Goal: Task Accomplishment & Management: Complete application form

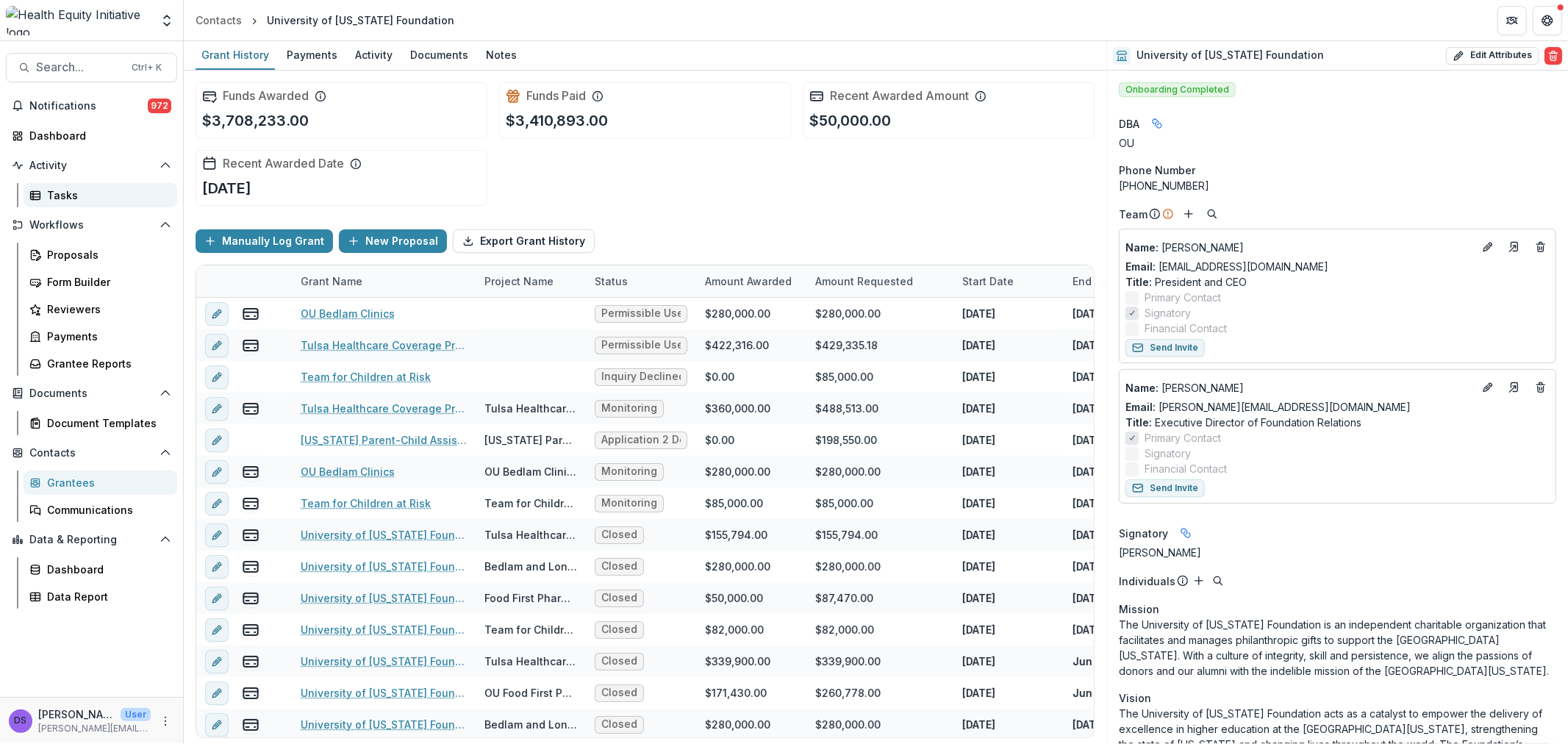
click at [86, 202] on div "Tasks" at bounding box center [106, 195] width 118 height 15
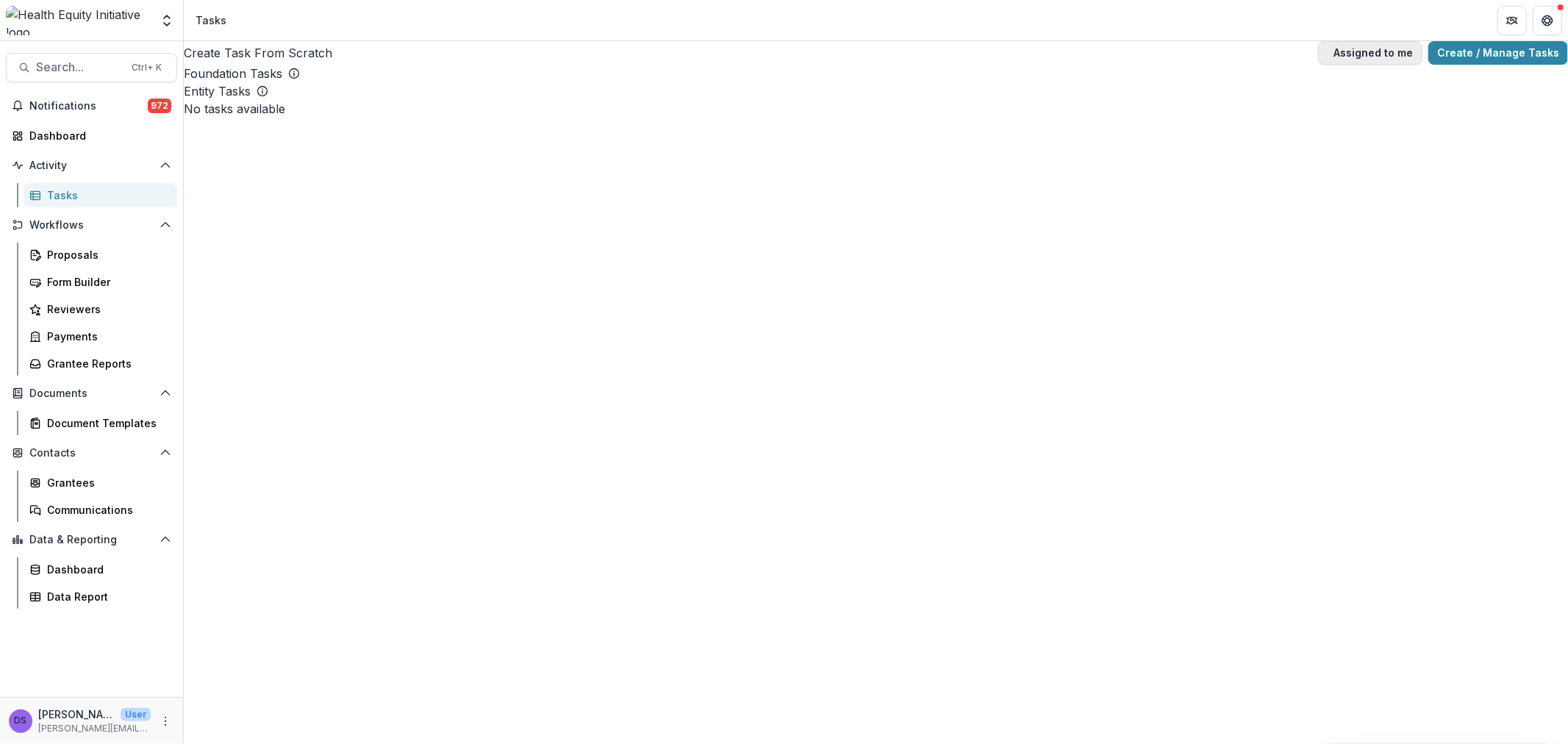
click at [1328, 53] on span "button" at bounding box center [1328, 53] width 0 height 0
click at [185, 99] on label at bounding box center [185, 99] width 0 height 0
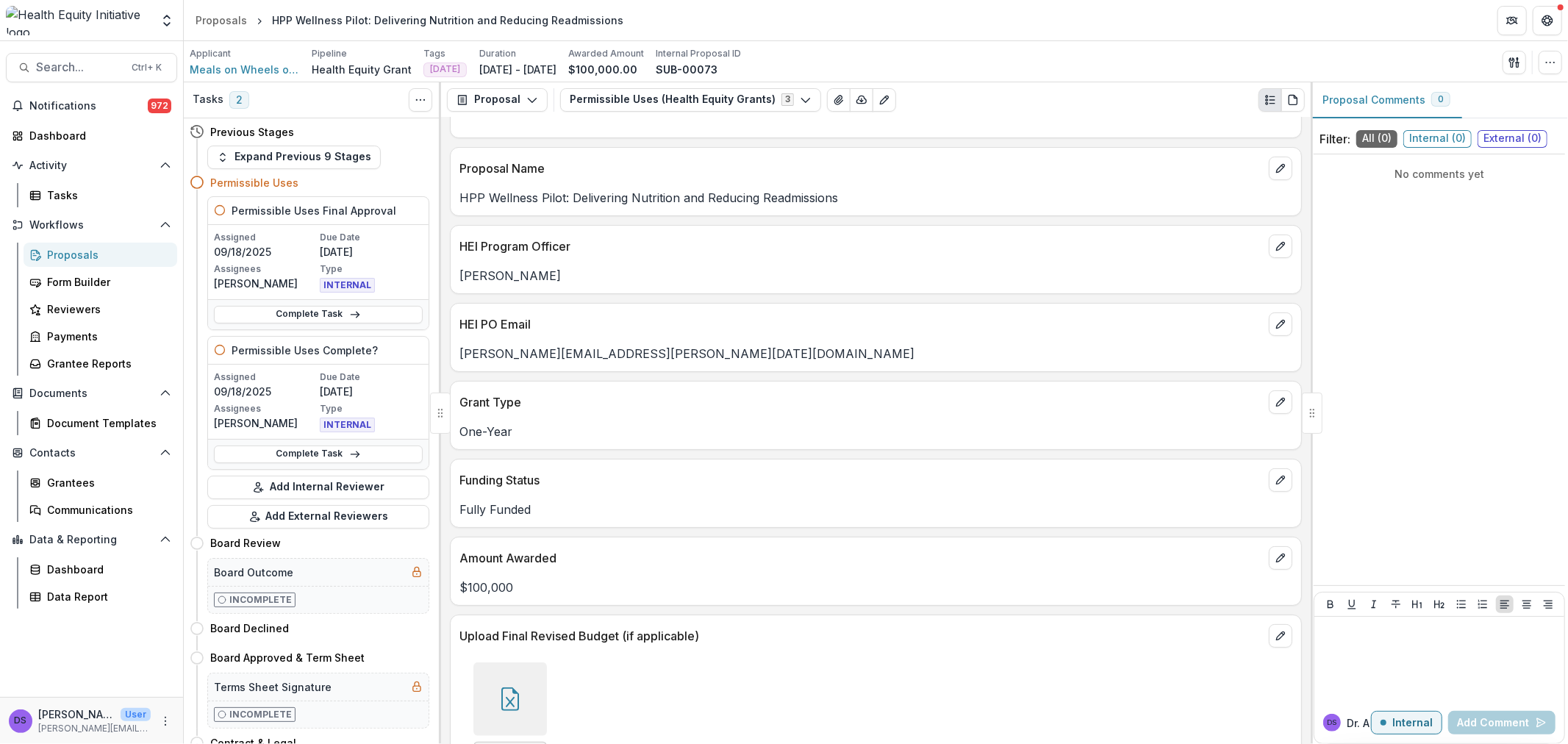
scroll to position [326, 0]
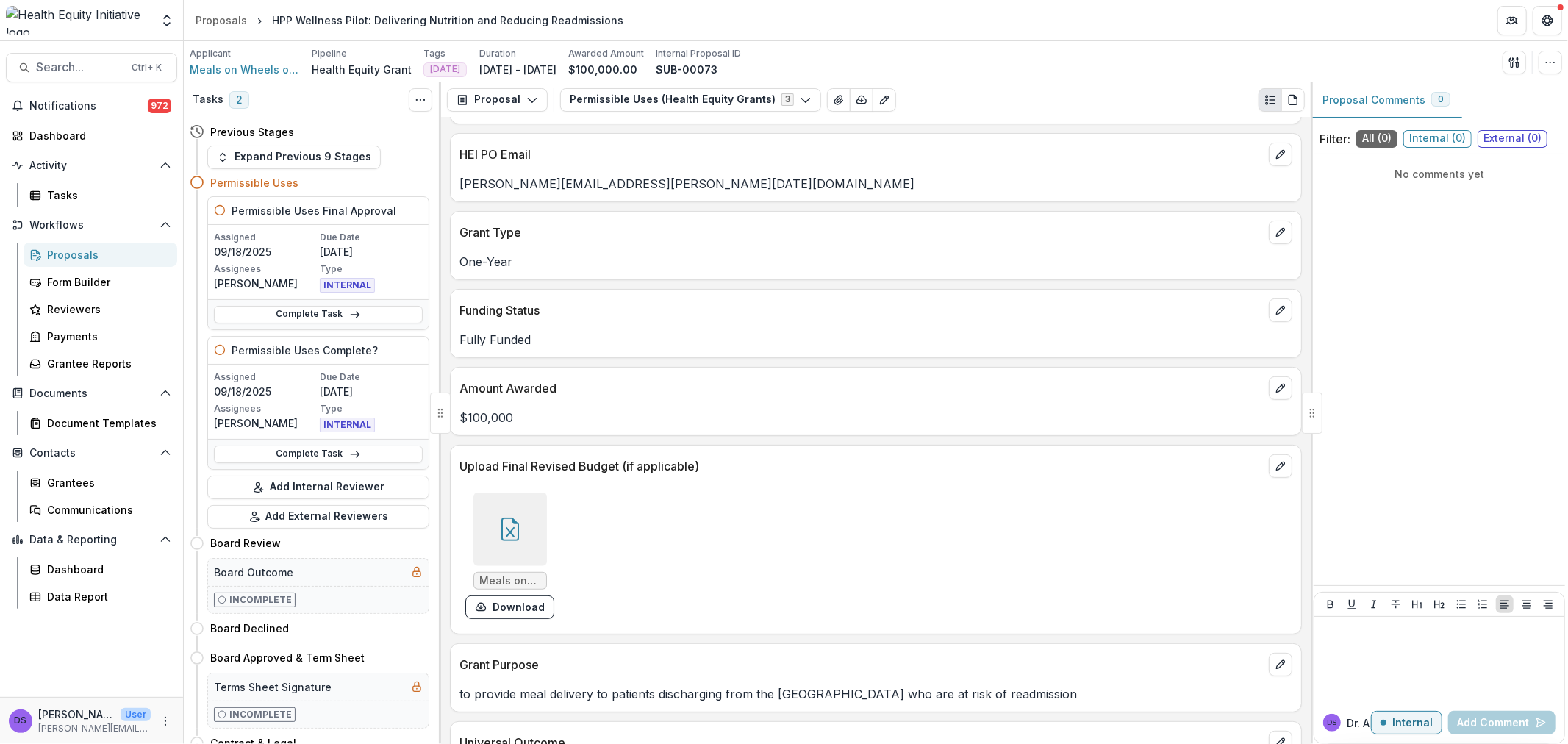
click at [533, 512] on div at bounding box center [510, 529] width 73 height 73
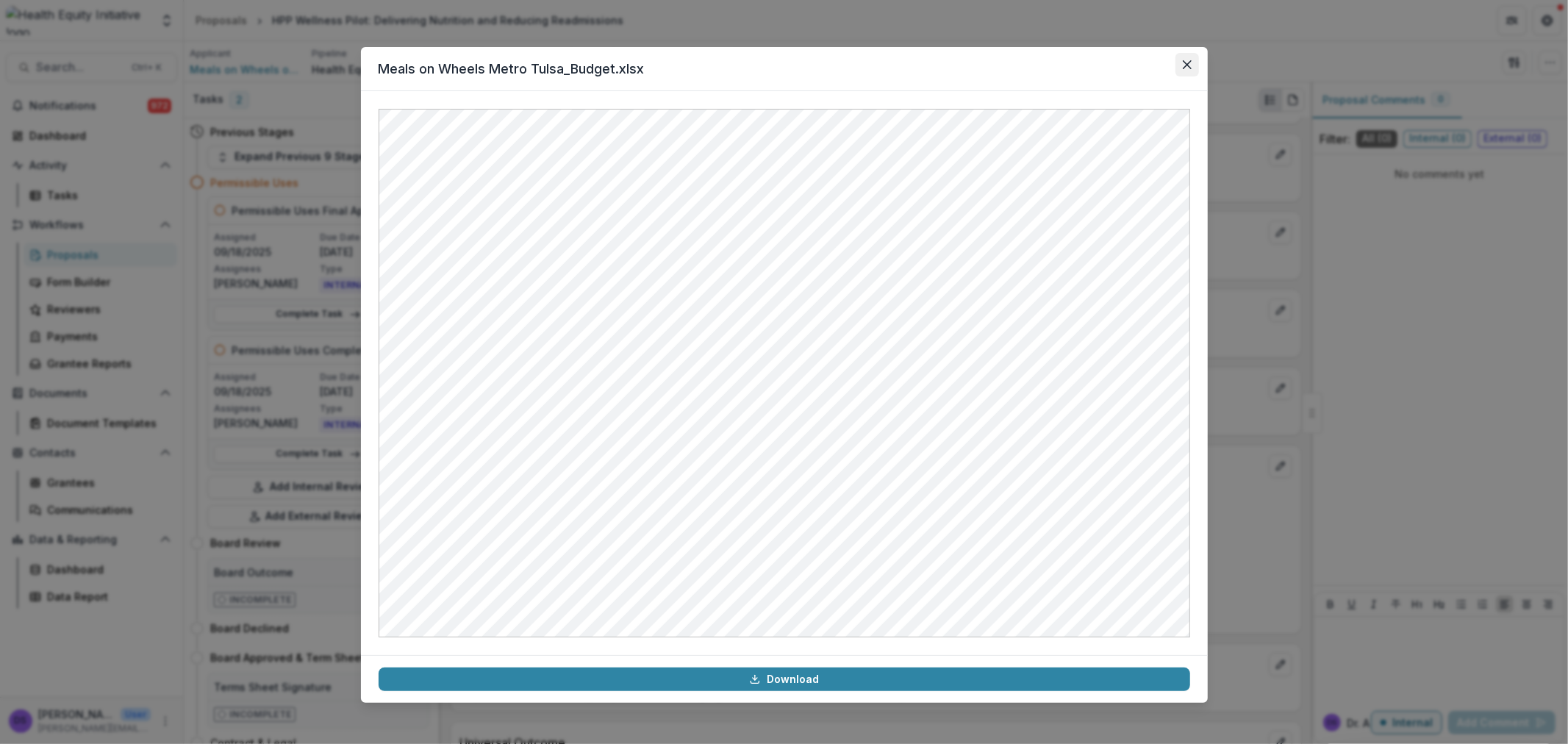
click at [1181, 69] on button "Close" at bounding box center [1187, 64] width 23 height 23
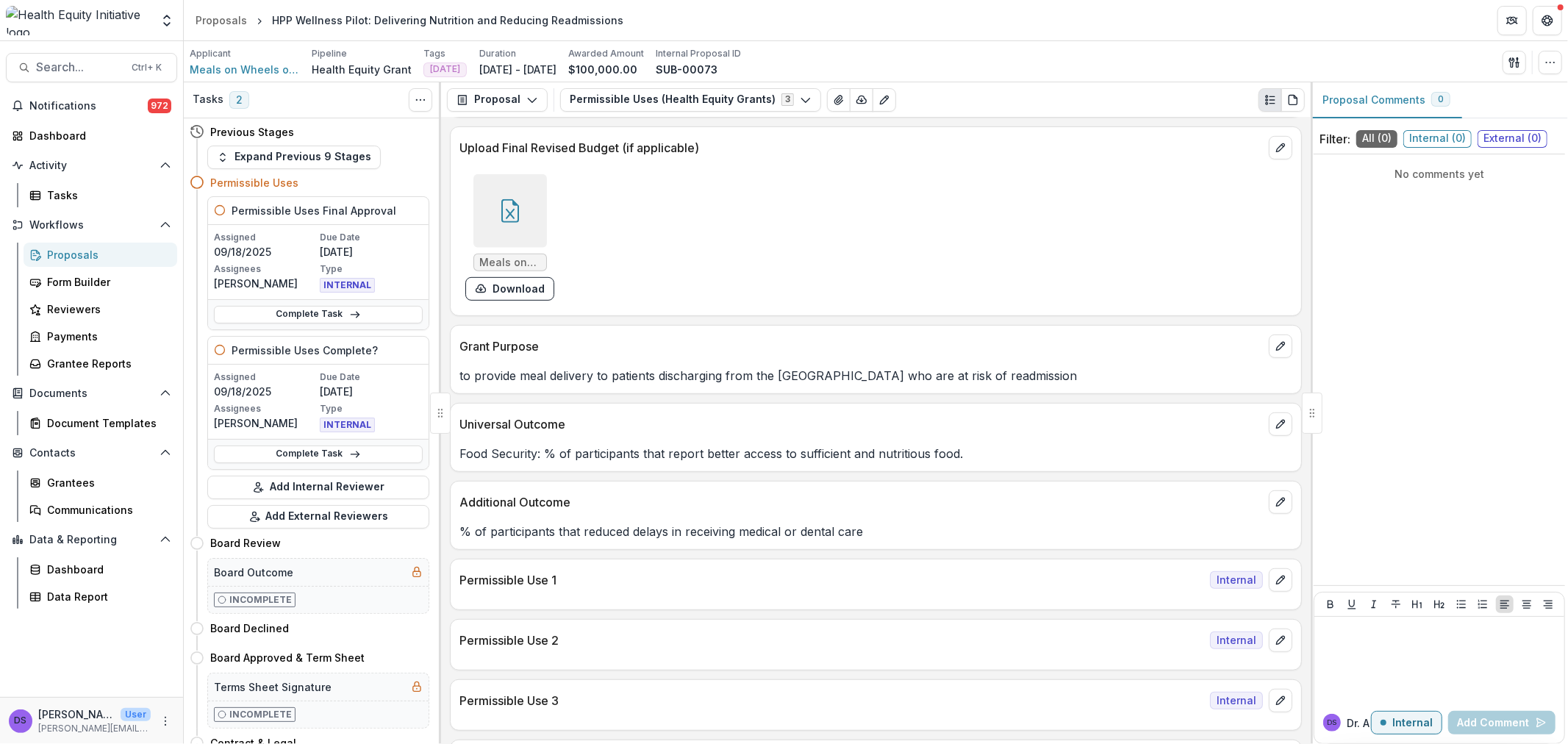
scroll to position [736, 0]
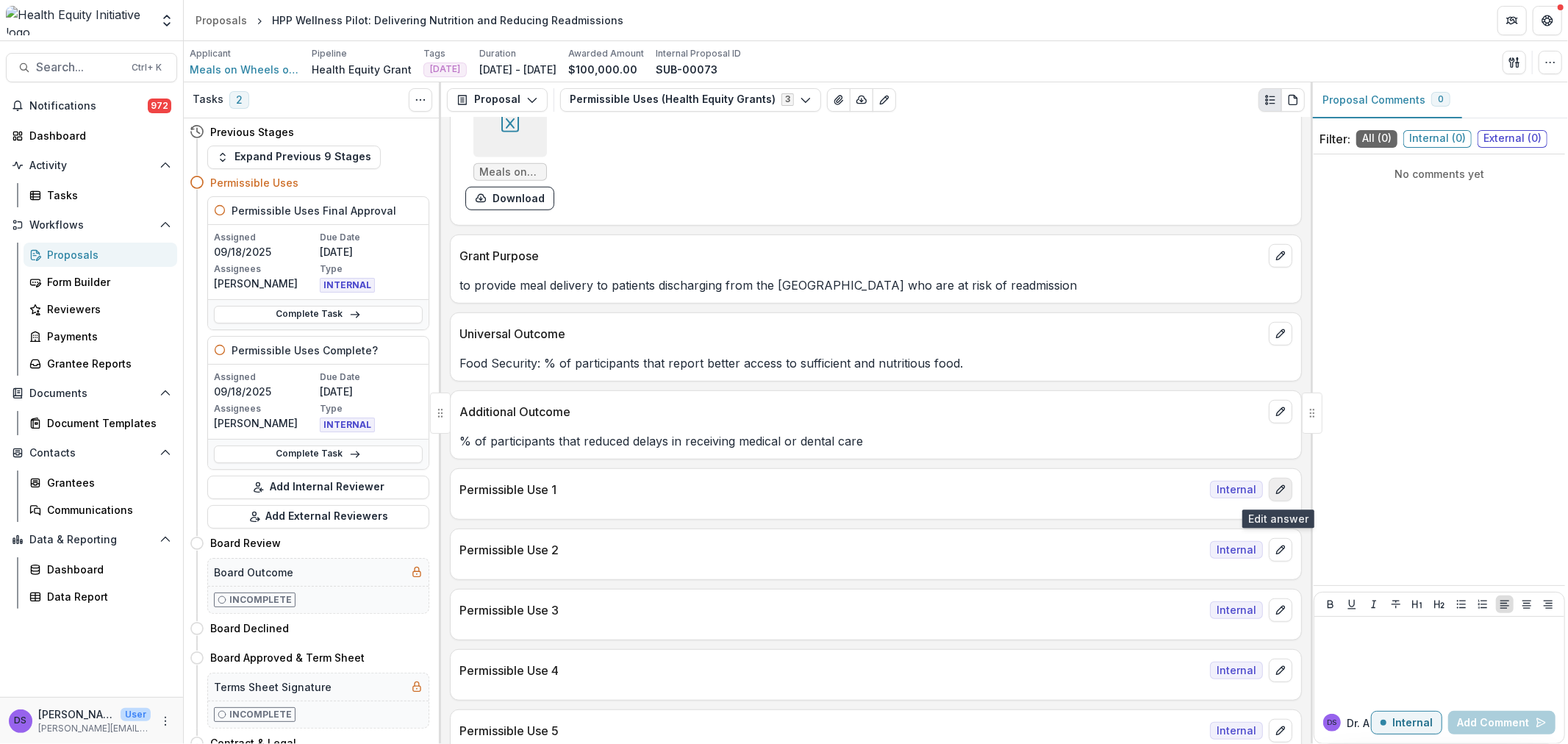
click at [1274, 489] on icon "edit" at bounding box center [1280, 490] width 12 height 12
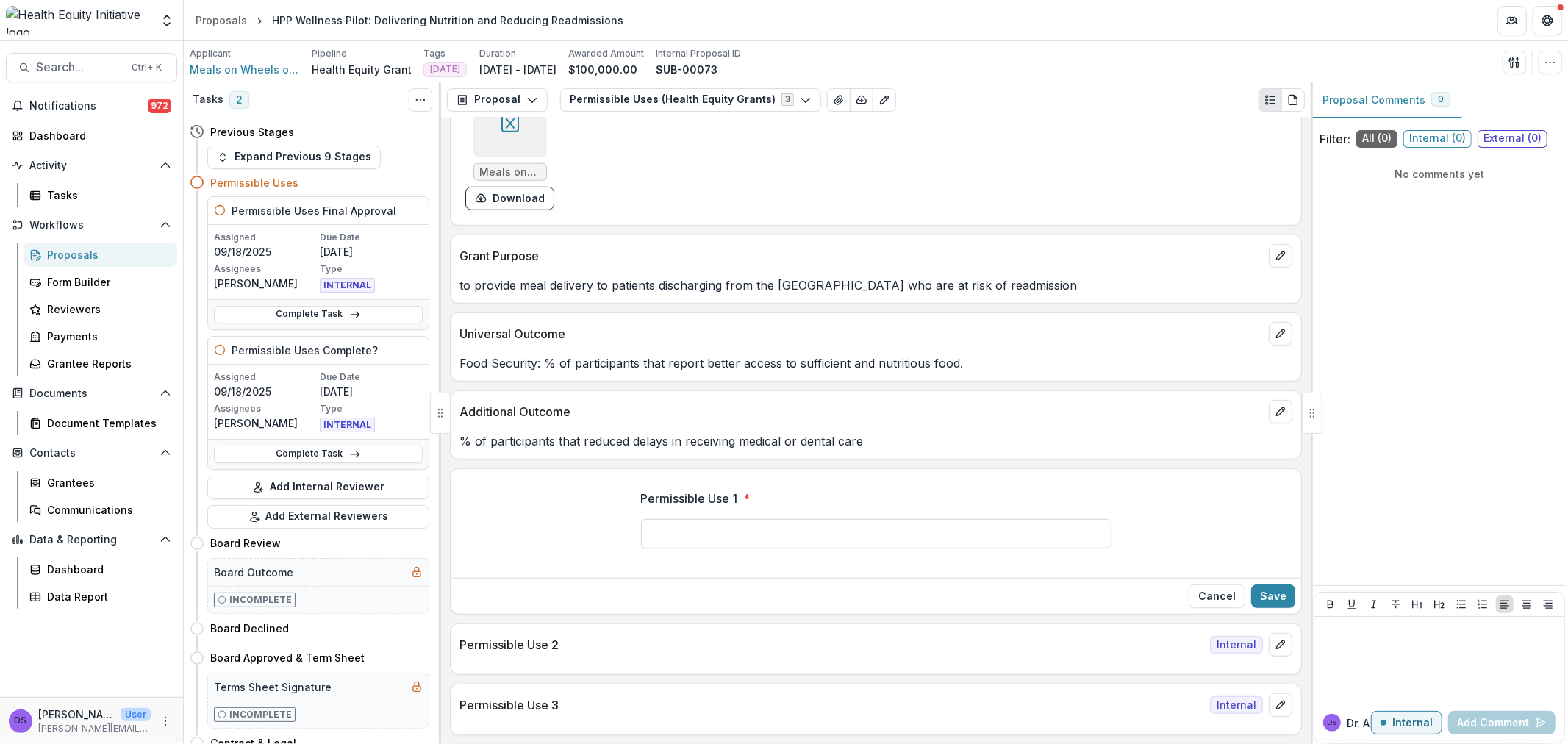
click at [891, 539] on input "Permissible Use 1 *" at bounding box center [877, 533] width 471 height 29
click at [683, 537] on input "Permissible Use 1 *" at bounding box center [877, 533] width 471 height 29
type input "*"
type input "**********"
click at [1279, 604] on button "Save" at bounding box center [1273, 596] width 44 height 23
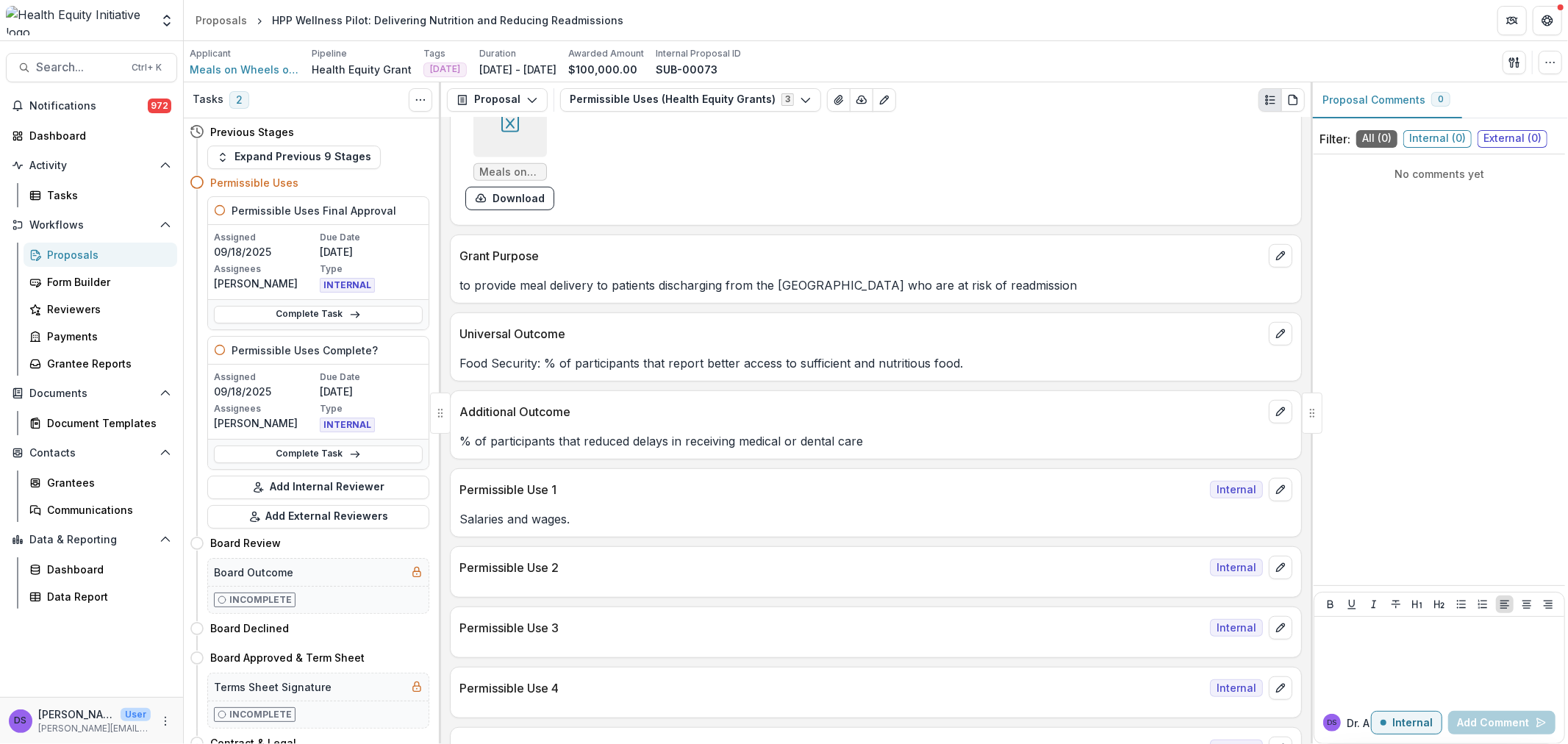
click at [515, 145] on div at bounding box center [510, 120] width 73 height 73
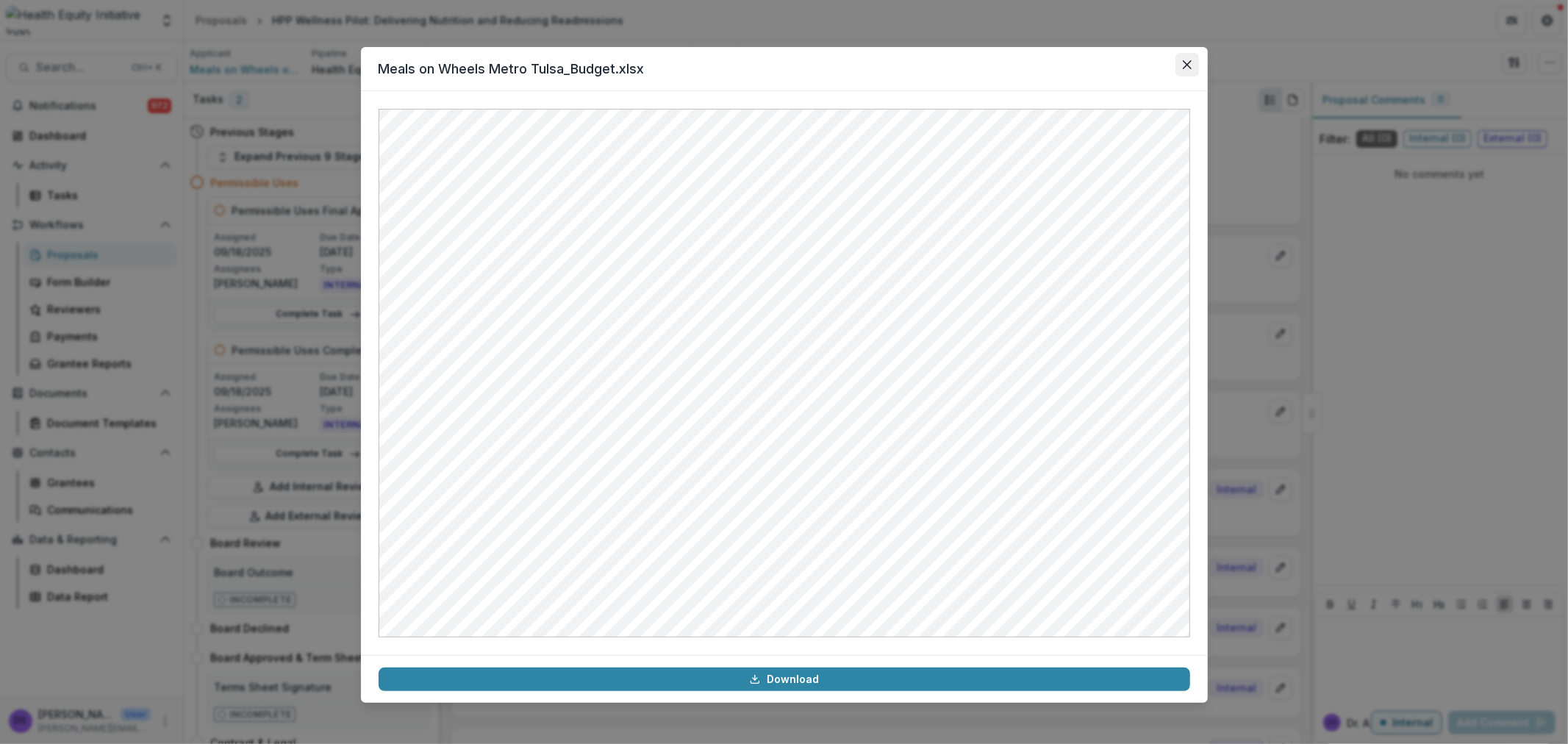
click at [1187, 67] on icon "Close" at bounding box center [1186, 64] width 8 height 8
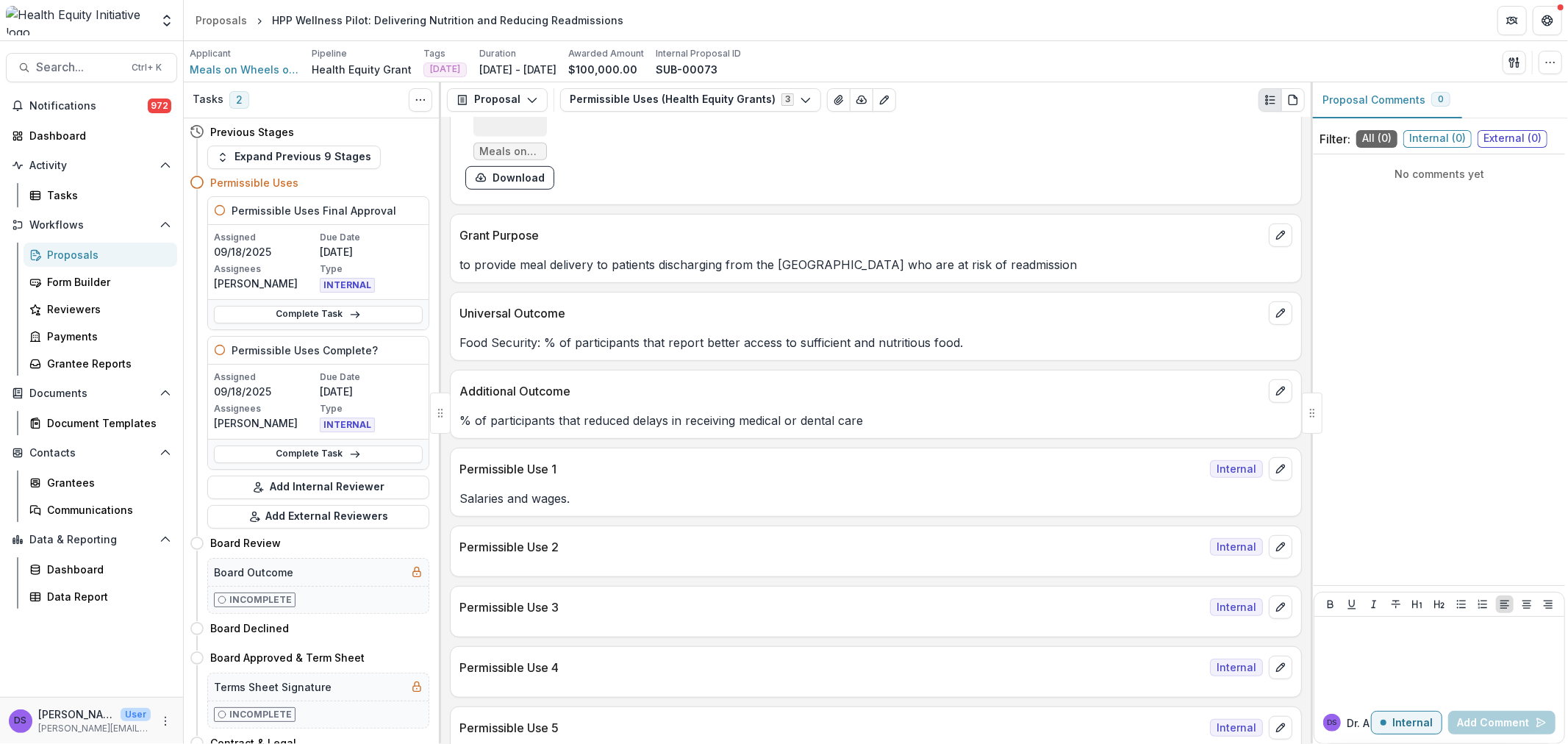
scroll to position [784, 0]
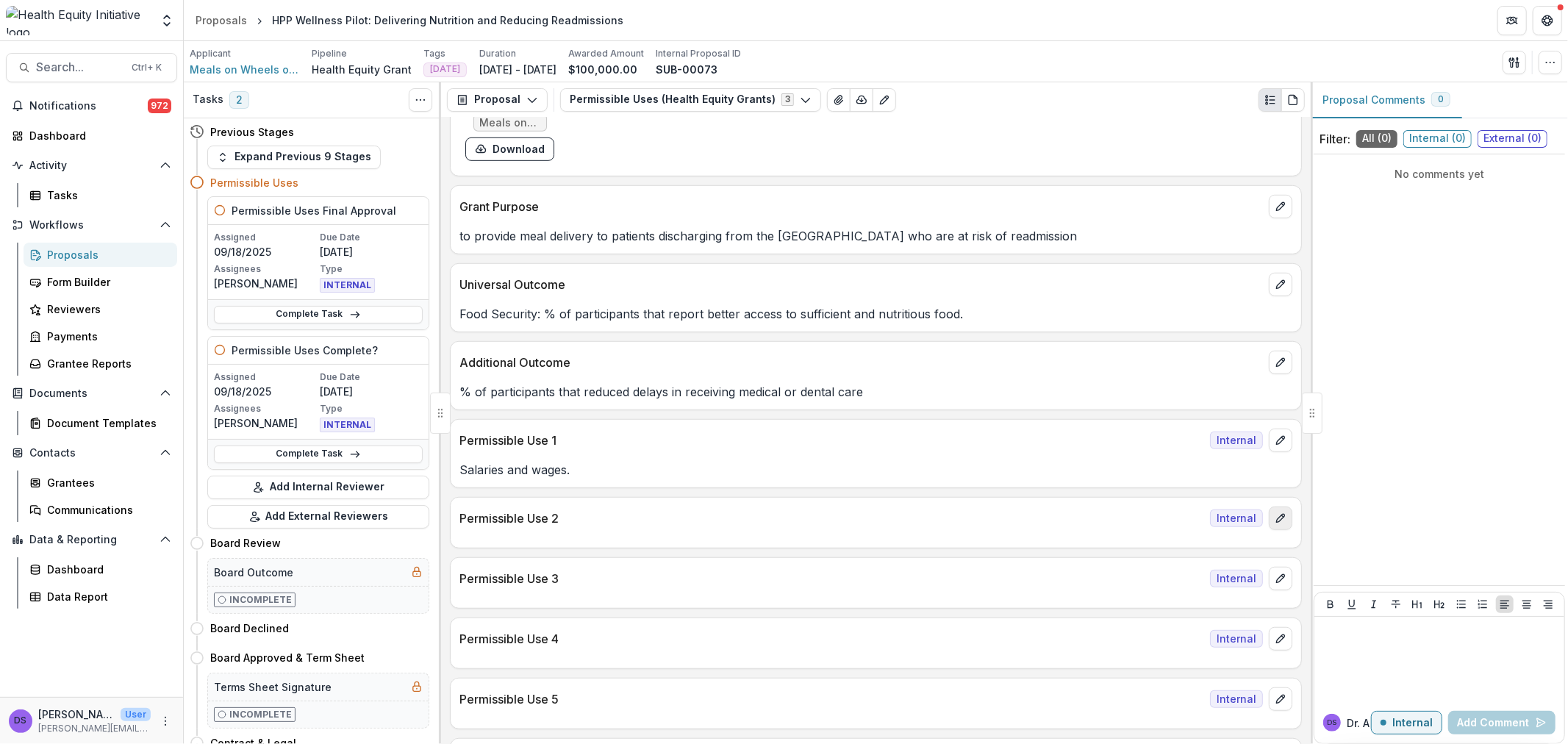
click at [1277, 520] on icon "edit" at bounding box center [1280, 518] width 12 height 12
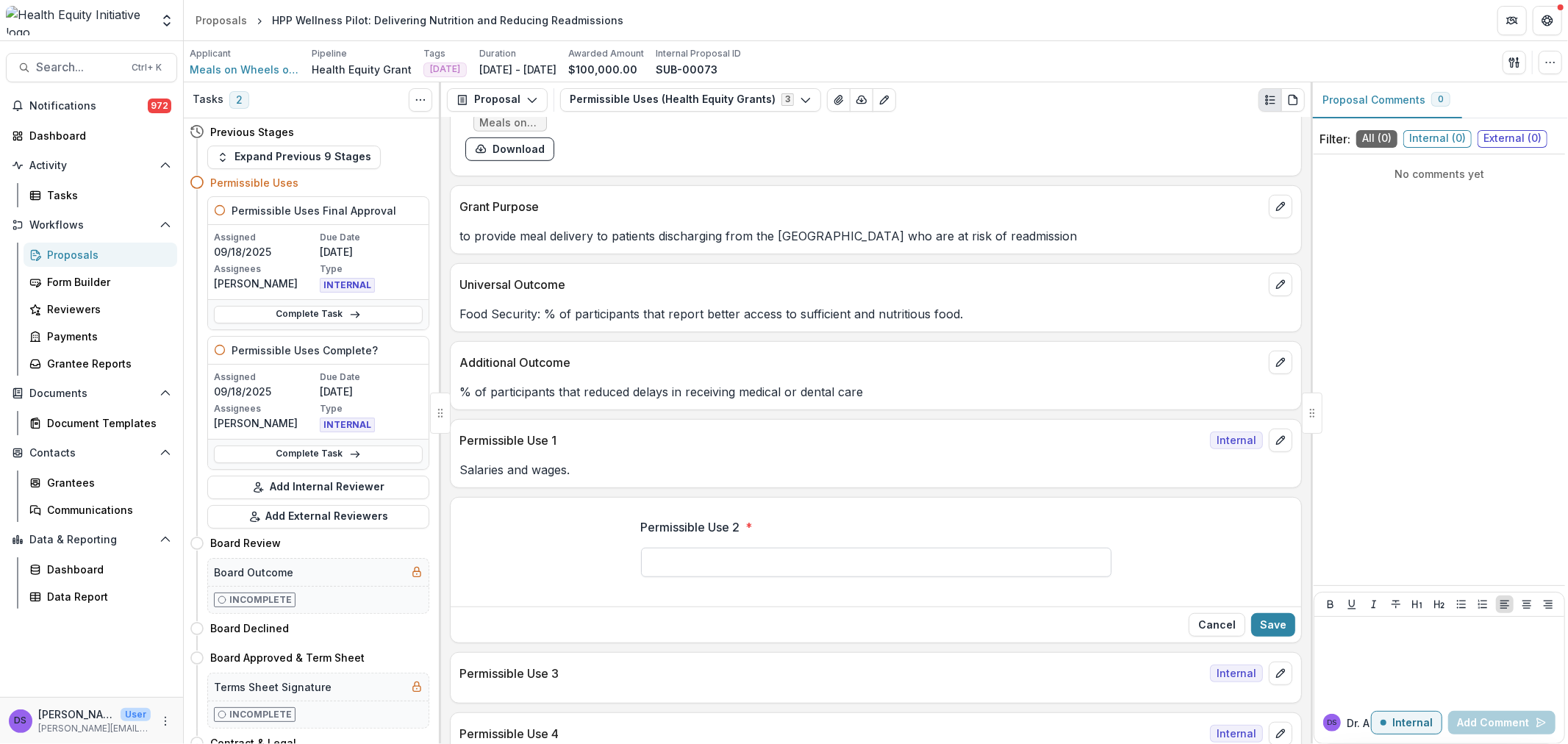
click at [825, 562] on input "Permissible Use 2 *" at bounding box center [877, 562] width 471 height 29
type input "*"
click at [726, 564] on input "**********" at bounding box center [877, 562] width 471 height 29
click at [732, 565] on input "**********" at bounding box center [877, 562] width 471 height 29
click at [791, 564] on input "**********" at bounding box center [877, 562] width 471 height 29
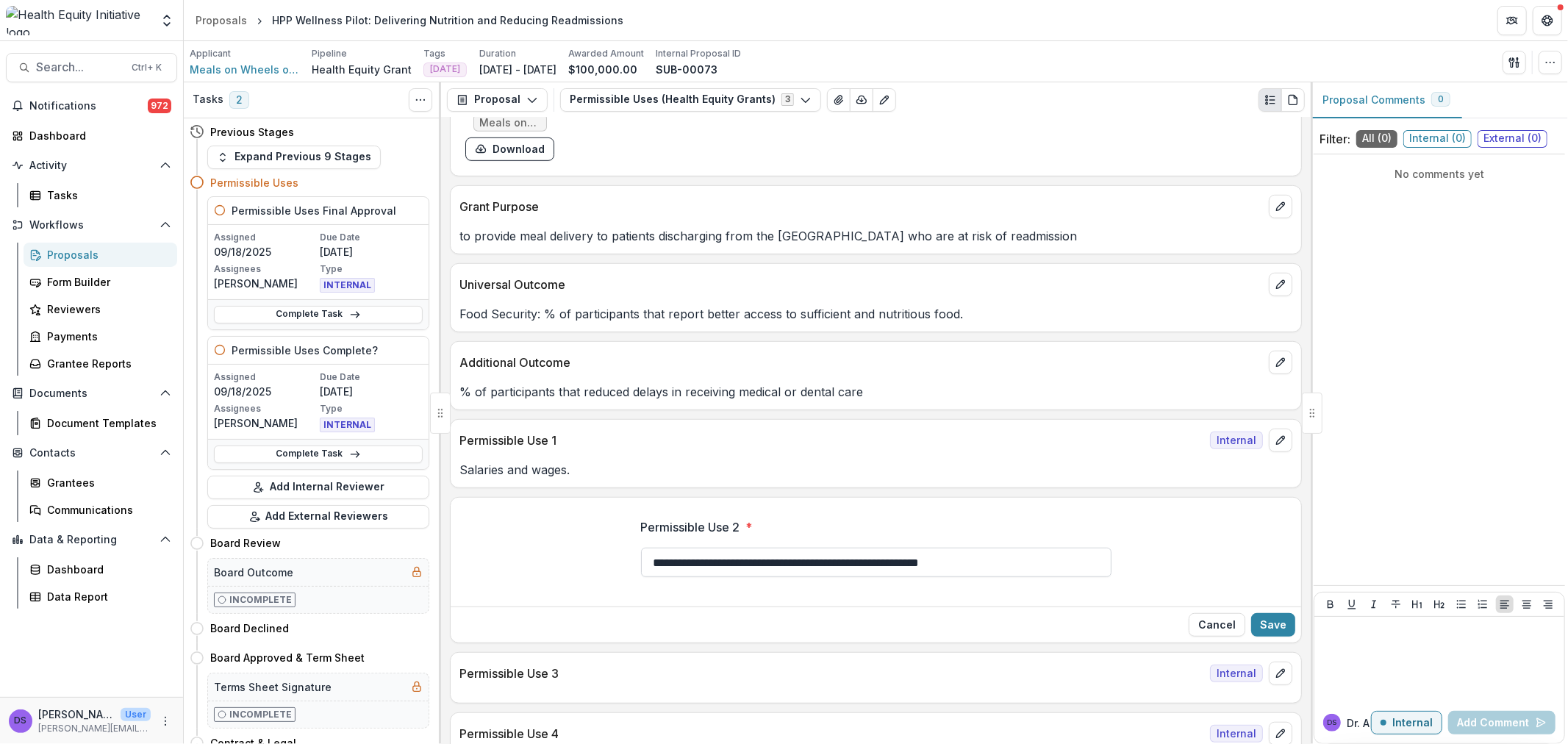
click at [997, 570] on input "**********" at bounding box center [877, 562] width 471 height 29
type input "**********"
click at [1267, 622] on button "Save" at bounding box center [1273, 625] width 44 height 23
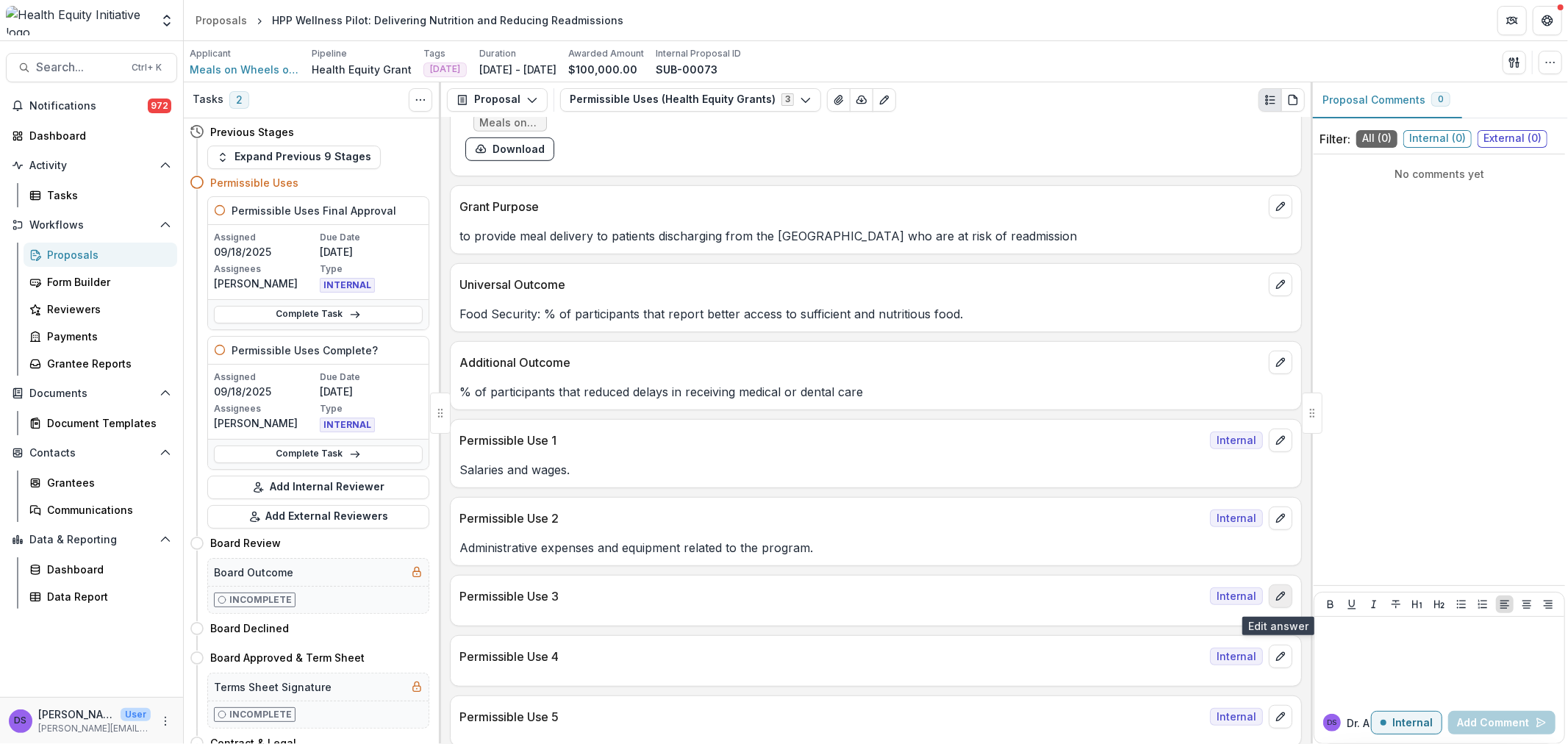
click at [1269, 598] on button "edit" at bounding box center [1280, 596] width 23 height 23
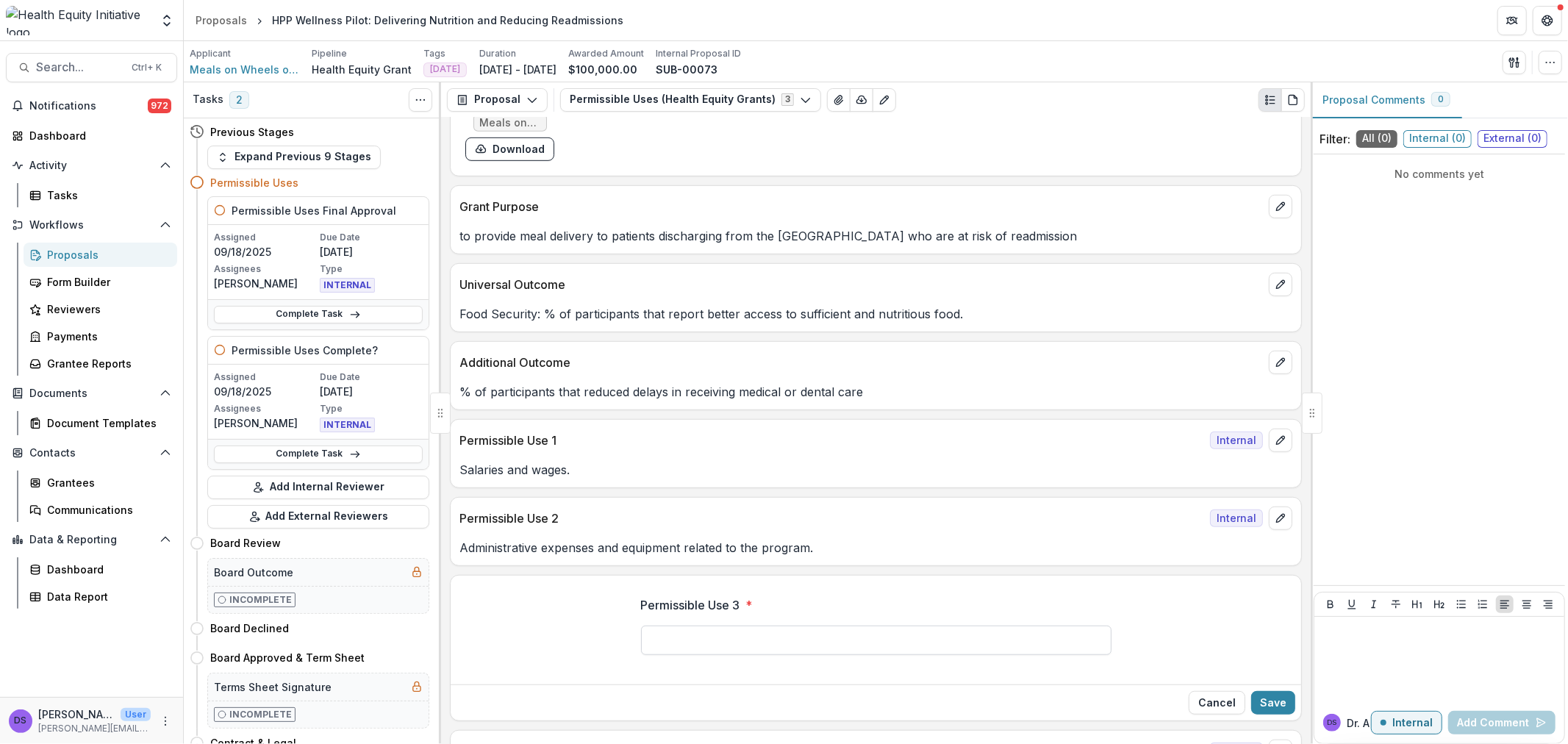
click at [706, 645] on input "Permissible Use 3 *" at bounding box center [877, 640] width 471 height 29
type input "**********"
click at [1261, 701] on button "Save" at bounding box center [1273, 703] width 44 height 23
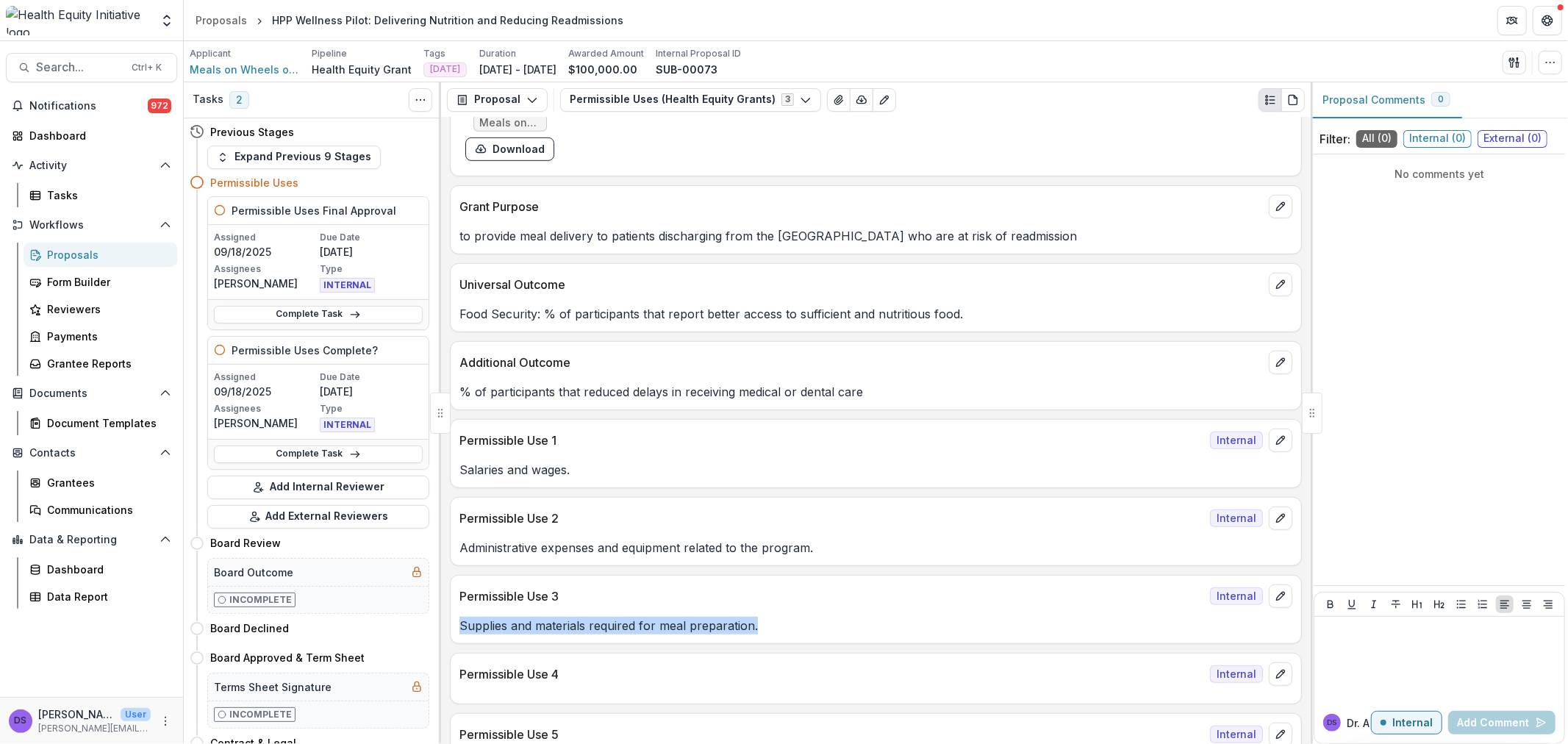
drag, startPoint x: 763, startPoint y: 626, endPoint x: 460, endPoint y: 622, distance: 303.0
click at [460, 622] on p "Supplies and materials required for meal preparation." at bounding box center [876, 626] width 833 height 18
copy p "Supplies and materials required for meal preparation."
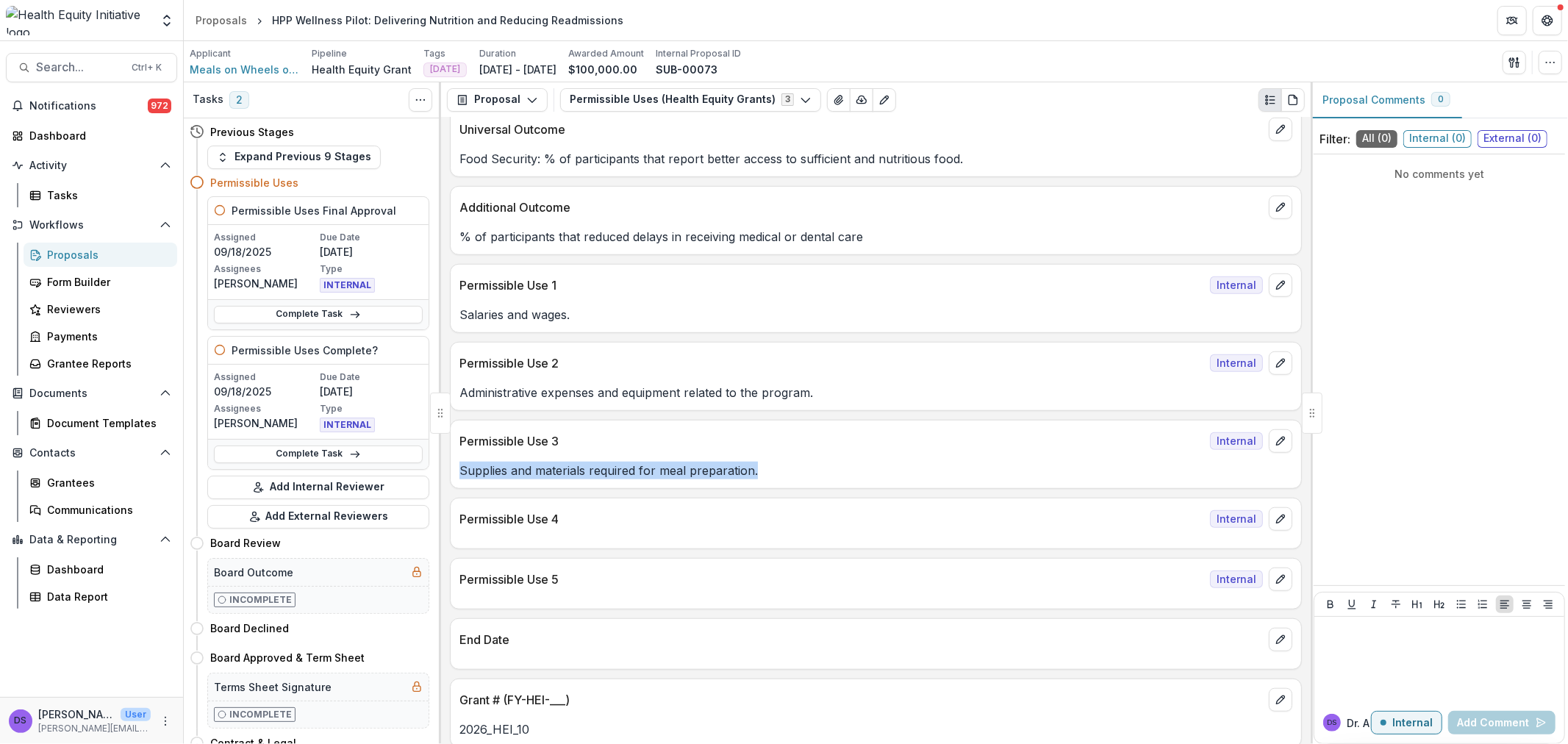
scroll to position [949, 0]
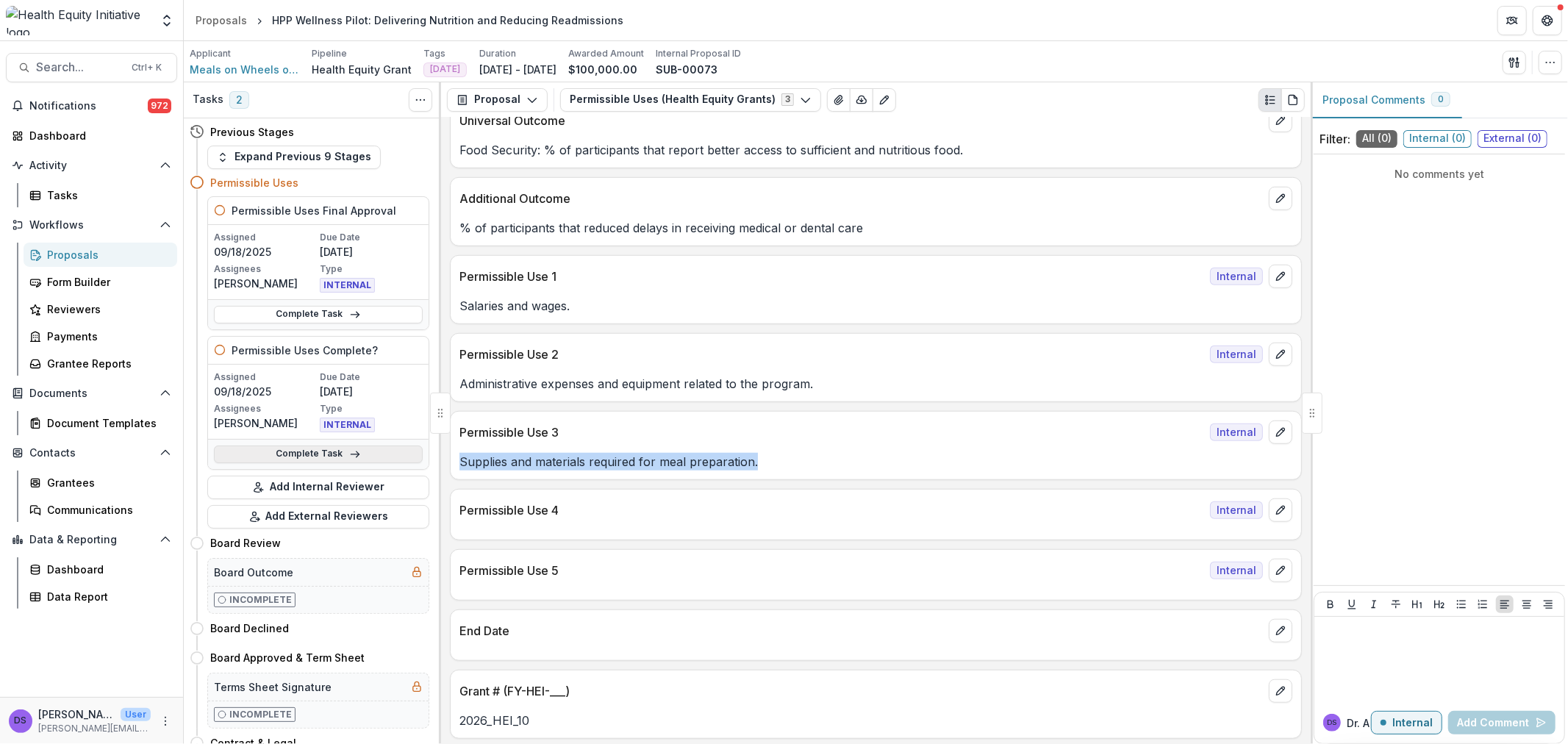
click at [299, 458] on link "Complete Task" at bounding box center [318, 454] width 209 height 18
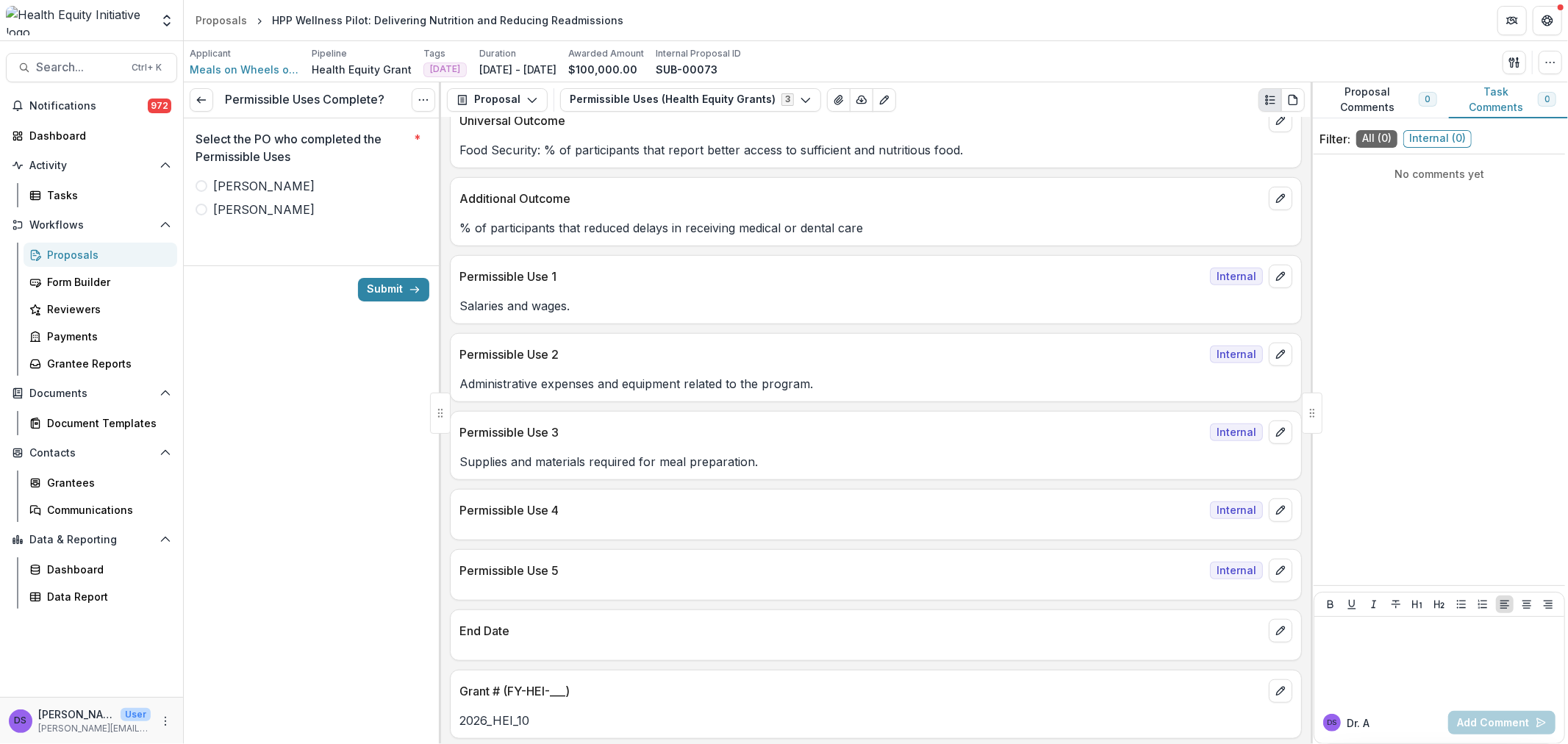
click at [236, 216] on label "[PERSON_NAME]" at bounding box center [312, 209] width 234 height 18
click at [386, 288] on button "Submit" at bounding box center [394, 289] width 71 height 23
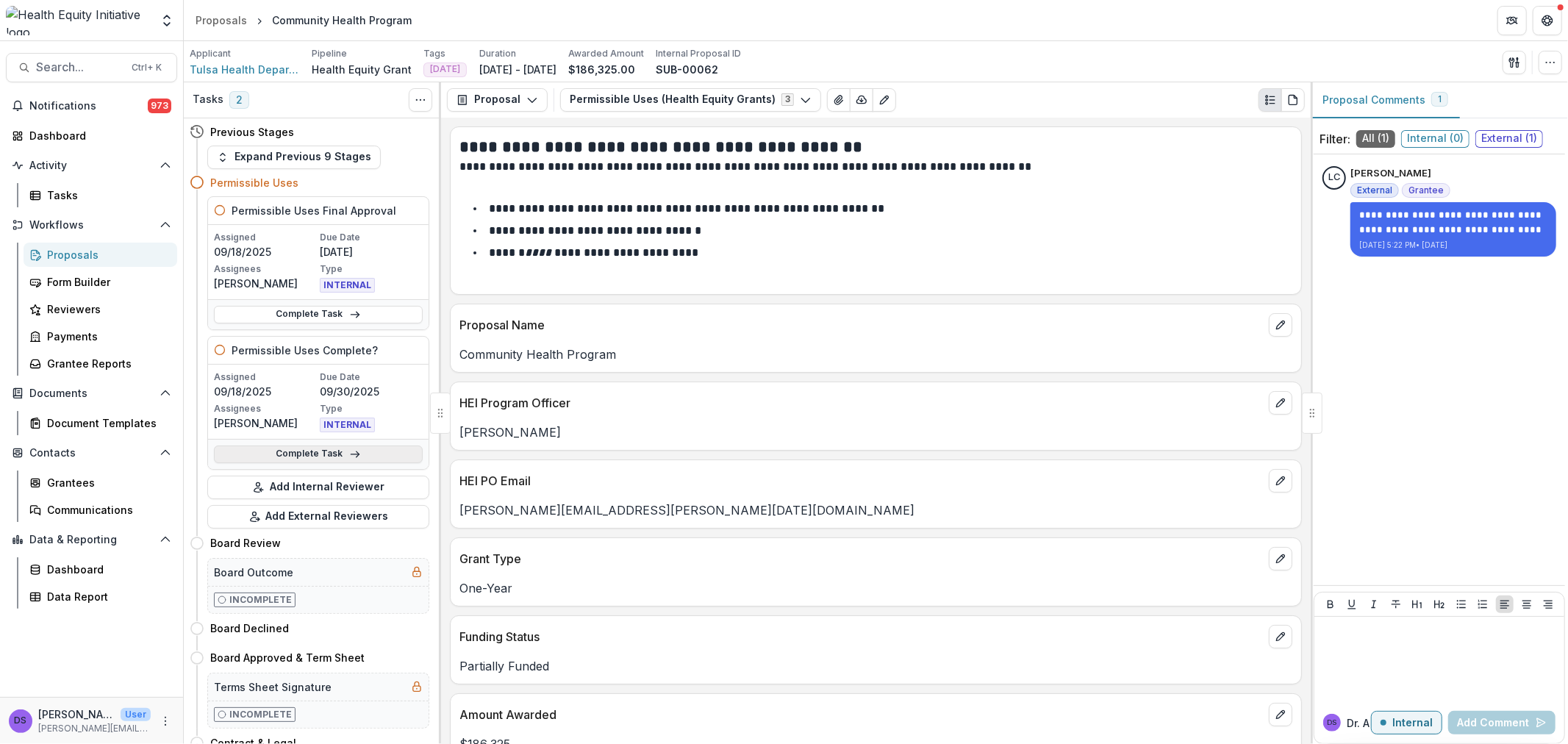
click at [328, 451] on link "Complete Task" at bounding box center [318, 454] width 209 height 18
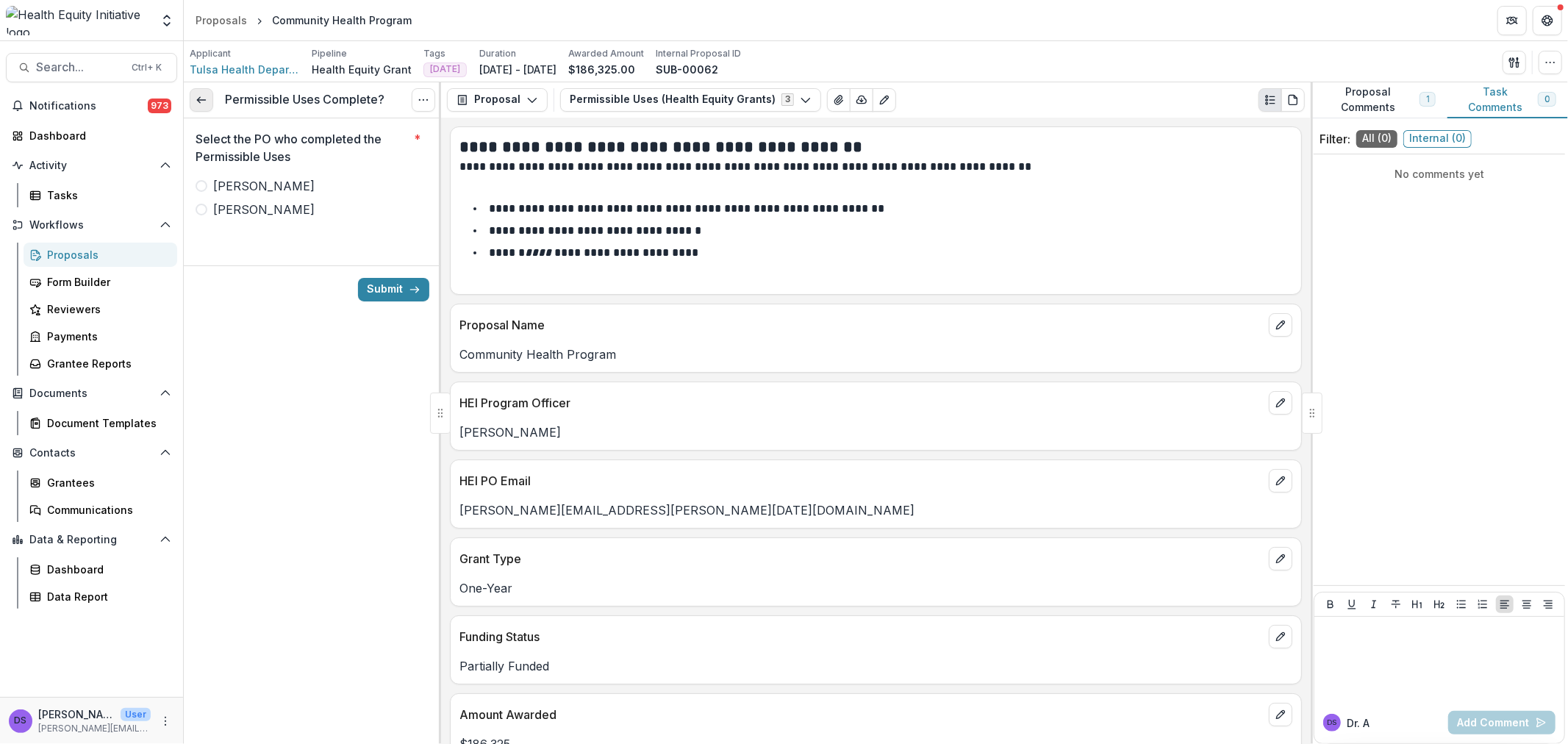
click at [204, 94] on icon at bounding box center [202, 99] width 12 height 12
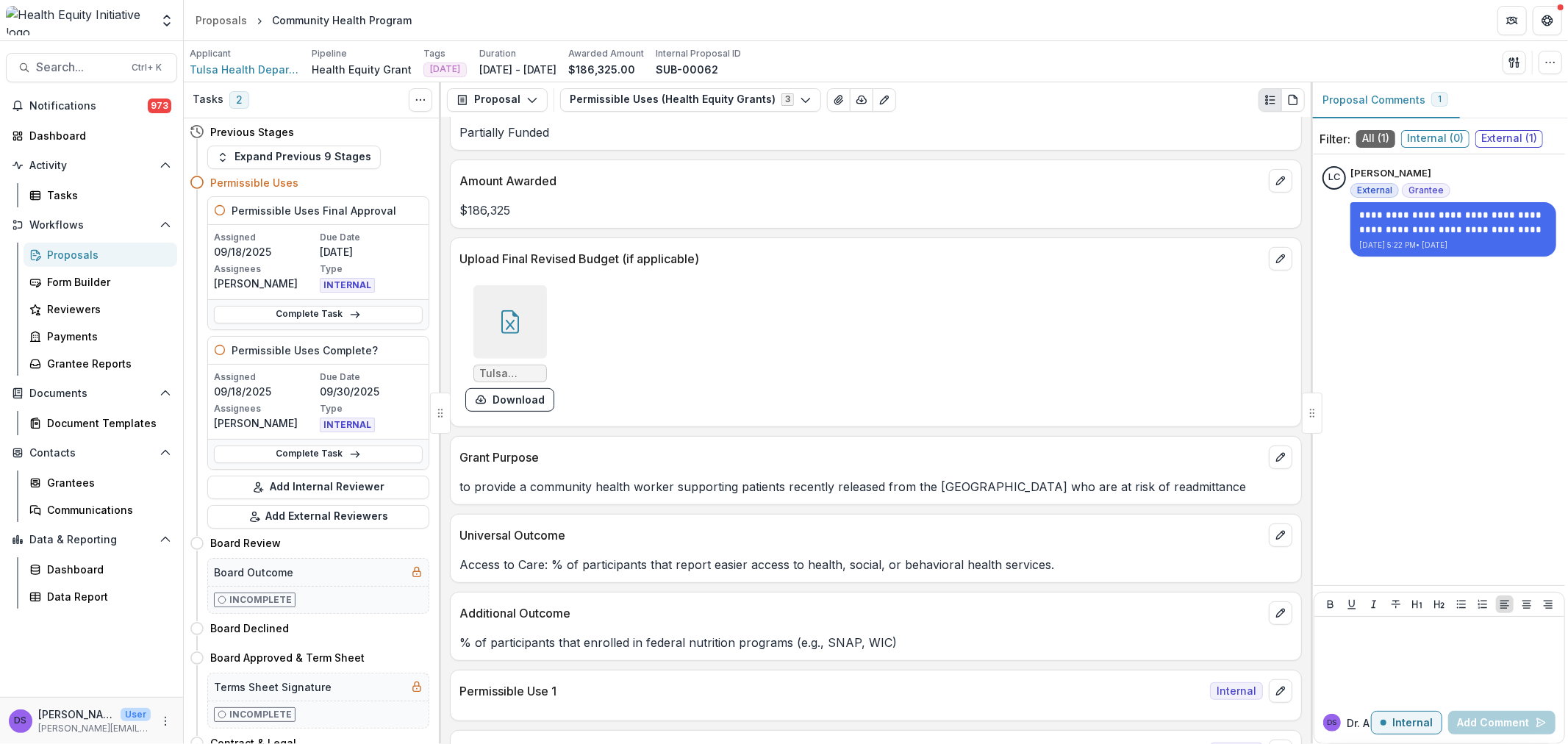
scroll to position [571, 0]
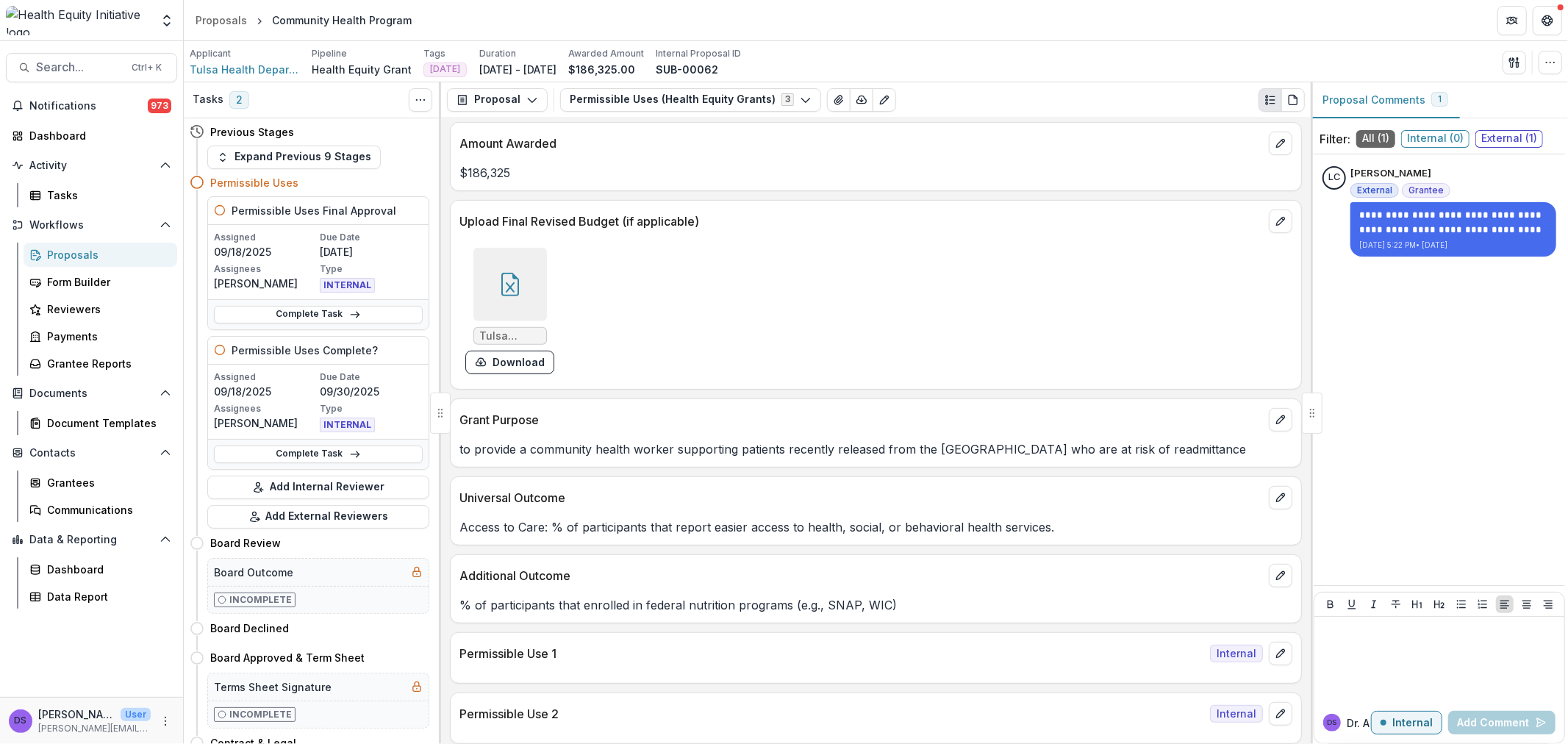
click at [509, 291] on icon at bounding box center [510, 284] width 23 height 23
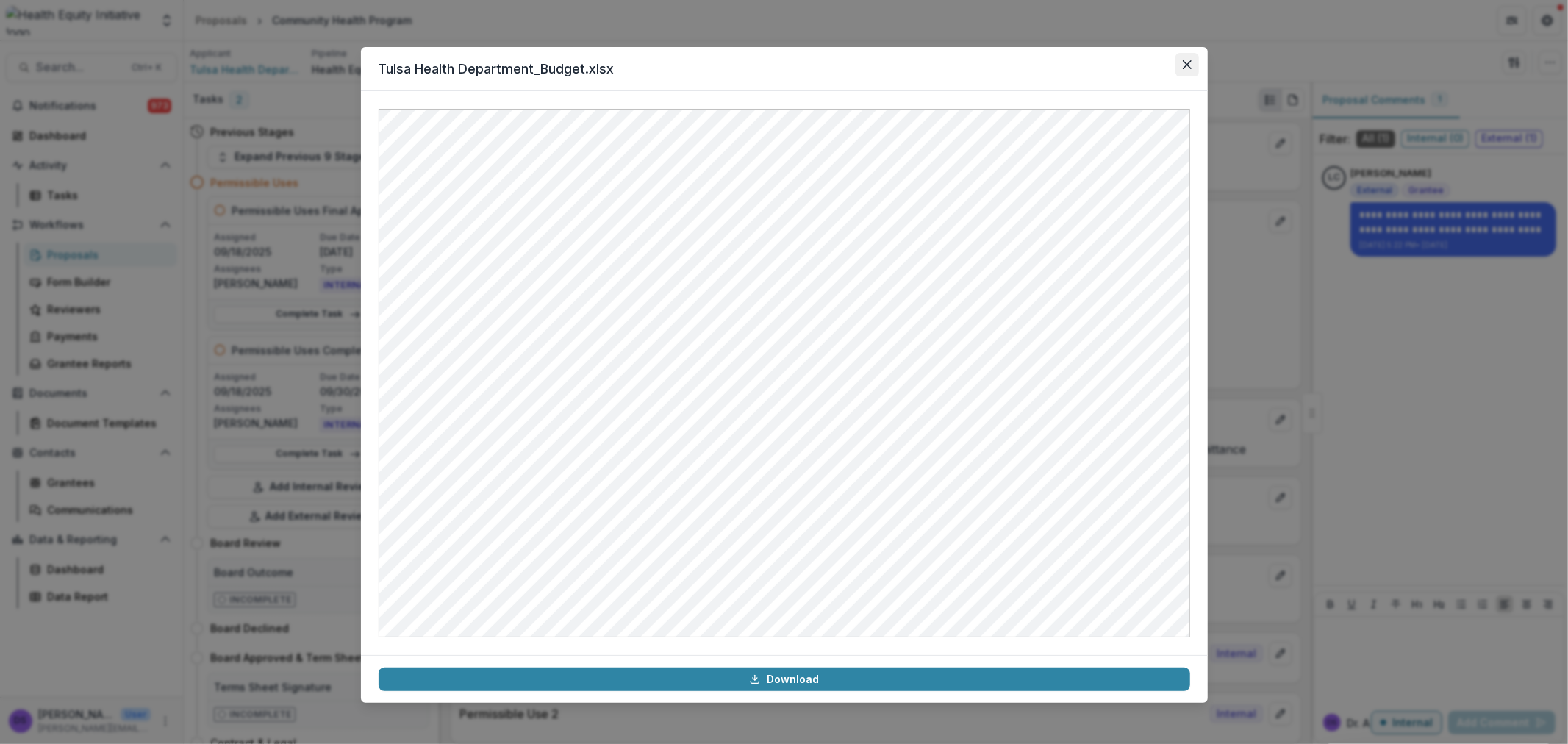
click at [1185, 63] on icon "Close" at bounding box center [1186, 64] width 8 height 8
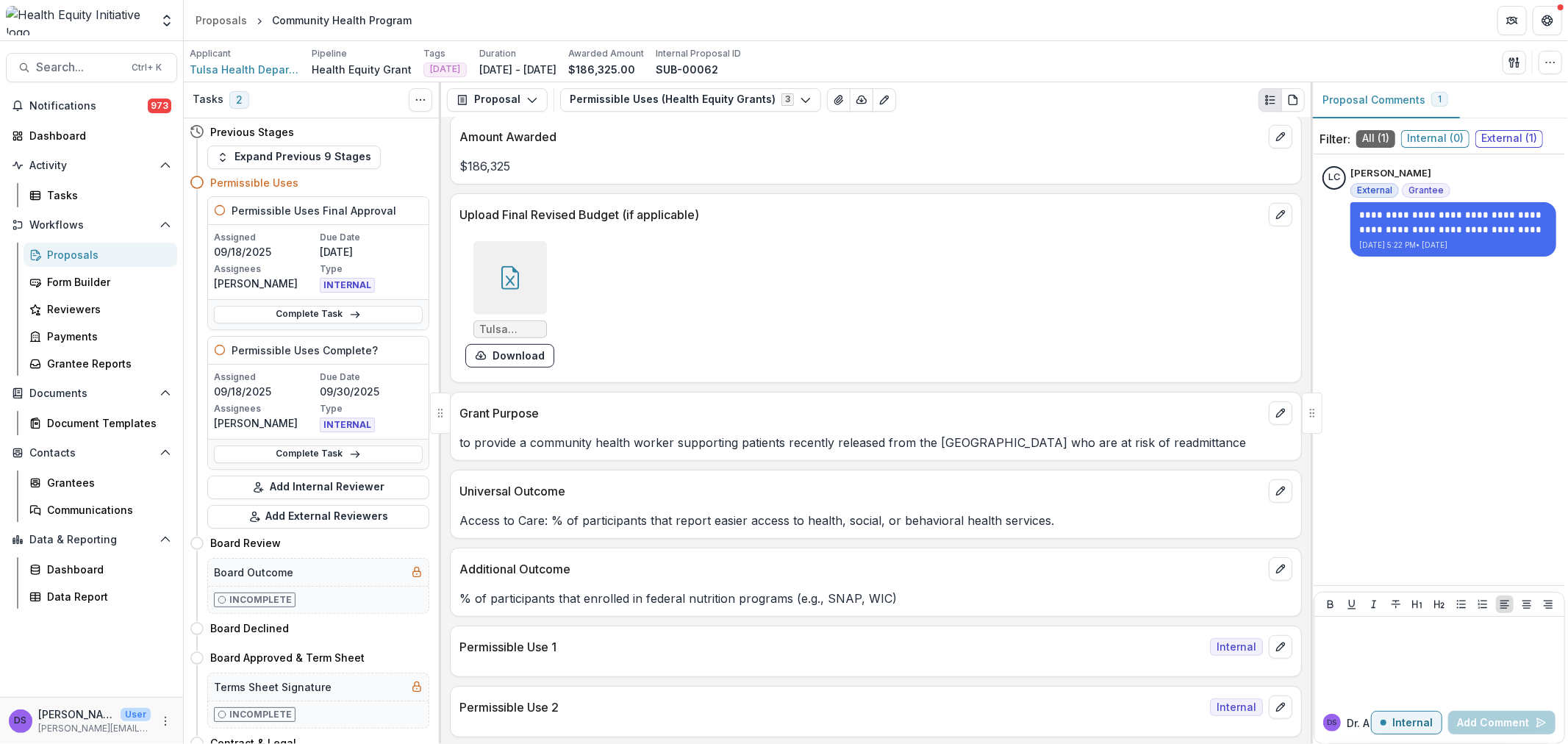
scroll to position [653, 0]
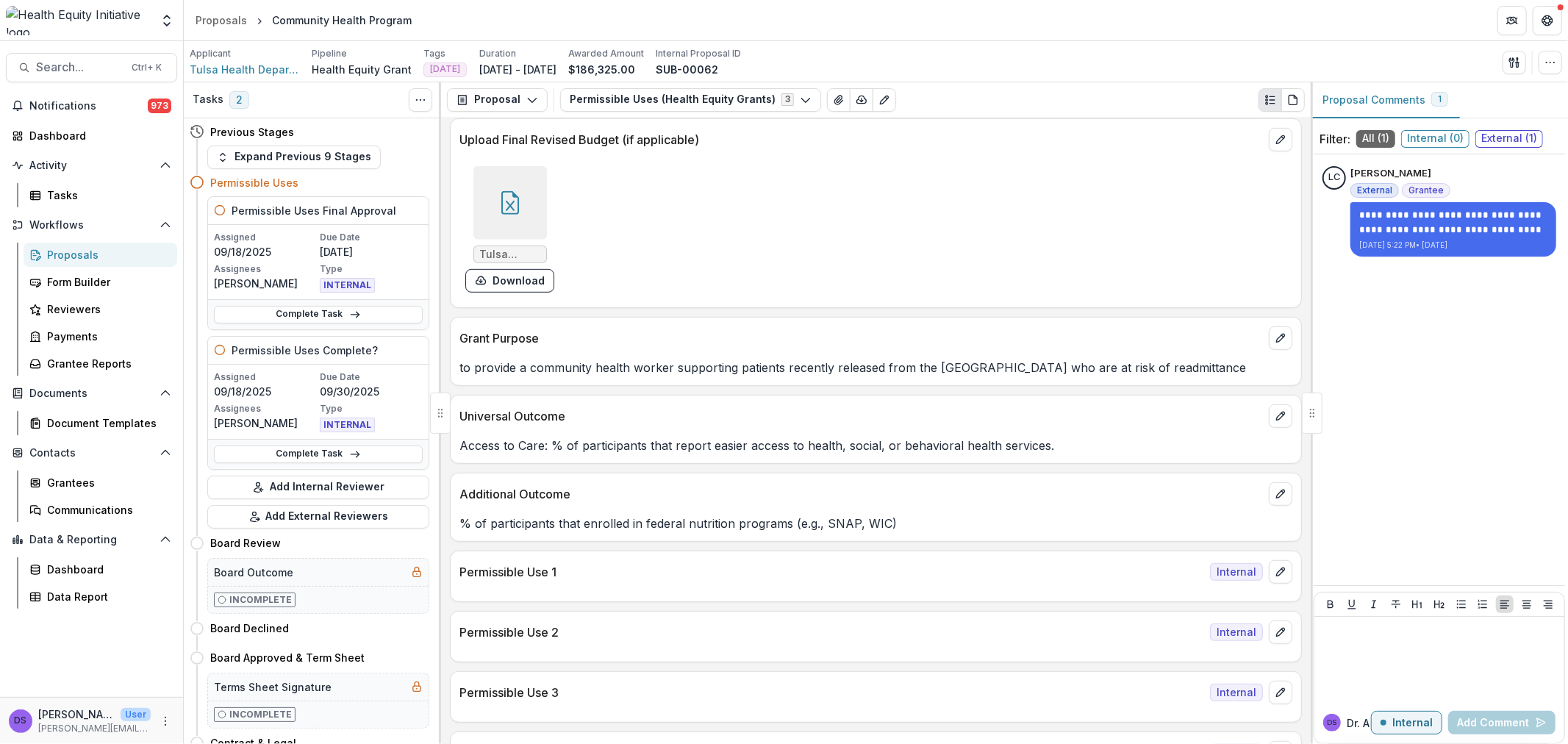
click at [525, 199] on div at bounding box center [510, 203] width 73 height 73
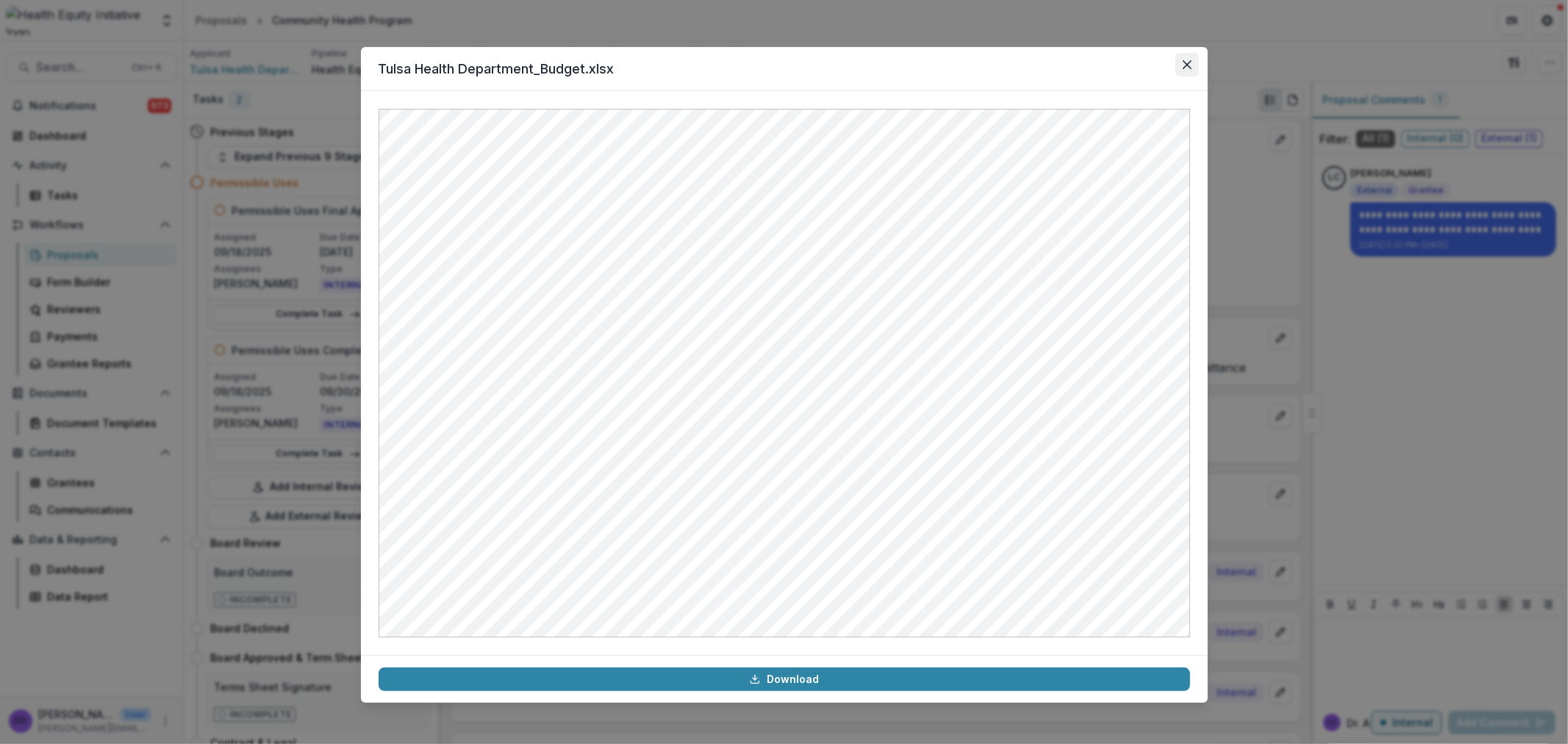
click at [1191, 57] on button "Close" at bounding box center [1187, 64] width 23 height 23
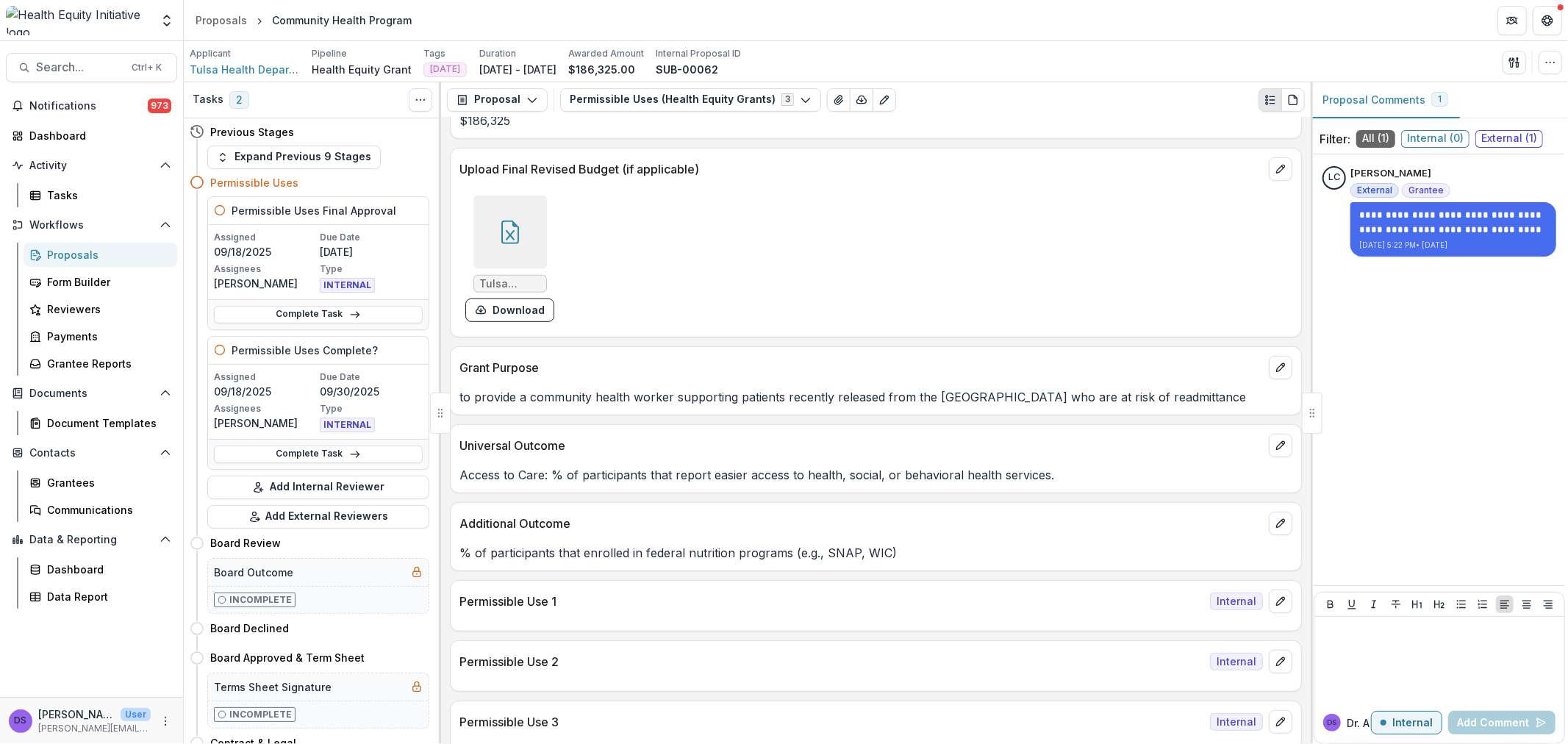
scroll to position [571, 0]
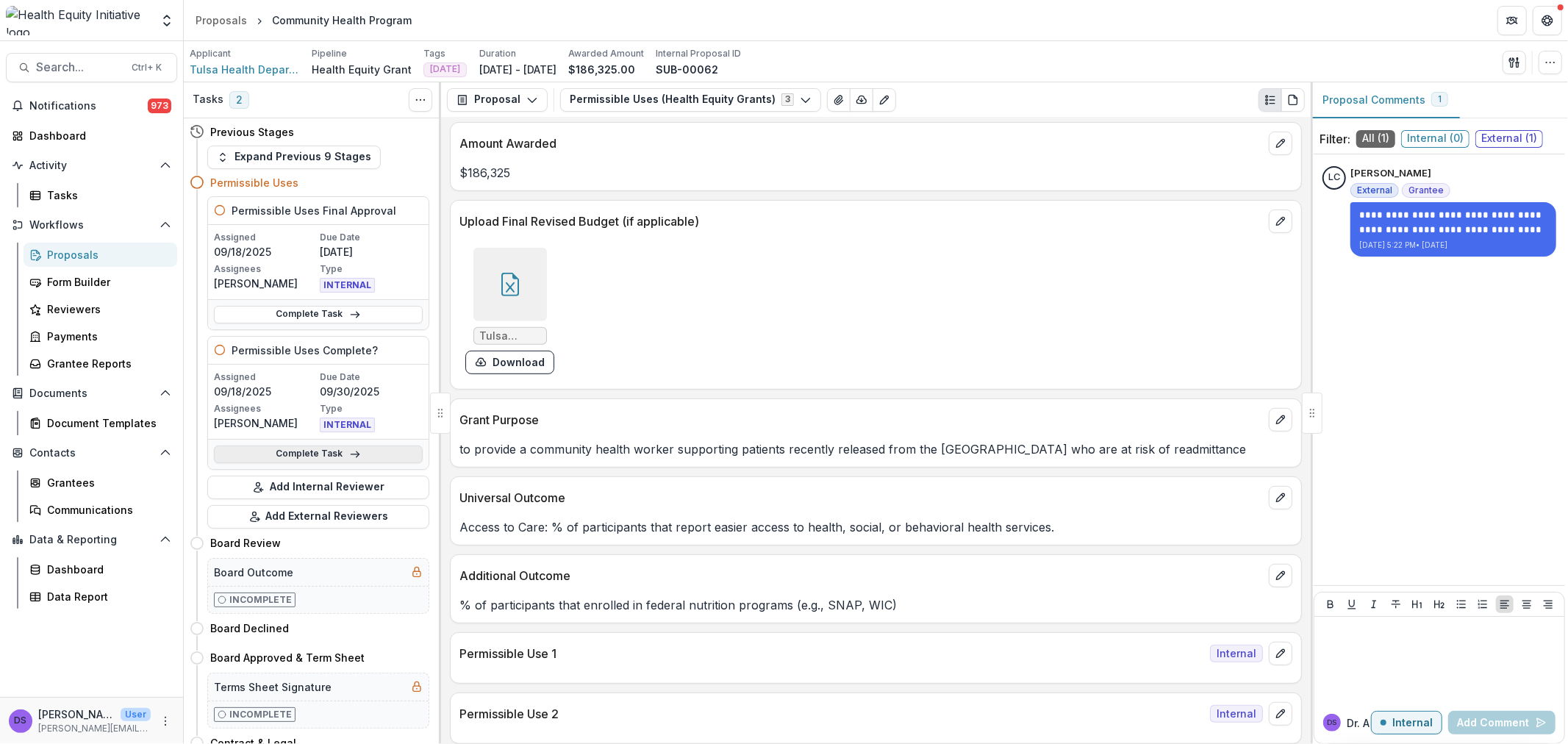
click at [292, 457] on link "Complete Task" at bounding box center [318, 454] width 209 height 18
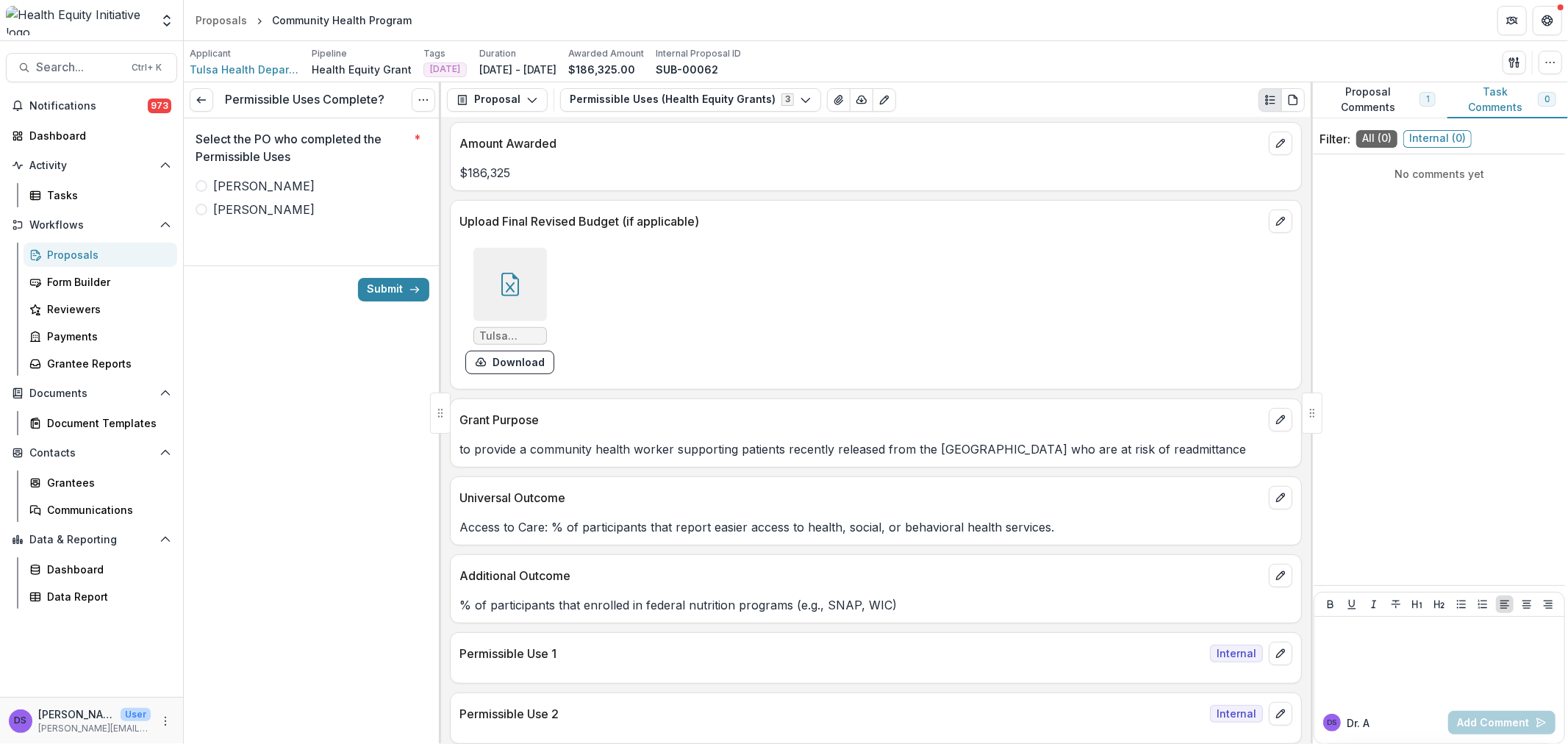
click at [234, 212] on span "[PERSON_NAME]" at bounding box center [264, 209] width 101 height 18
click at [369, 289] on button "Submit" at bounding box center [394, 289] width 71 height 23
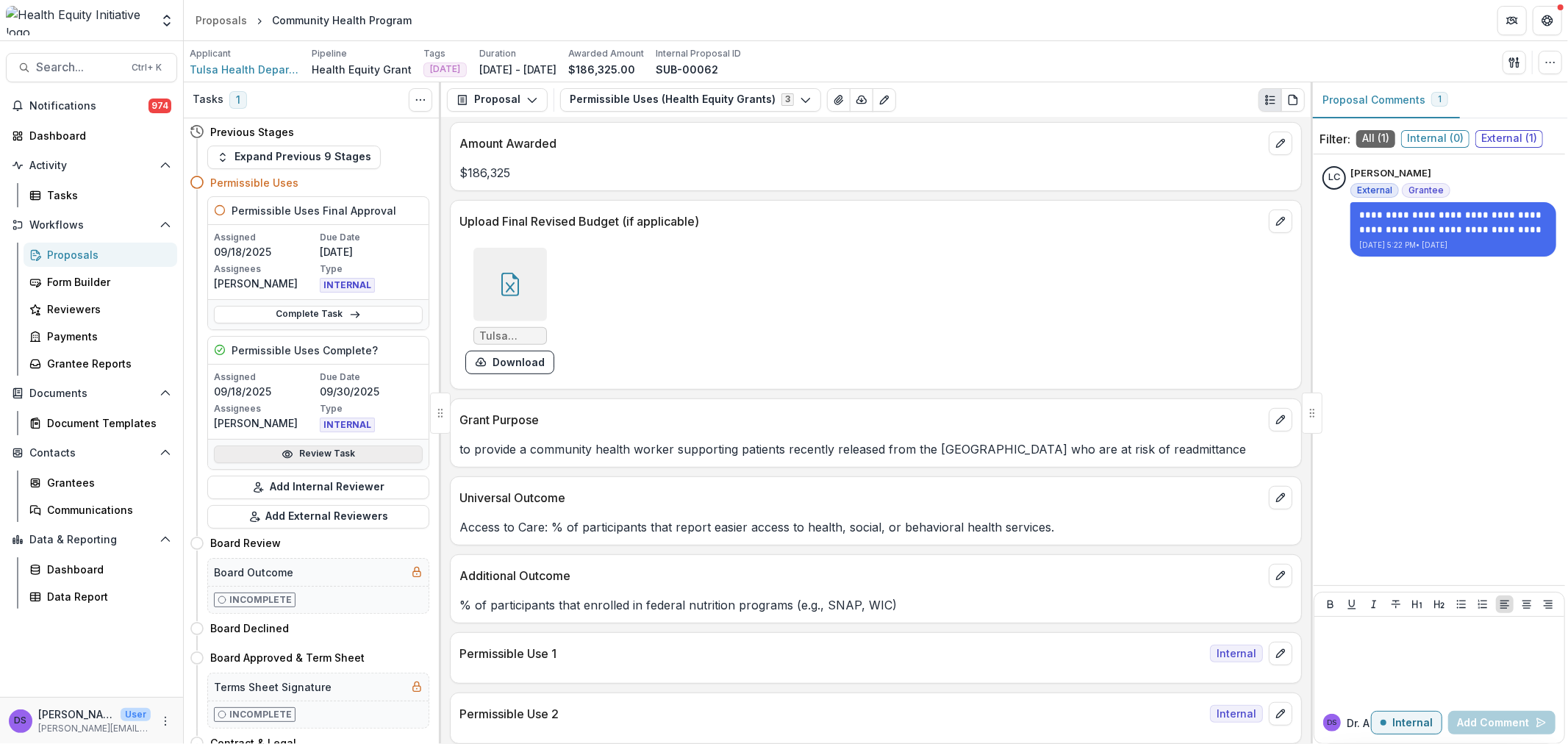
click at [369, 448] on link "Review Task" at bounding box center [318, 454] width 209 height 18
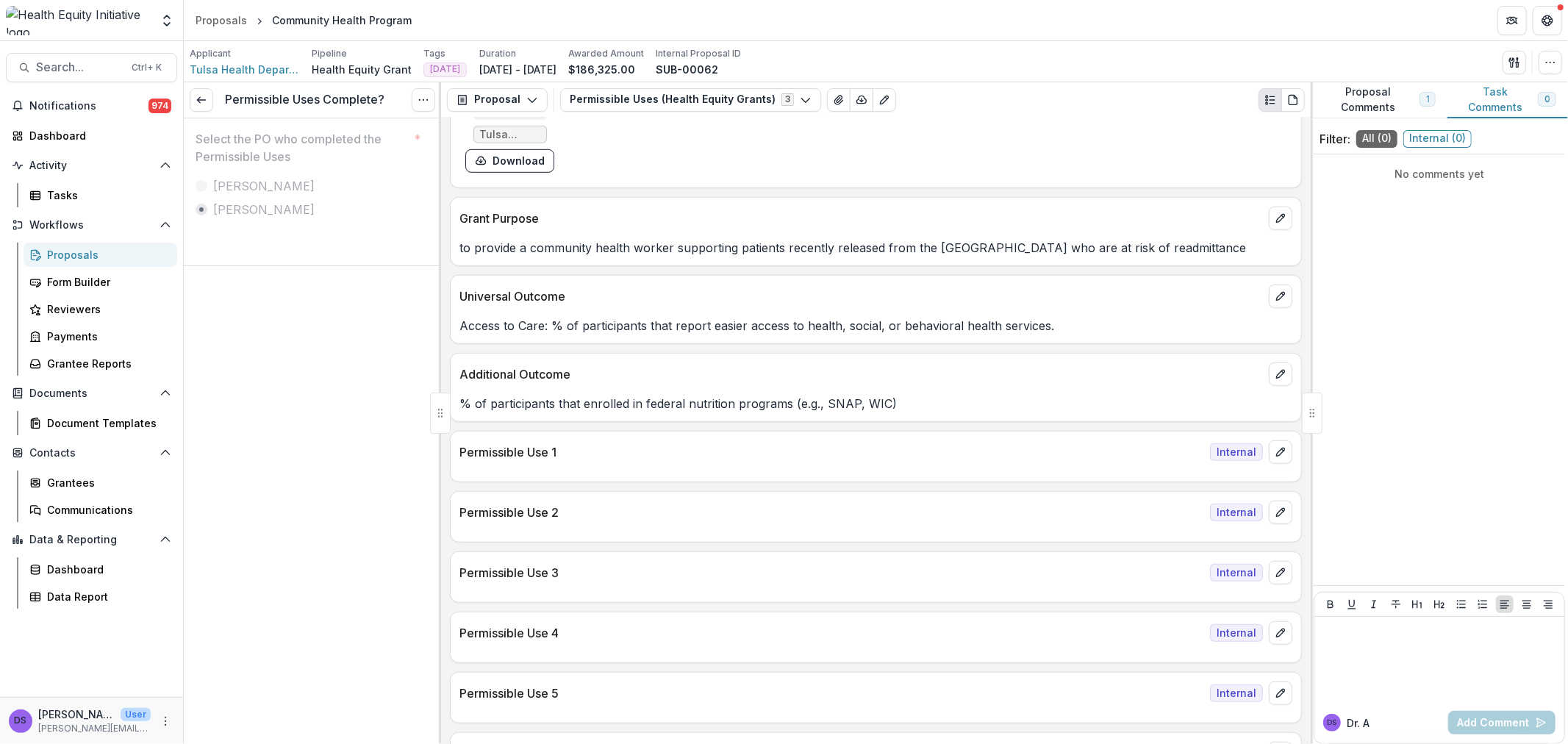
scroll to position [736, 0]
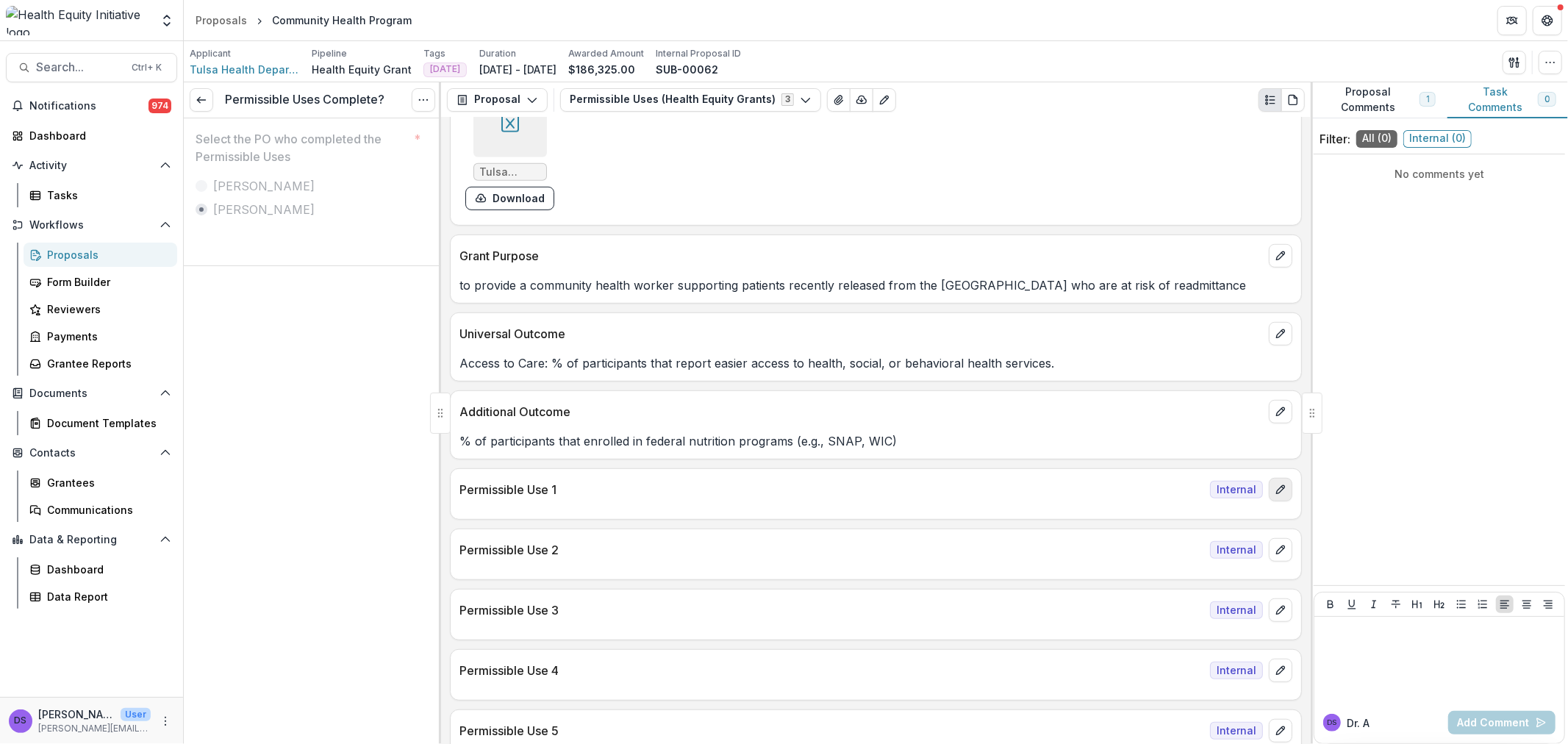
click at [1274, 495] on icon "edit" at bounding box center [1280, 490] width 12 height 12
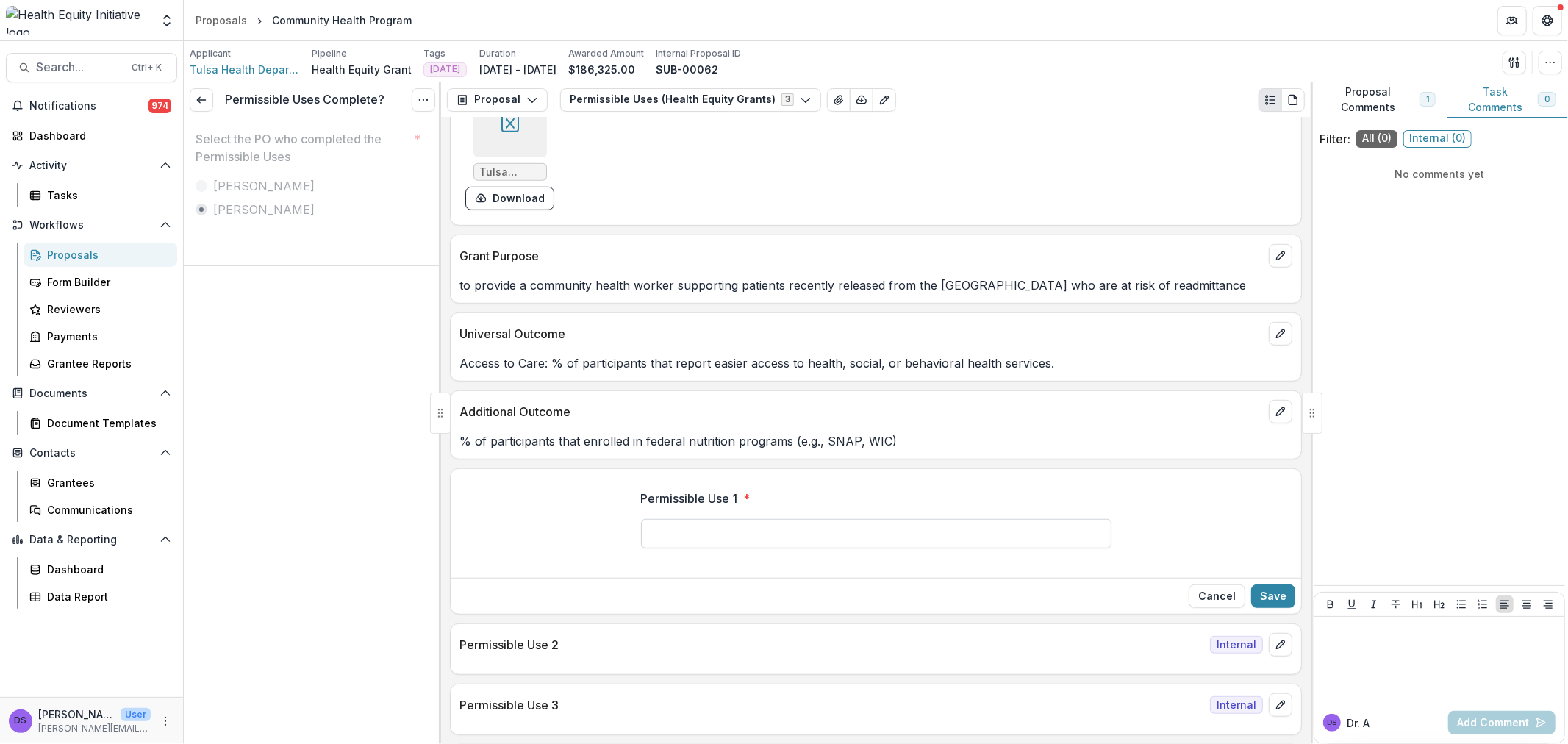
click at [843, 541] on input "Permissible Use 1 *" at bounding box center [877, 533] width 471 height 29
type input "**********"
click at [1274, 601] on button "Save" at bounding box center [1273, 596] width 44 height 23
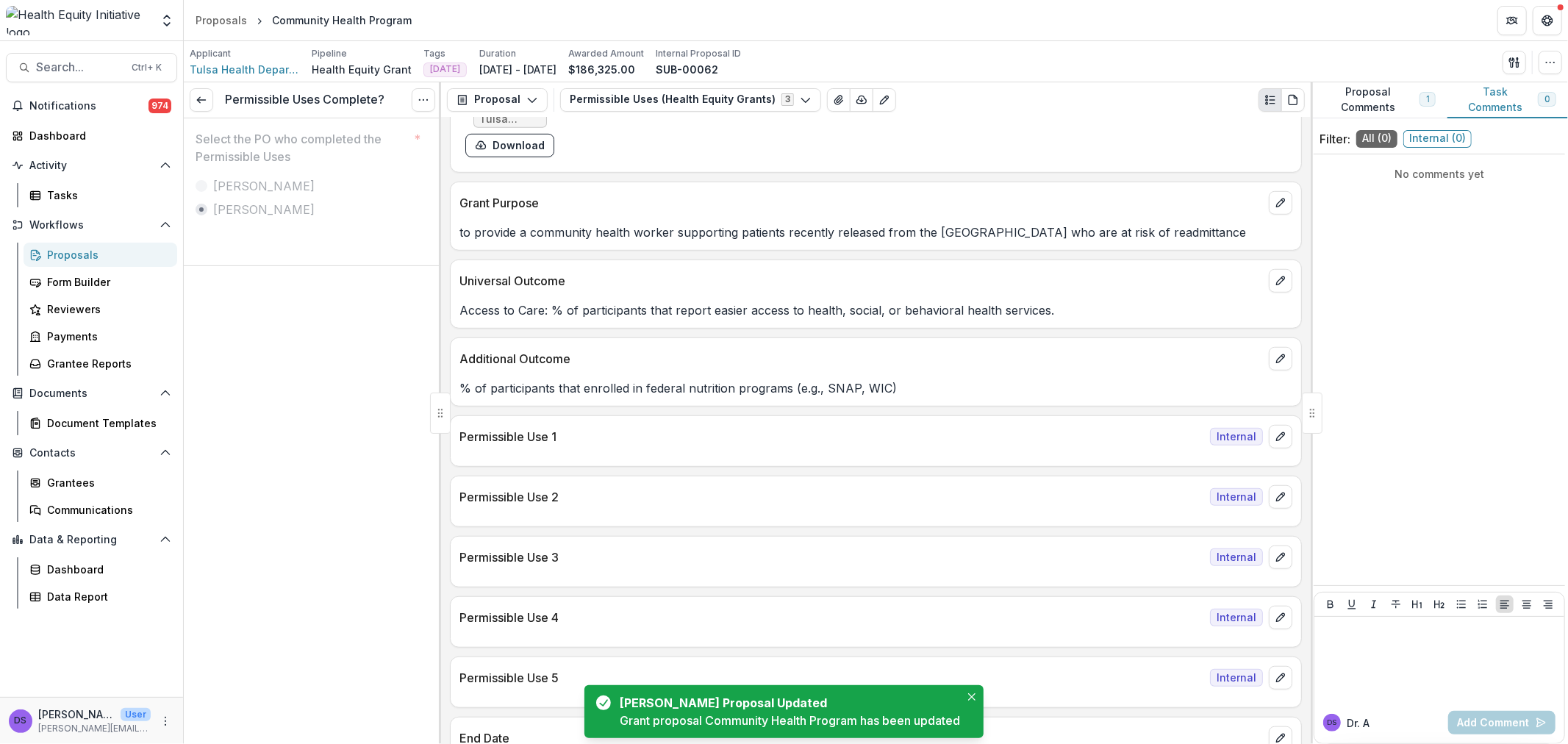
scroll to position [817, 0]
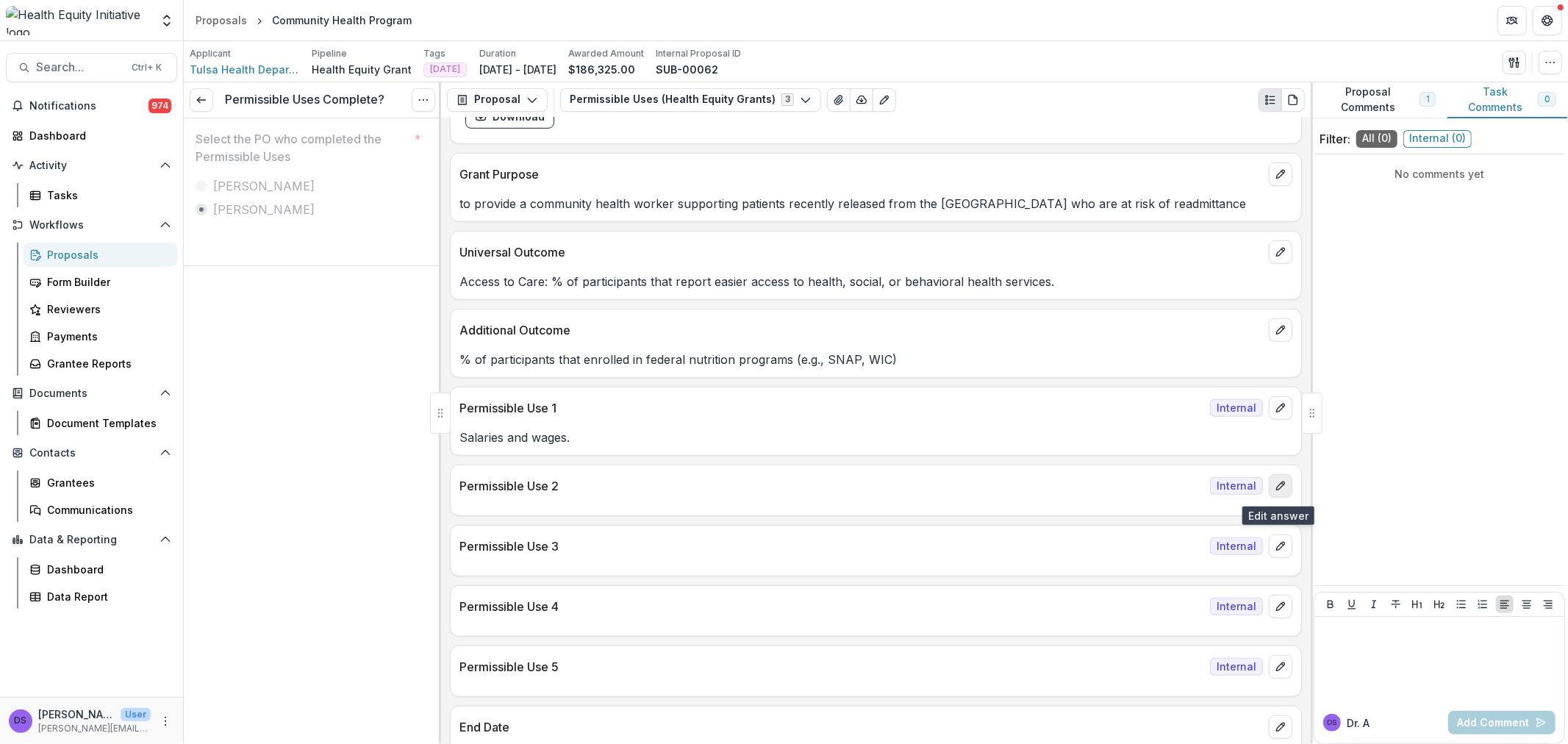
click at [1281, 492] on icon "edit" at bounding box center [1280, 486] width 12 height 12
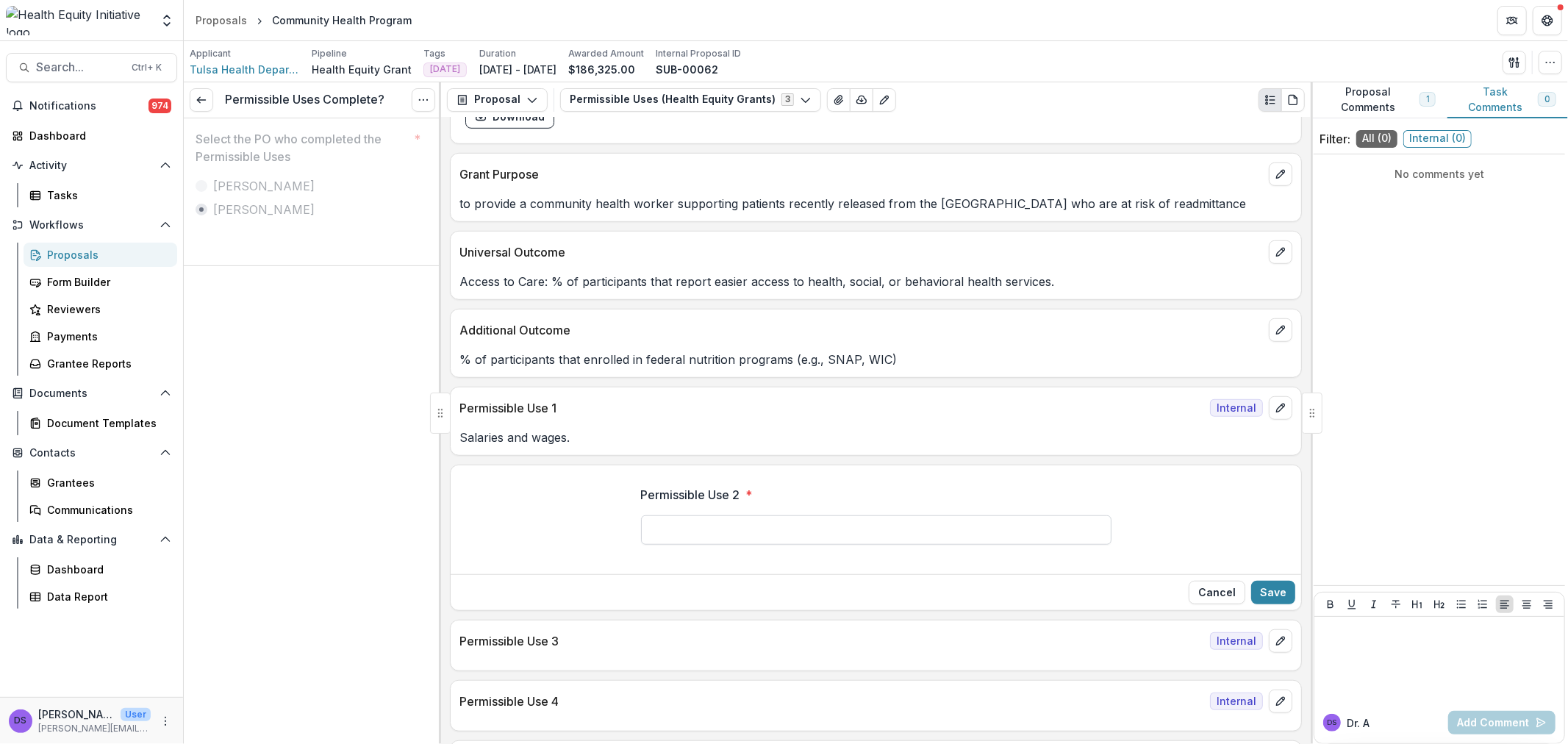
click at [832, 534] on input "Permissible Use 2 *" at bounding box center [877, 530] width 471 height 29
type input "*"
type input "**********"
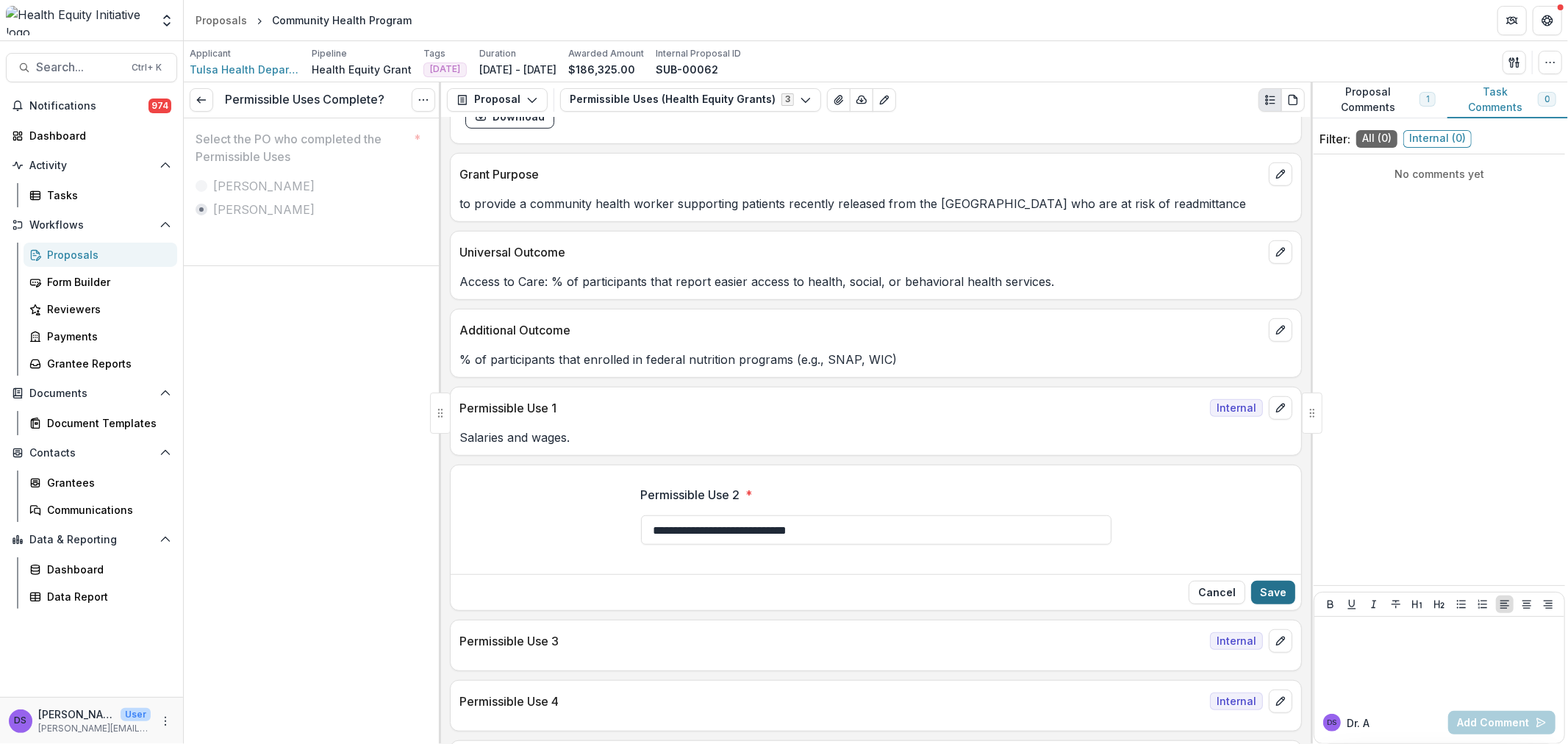
click at [1277, 597] on button "Save" at bounding box center [1273, 592] width 44 height 23
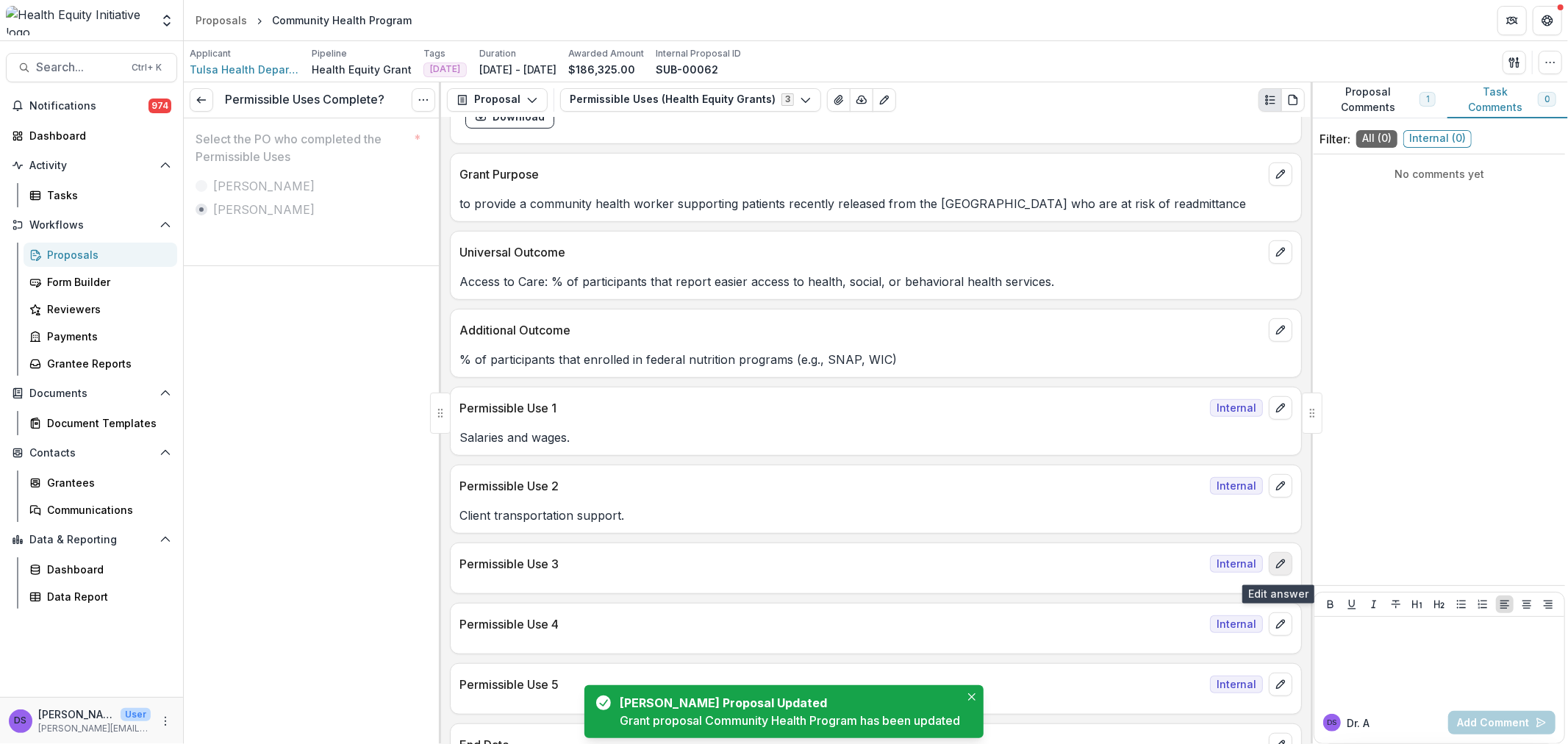
click at [1276, 570] on icon "edit" at bounding box center [1280, 564] width 12 height 12
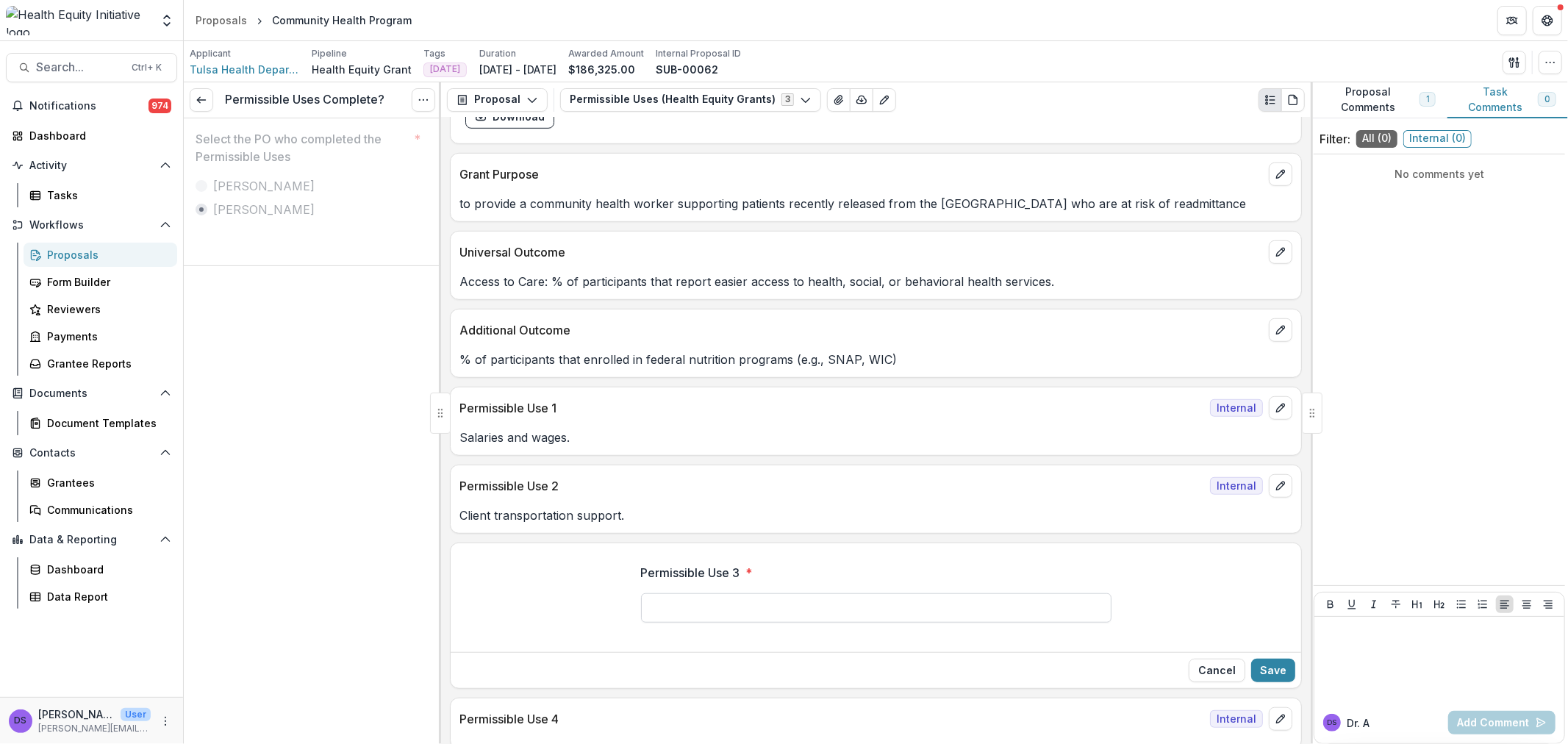
click at [752, 604] on input "Permissible Use 3 *" at bounding box center [877, 608] width 471 height 29
type input "**********"
click at [1274, 667] on button "Save" at bounding box center [1273, 670] width 44 height 23
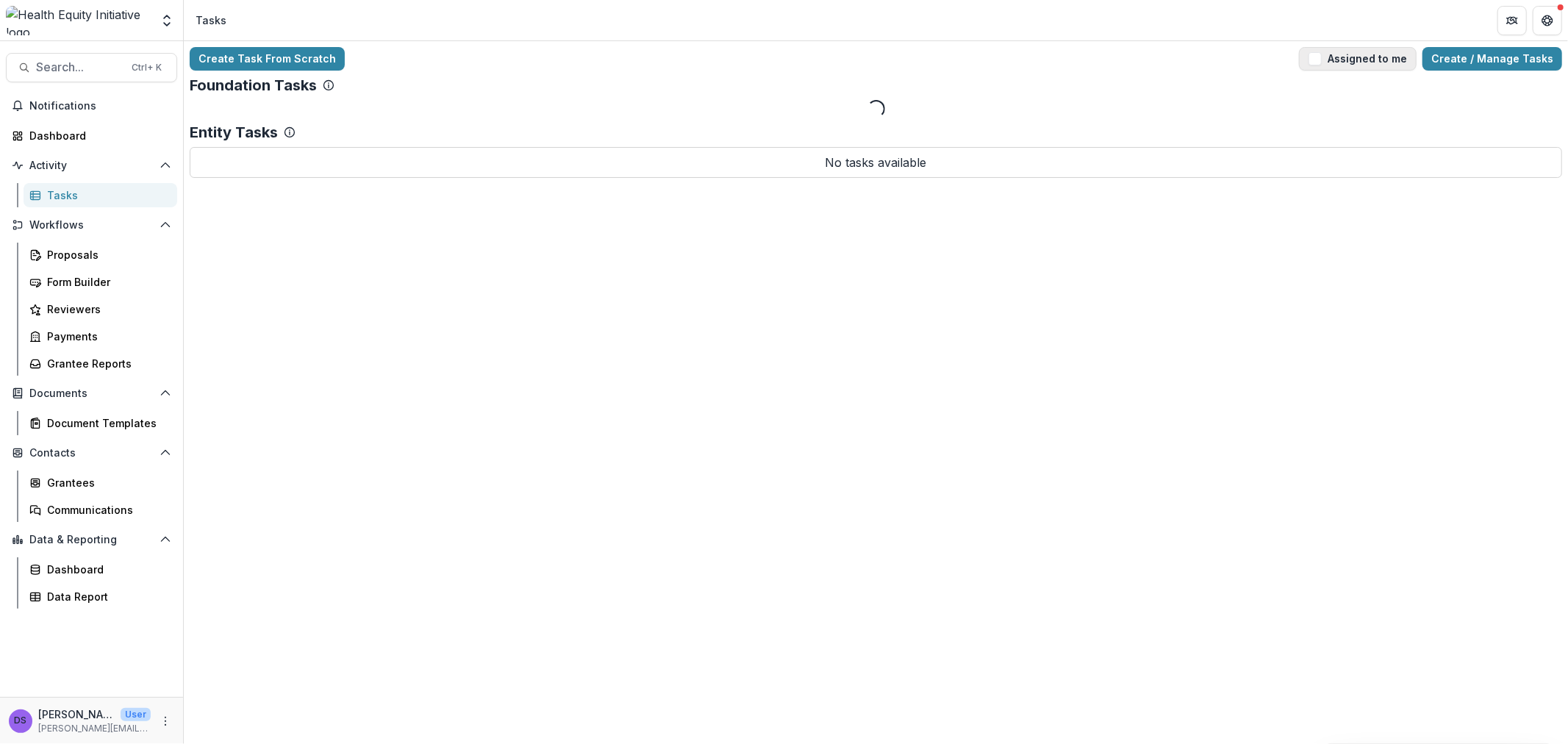
click at [1320, 56] on span "button" at bounding box center [1315, 59] width 13 height 13
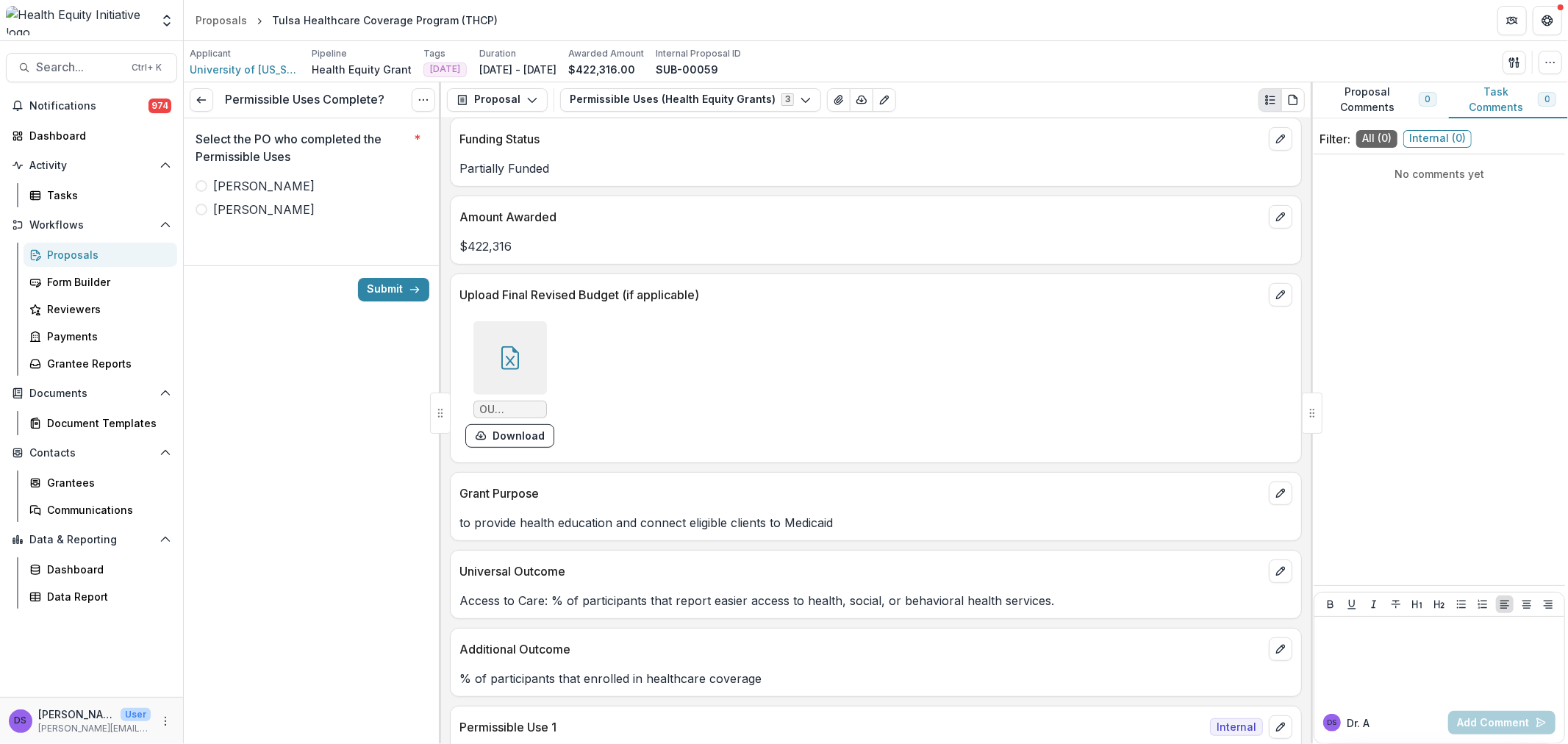
scroll to position [490, 0]
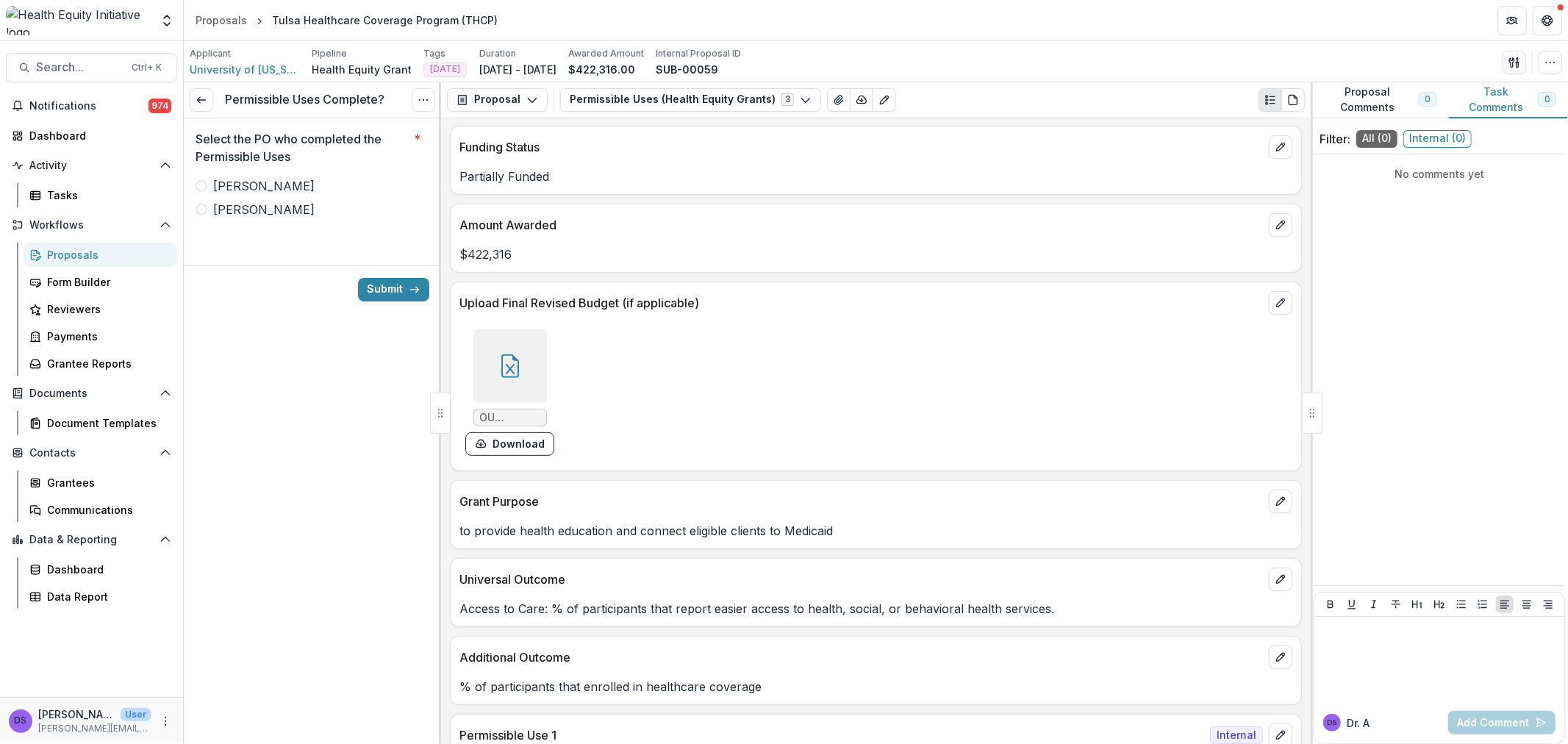
click at [504, 365] on icon at bounding box center [510, 366] width 23 height 23
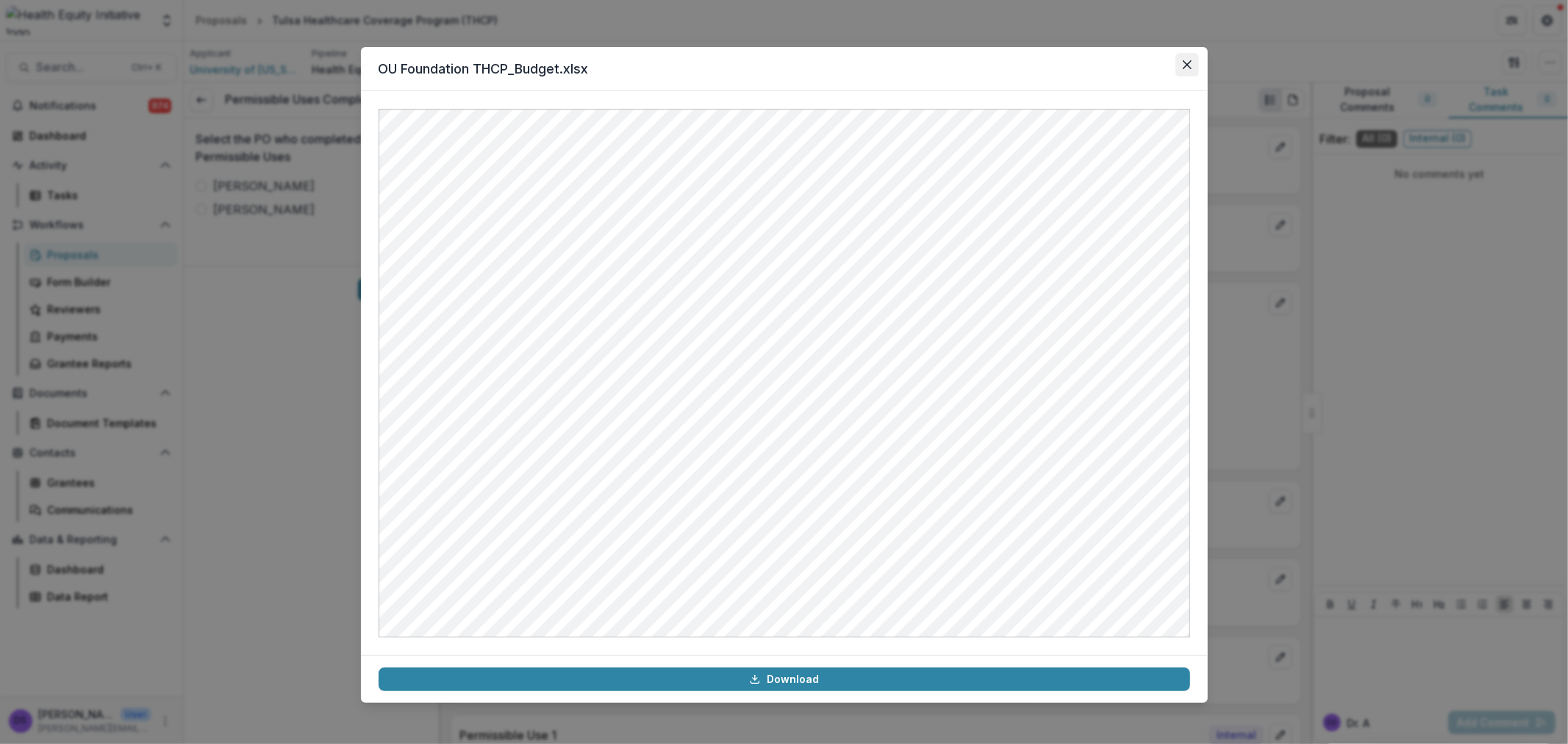
click at [1189, 59] on button "Close" at bounding box center [1187, 64] width 23 height 23
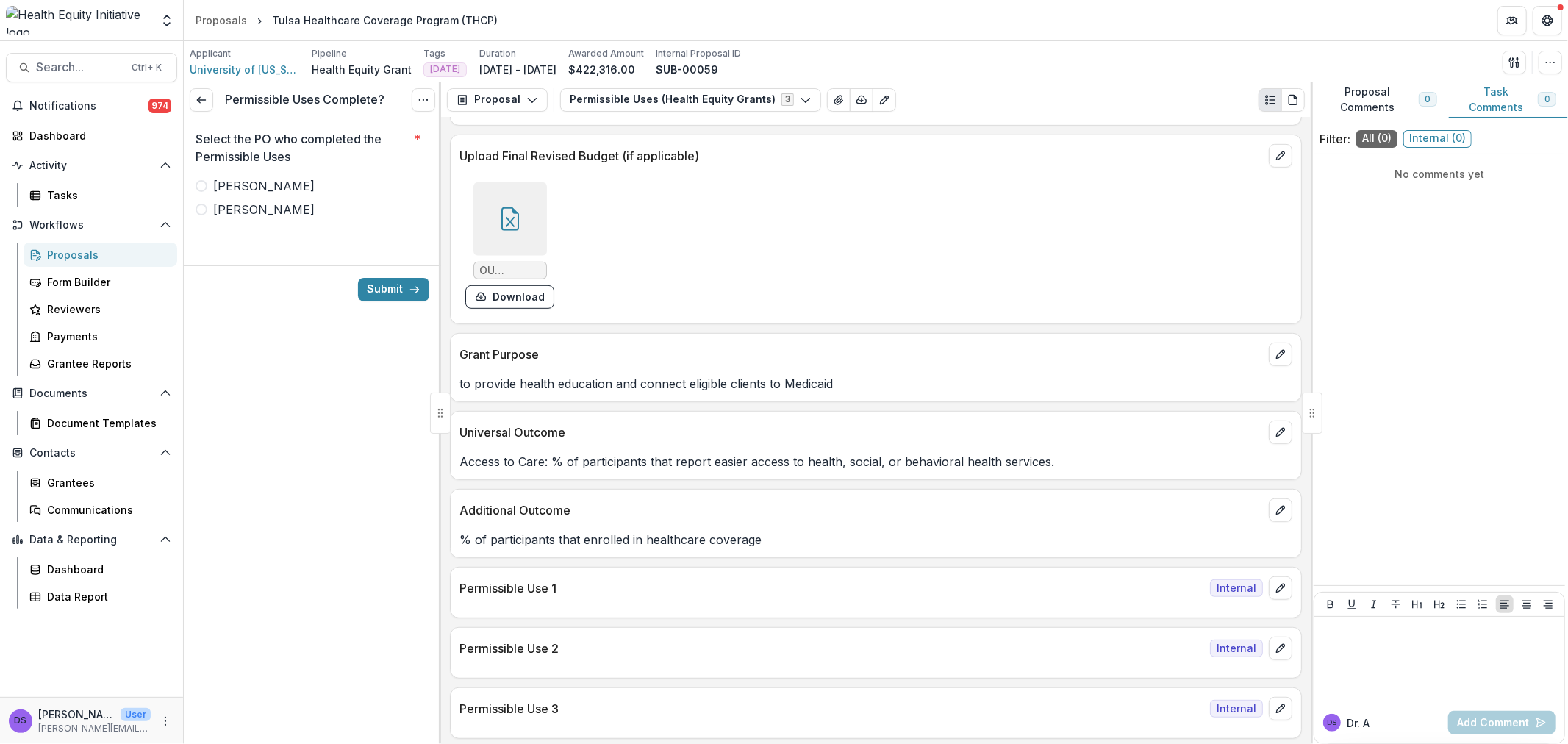
scroll to position [653, 0]
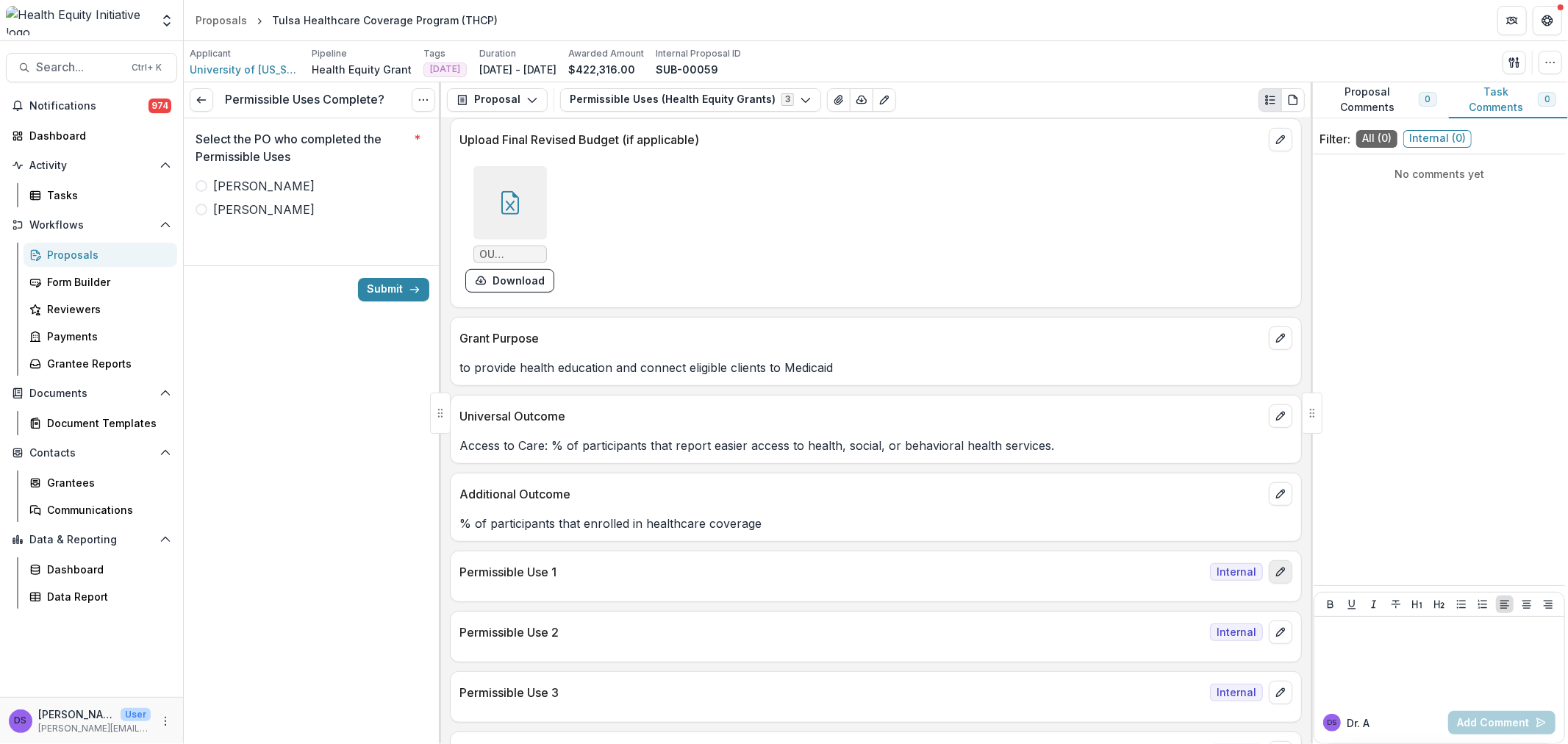
click at [1276, 577] on icon "edit" at bounding box center [1280, 572] width 8 height 8
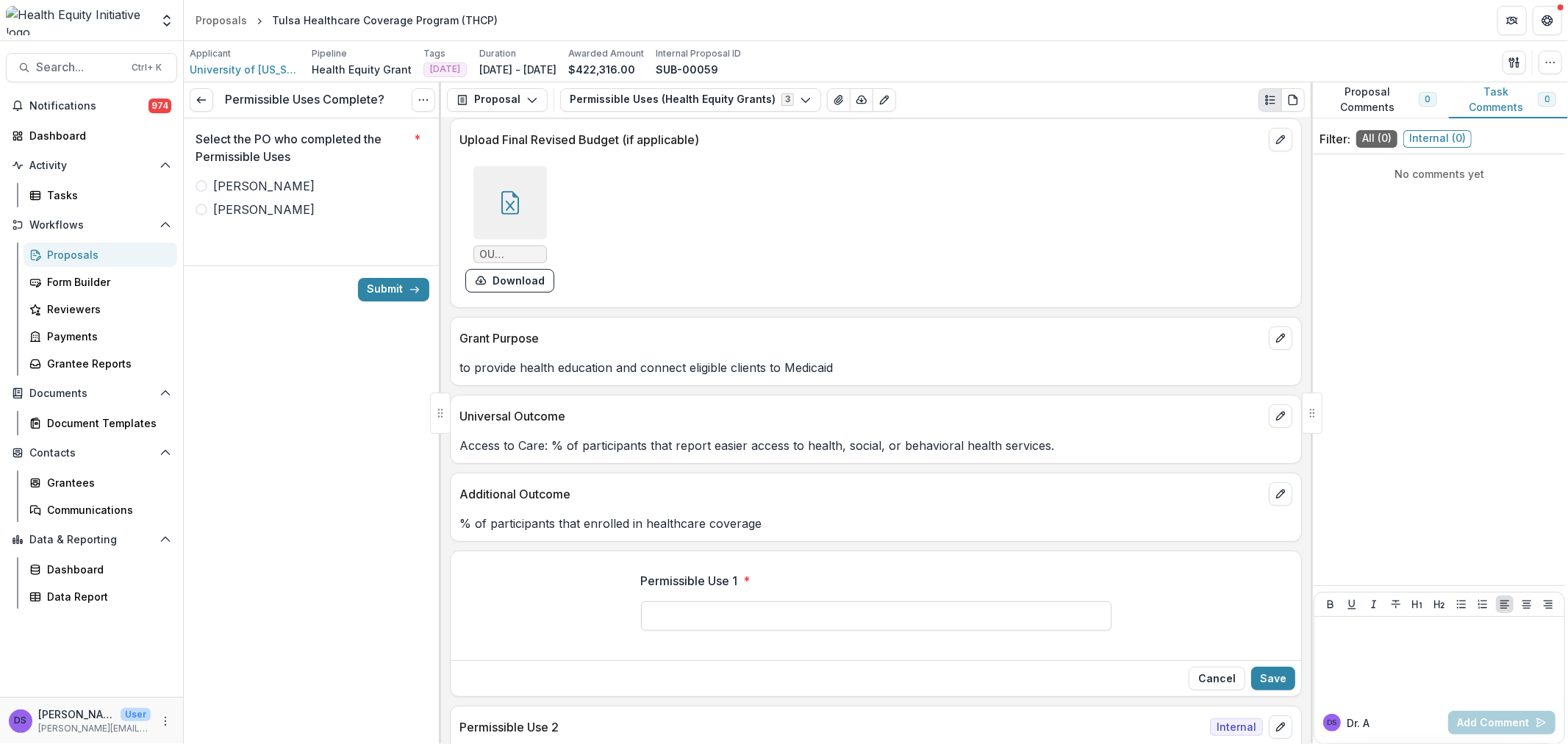
click at [696, 615] on input "Permissible Use 1 *" at bounding box center [877, 615] width 471 height 29
type input "**********"
click at [1255, 676] on button "Save" at bounding box center [1273, 678] width 44 height 23
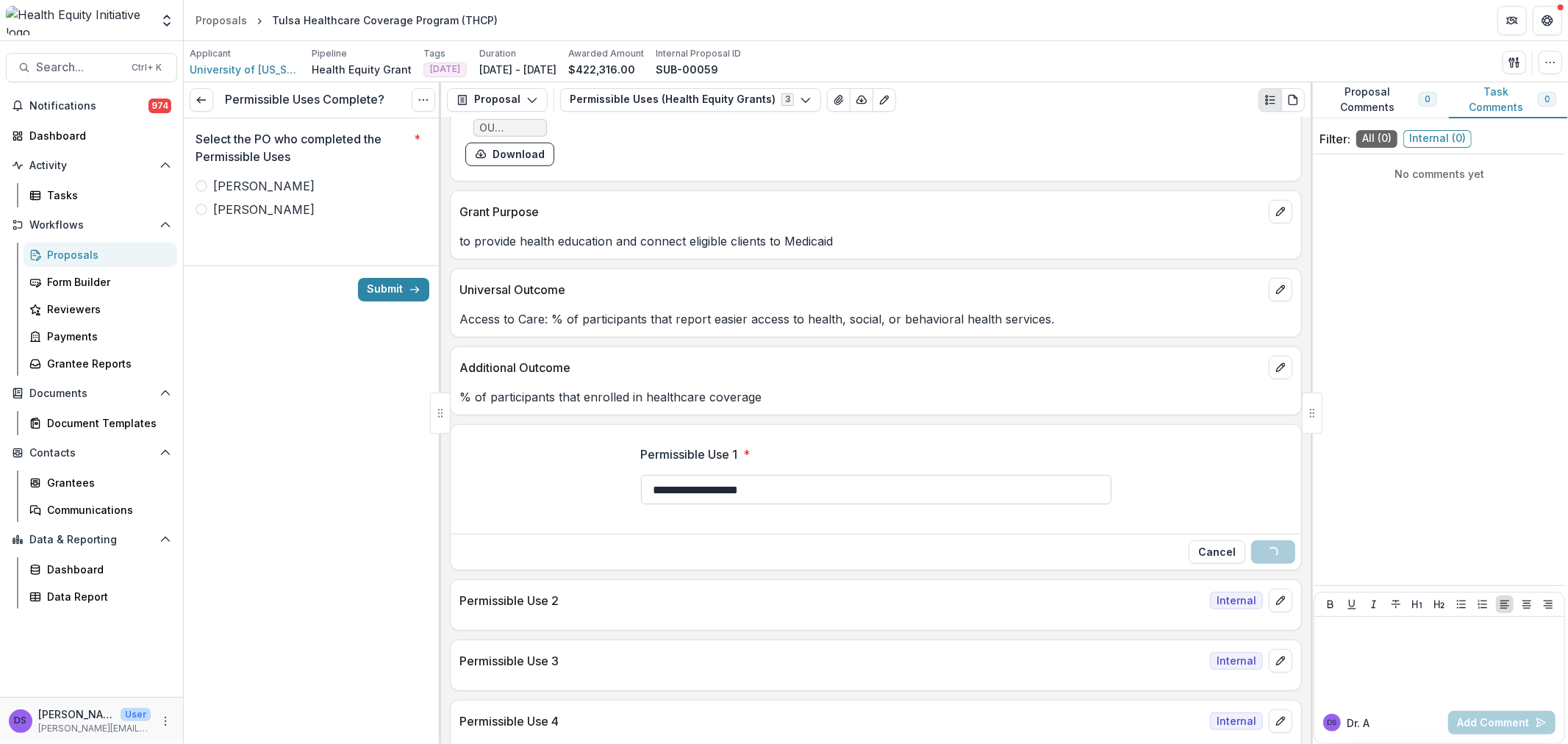
scroll to position [817, 0]
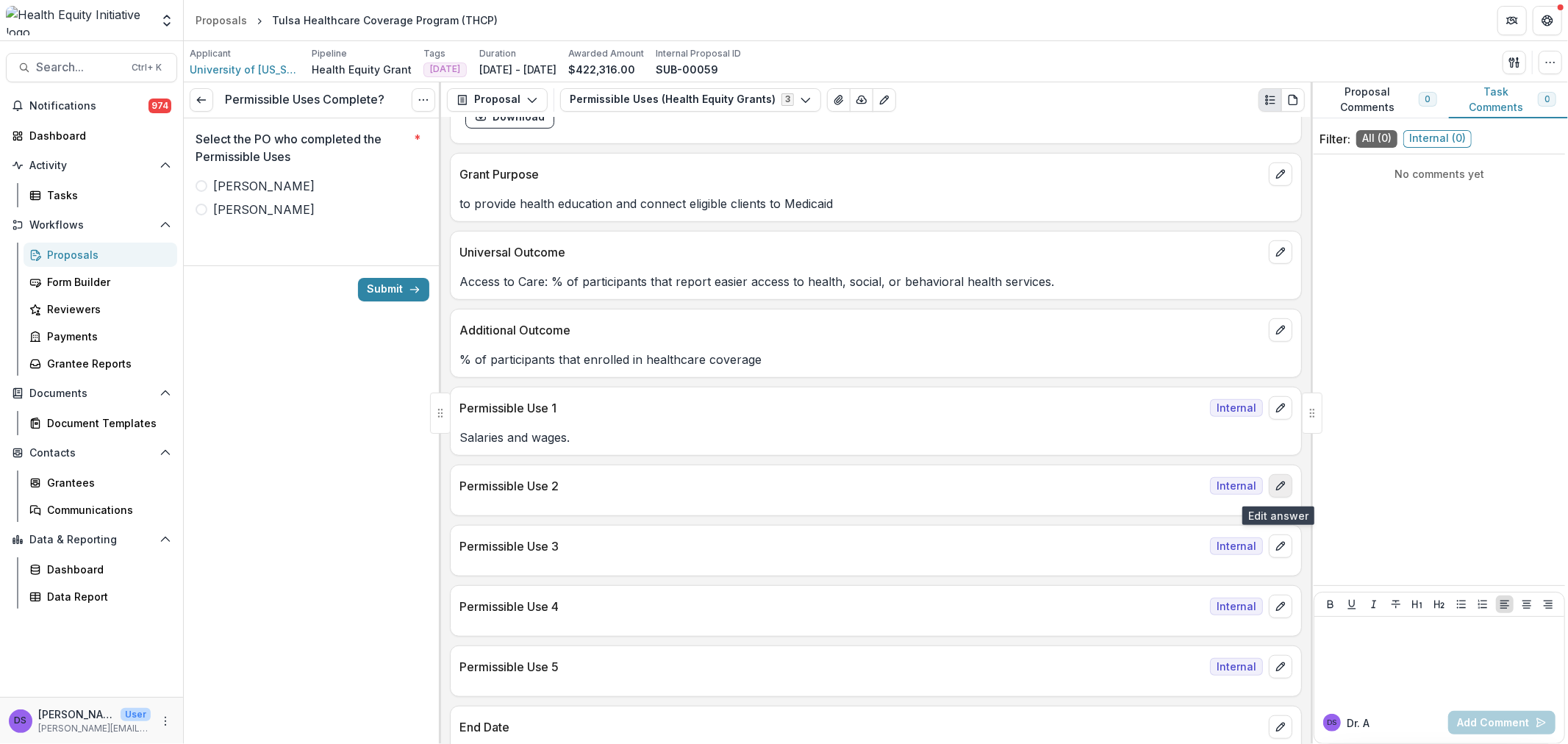
click at [1281, 485] on line "edit" at bounding box center [1282, 484] width 2 height 2
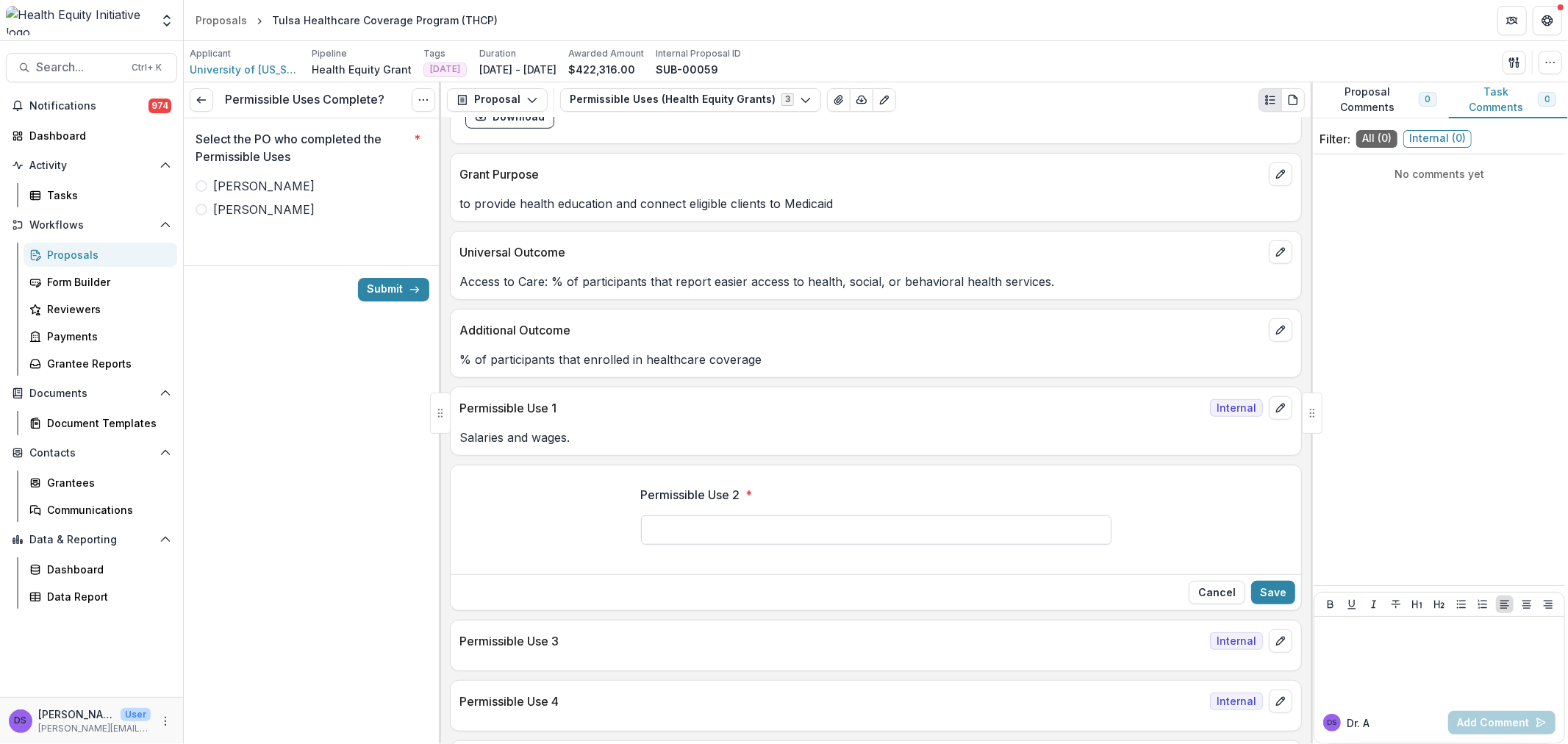
click at [838, 533] on input "Permissible Use 2 *" at bounding box center [877, 530] width 471 height 29
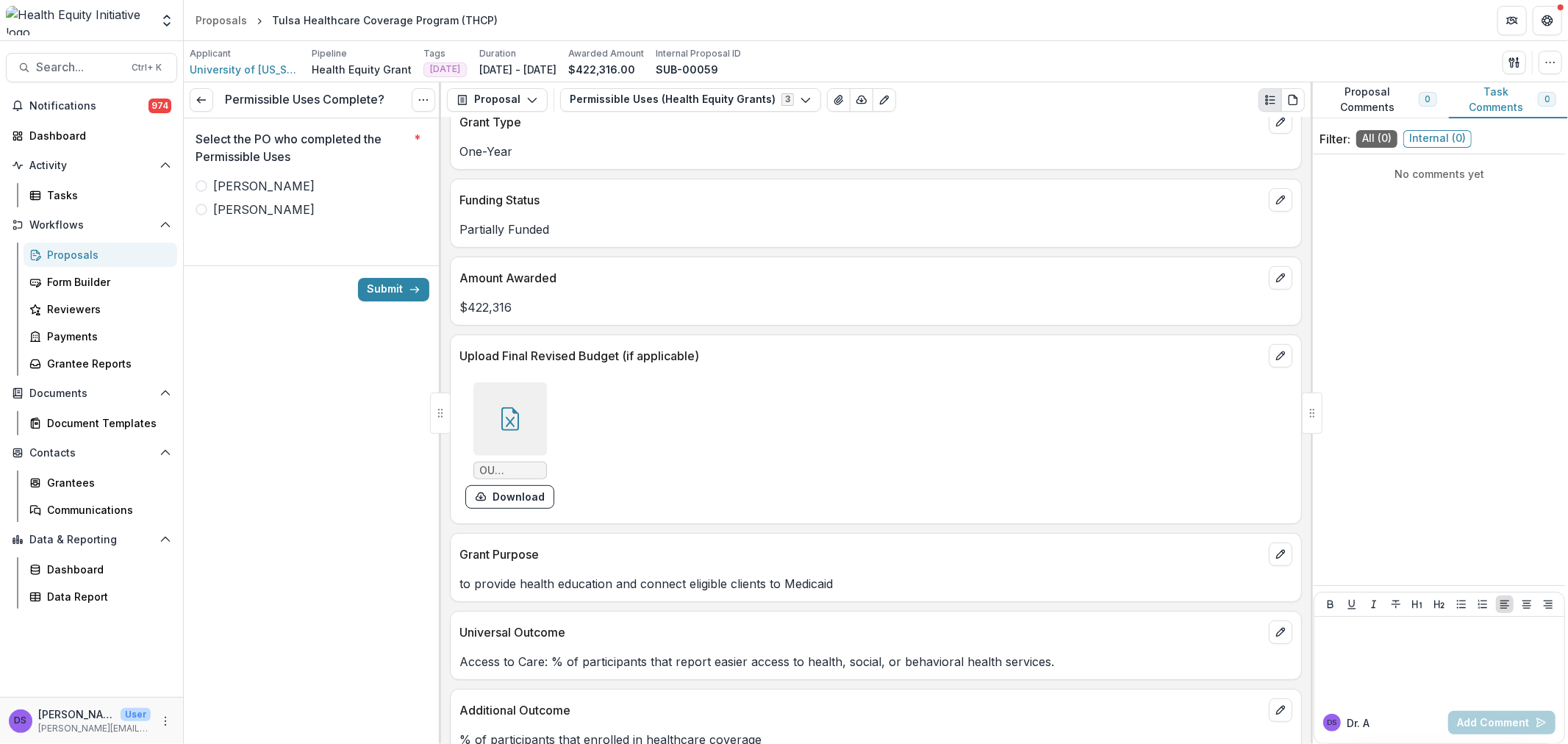
scroll to position [408, 0]
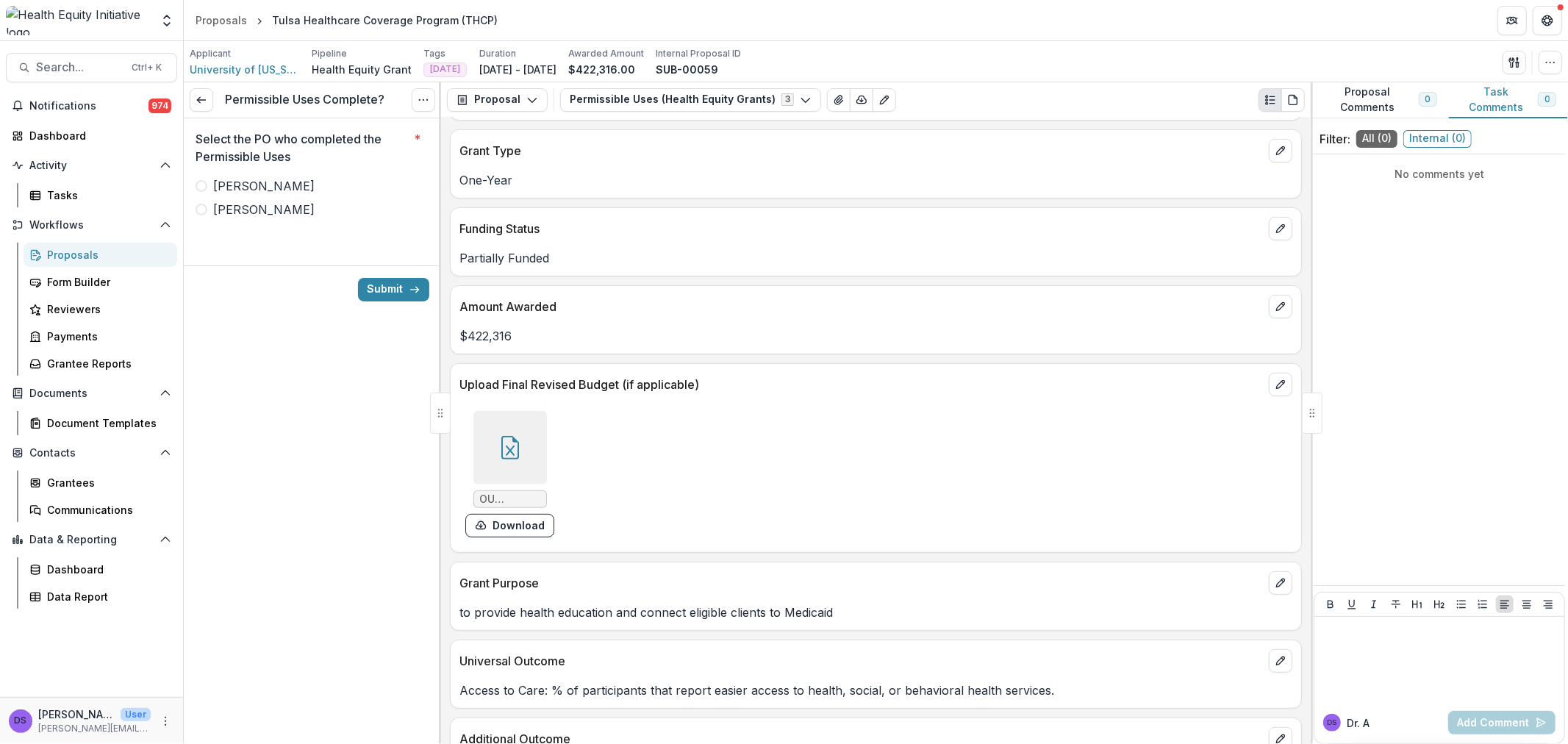
type input "**********"
click at [524, 428] on div at bounding box center [510, 448] width 73 height 73
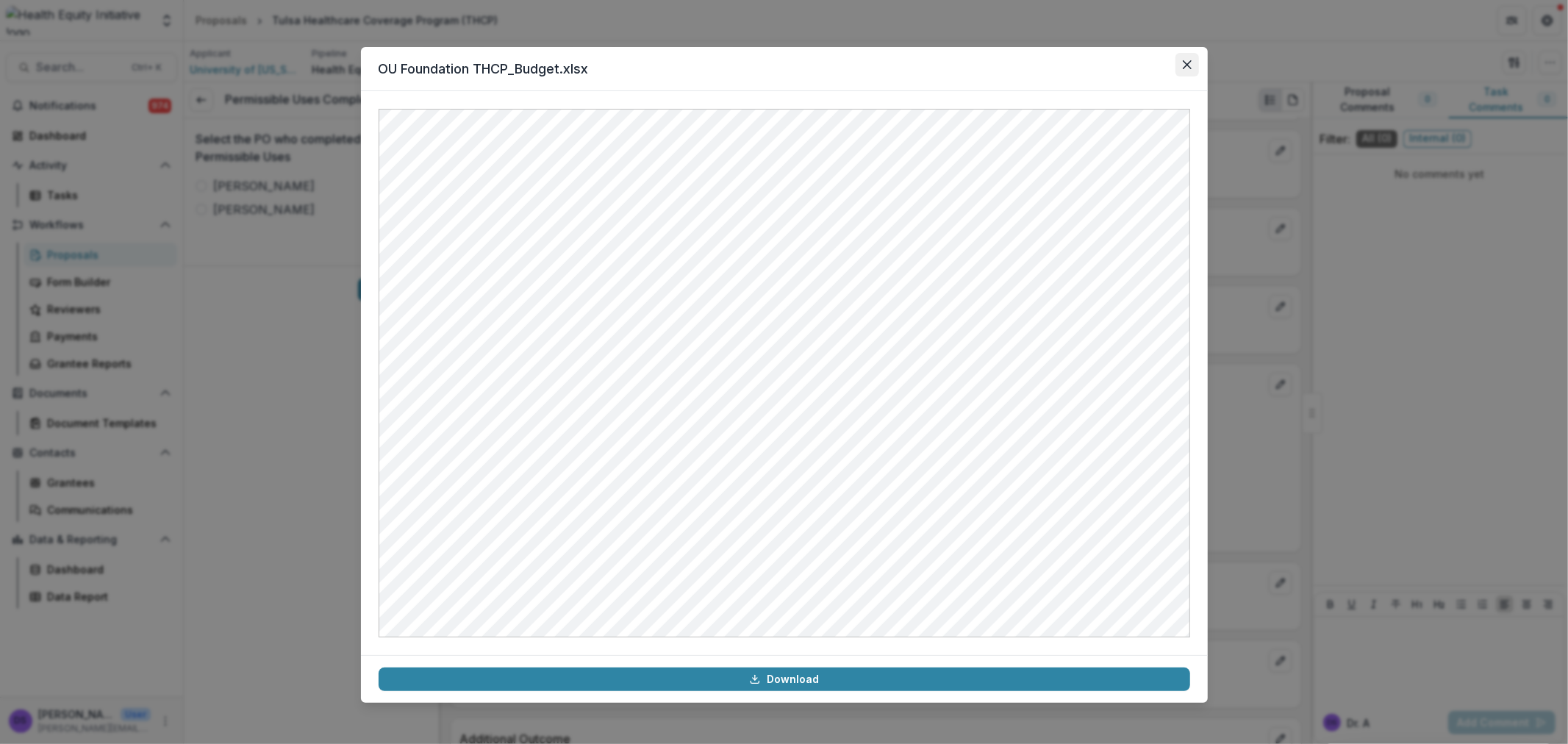
click at [1183, 63] on icon "Close" at bounding box center [1186, 64] width 8 height 8
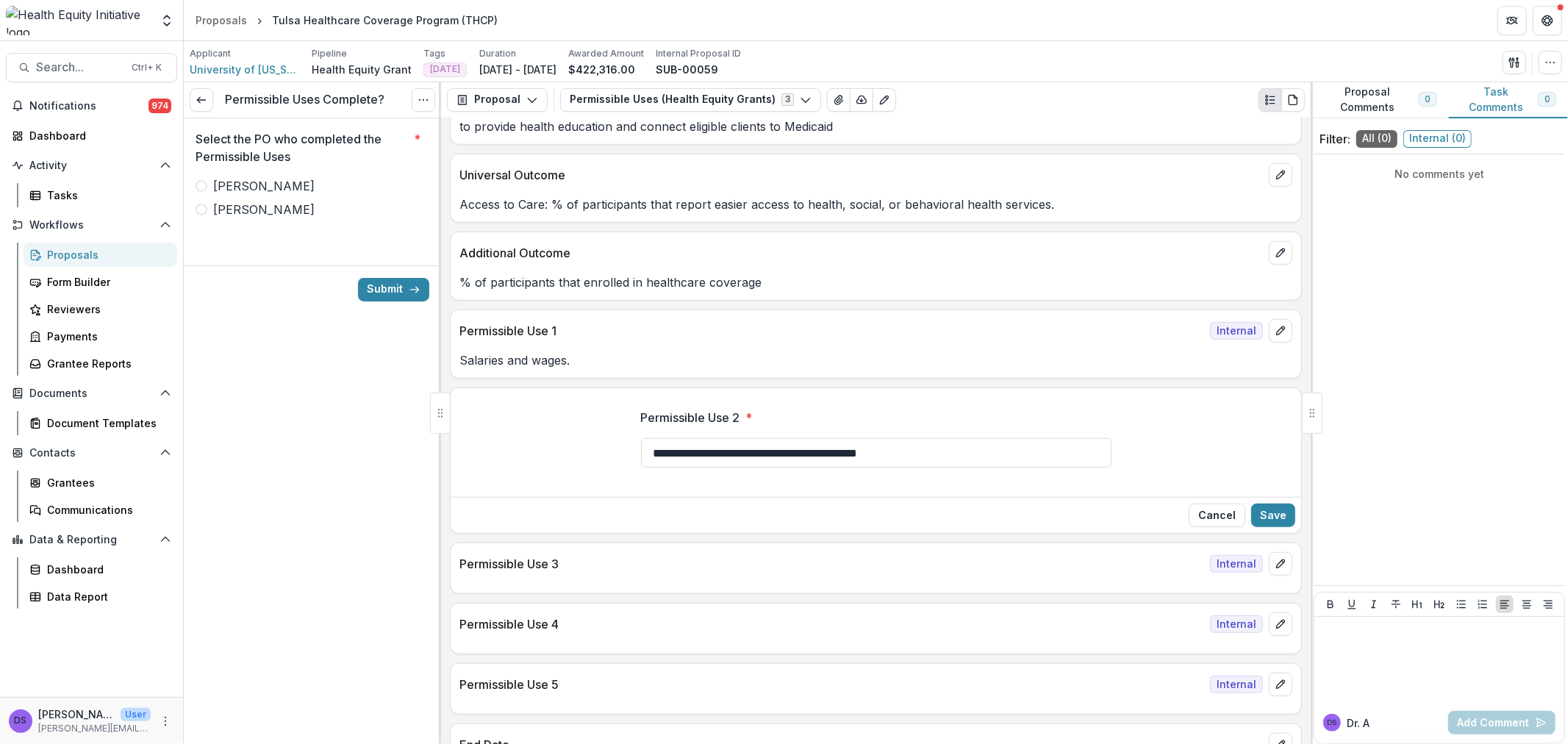
scroll to position [899, 0]
click at [956, 458] on input "**********" at bounding box center [877, 448] width 471 height 29
type input "**********"
click at [1264, 509] on button "Save" at bounding box center [1273, 510] width 44 height 23
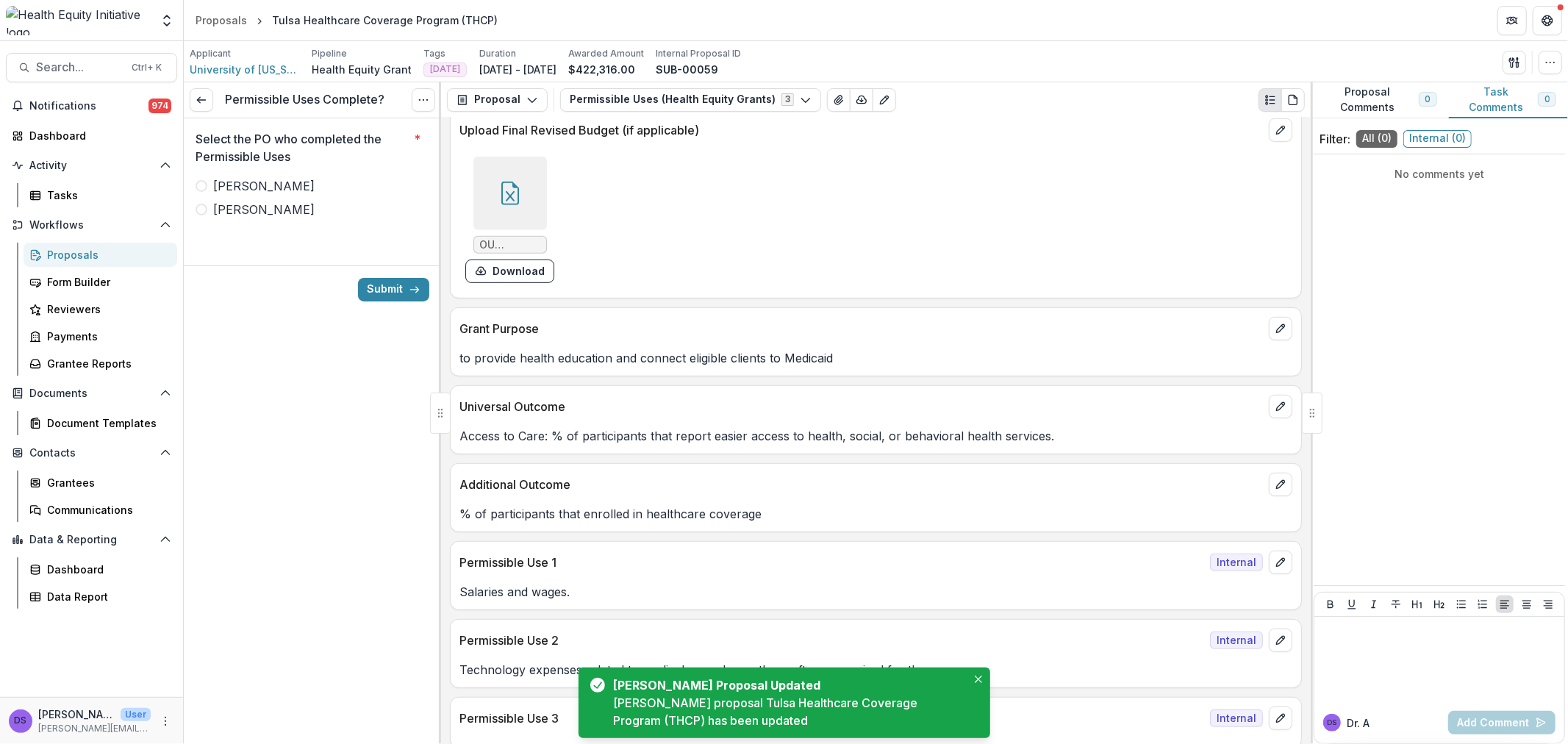
scroll to position [653, 0]
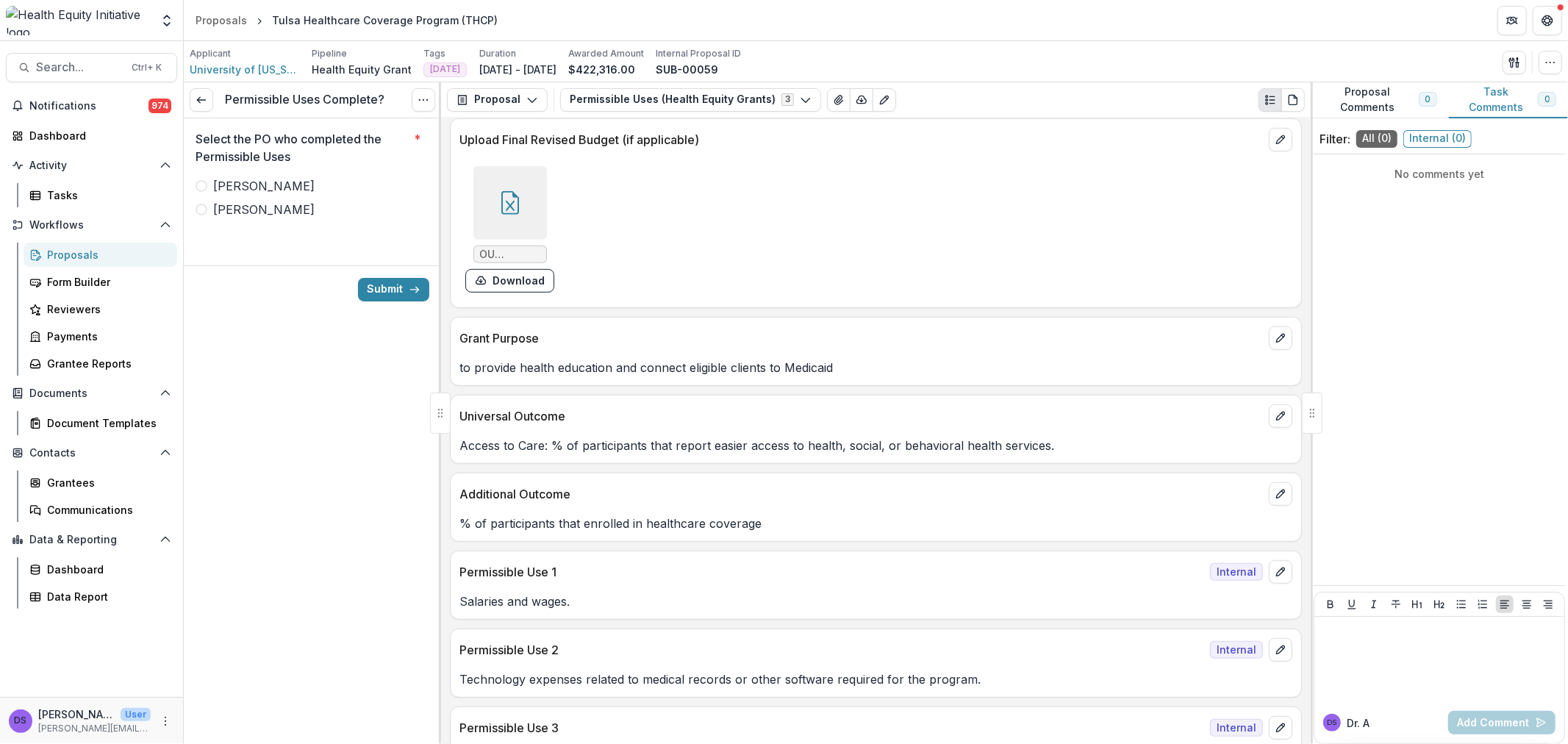
click at [545, 209] on div at bounding box center [510, 203] width 73 height 73
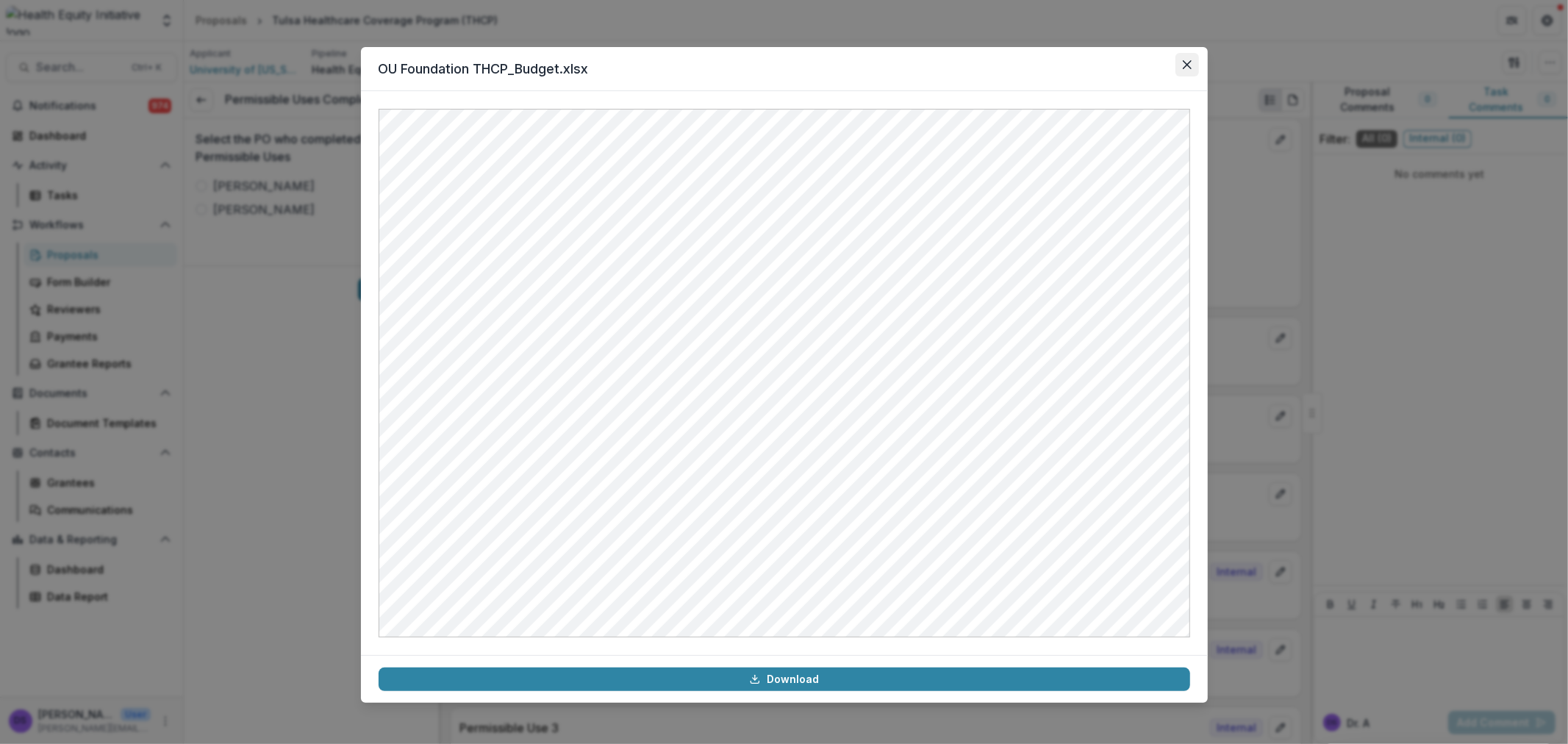
click at [1191, 63] on icon "Close" at bounding box center [1186, 64] width 8 height 8
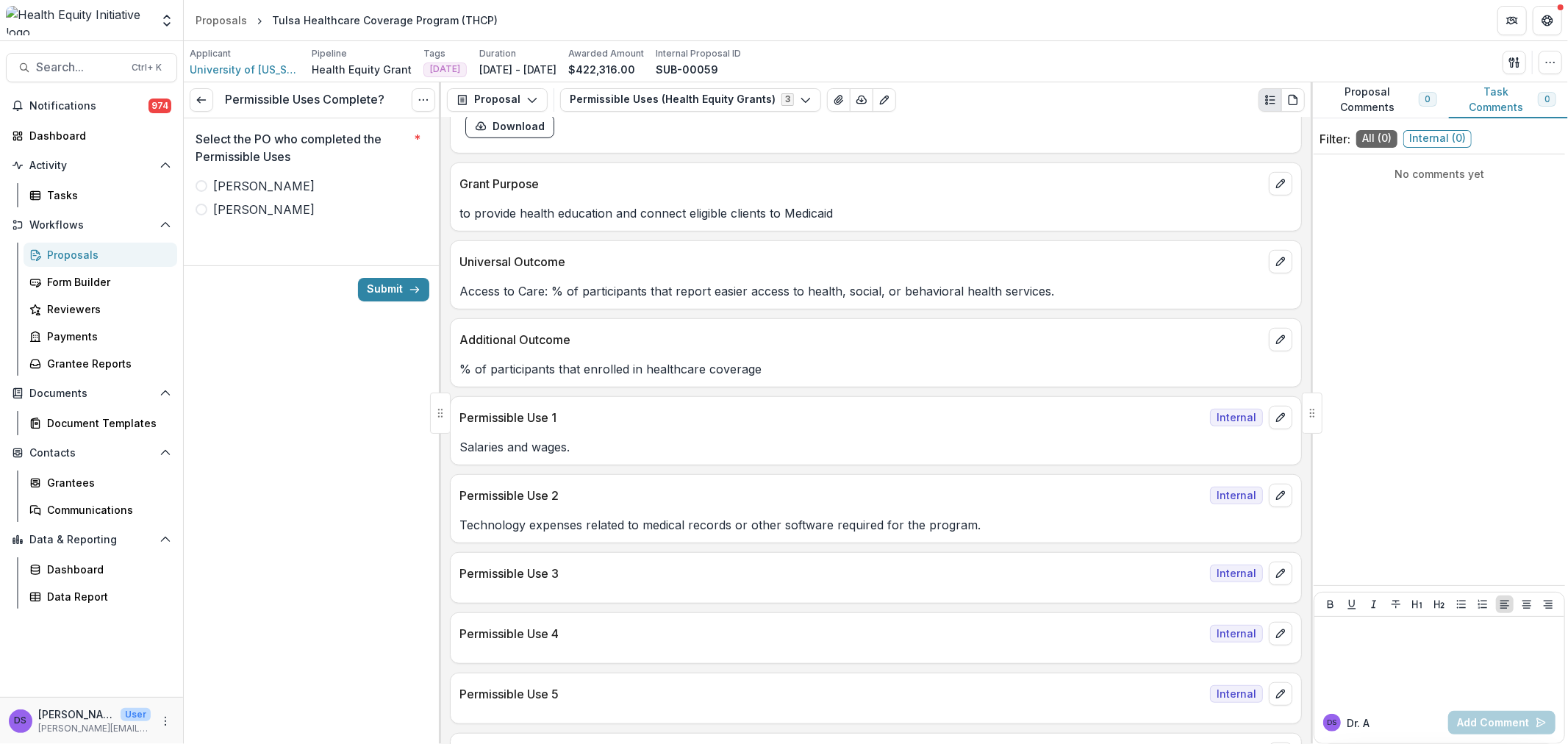
scroll to position [817, 0]
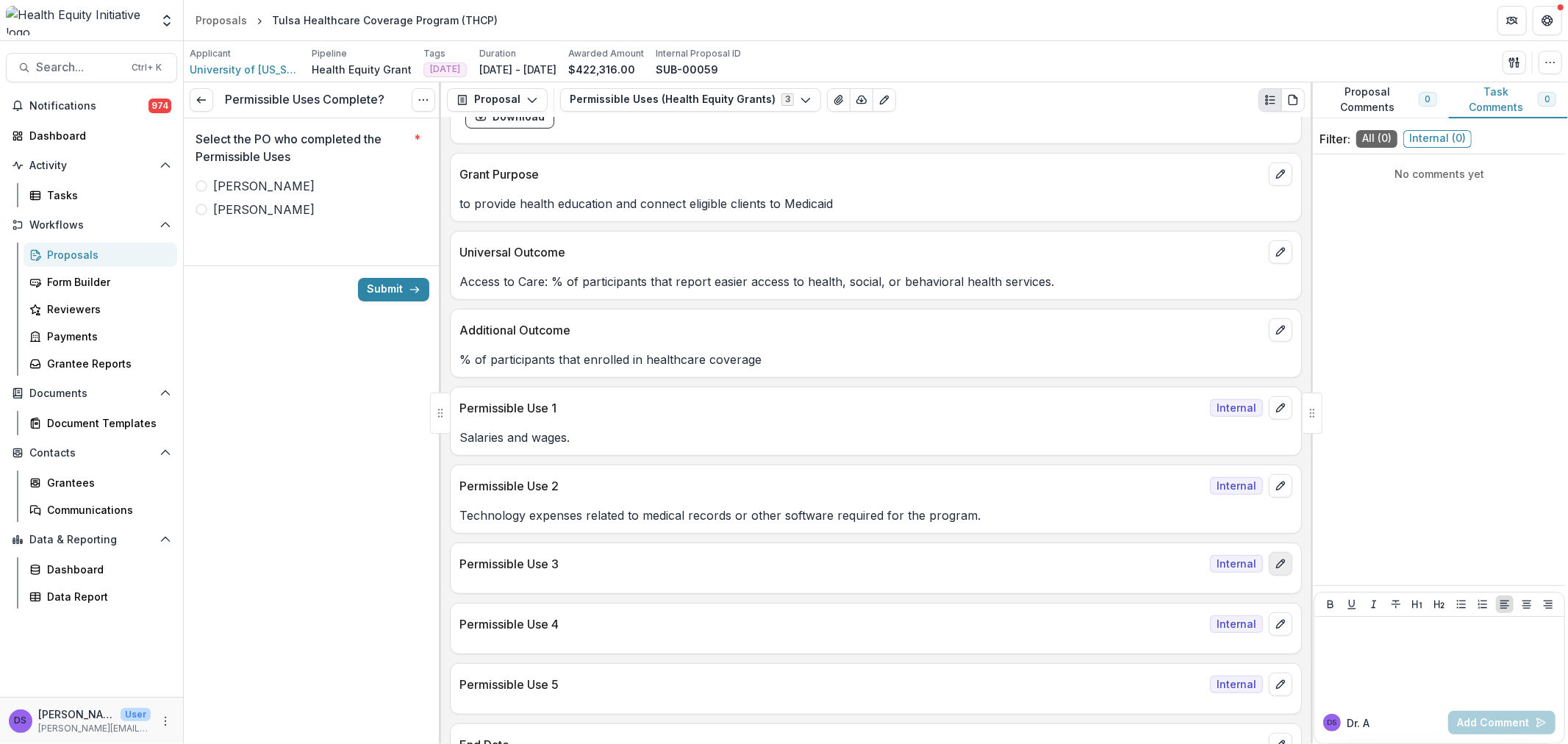
click at [1277, 564] on icon "edit" at bounding box center [1280, 564] width 8 height 8
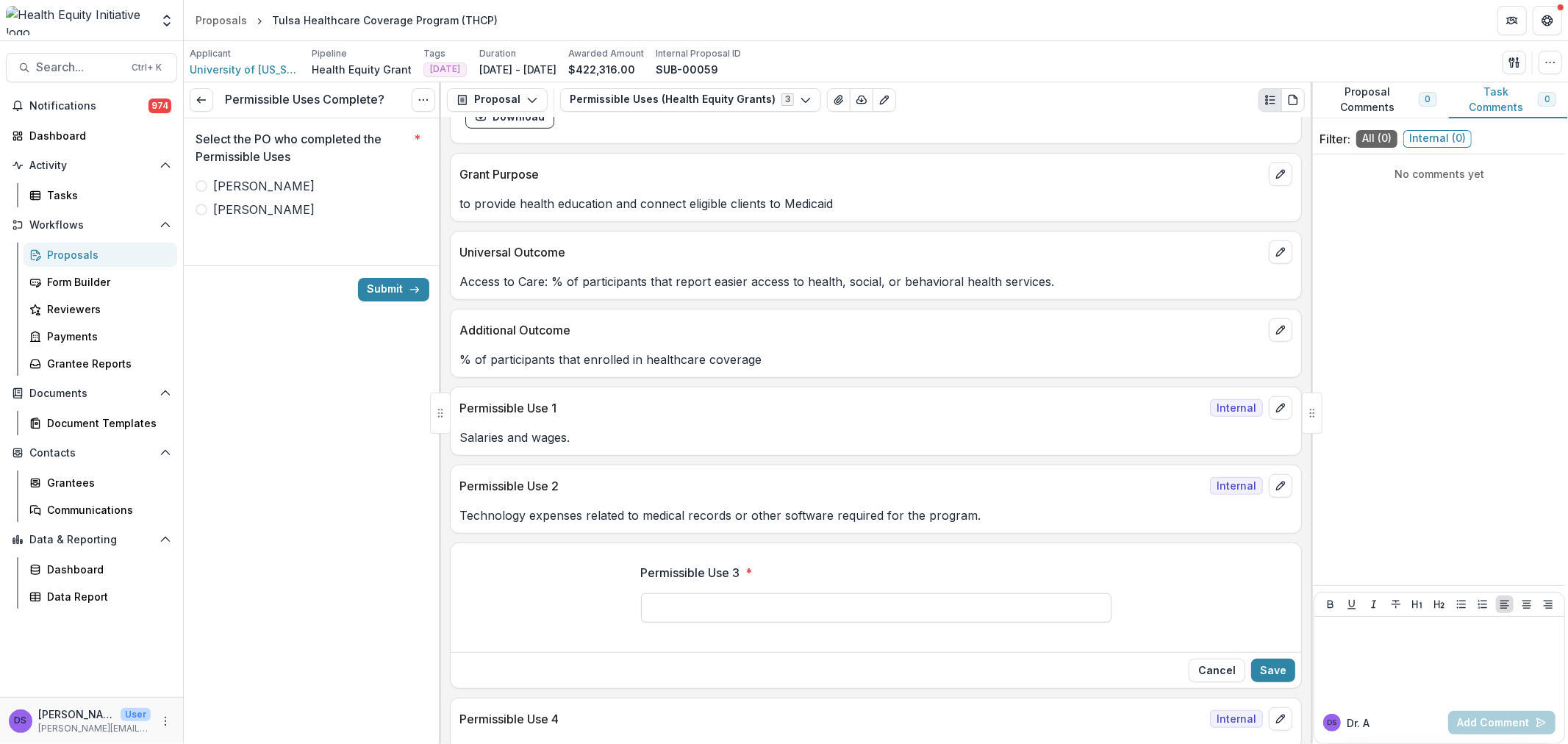
click at [892, 611] on input "Permissible Use 3 *" at bounding box center [877, 608] width 471 height 29
type input "**********"
click at [1273, 674] on button "Save" at bounding box center [1273, 670] width 44 height 23
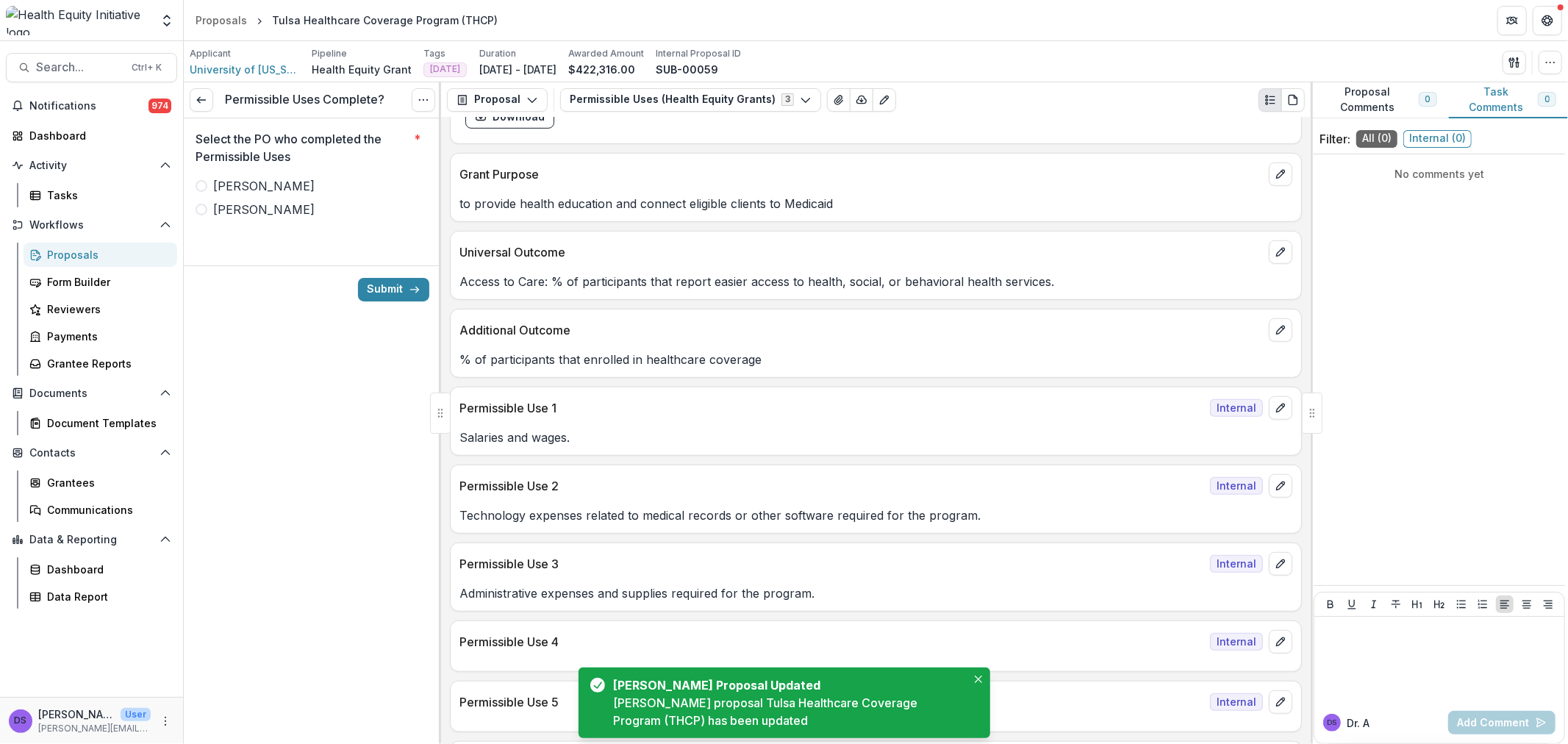
click at [269, 203] on label "Ana" at bounding box center [312, 209] width 234 height 18
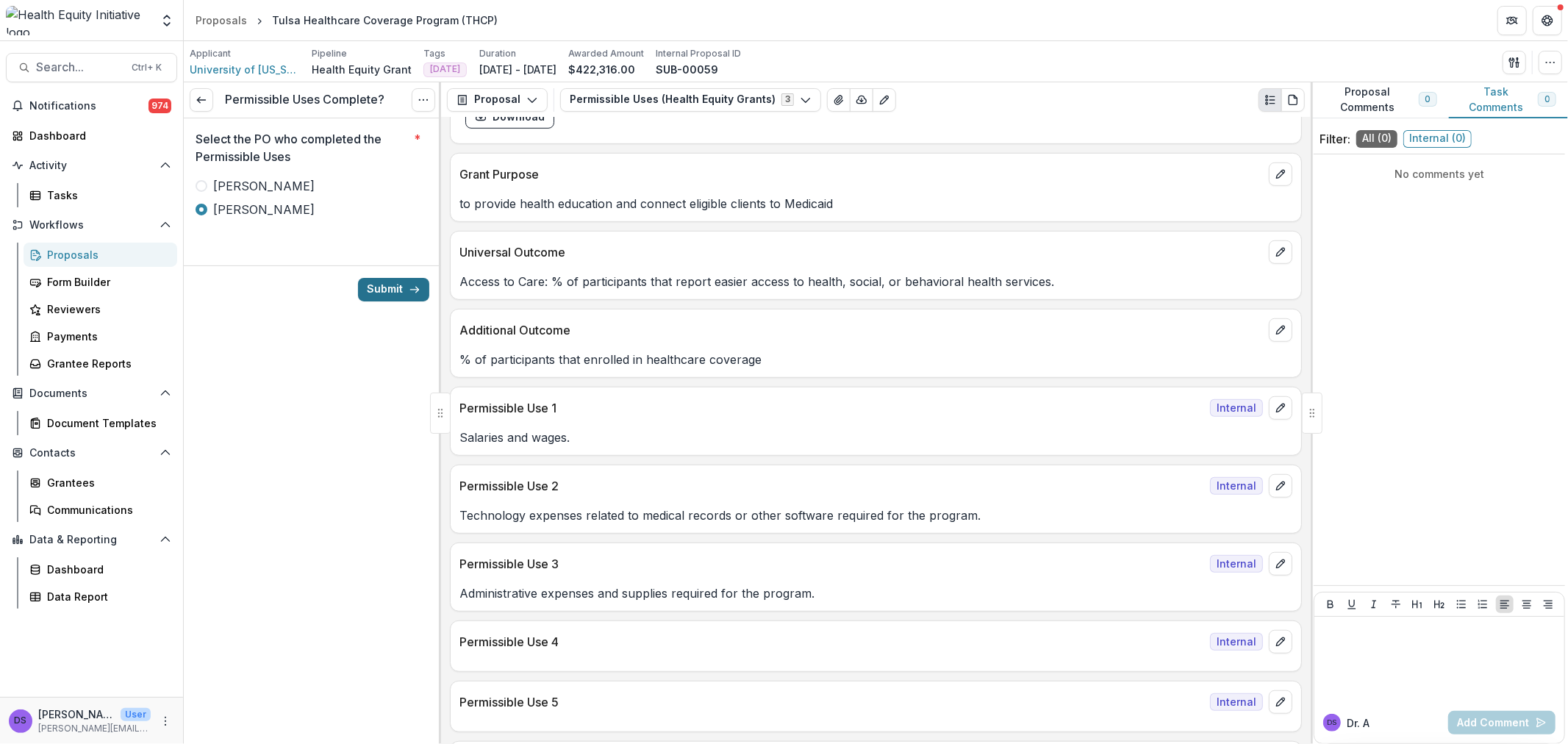
click at [389, 282] on button "Submit" at bounding box center [394, 289] width 71 height 23
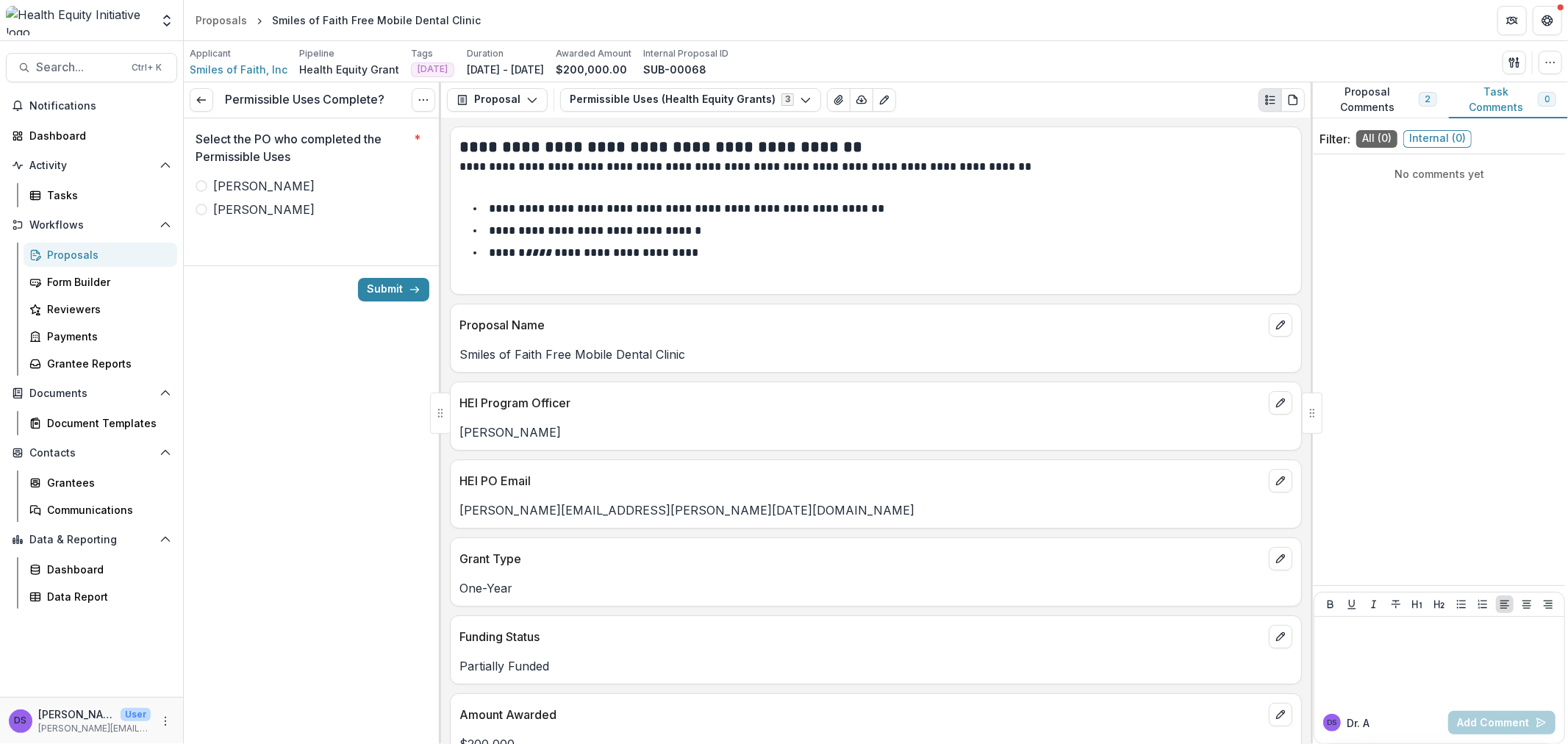
click at [228, 213] on span "[PERSON_NAME]" at bounding box center [264, 209] width 101 height 18
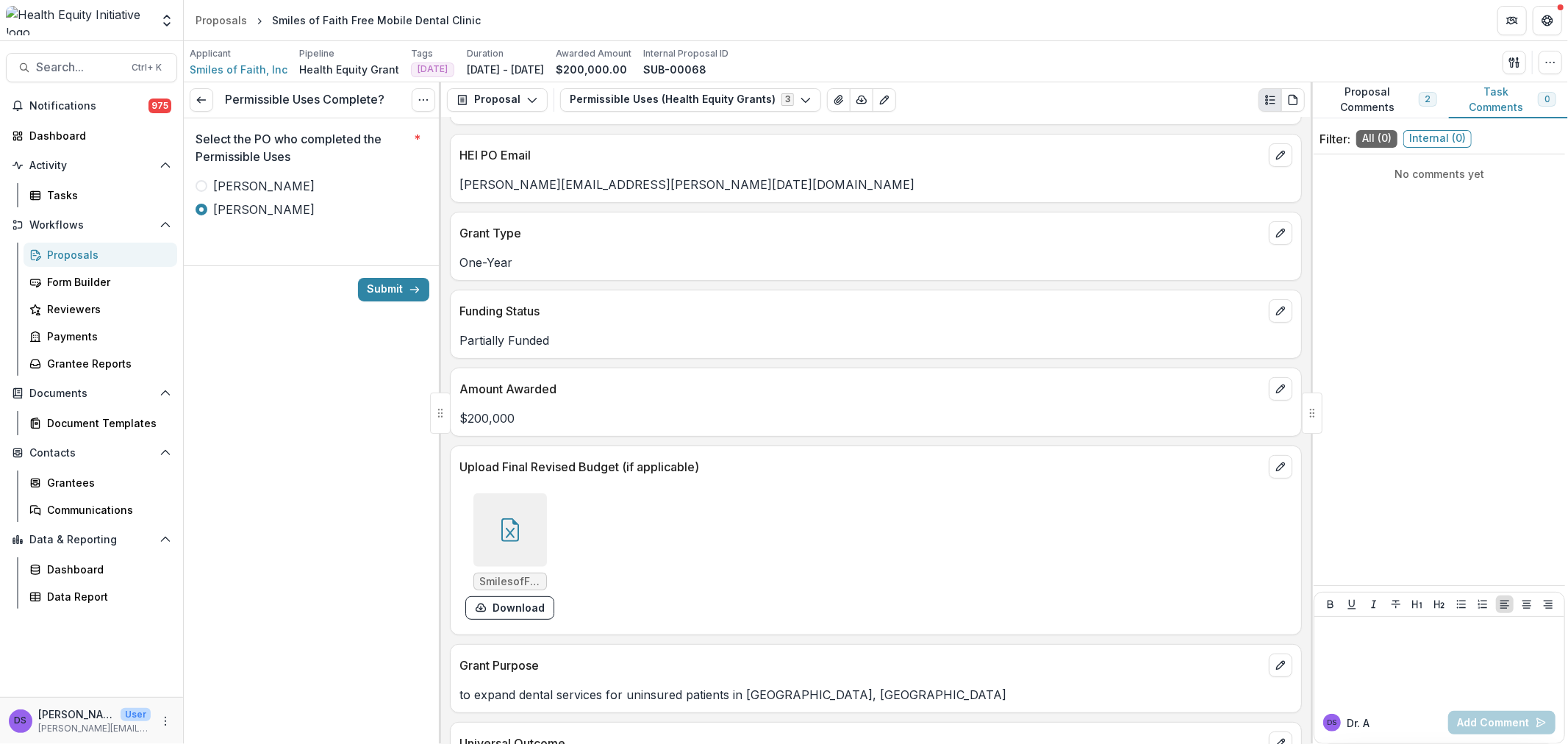
scroll to position [326, 0]
click at [526, 539] on div at bounding box center [510, 529] width 73 height 73
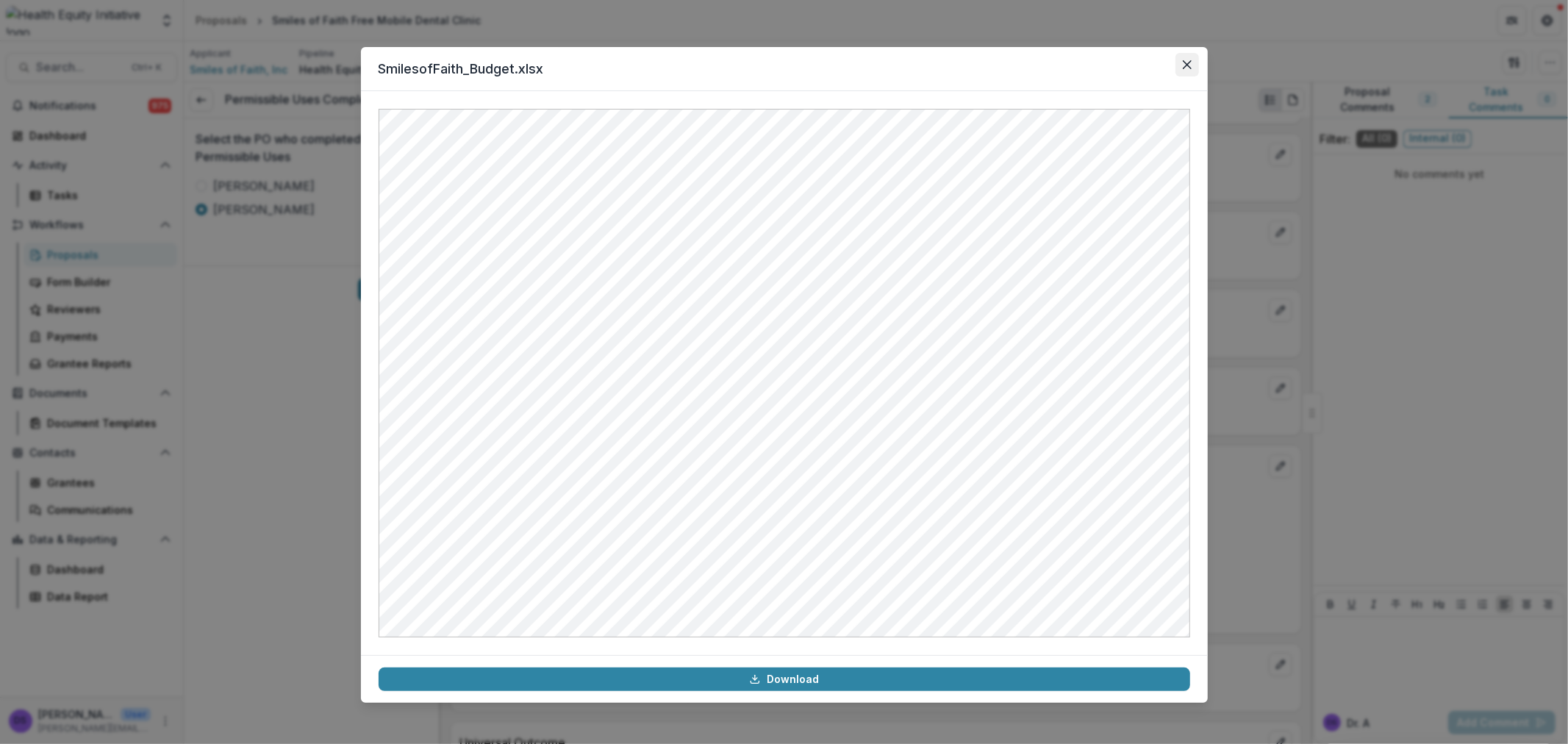
click at [1193, 62] on button "Close" at bounding box center [1187, 64] width 23 height 23
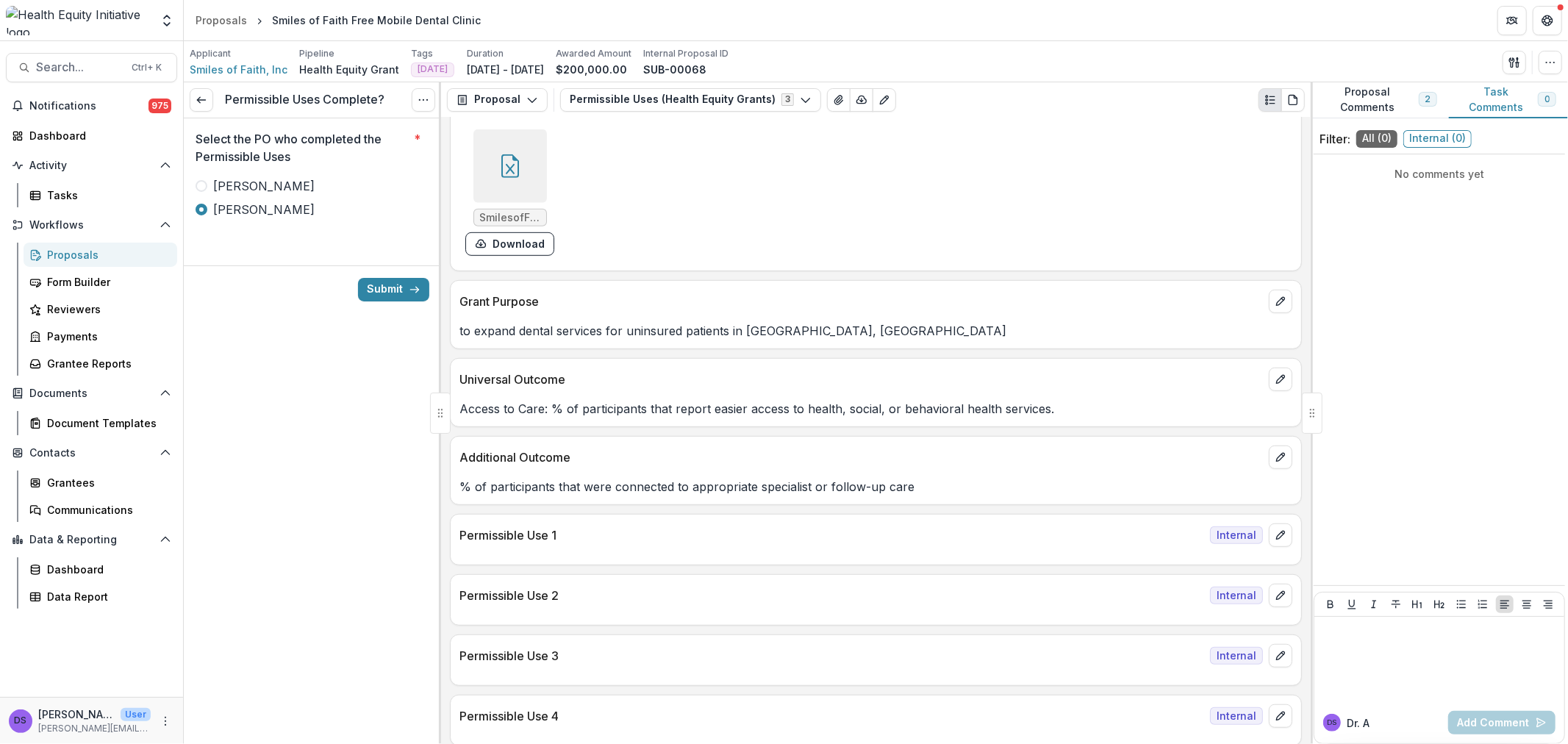
scroll to position [817, 0]
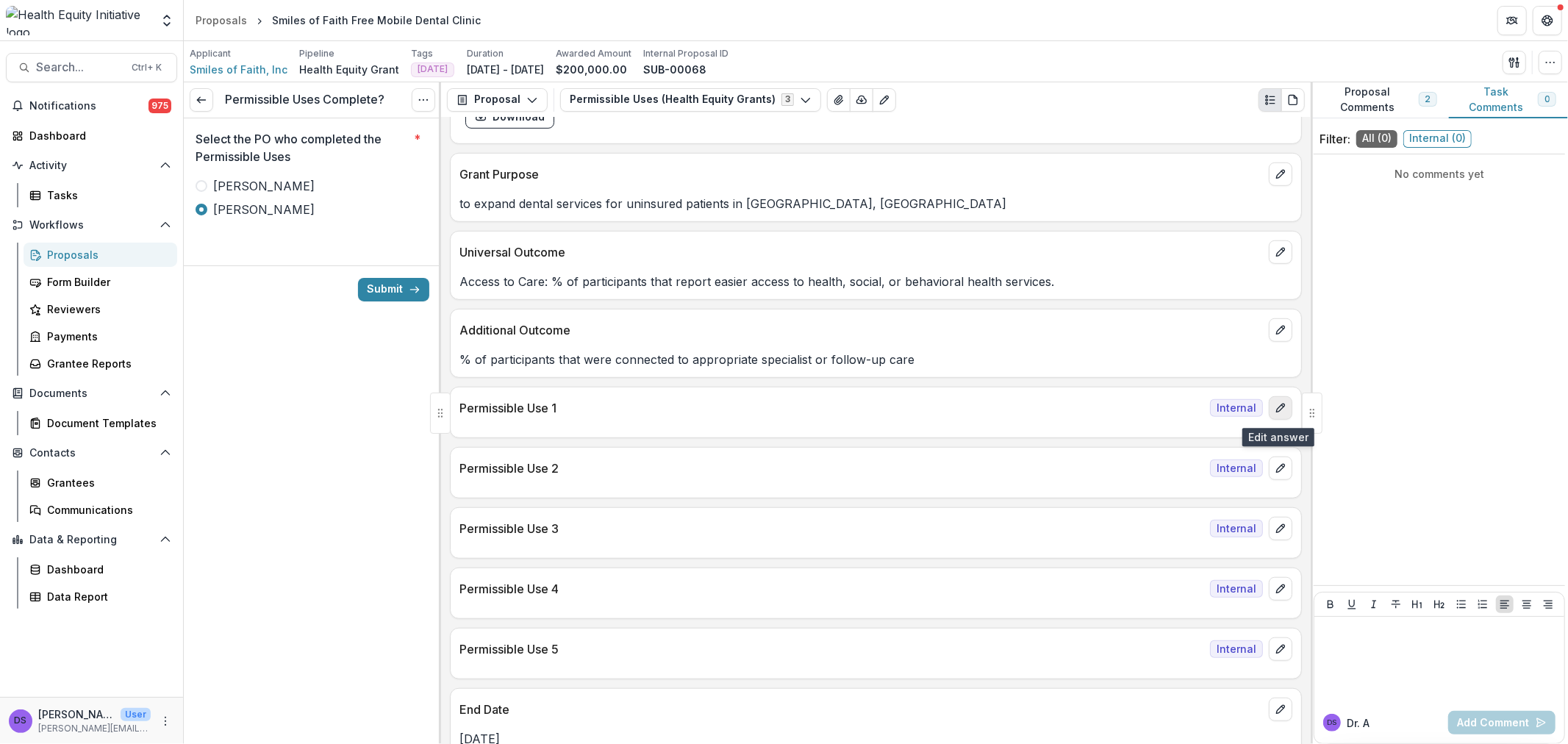
click at [1274, 414] on icon "edit" at bounding box center [1280, 408] width 12 height 12
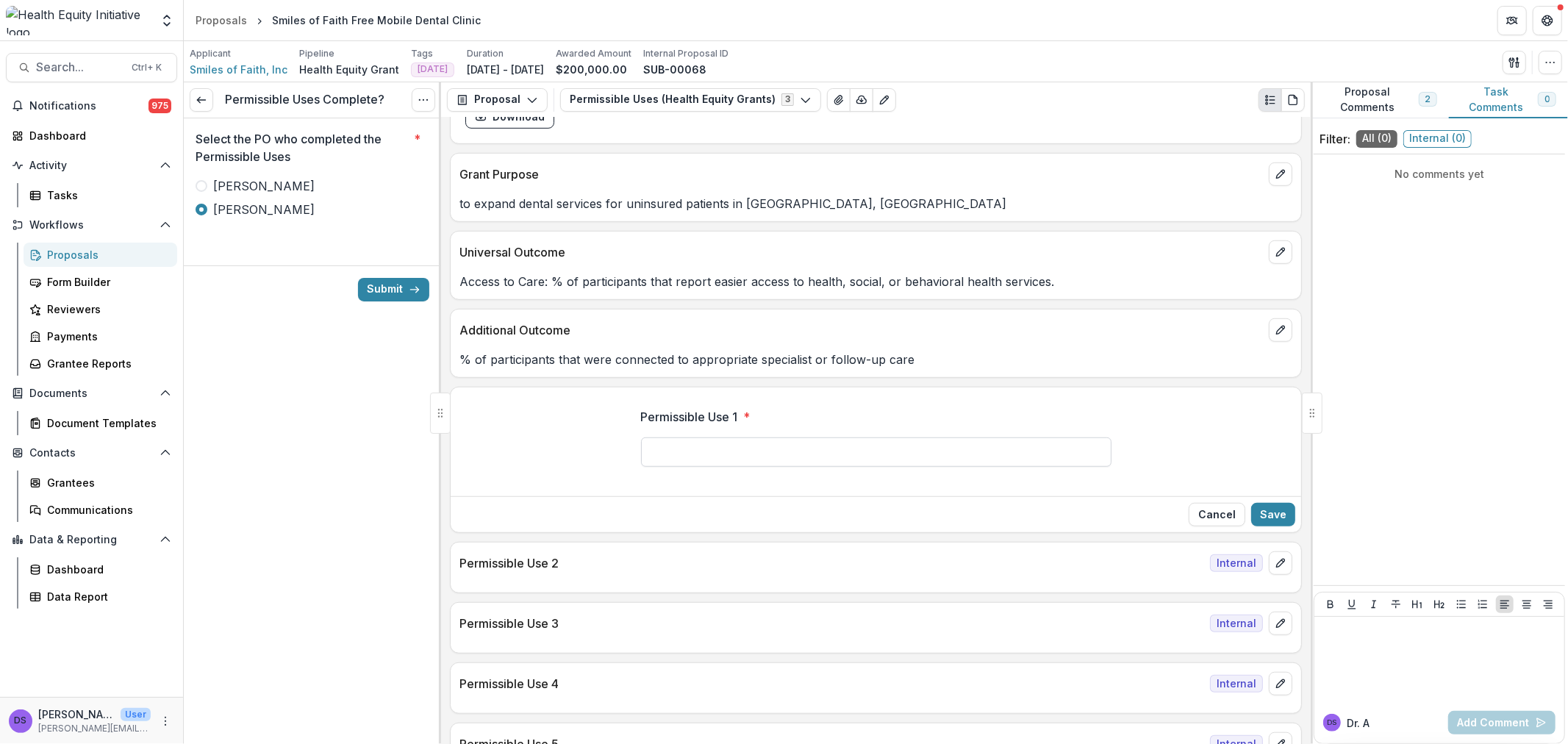
click at [910, 439] on input "Permissible Use 1 *" at bounding box center [877, 451] width 471 height 29
type input "**********"
click at [1263, 511] on button "Save" at bounding box center [1273, 514] width 44 height 23
click at [1285, 574] on button "edit" at bounding box center [1280, 563] width 23 height 23
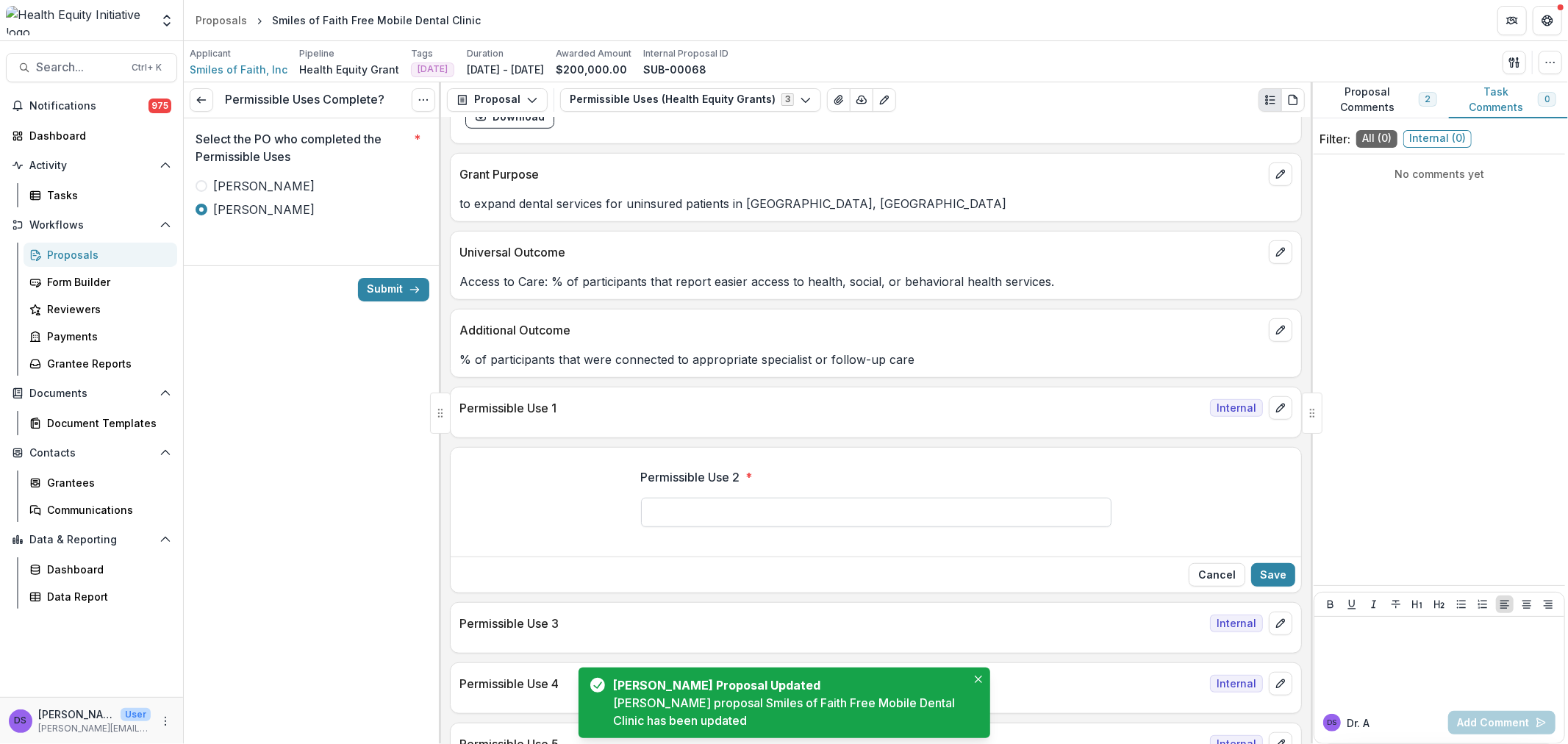
click at [811, 515] on input "Permissible Use 2 *" at bounding box center [877, 512] width 471 height 29
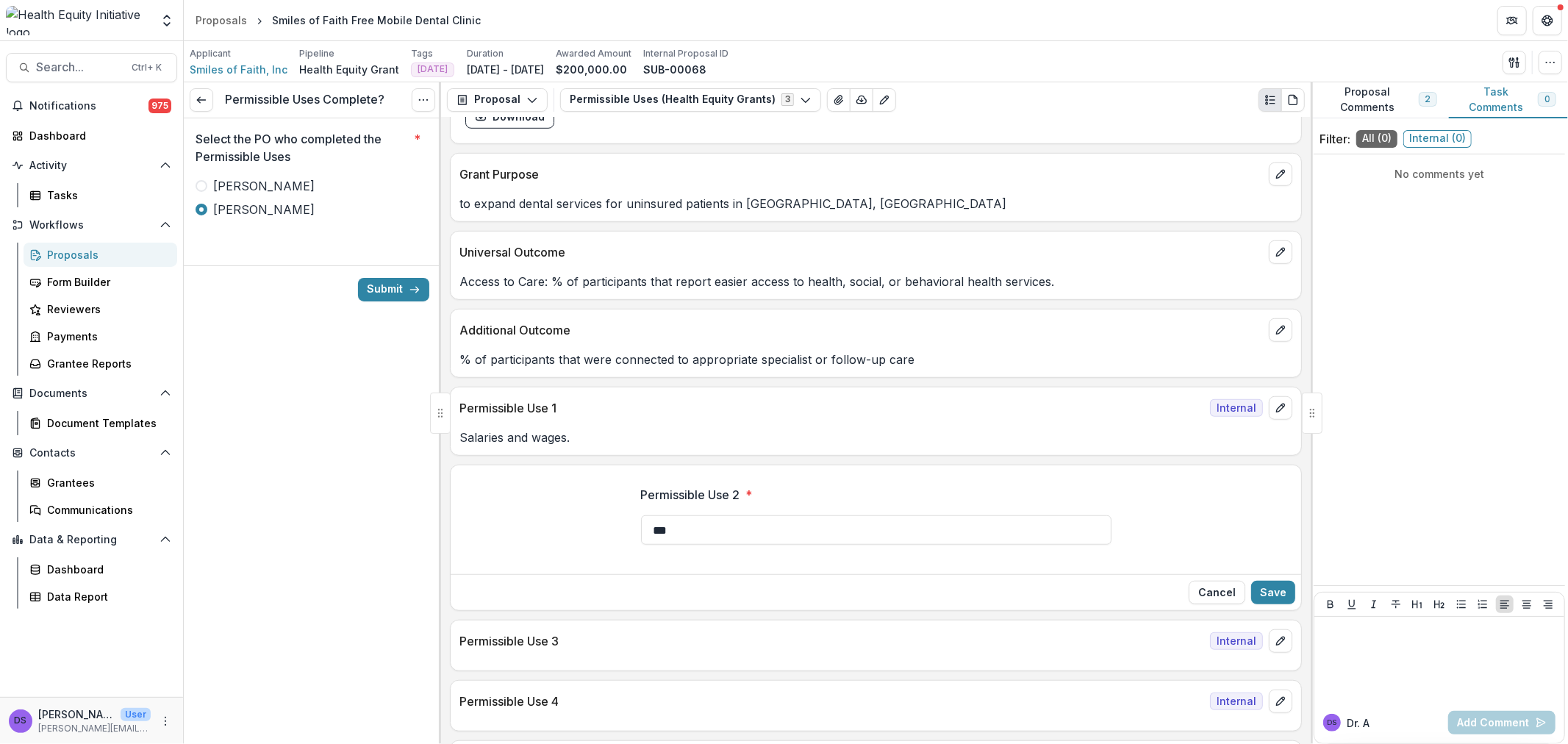
type input "***"
click at [1289, 585] on div "Cancel Save" at bounding box center [876, 592] width 851 height 36
click at [1277, 587] on button "Save" at bounding box center [1273, 592] width 44 height 23
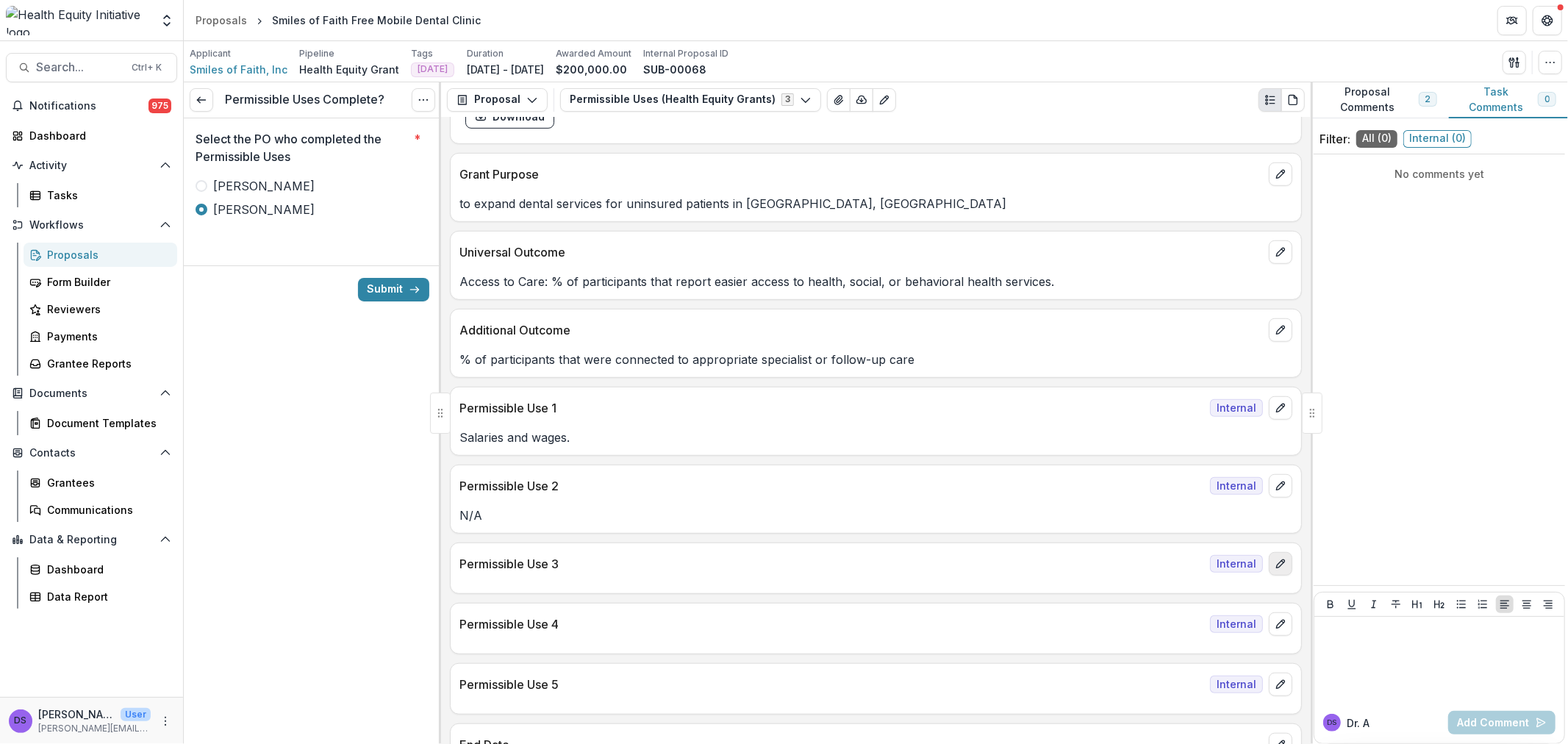
click at [1280, 568] on icon "edit" at bounding box center [1280, 564] width 12 height 12
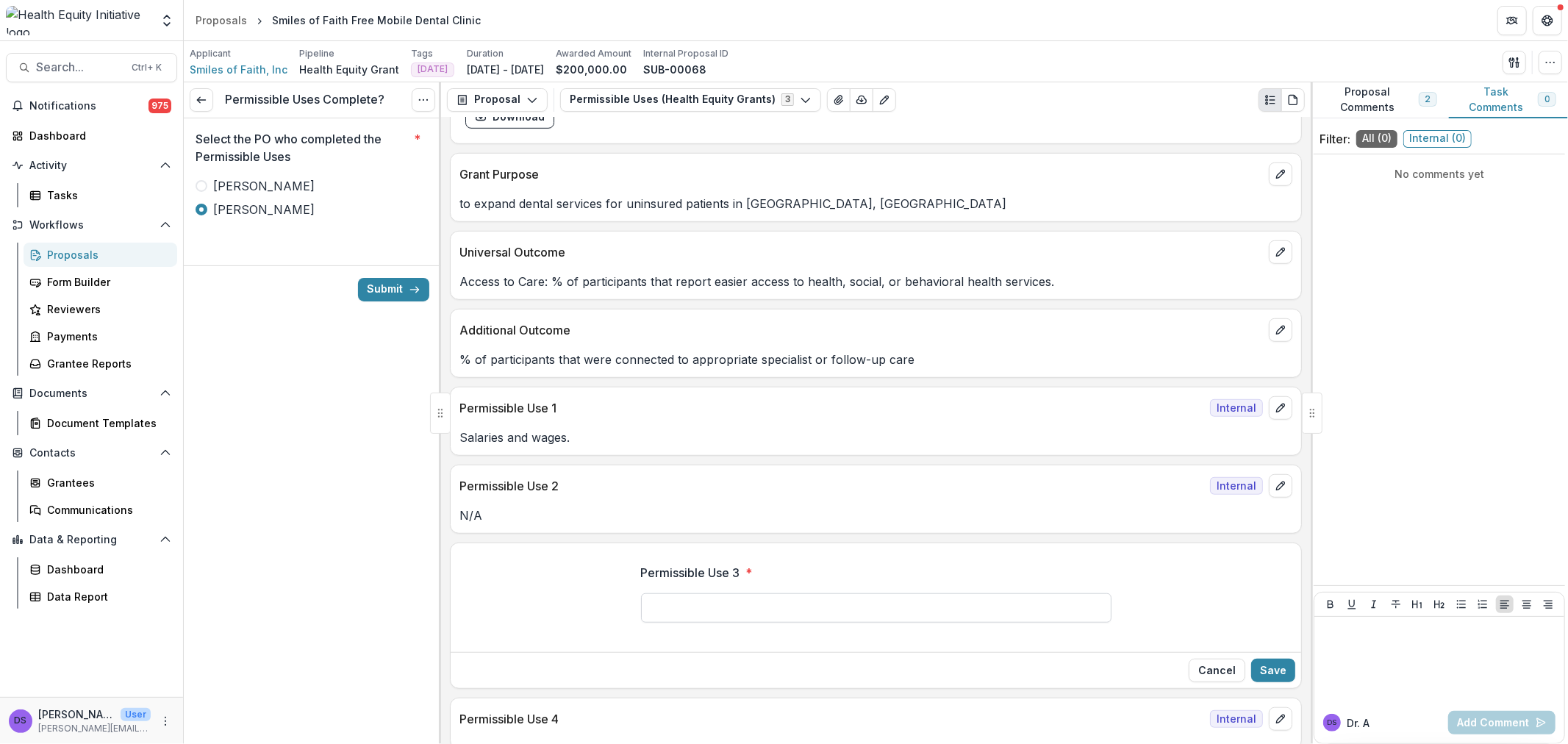
click at [906, 621] on input "Permissible Use 3 *" at bounding box center [877, 608] width 471 height 29
type input "***"
click at [1275, 659] on div "Cancel Save" at bounding box center [876, 670] width 851 height 36
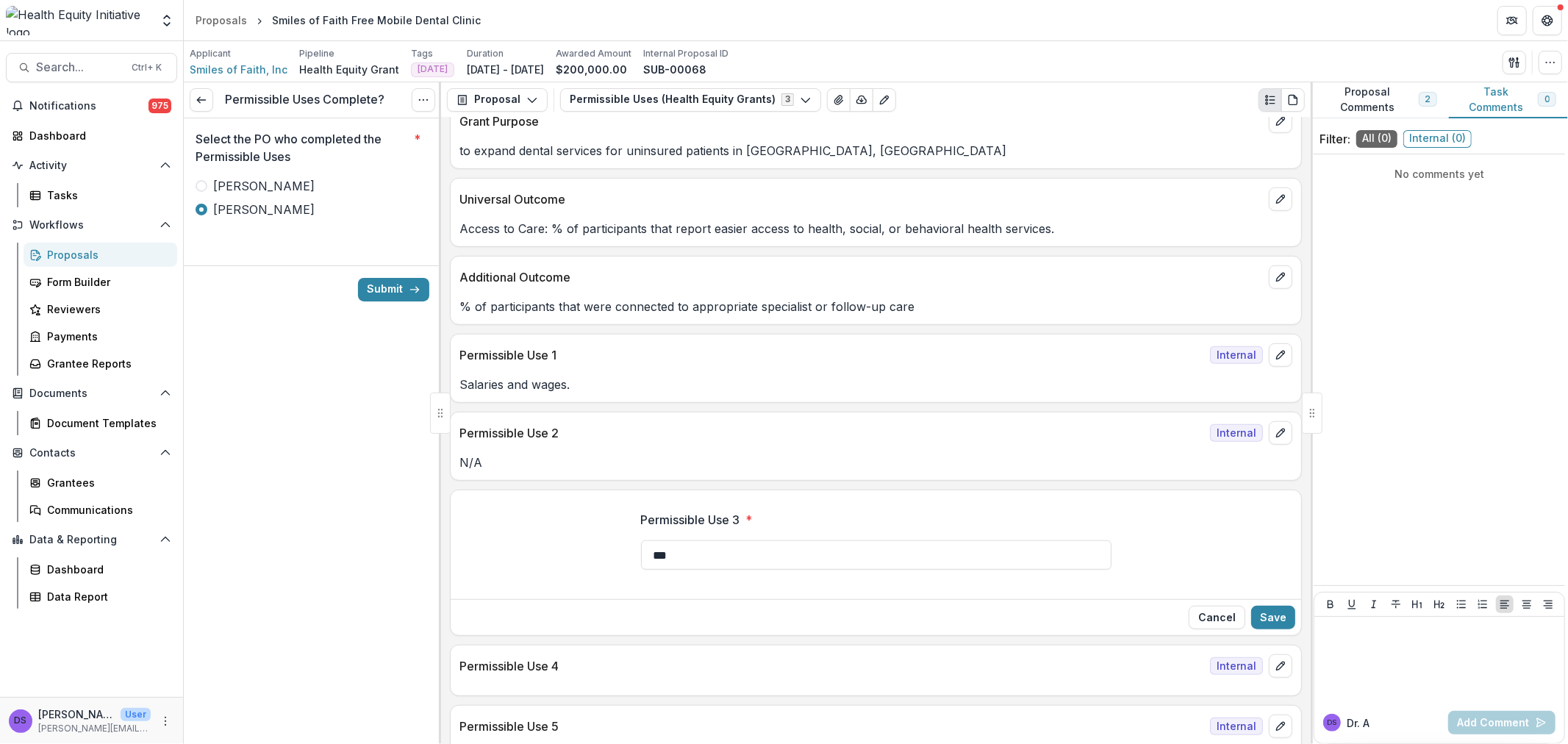
scroll to position [899, 0]
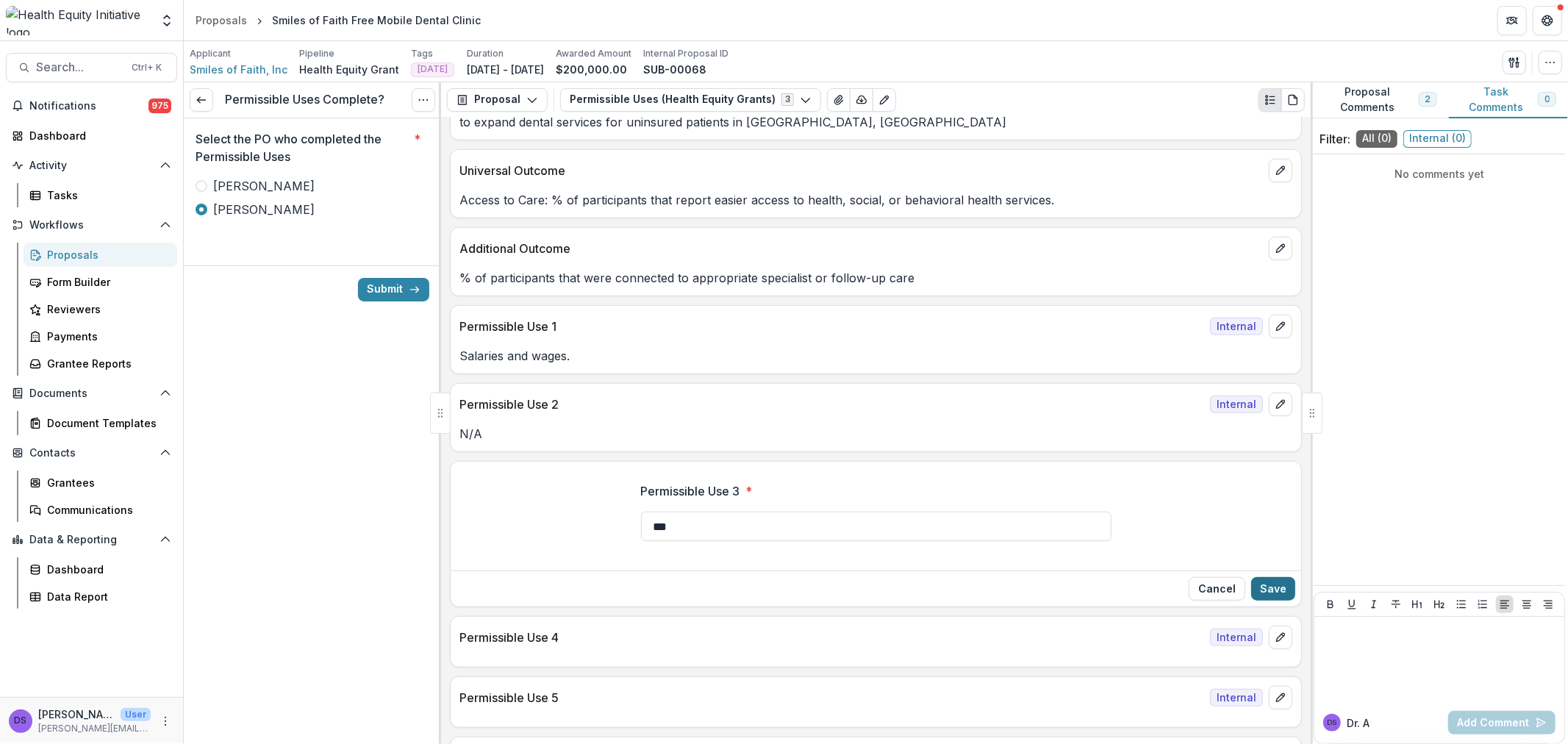
click at [1274, 590] on button "Save" at bounding box center [1273, 588] width 44 height 23
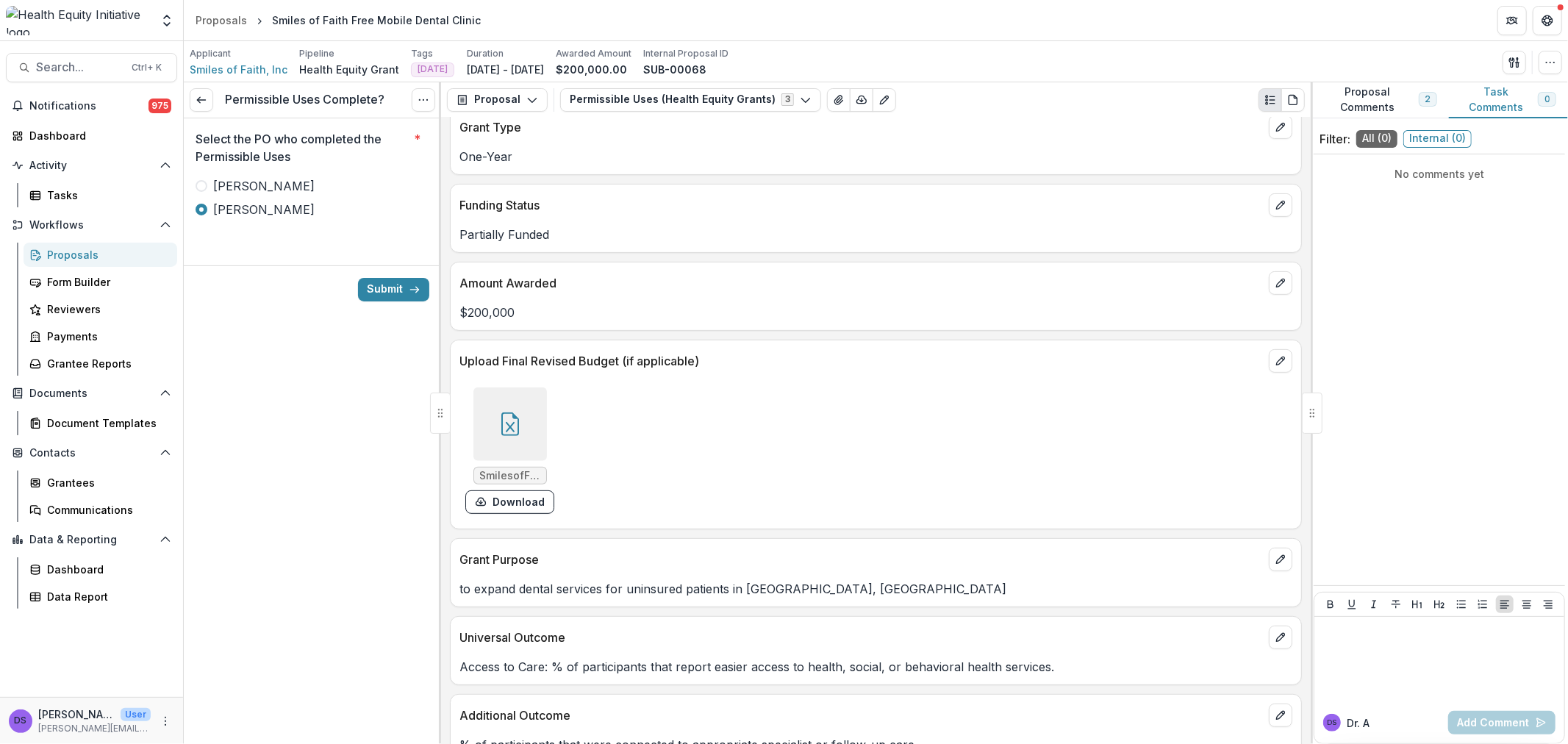
scroll to position [245, 0]
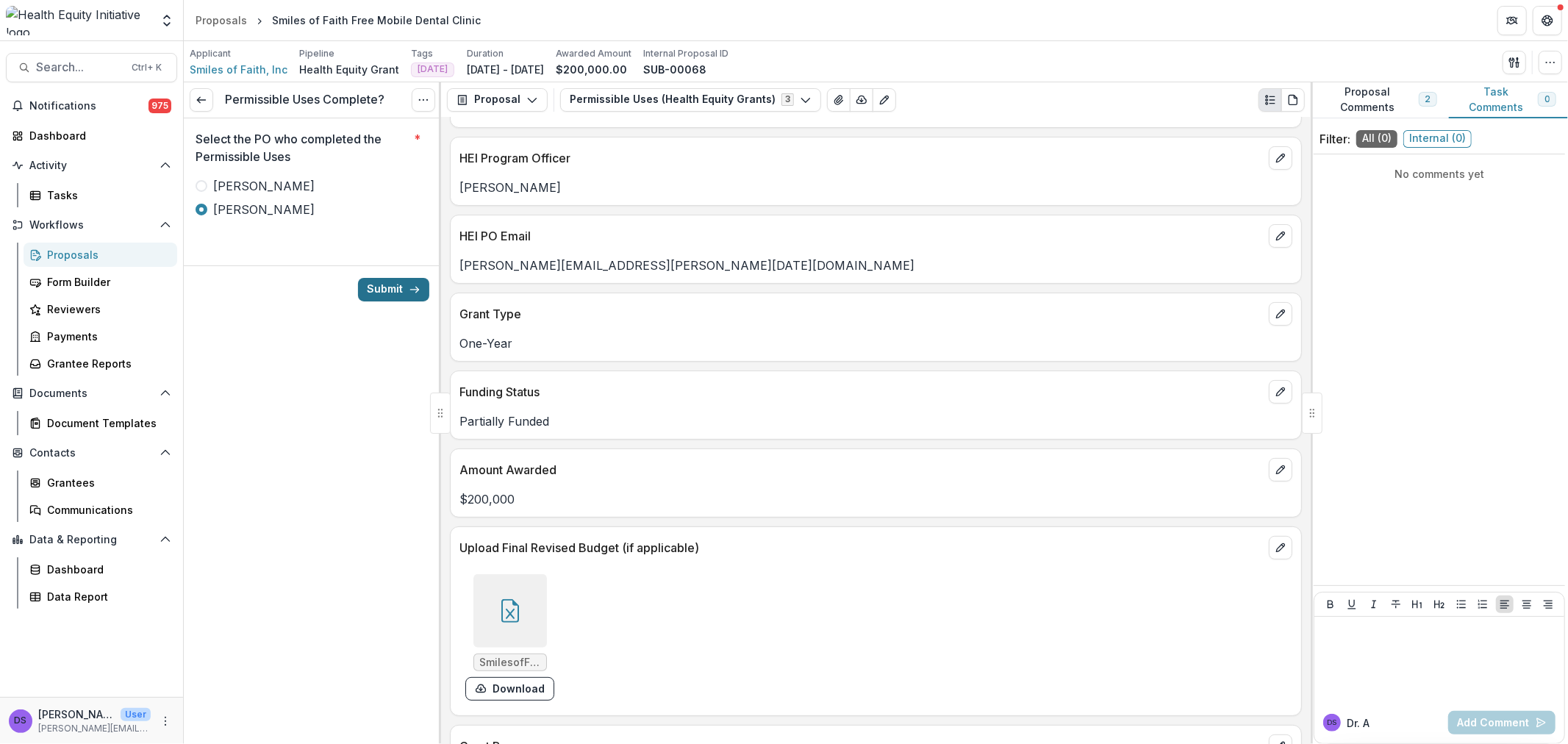
click at [394, 289] on button "Submit" at bounding box center [394, 289] width 71 height 23
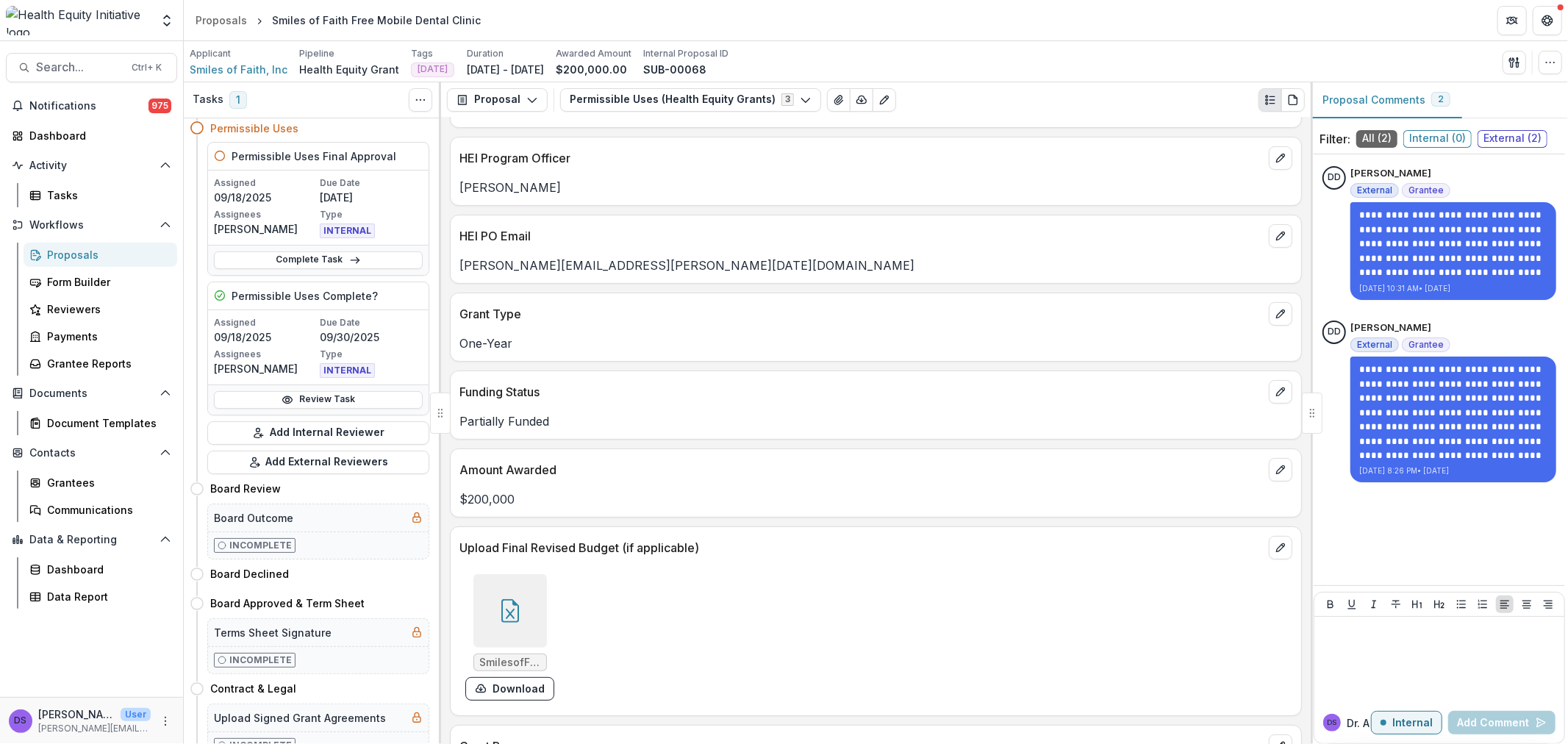
scroll to position [82, 0]
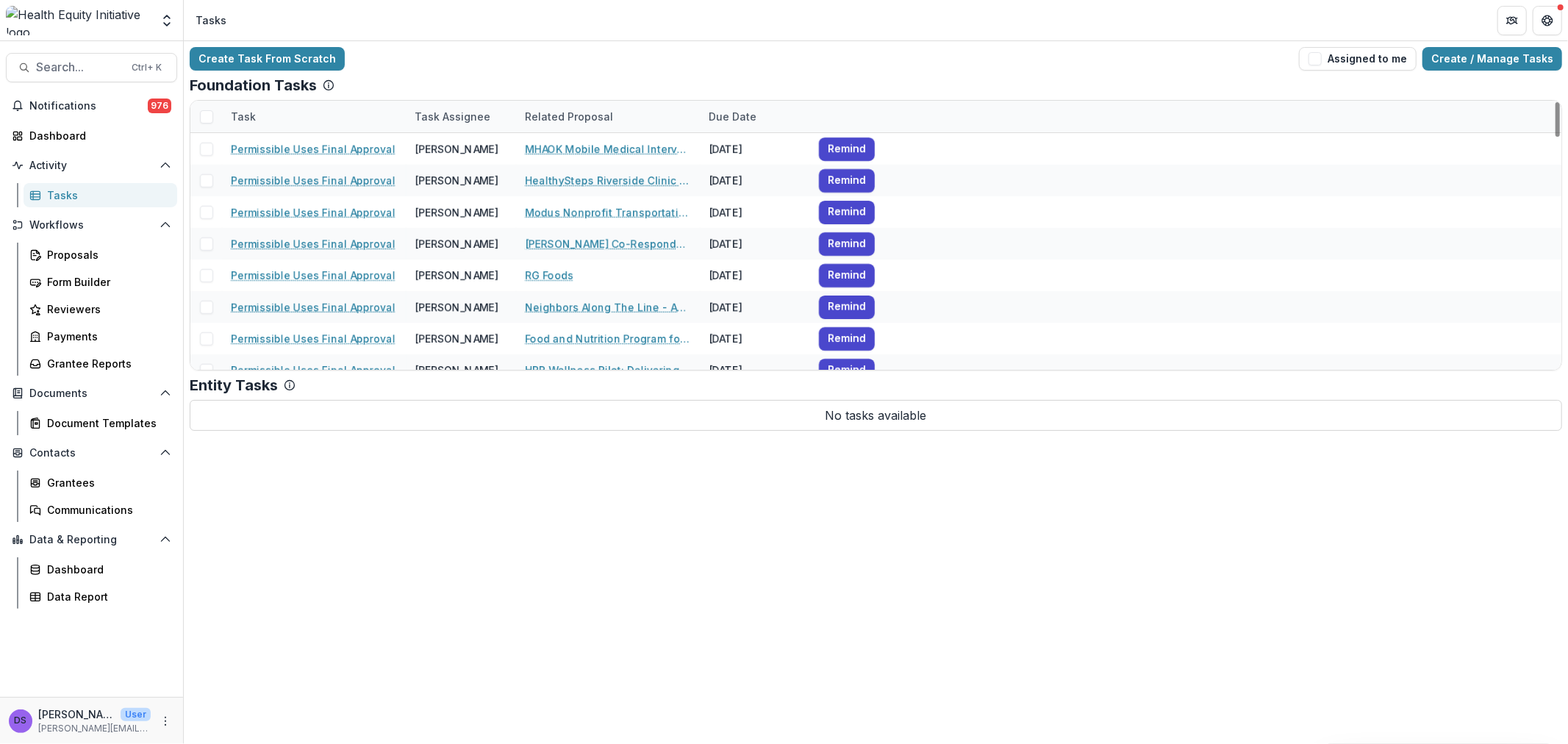
click at [203, 114] on span at bounding box center [206, 117] width 13 height 13
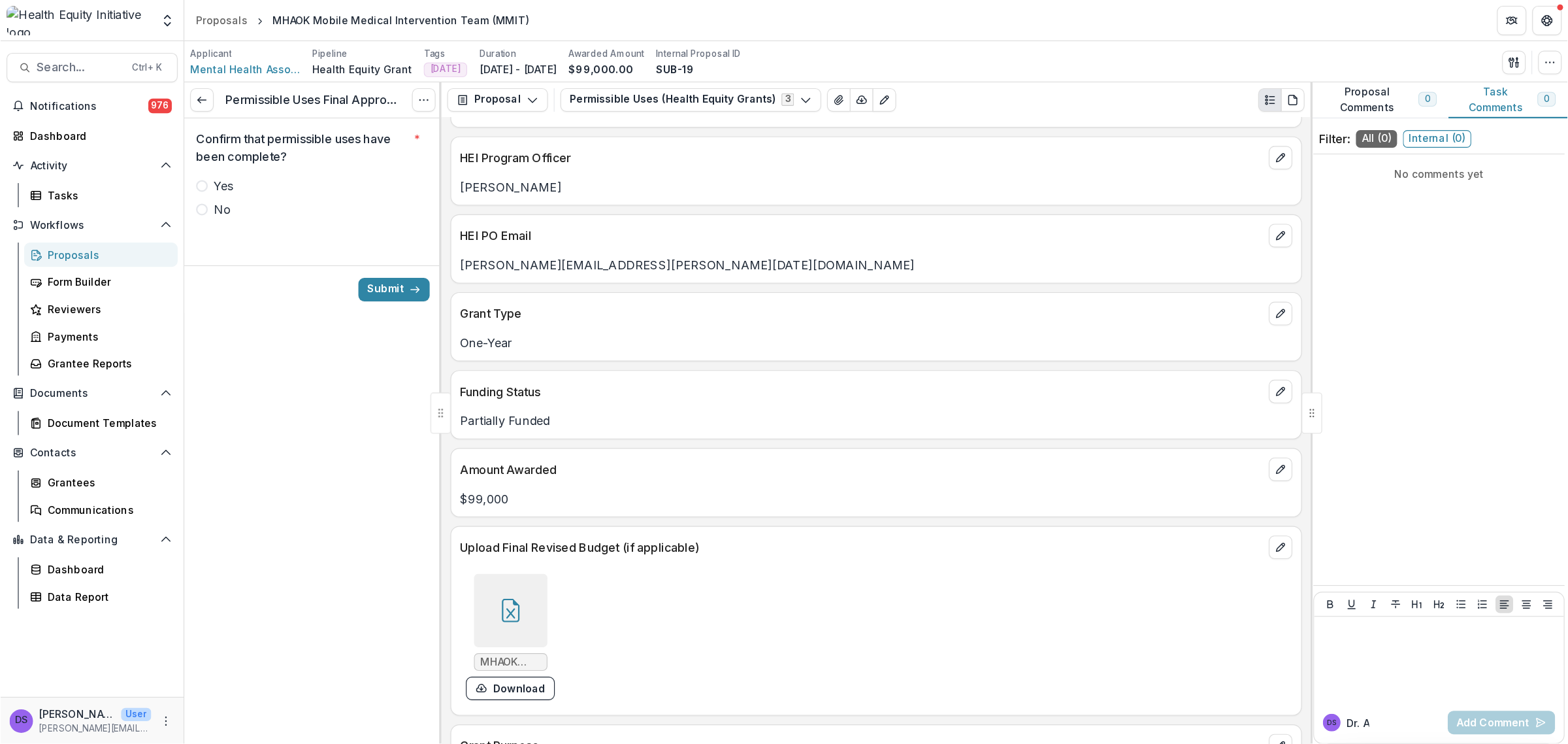
scroll to position [290, 0]
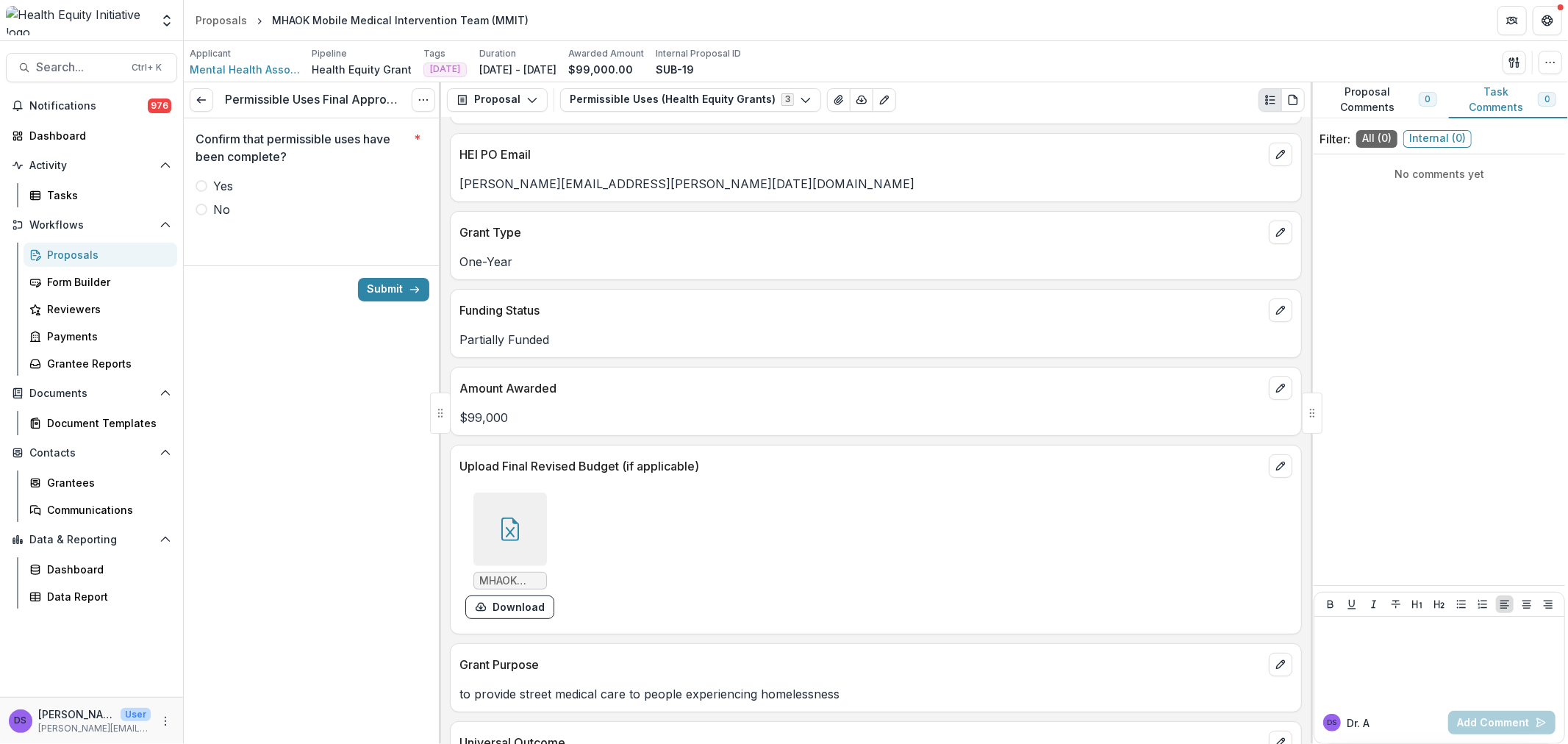
click at [527, 519] on div at bounding box center [510, 529] width 73 height 73
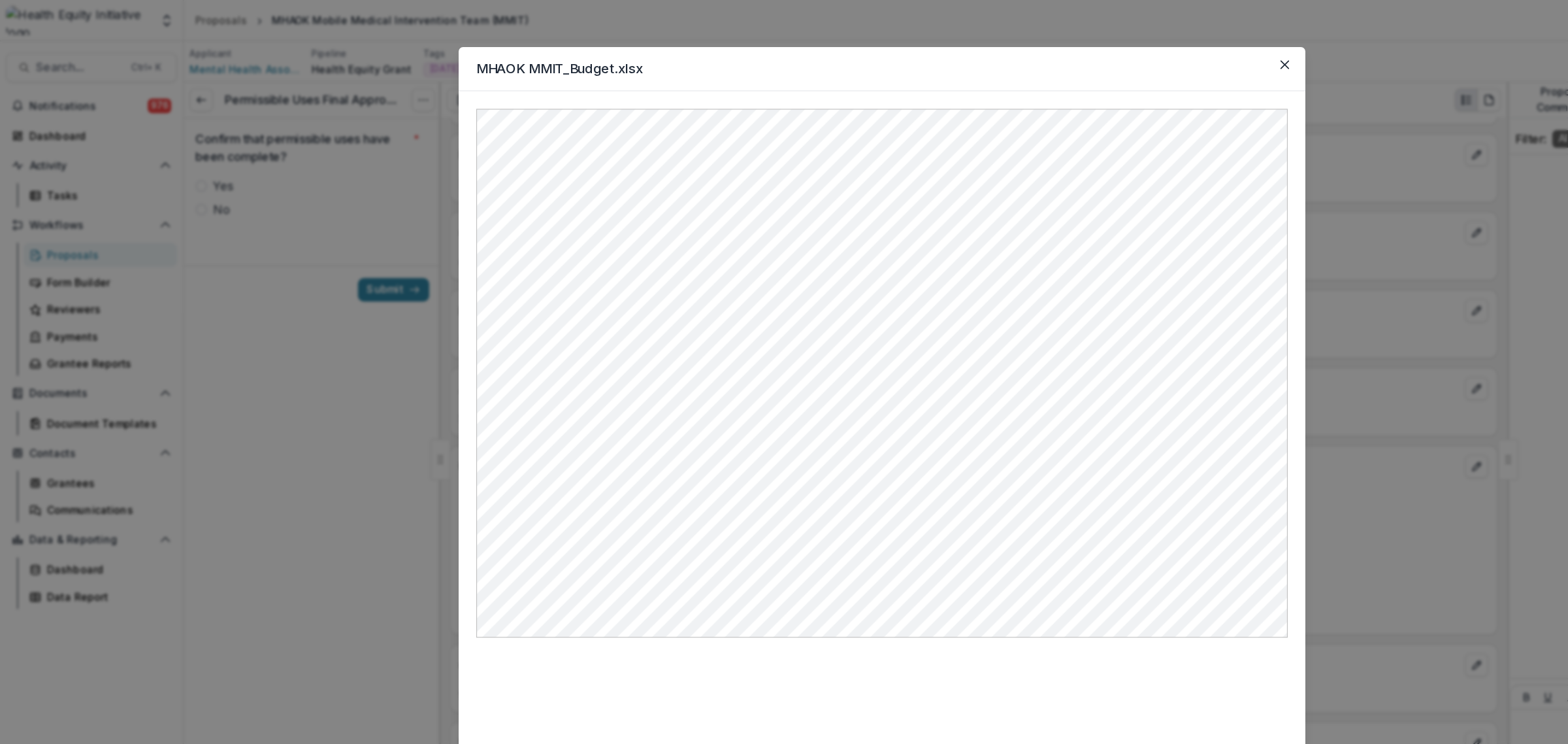
scroll to position [291, 0]
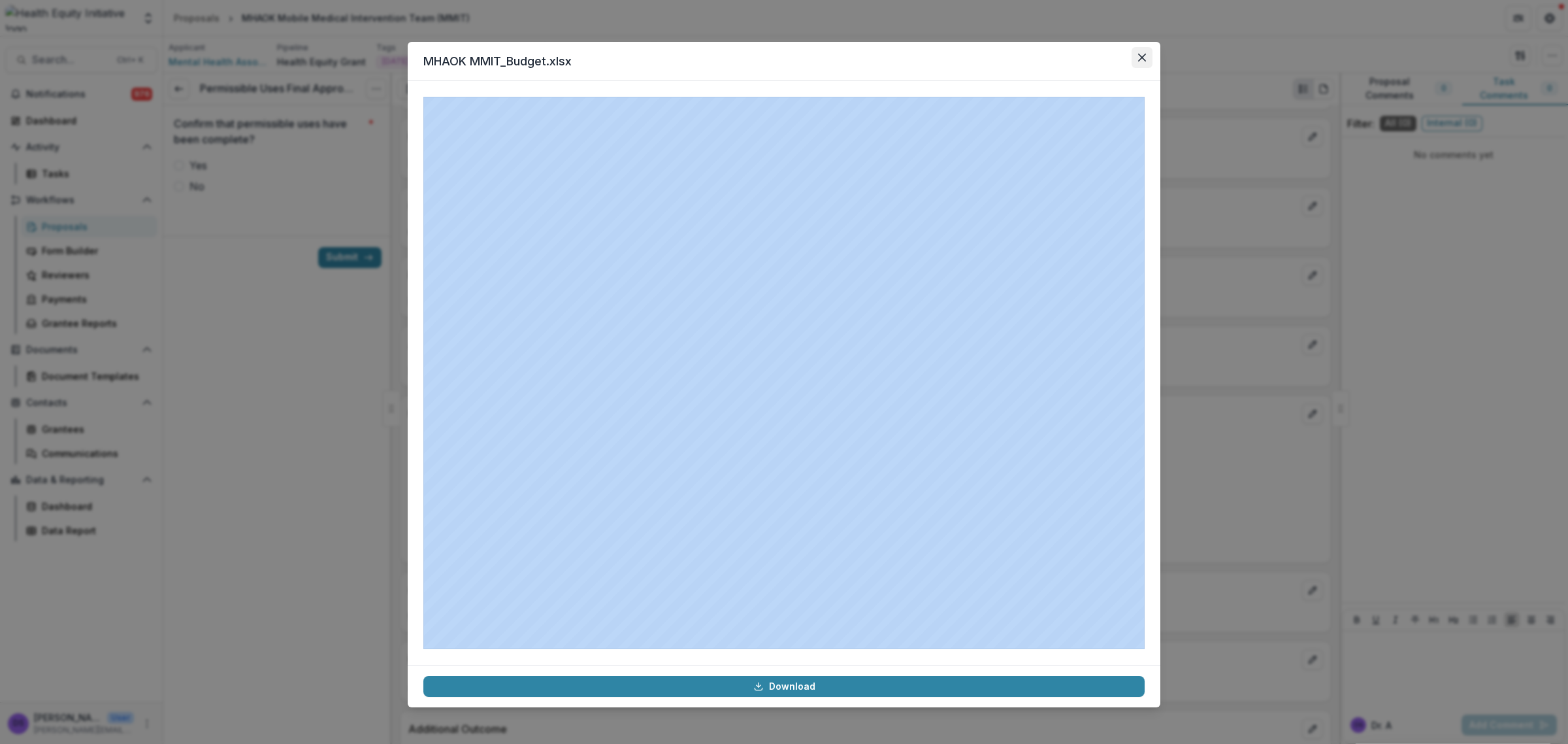
click at [1139, 60] on icon "Close" at bounding box center [1142, 57] width 8 height 8
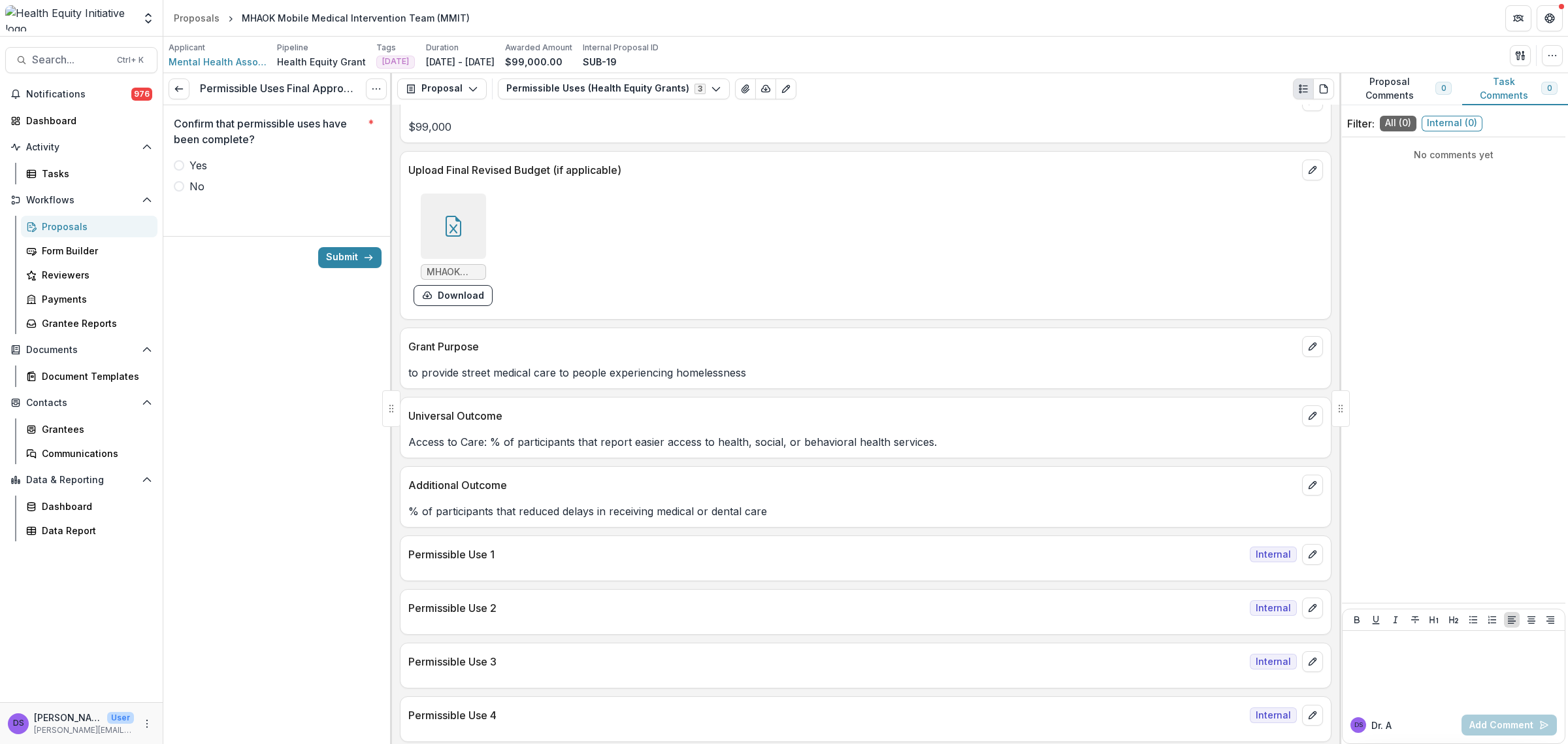
scroll to position [536, 0]
click at [1305, 563] on button "edit" at bounding box center [1312, 553] width 21 height 21
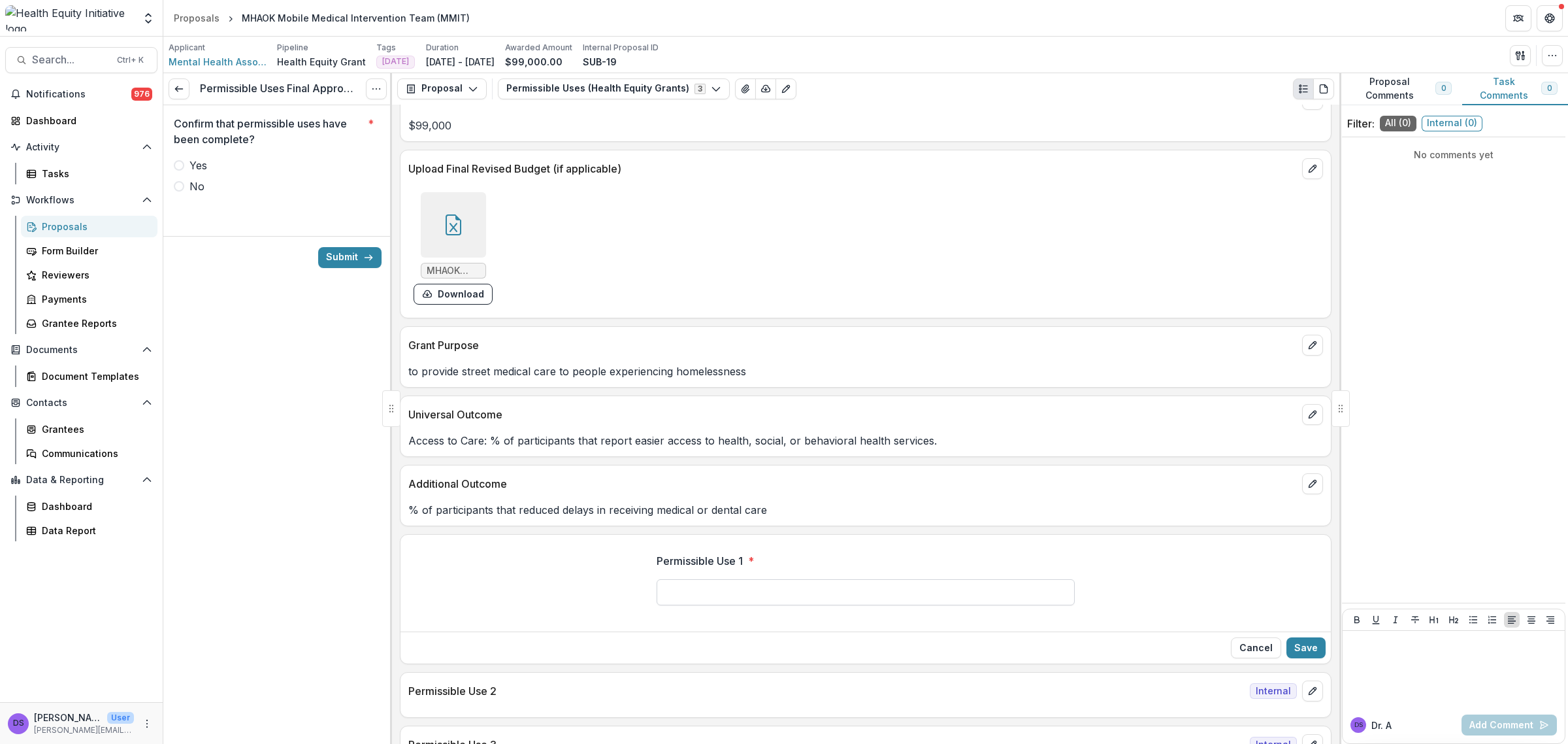
click at [837, 591] on input "Permissible Use 1 *" at bounding box center [866, 592] width 418 height 26
type input "**********"
click at [1305, 656] on button "Save" at bounding box center [1306, 647] width 39 height 21
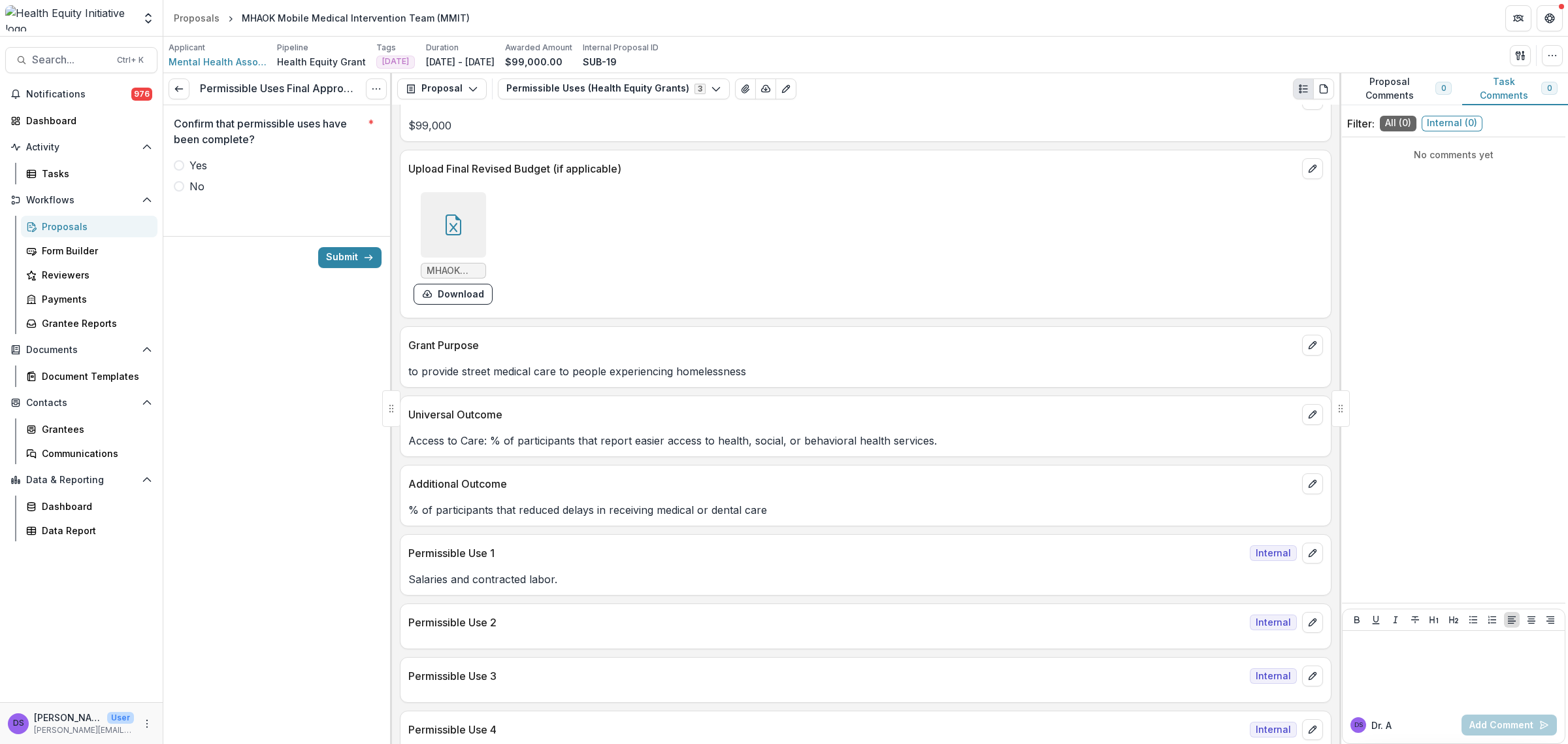
scroll to position [618, 0]
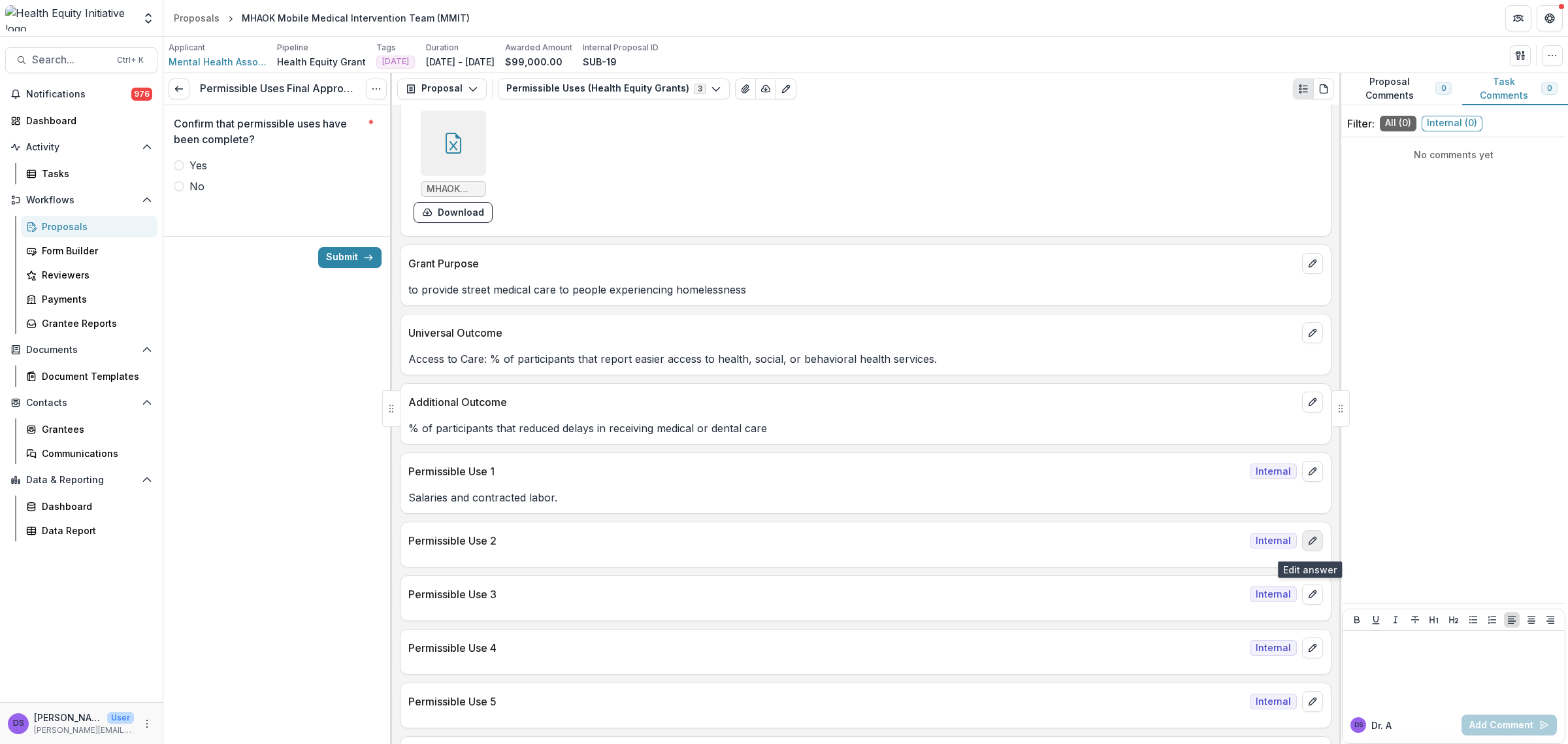
click at [1314, 546] on icon "edit" at bounding box center [1313, 540] width 11 height 11
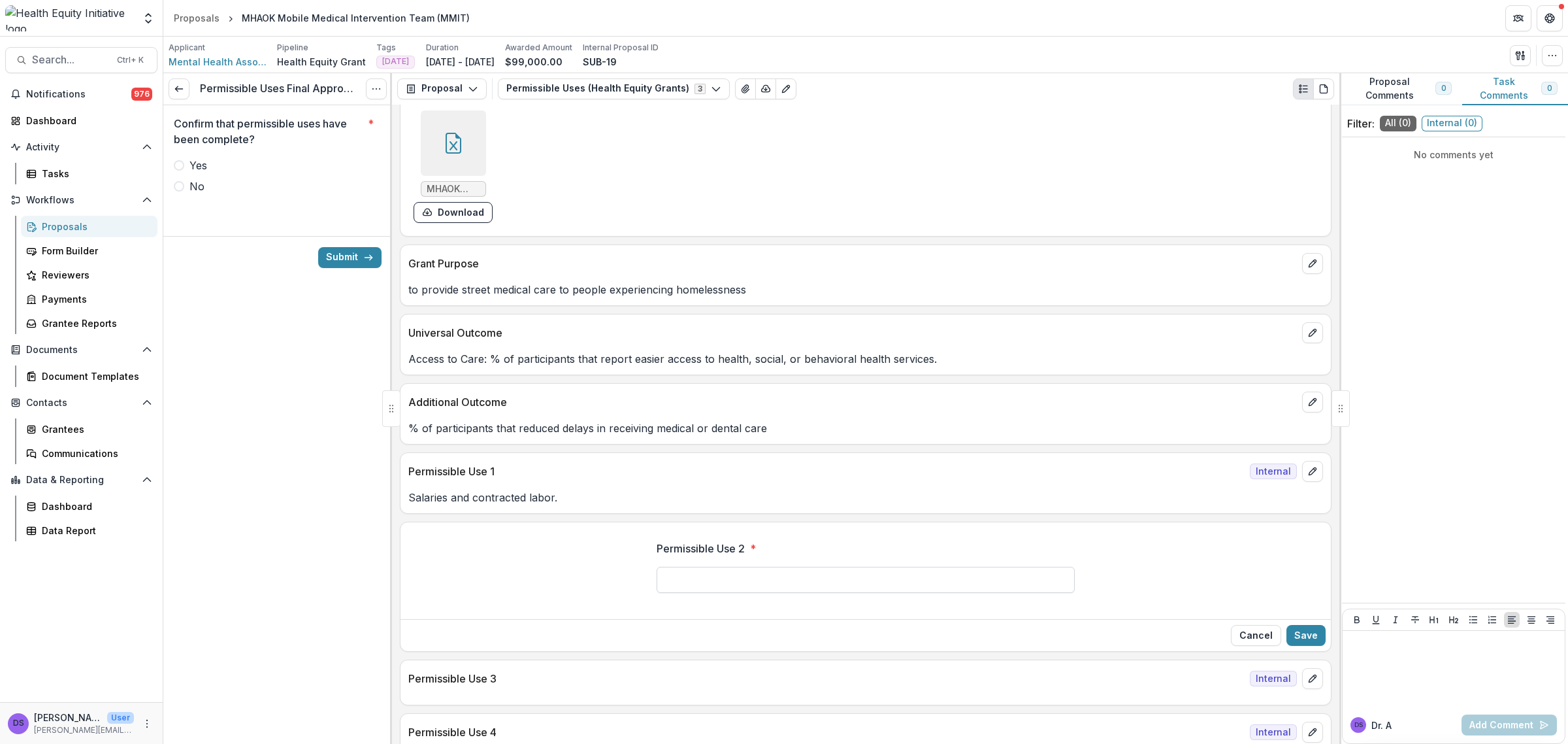
click at [934, 593] on input "Permissible Use 2 *" at bounding box center [866, 580] width 418 height 26
click at [730, 584] on input "**********" at bounding box center [866, 580] width 418 height 26
type input "**********"
click at [1287, 638] on button "Save" at bounding box center [1306, 635] width 39 height 21
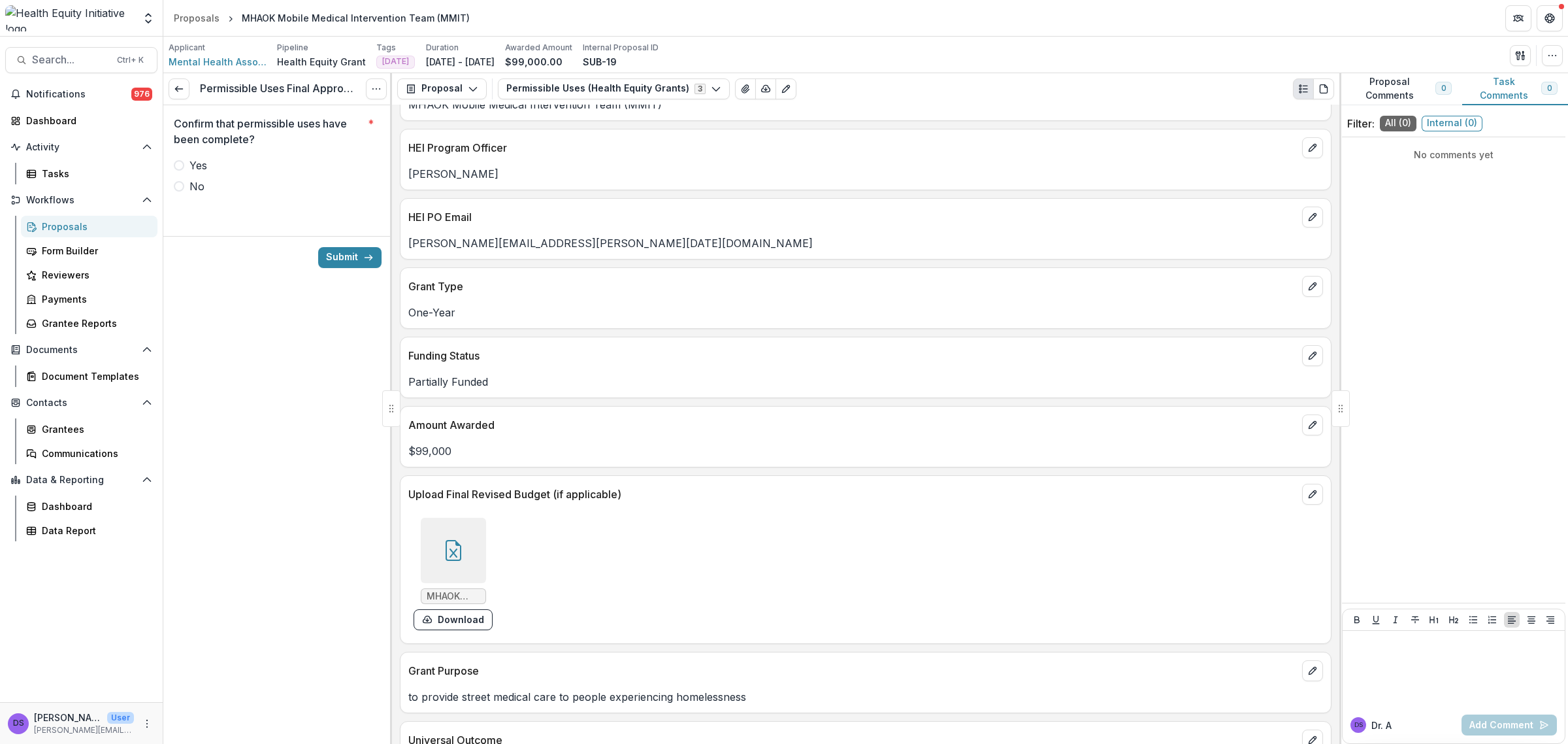
scroll to position [209, 0]
click at [203, 165] on span "Yes" at bounding box center [198, 165] width 18 height 16
click at [341, 259] on button "Submit" at bounding box center [350, 257] width 63 height 21
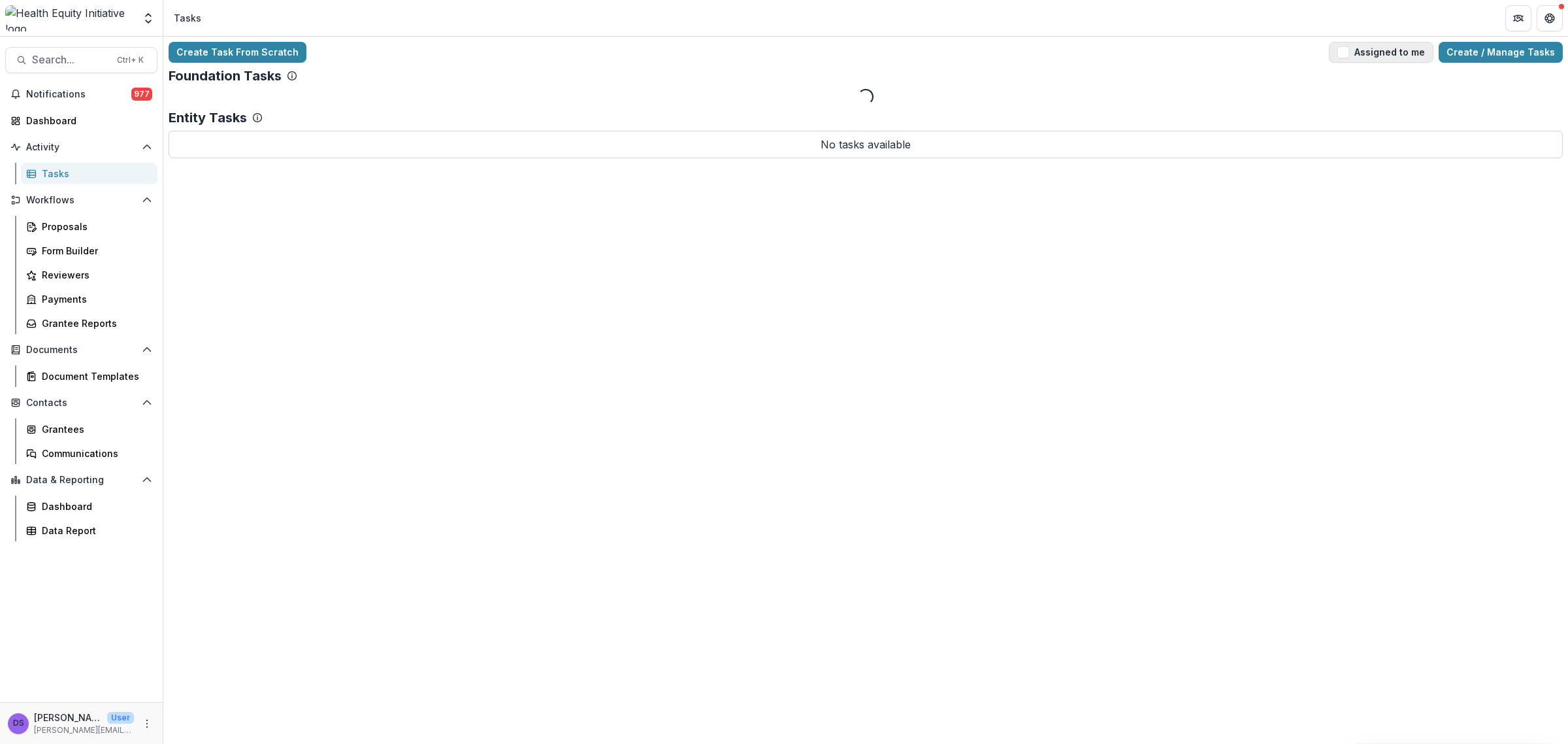
click at [1360, 50] on button "Assigned to me" at bounding box center [1381, 52] width 104 height 21
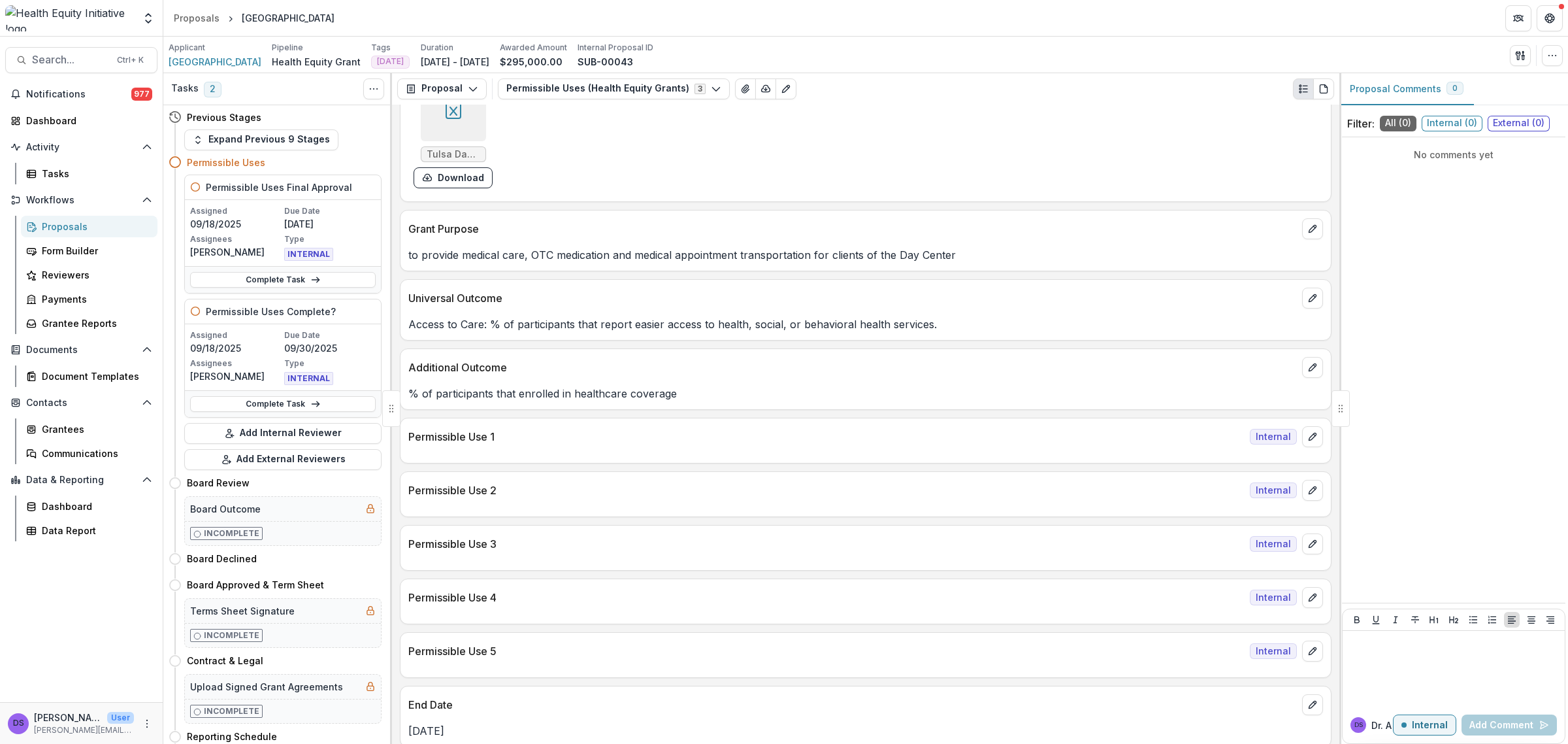
scroll to position [654, 0]
click at [1315, 441] on button "edit" at bounding box center [1312, 435] width 21 height 21
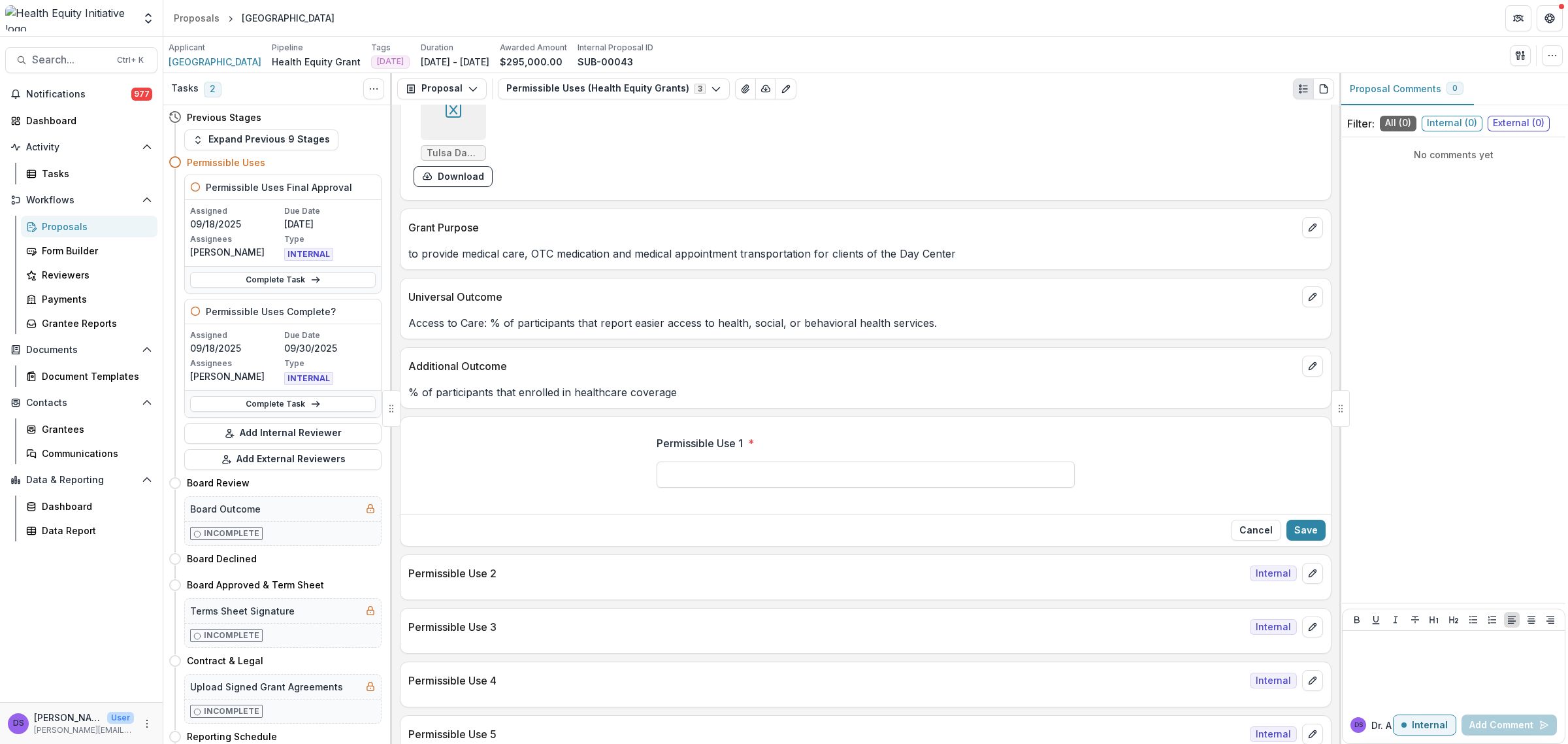
click at [786, 472] on input "Permissible Use 1 *" at bounding box center [866, 474] width 418 height 26
type input "**********"
click at [1293, 531] on button "Save" at bounding box center [1306, 530] width 39 height 21
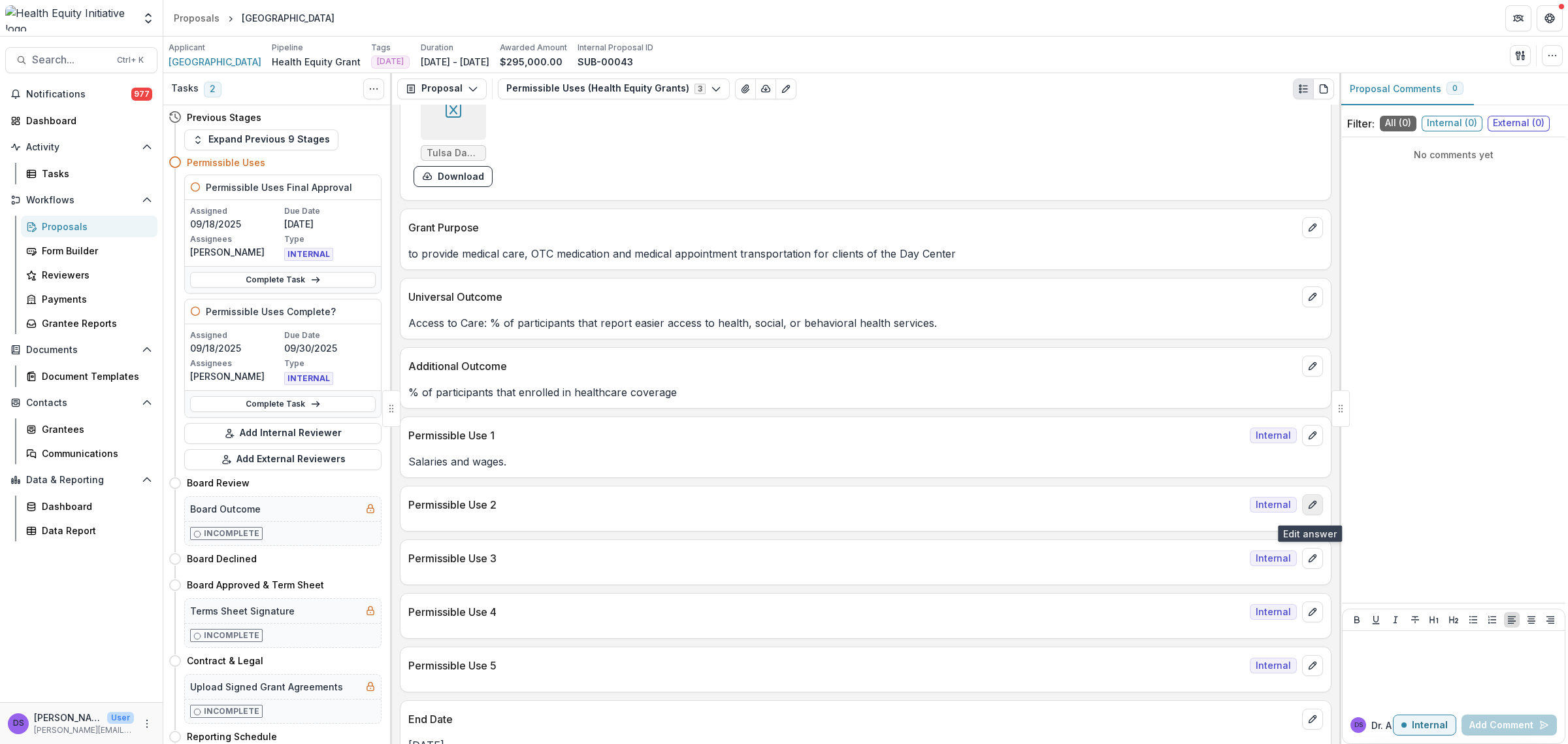
click at [1305, 515] on button "edit" at bounding box center [1312, 505] width 21 height 21
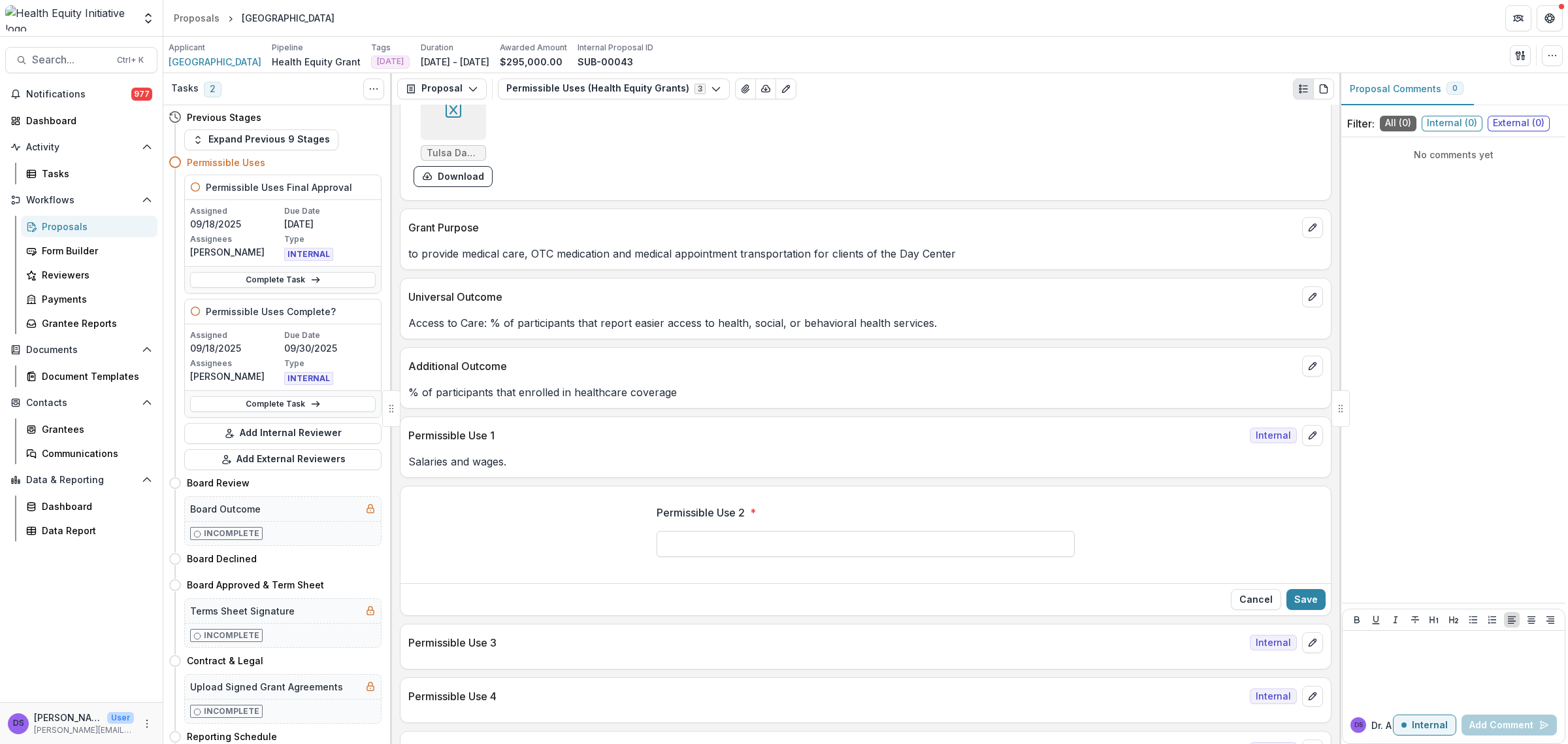
click at [713, 541] on input "Permissible Use 2 *" at bounding box center [866, 544] width 418 height 26
click at [961, 554] on input "Permissible Use 2 *" at bounding box center [866, 544] width 418 height 26
type input "*"
click at [739, 550] on input "**********" at bounding box center [866, 544] width 418 height 26
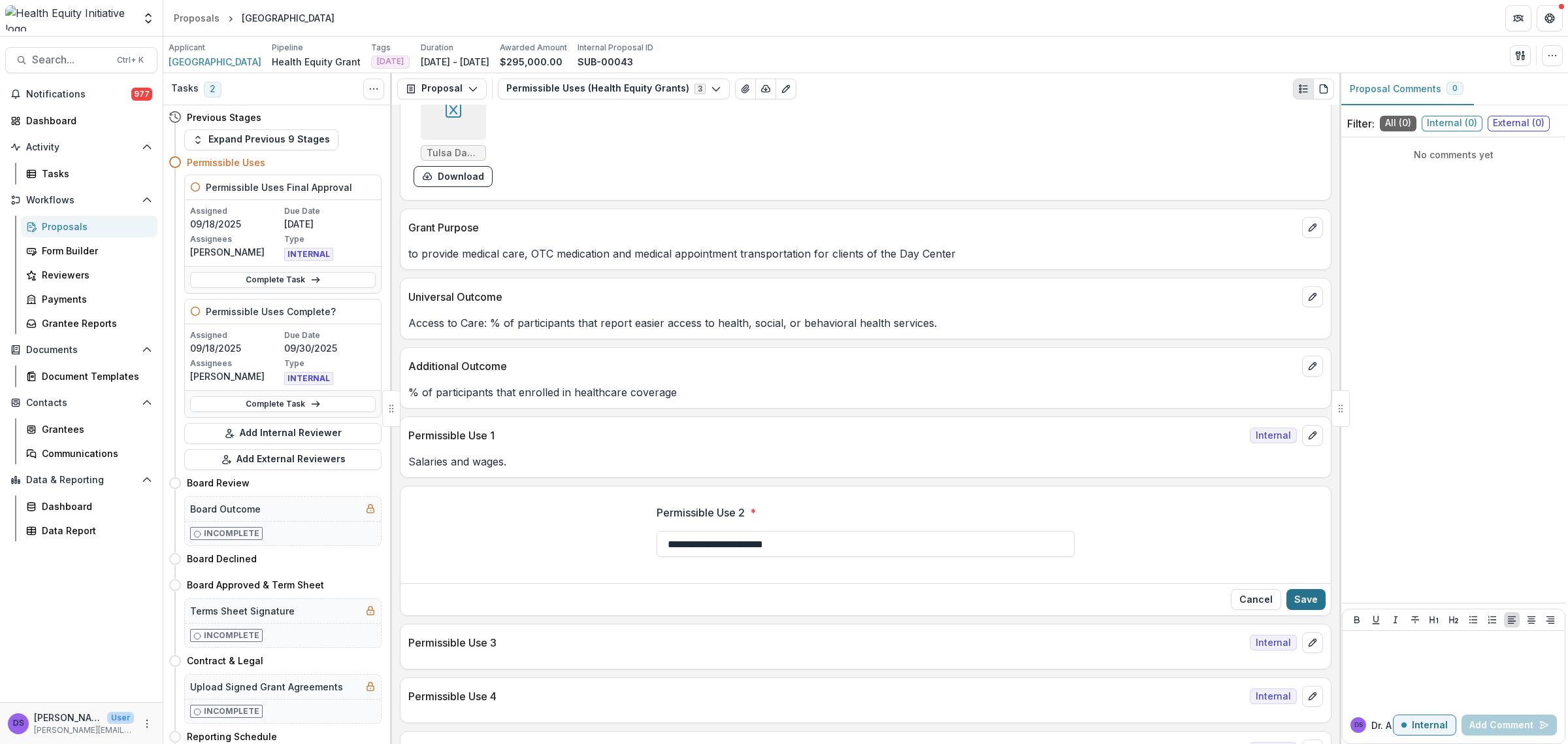
type input "**********"
click at [1302, 598] on button "Save" at bounding box center [1306, 599] width 39 height 21
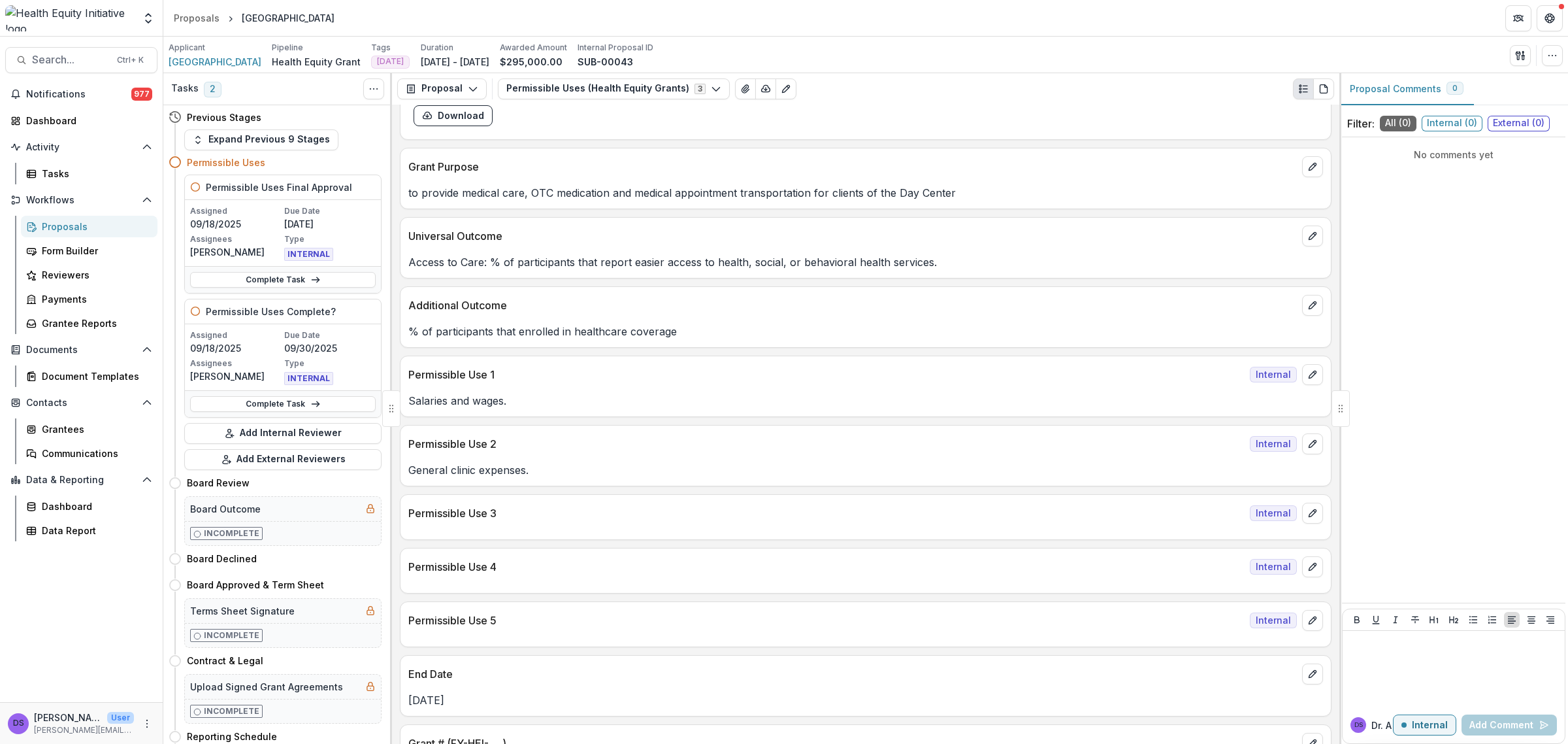
scroll to position [736, 0]
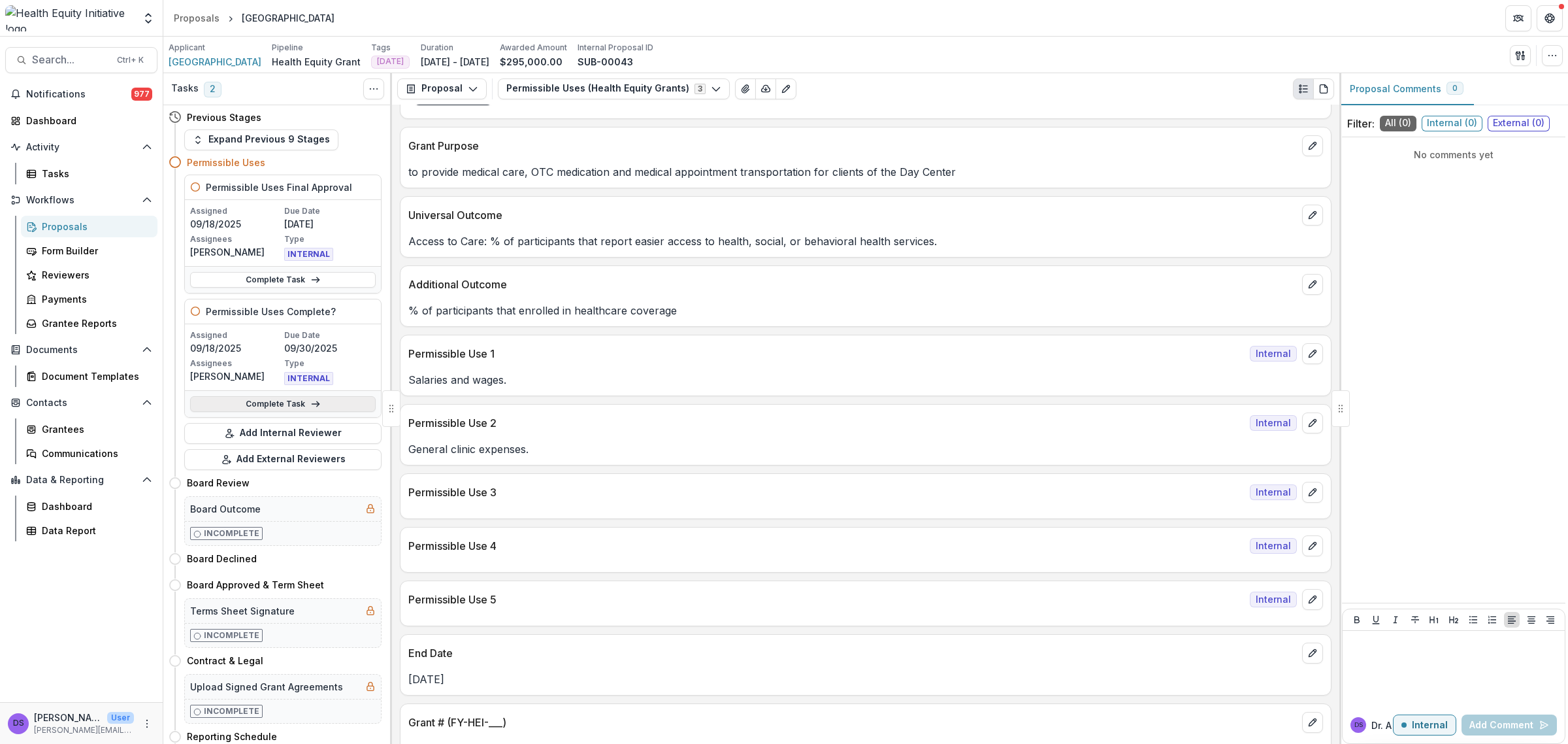
click at [268, 399] on link "Complete Task" at bounding box center [283, 404] width 186 height 16
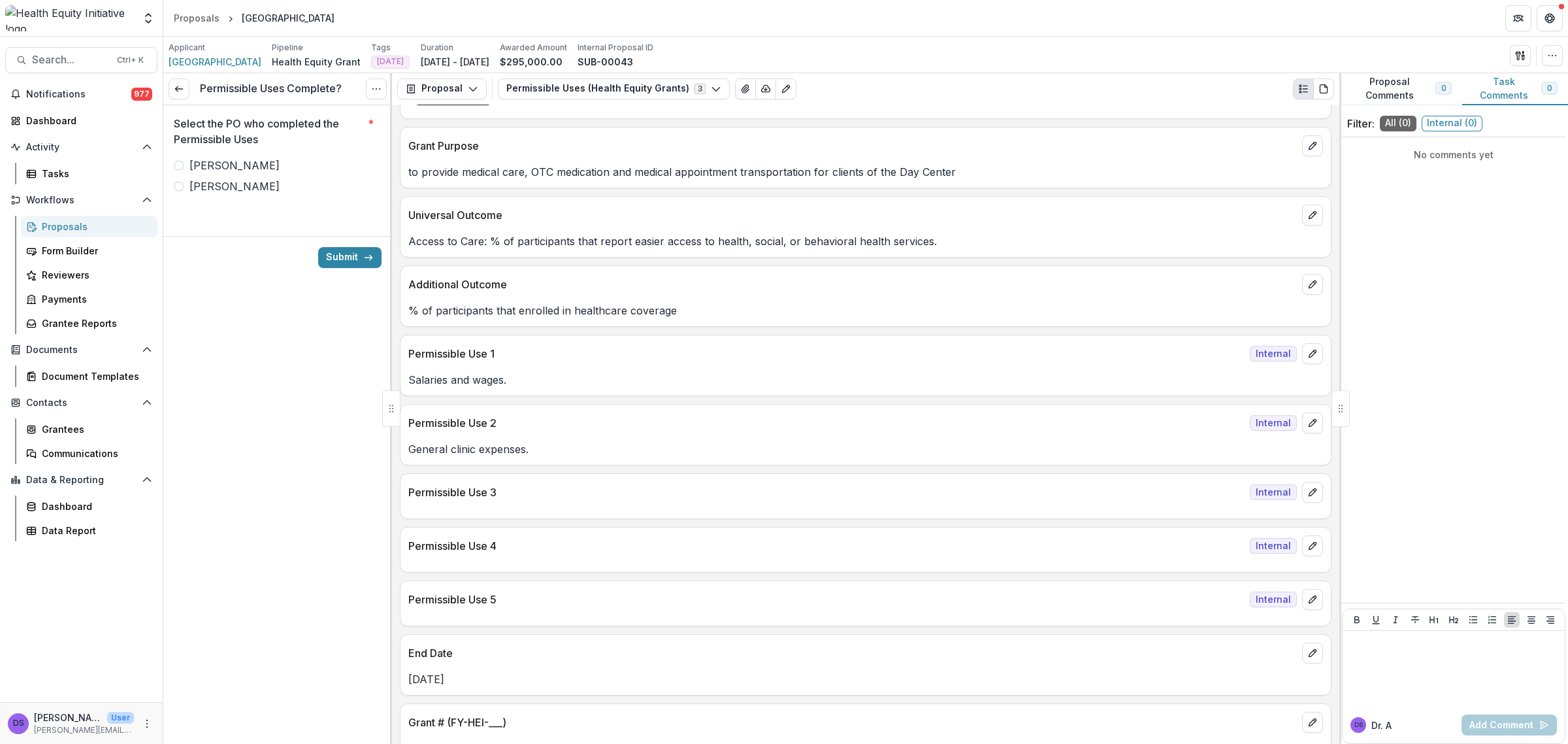
click at [217, 186] on label "Ana" at bounding box center [278, 186] width 208 height 16
click at [348, 259] on button "Submit" at bounding box center [350, 257] width 63 height 21
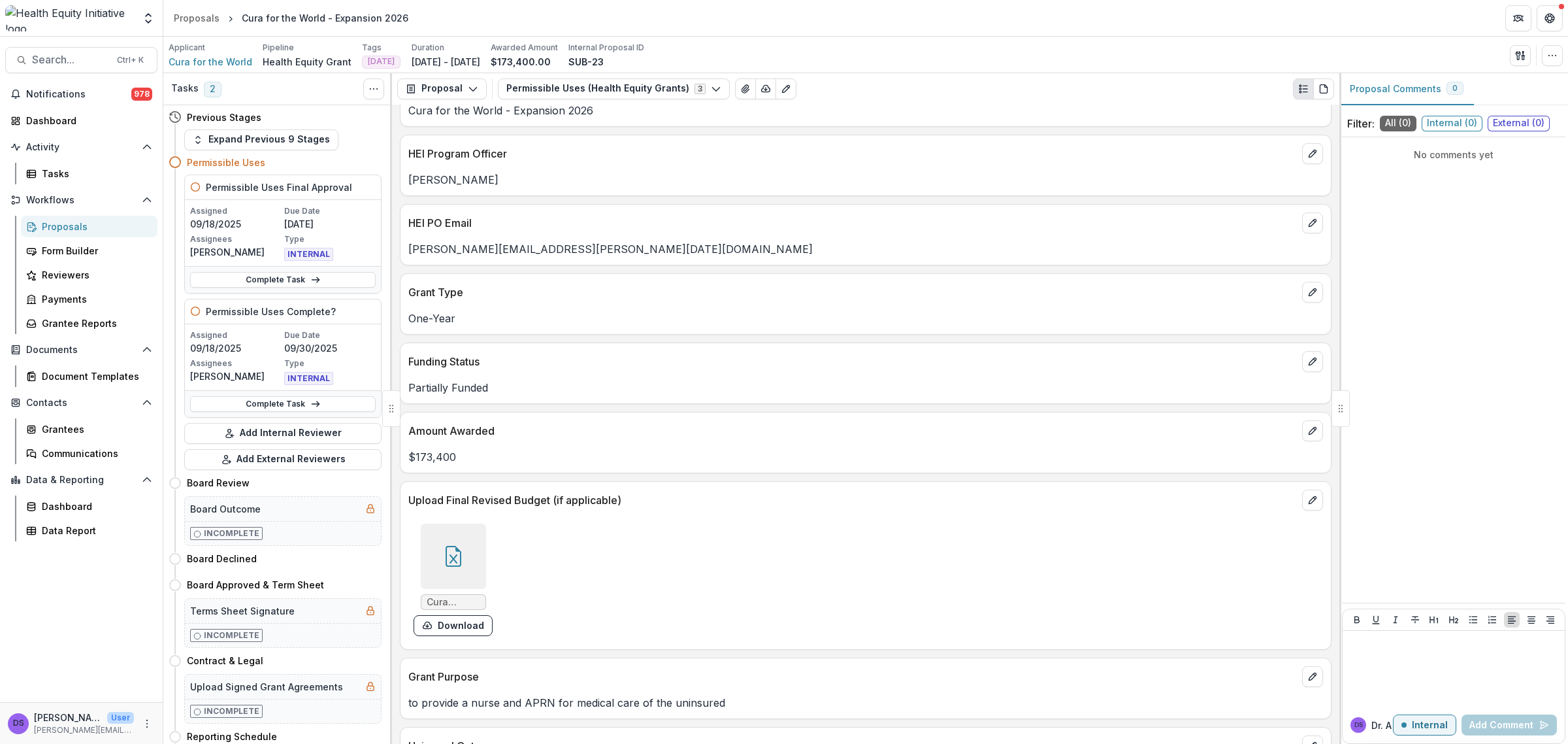
scroll to position [245, 0]
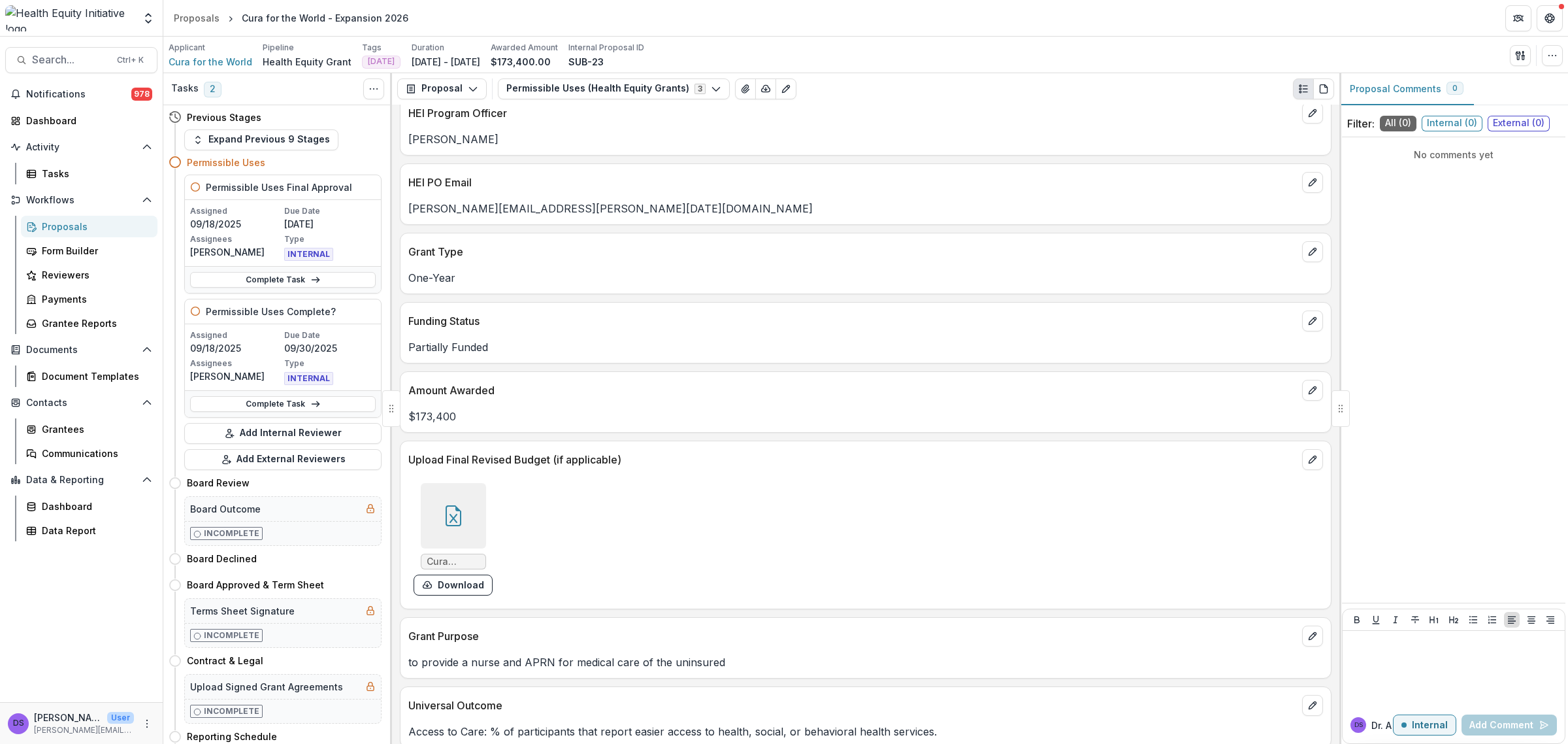
click at [461, 513] on icon at bounding box center [453, 515] width 21 height 21
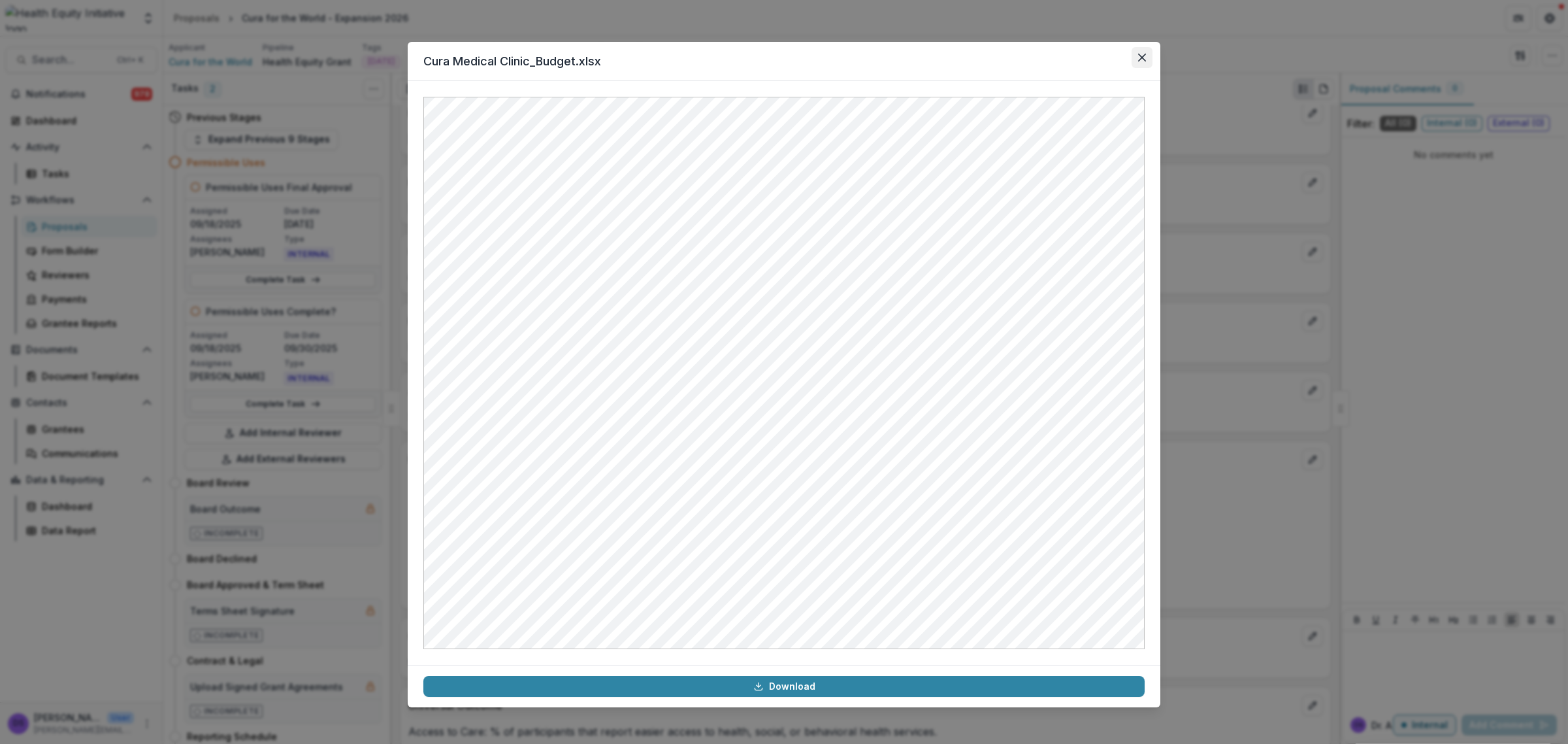
click at [1145, 56] on icon "Close" at bounding box center [1142, 57] width 8 height 8
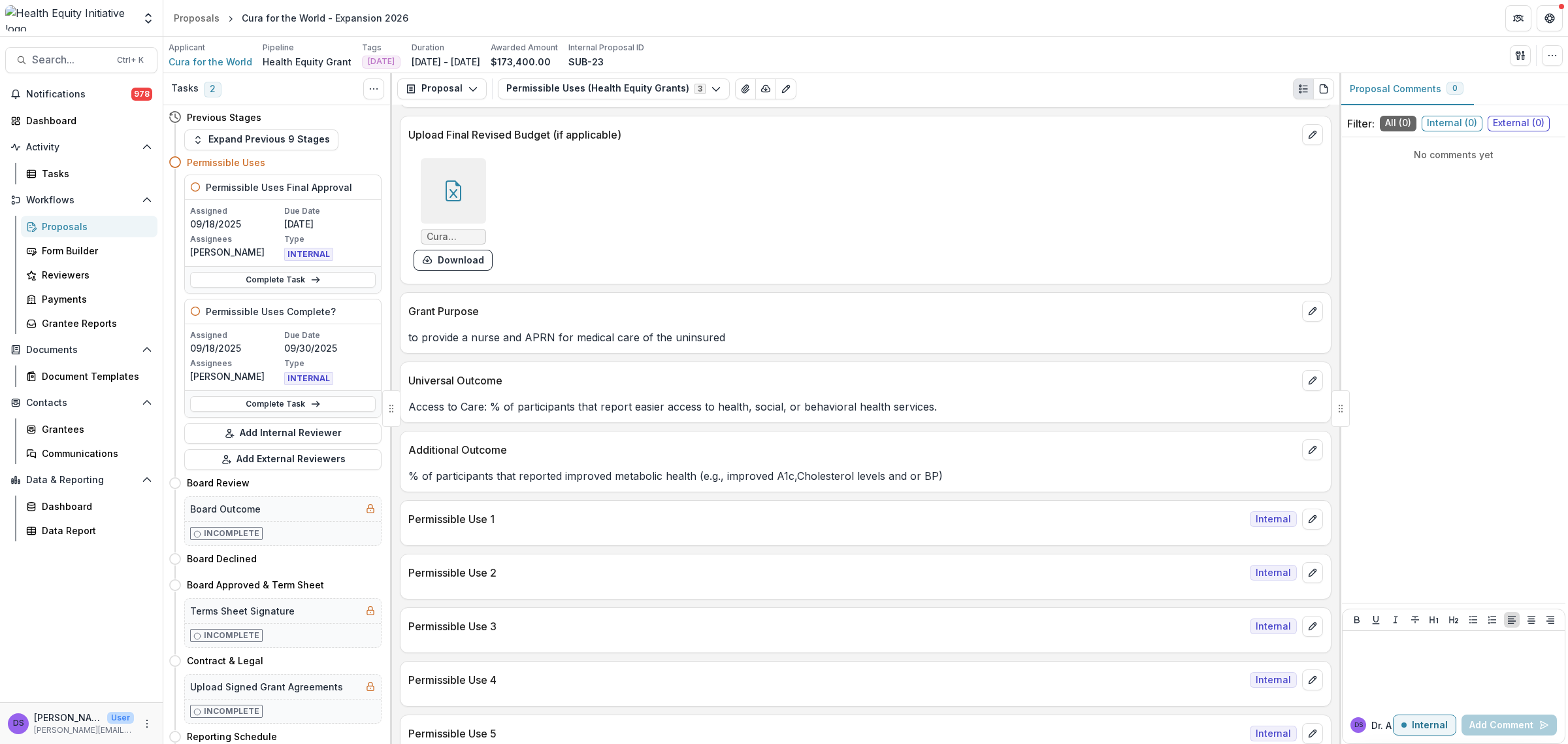
scroll to position [572, 0]
click at [1309, 520] on icon "edit" at bounding box center [1312, 517] width 8 height 8
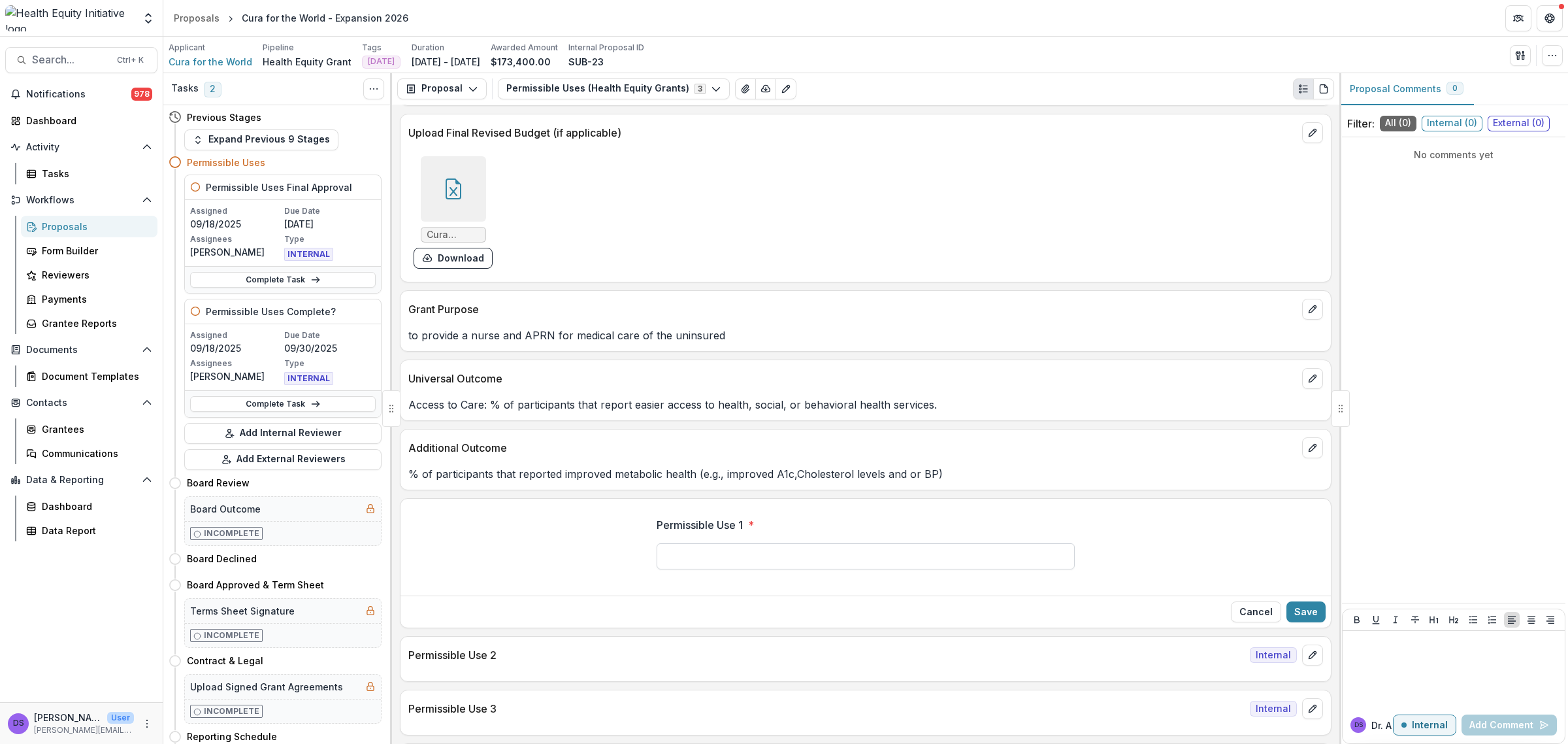
click at [921, 570] on input "Permissible Use 1 *" at bounding box center [866, 555] width 418 height 26
type input "**********"
click at [1308, 613] on button "Save" at bounding box center [1306, 611] width 39 height 21
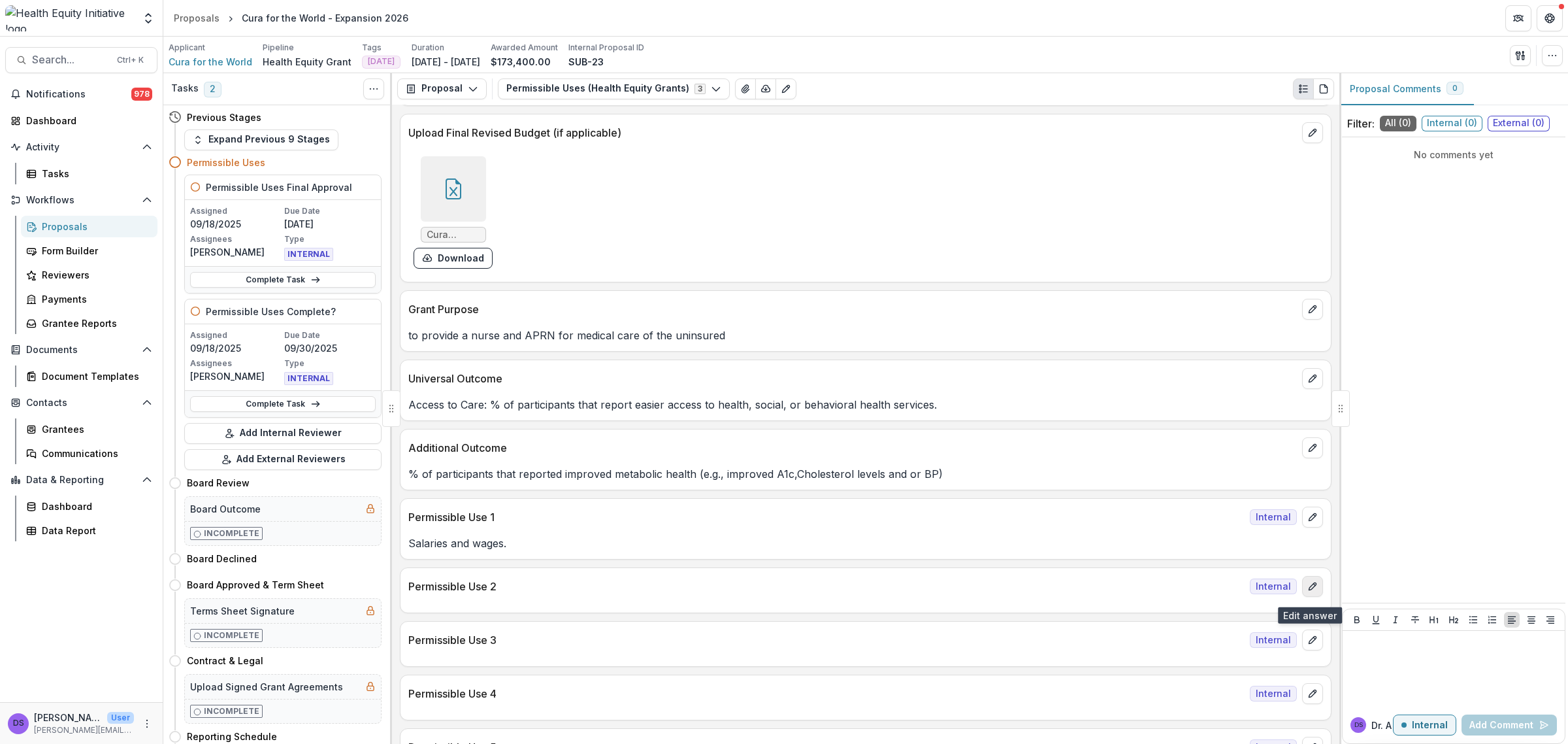
click at [1309, 591] on icon "edit" at bounding box center [1313, 586] width 11 height 11
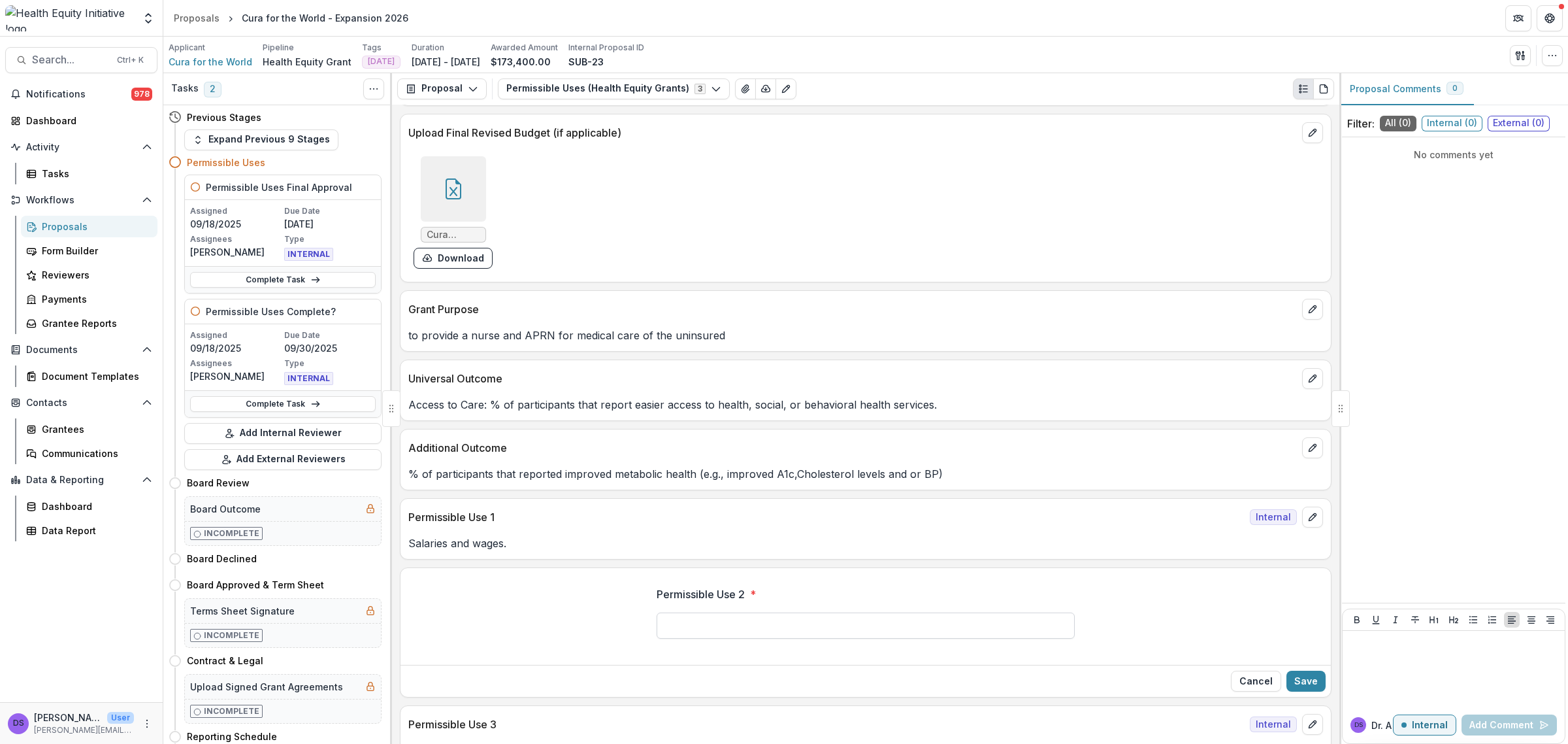
click at [874, 636] on input "Permissible Use 2 *" at bounding box center [866, 626] width 418 height 26
type input "**********"
click at [1291, 676] on button "Save" at bounding box center [1306, 681] width 39 height 21
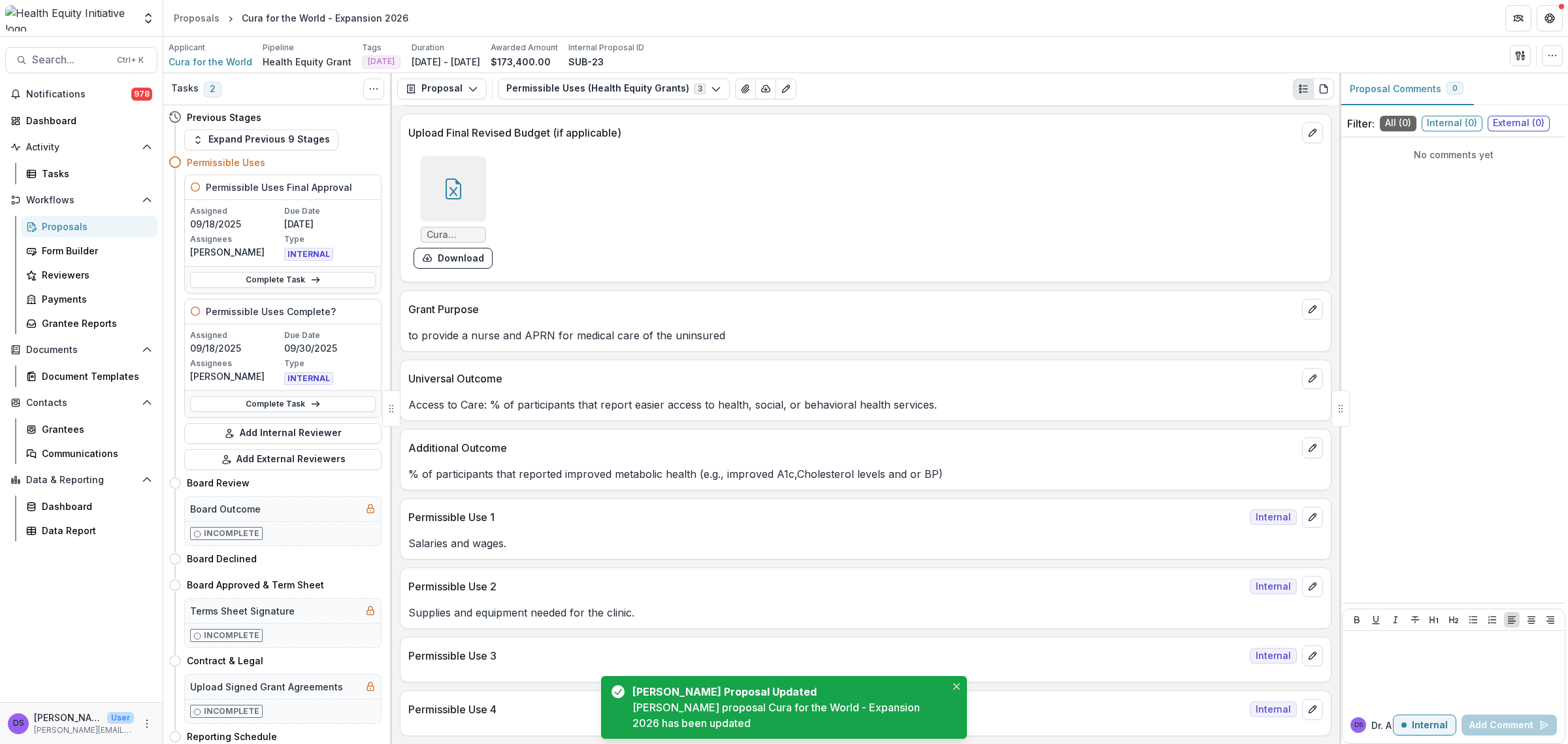
scroll to position [654, 0]
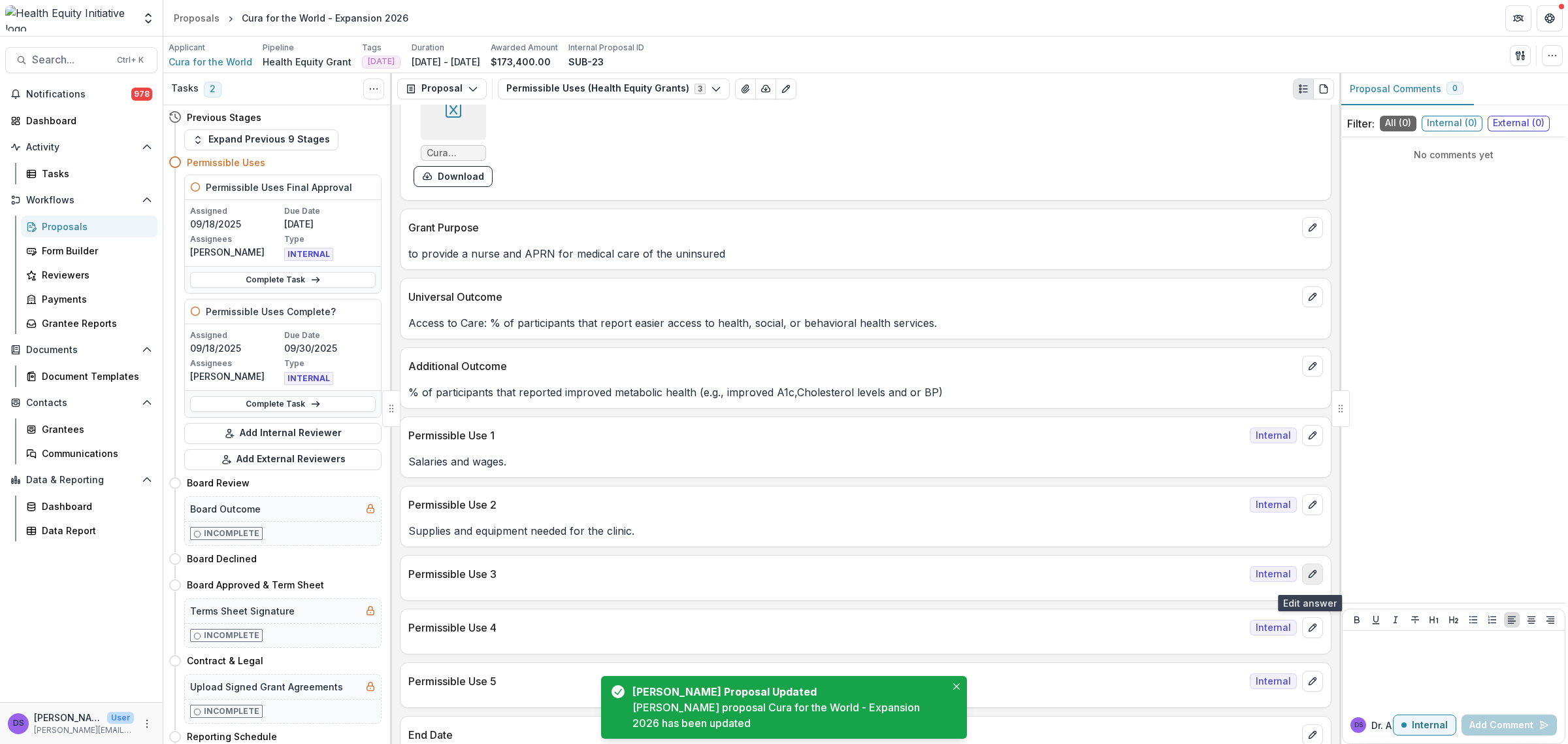
click at [1319, 580] on button "edit" at bounding box center [1312, 574] width 21 height 21
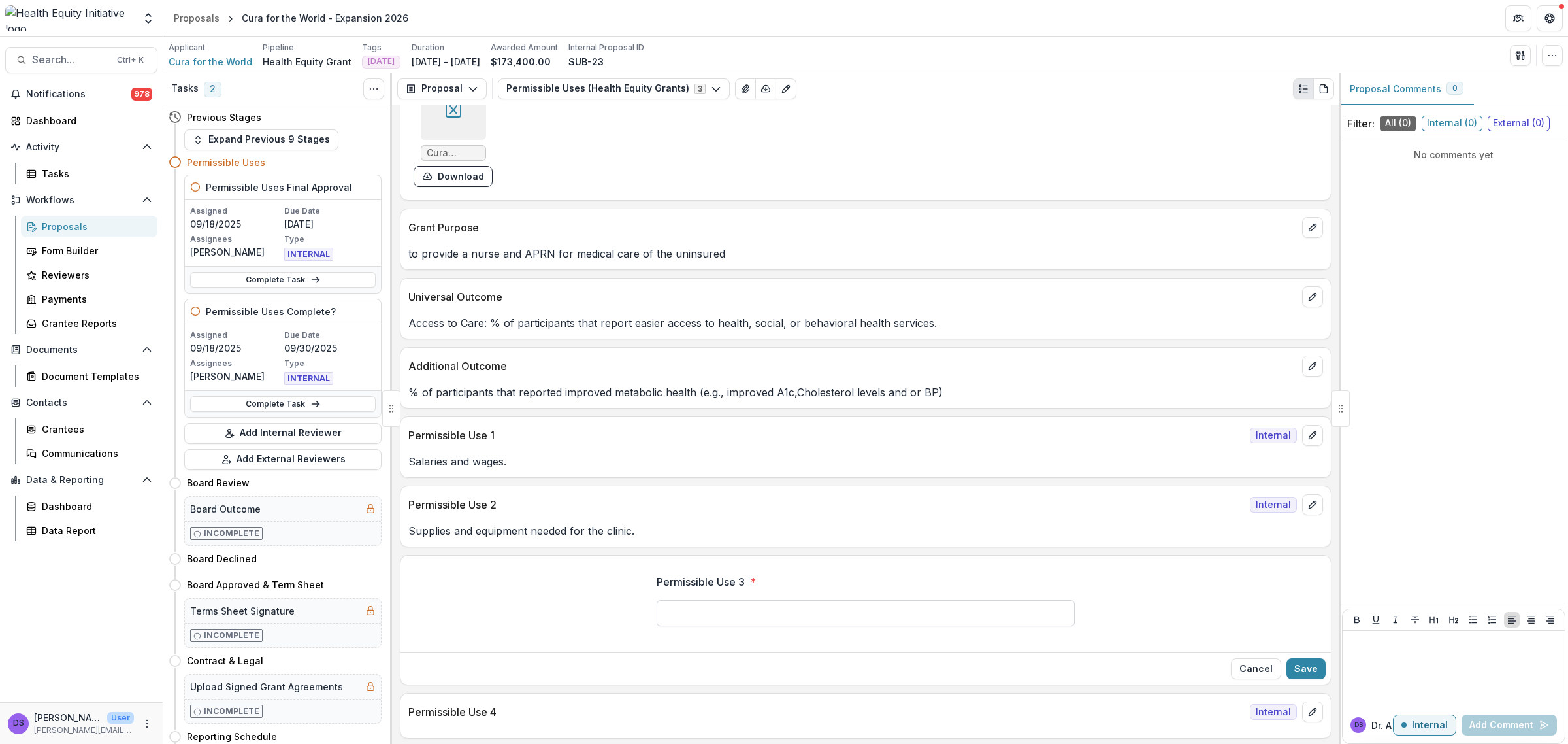
click at [894, 619] on input "Permissible Use 3 *" at bounding box center [866, 613] width 418 height 26
type input "**********"
click at [1295, 677] on button "Save" at bounding box center [1306, 668] width 39 height 21
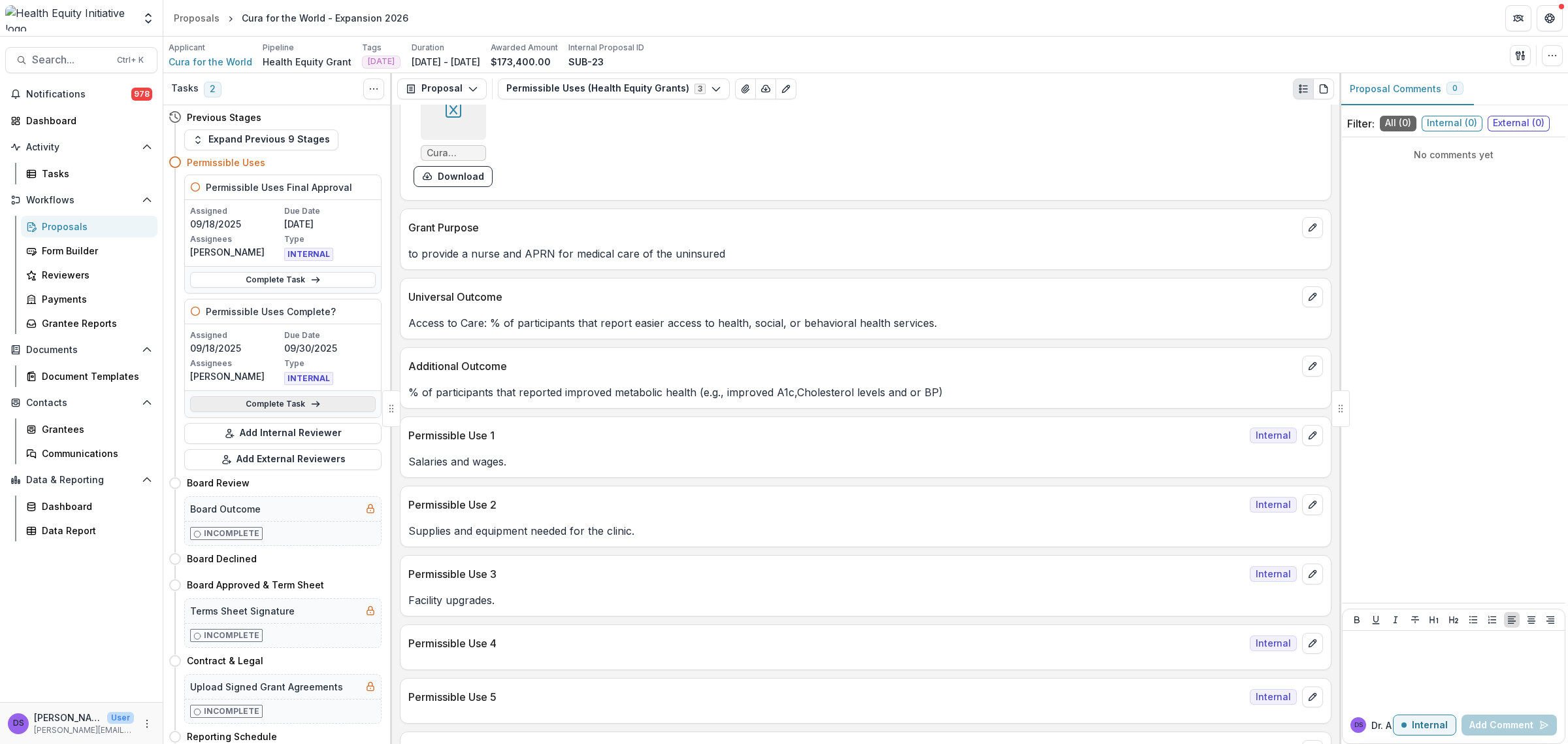
click at [230, 401] on link "Complete Task" at bounding box center [283, 404] width 186 height 16
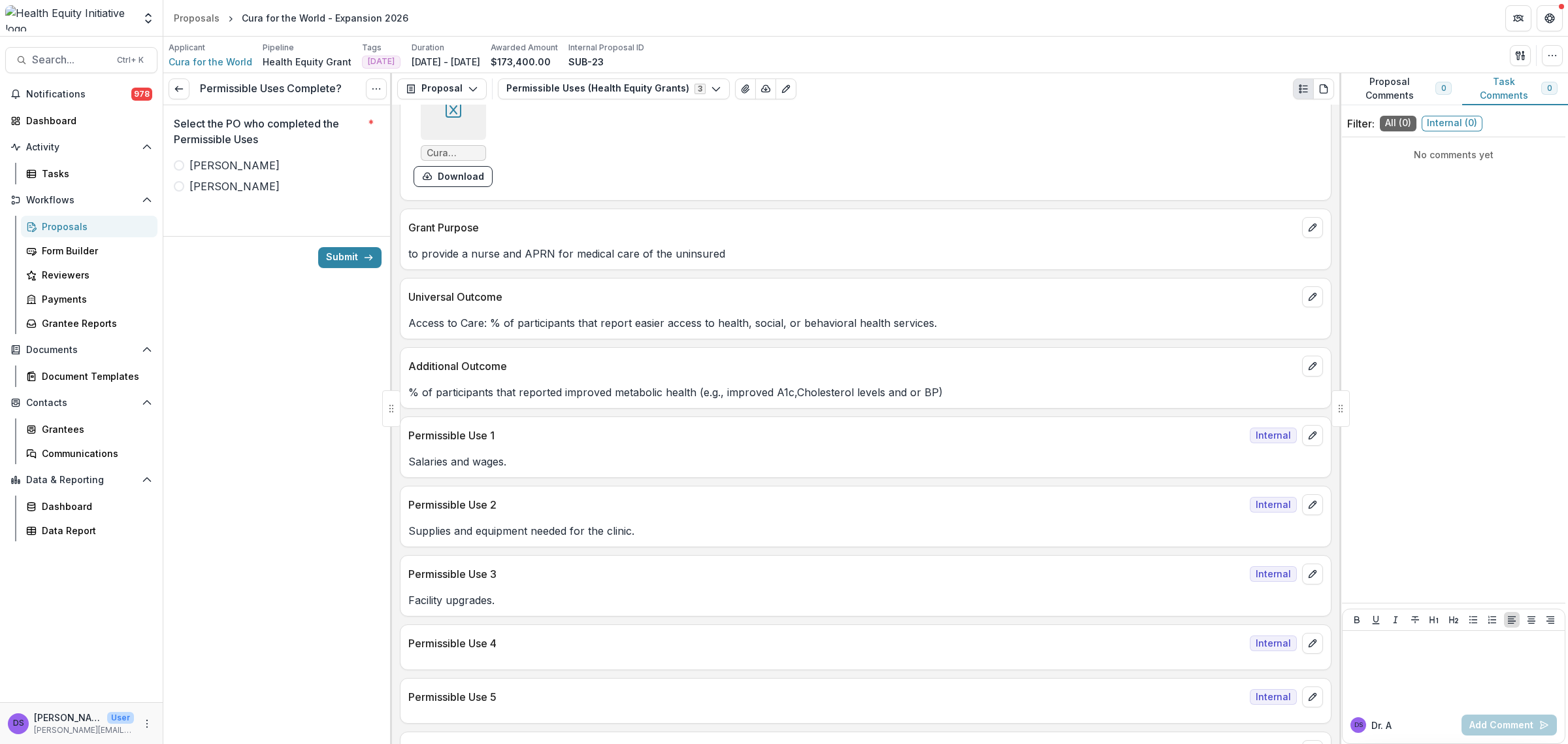
click at [203, 184] on span "[PERSON_NAME]" at bounding box center [234, 186] width 90 height 16
click at [342, 257] on button "Submit" at bounding box center [350, 257] width 63 height 21
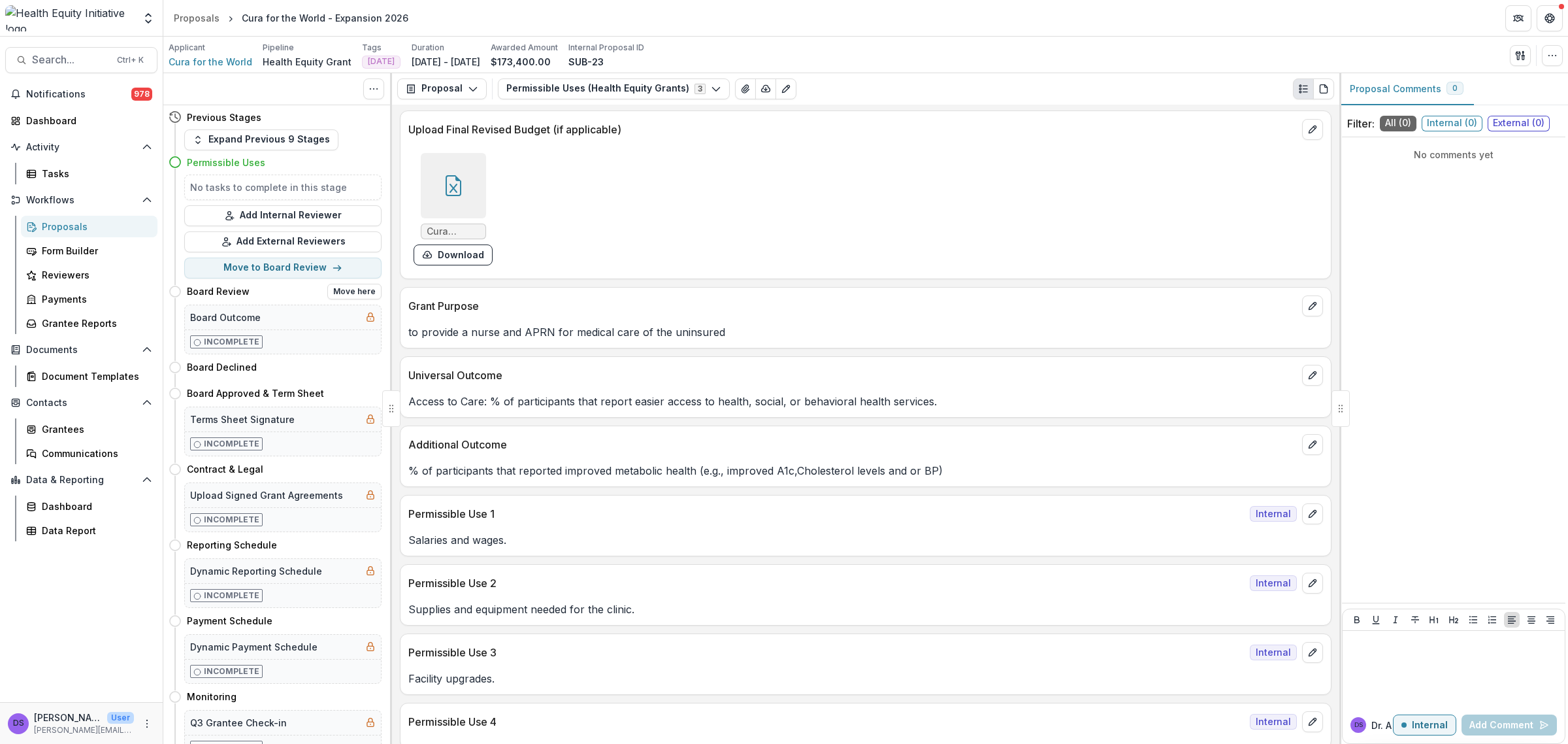
scroll to position [572, 0]
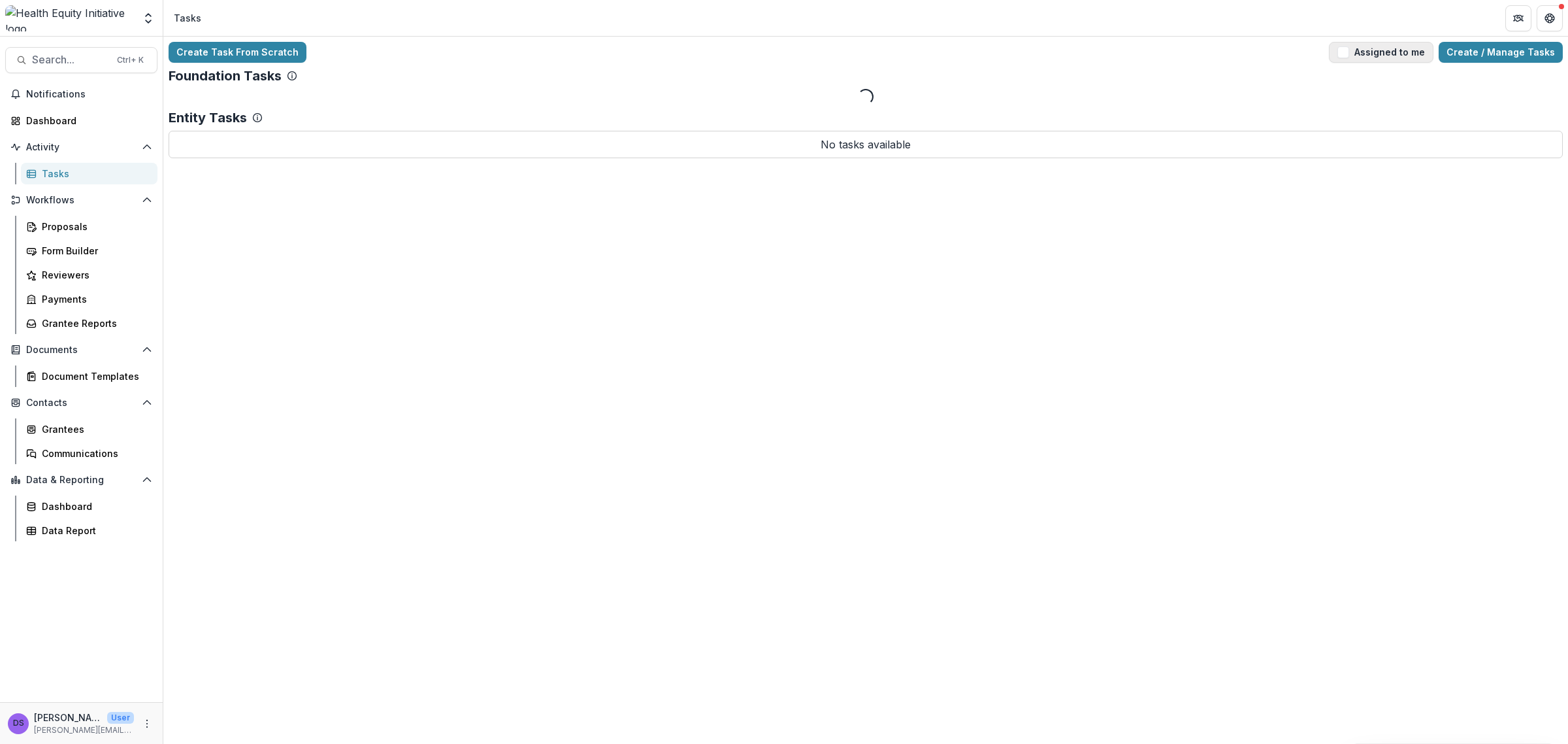
click at [1364, 44] on button "Assigned to me" at bounding box center [1381, 52] width 104 height 21
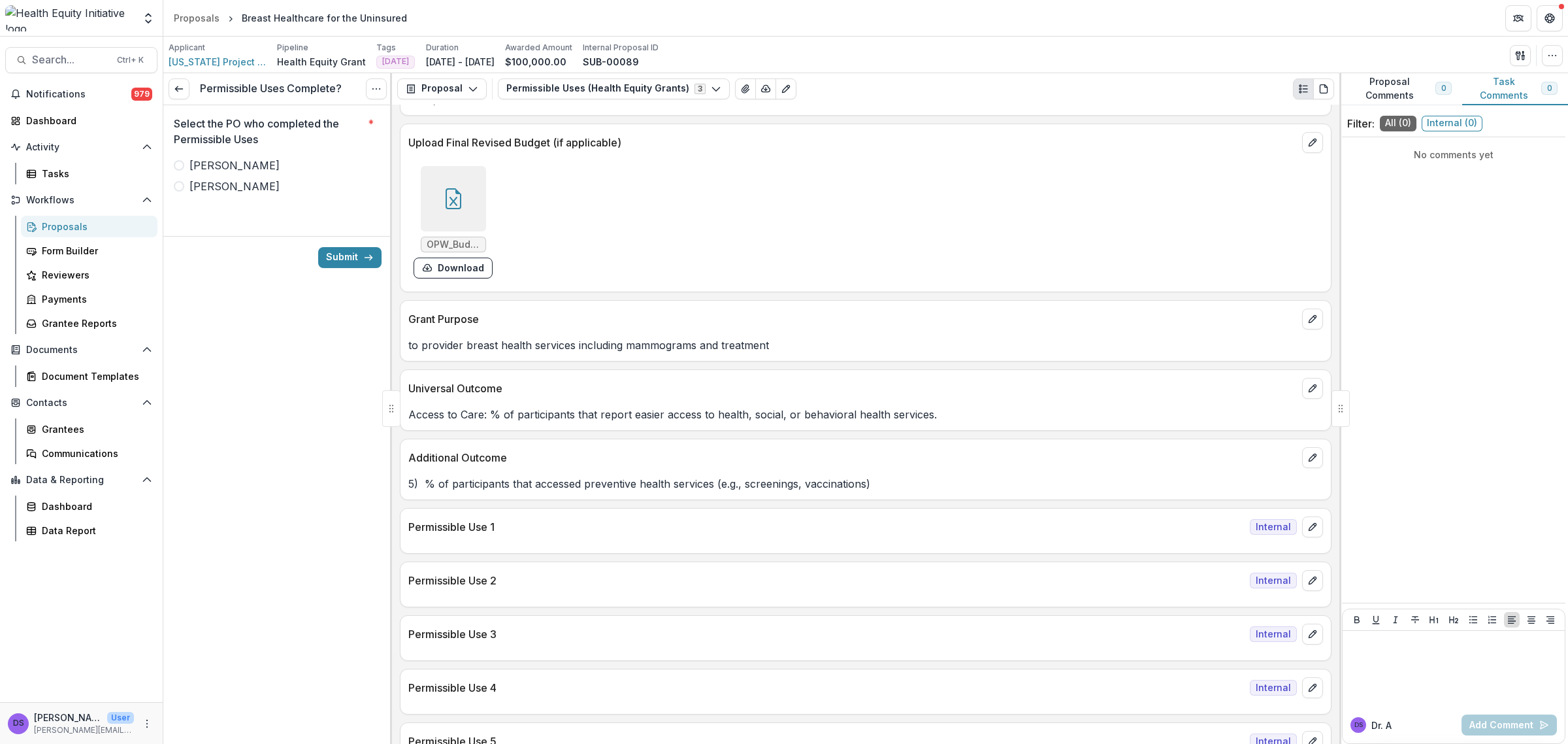
scroll to position [572, 0]
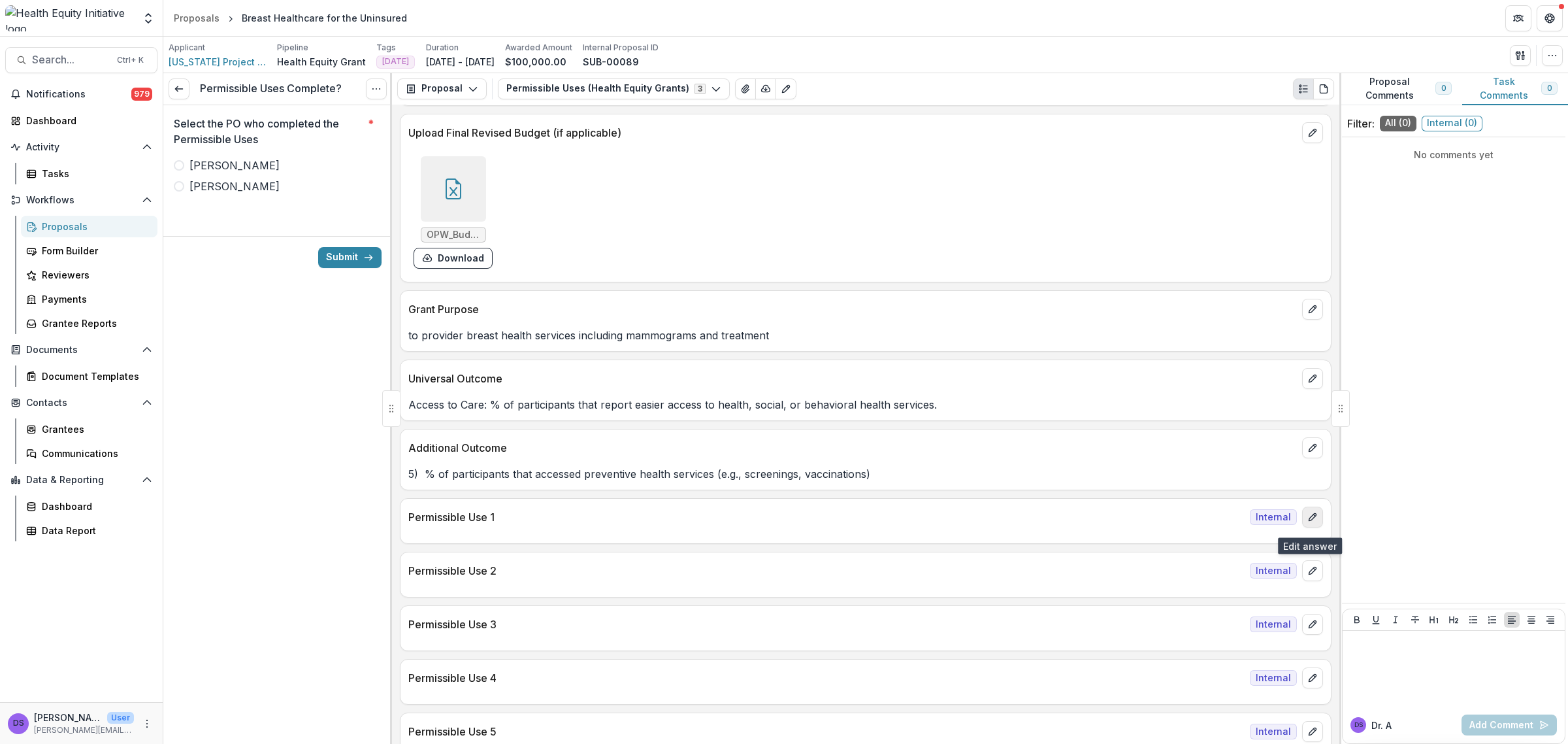
click at [1308, 522] on icon "edit" at bounding box center [1313, 517] width 11 height 11
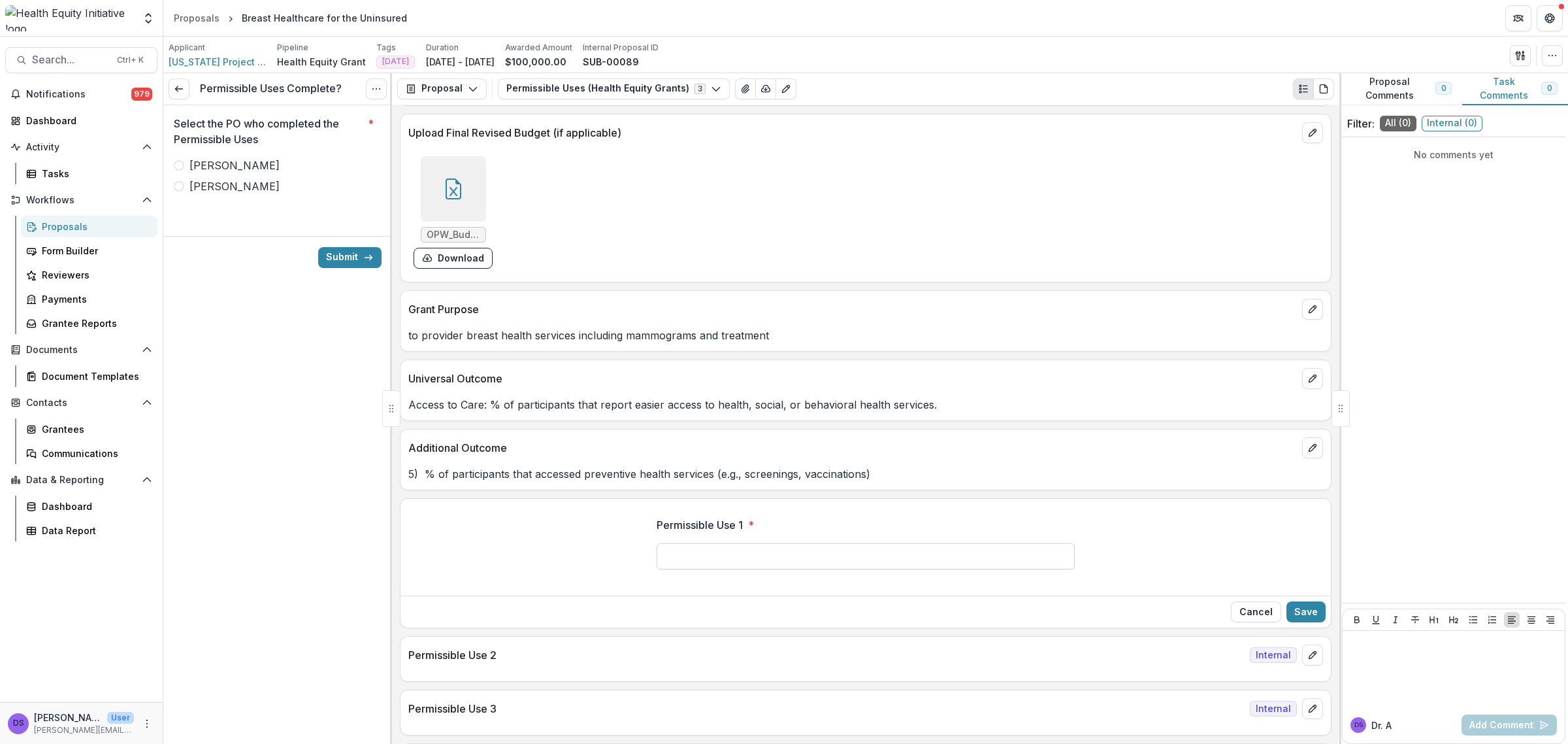
click at [807, 559] on input "Permissible Use 1 *" at bounding box center [866, 555] width 418 height 26
drag, startPoint x: 997, startPoint y: 561, endPoint x: 779, endPoint y: 566, distance: 218.1
click at [779, 566] on input "**********" at bounding box center [866, 555] width 418 height 26
type input "**********"
click at [1290, 616] on button "Save" at bounding box center [1306, 611] width 39 height 21
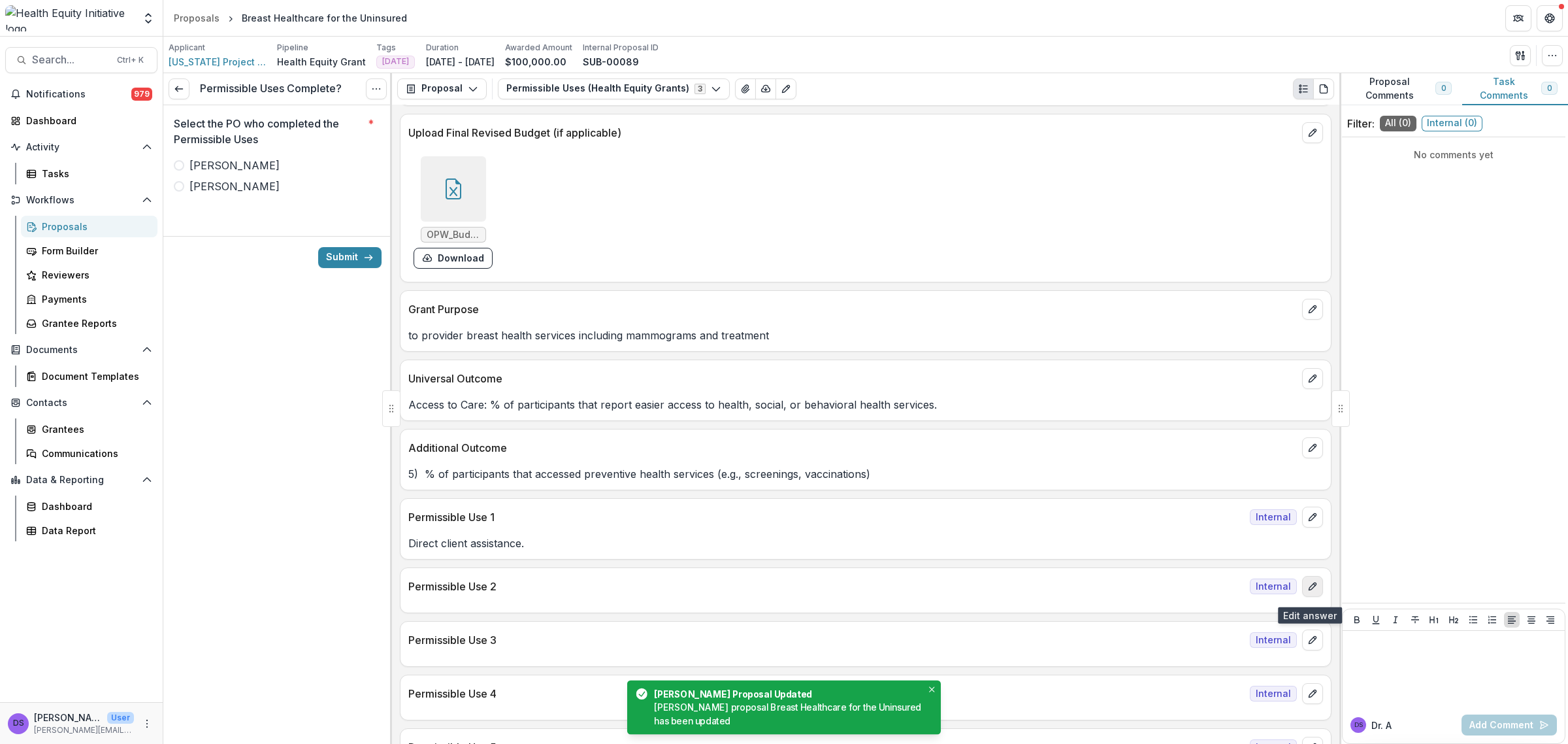
click at [1308, 587] on icon "edit" at bounding box center [1313, 586] width 11 height 11
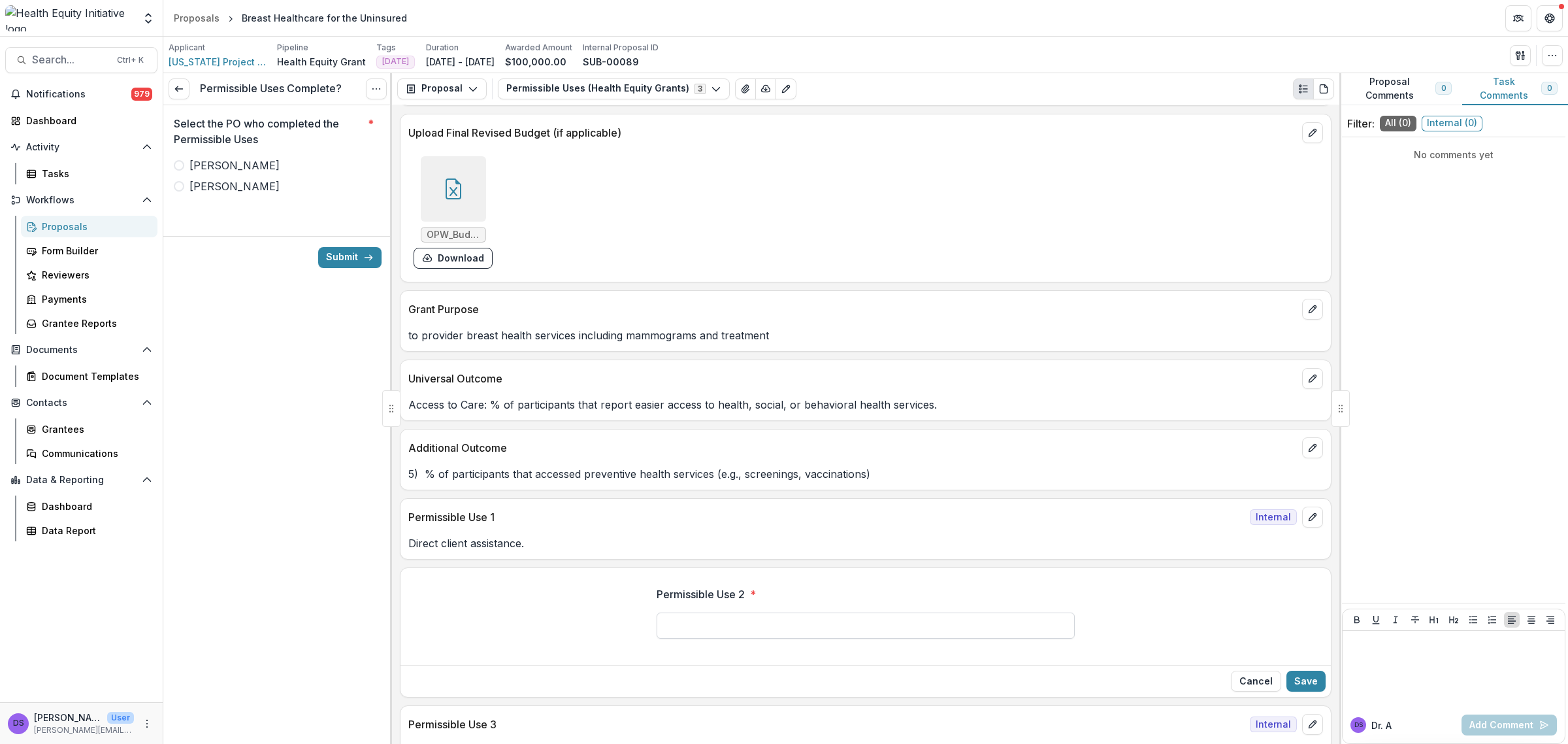
click at [739, 616] on input "Permissible Use 2 *" at bounding box center [866, 626] width 418 height 26
type input "***"
click at [1302, 679] on button "Save" at bounding box center [1306, 681] width 39 height 21
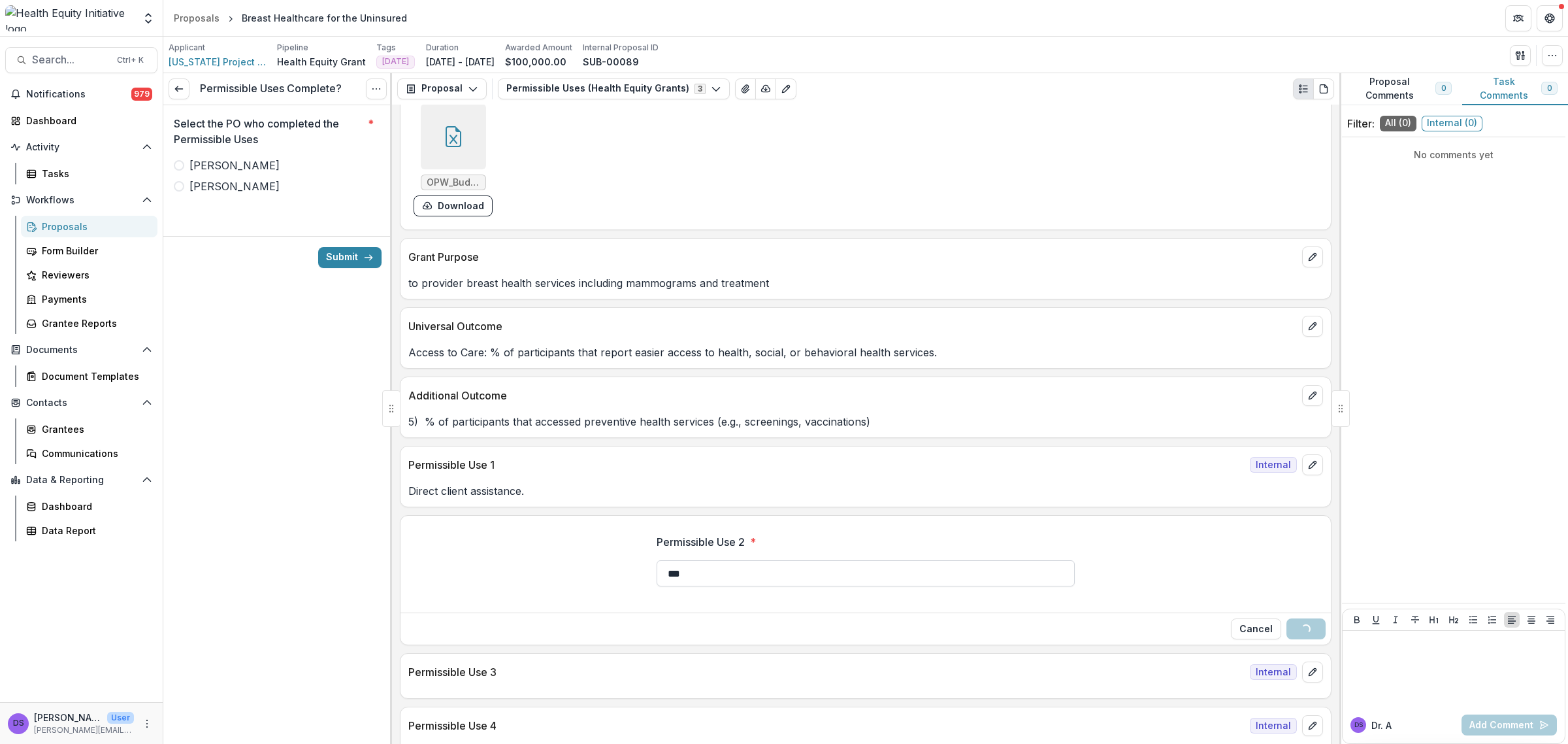
scroll to position [736, 0]
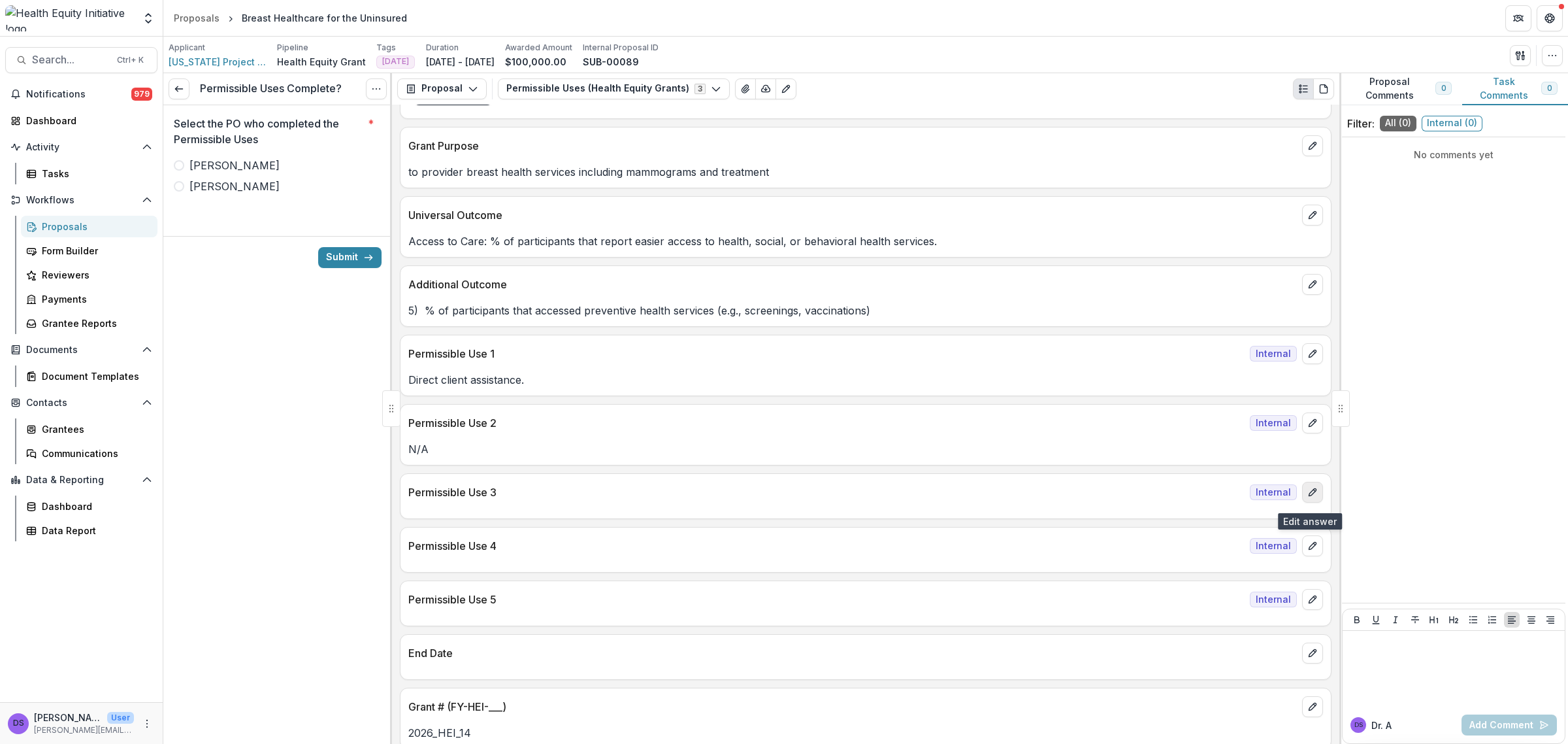
click at [1312, 491] on button "edit" at bounding box center [1312, 492] width 21 height 21
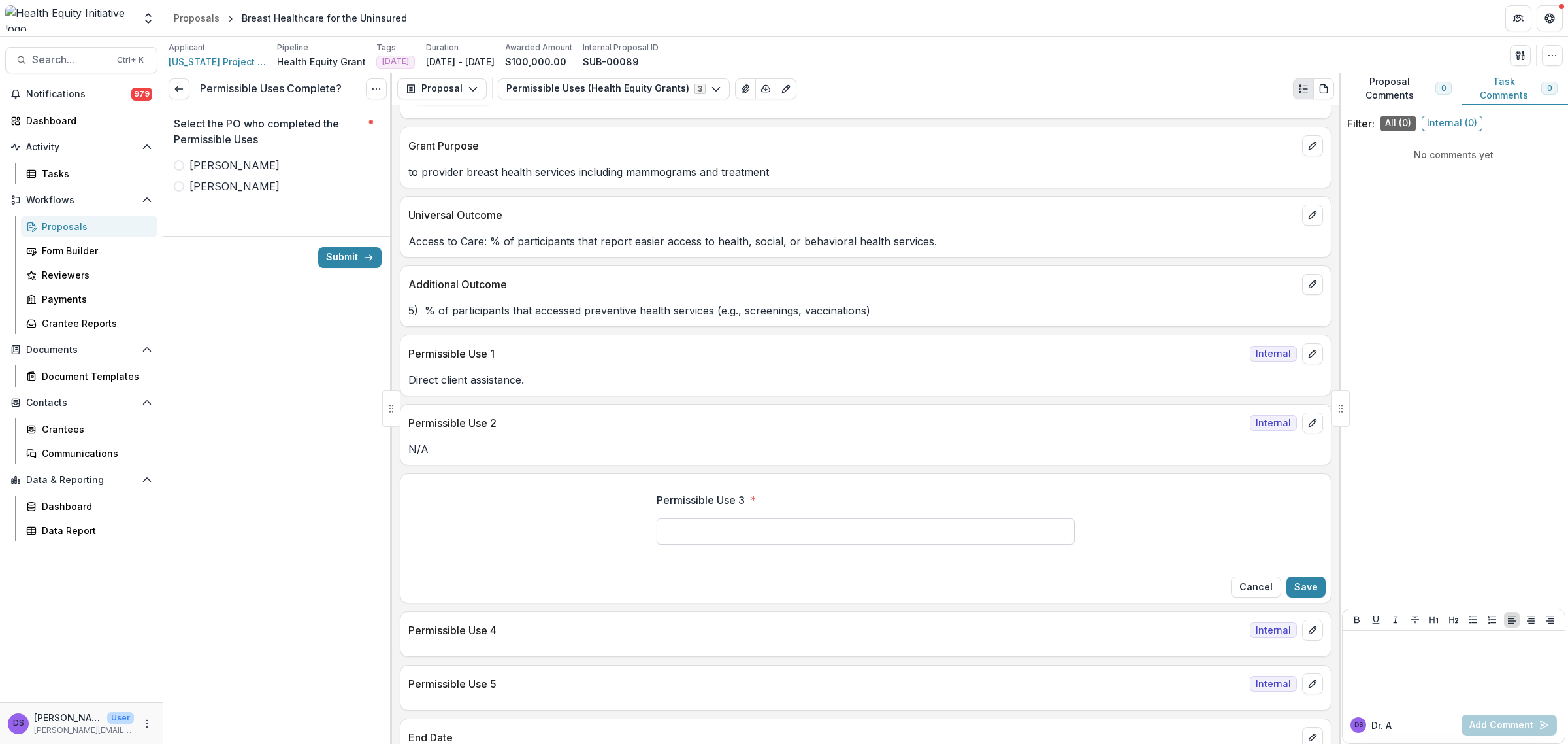
click at [796, 534] on input "Permissible Use 3 *" at bounding box center [866, 531] width 418 height 26
type input "***"
click at [1308, 587] on button "Save" at bounding box center [1306, 586] width 39 height 21
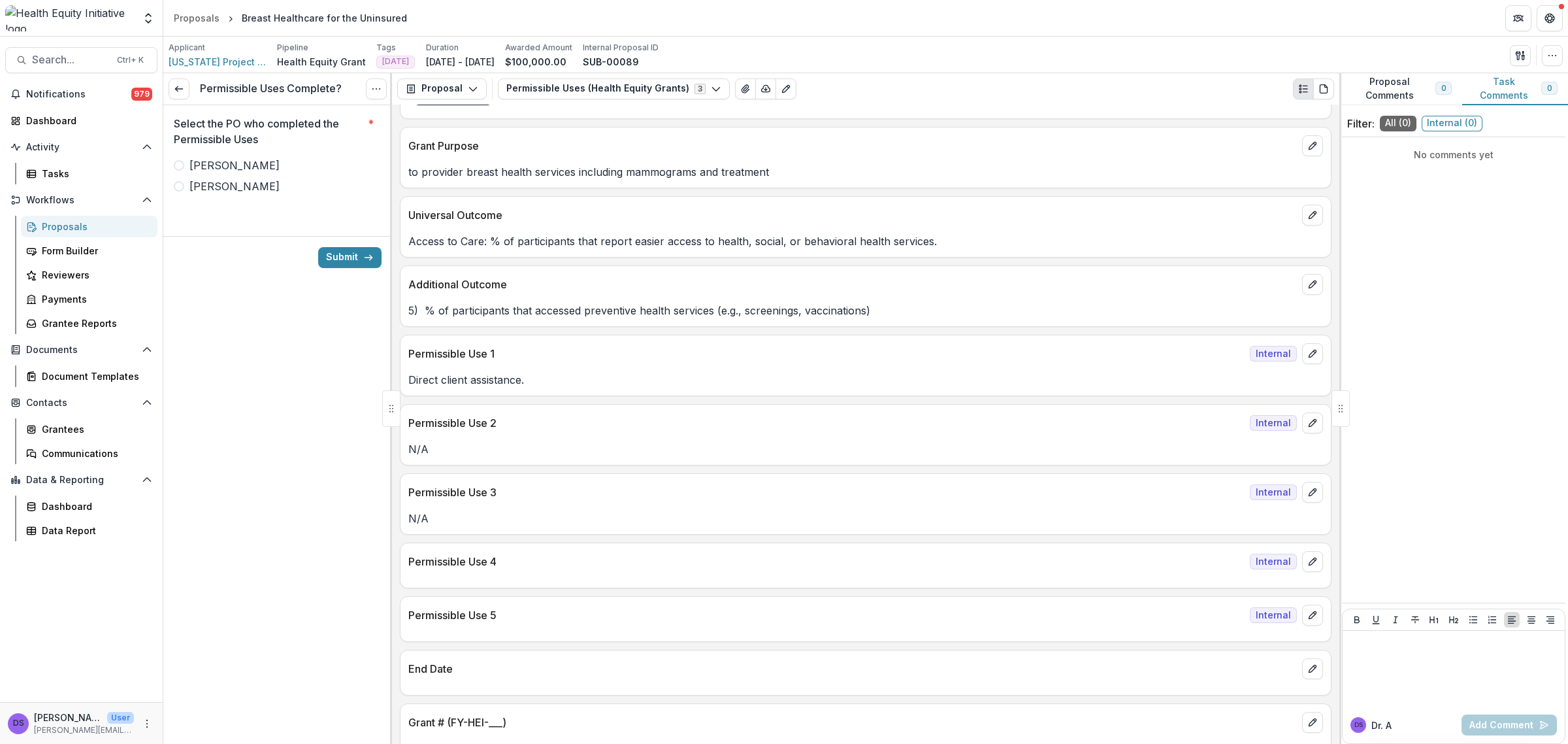
click at [193, 194] on div "Select the PO who completed the Permissible Uses * [PERSON_NAME]" at bounding box center [278, 160] width 208 height 110
click at [199, 183] on span "[PERSON_NAME]" at bounding box center [234, 186] width 90 height 16
click at [335, 257] on button "Submit" at bounding box center [350, 257] width 63 height 21
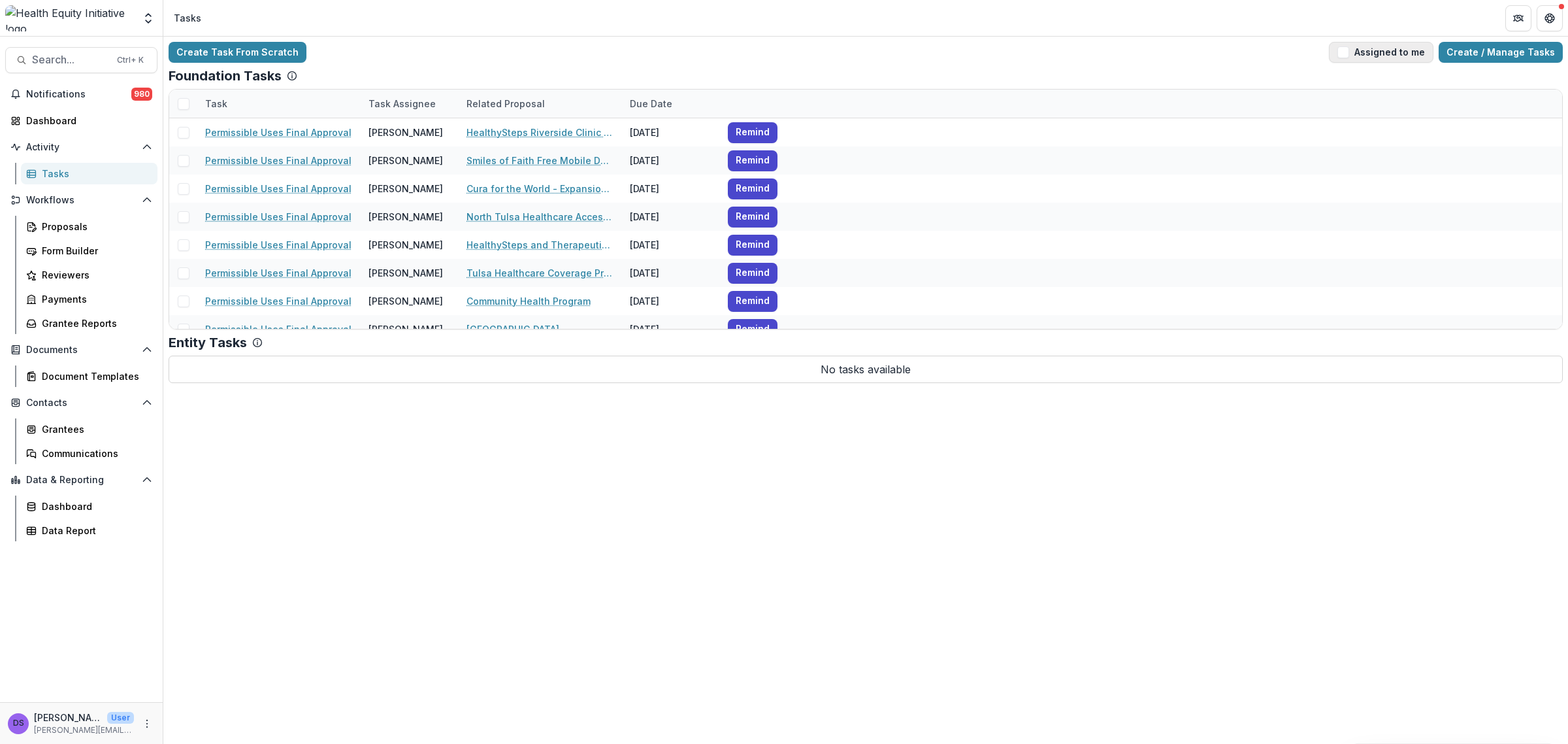
click at [1350, 57] on span "button" at bounding box center [1344, 53] width 12 height 12
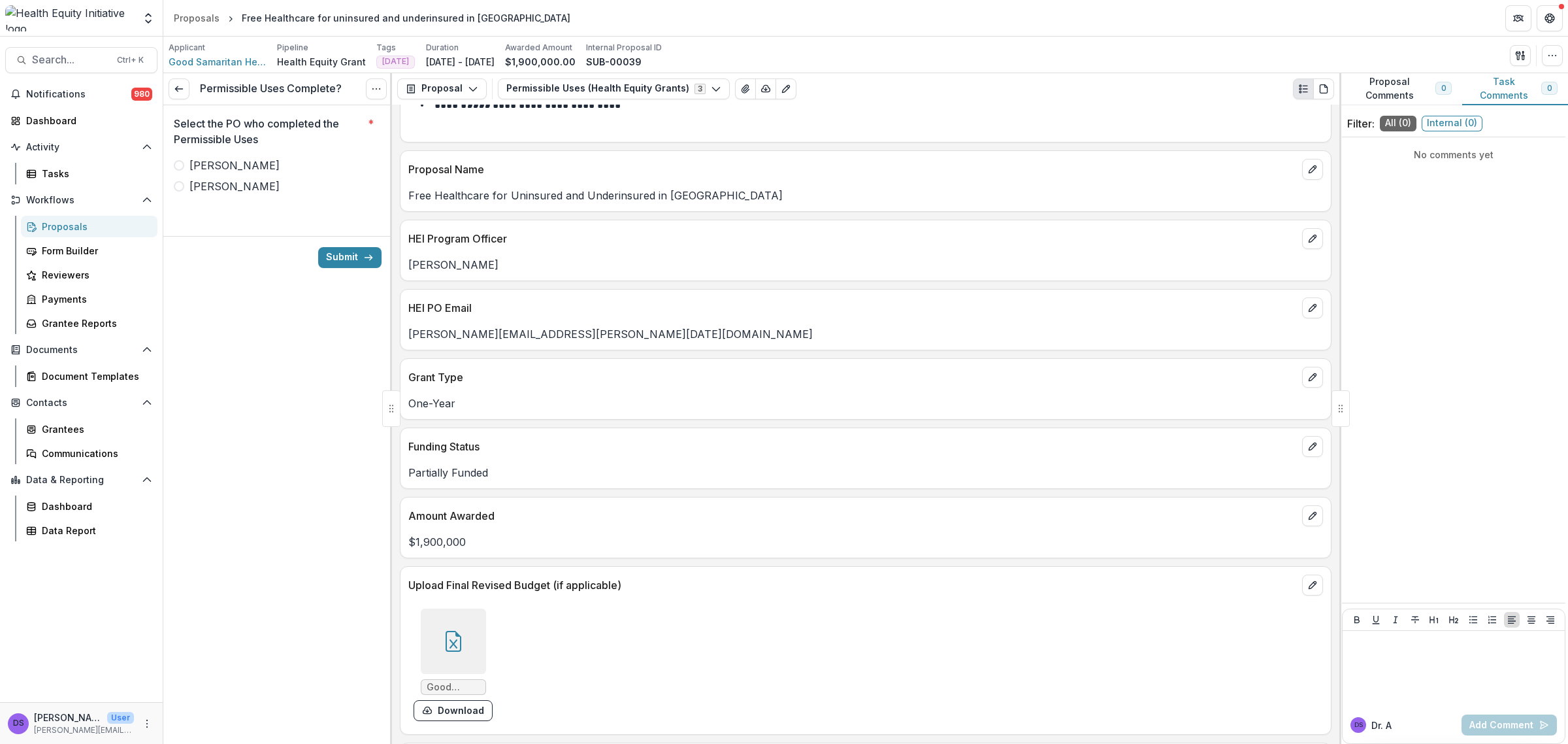
scroll to position [163, 0]
